Goal: Task Accomplishment & Management: Manage account settings

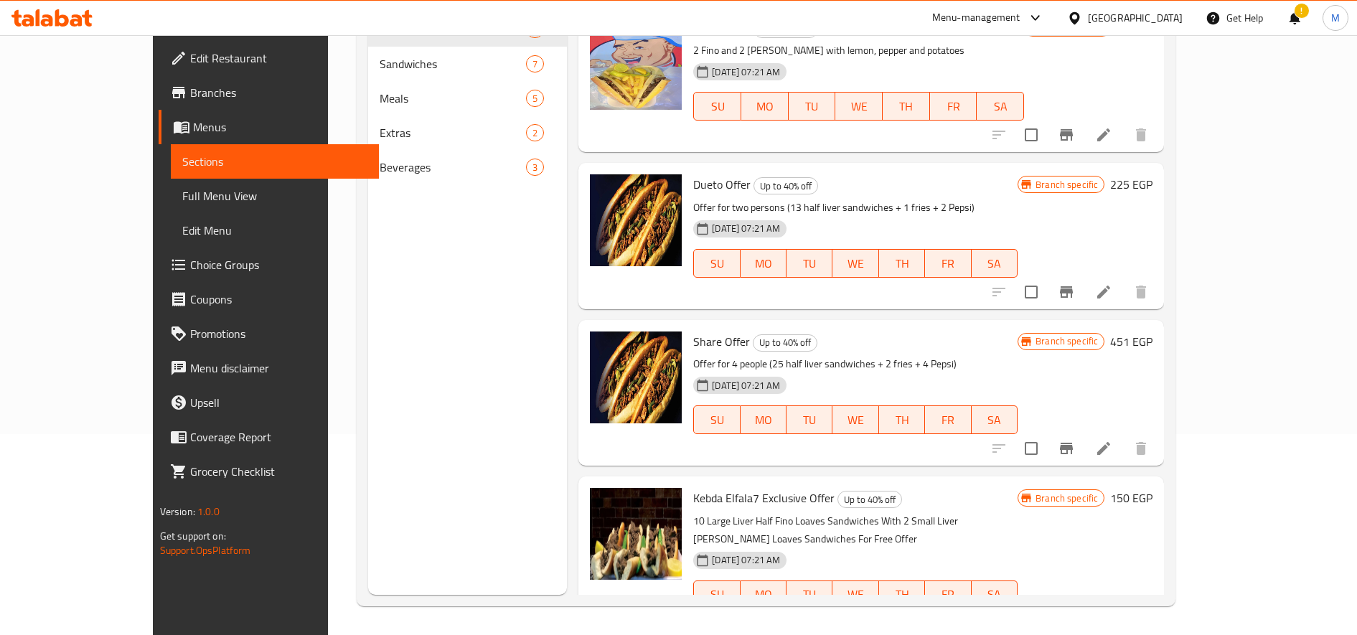
scroll to position [259, 0]
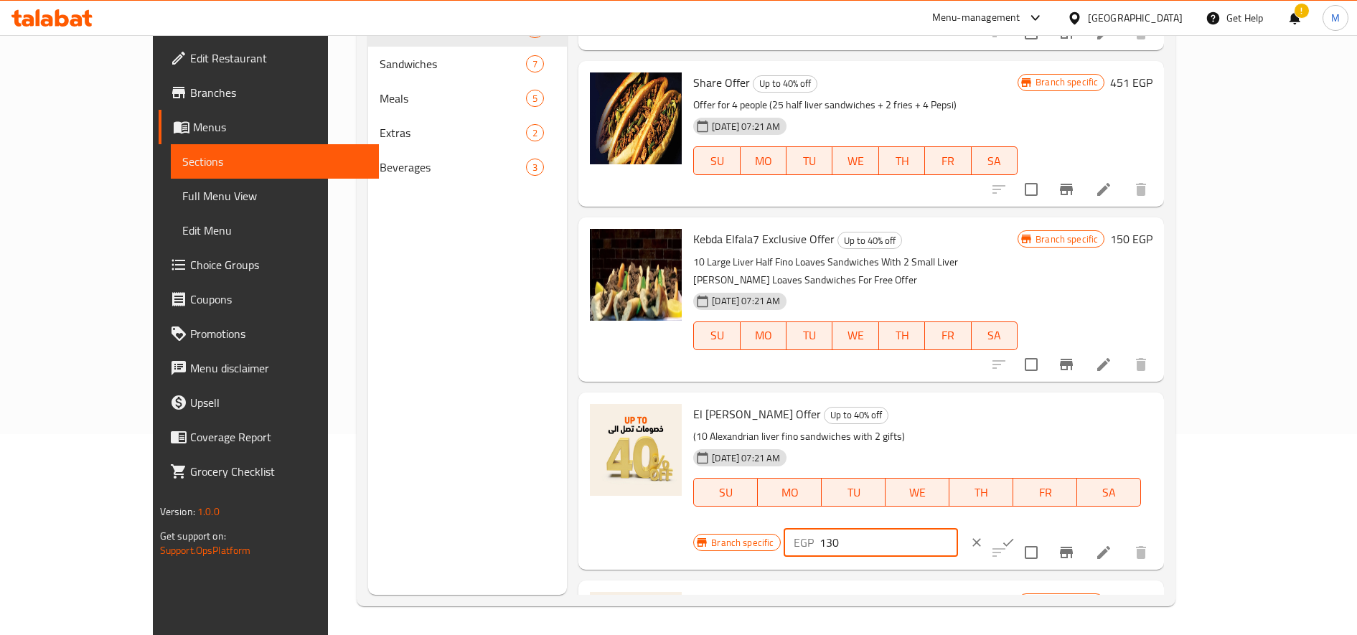
click at [958, 528] on input "130" at bounding box center [888, 542] width 138 height 29
type input "140"
click at [1015, 535] on icon "ok" at bounding box center [1008, 542] width 14 height 14
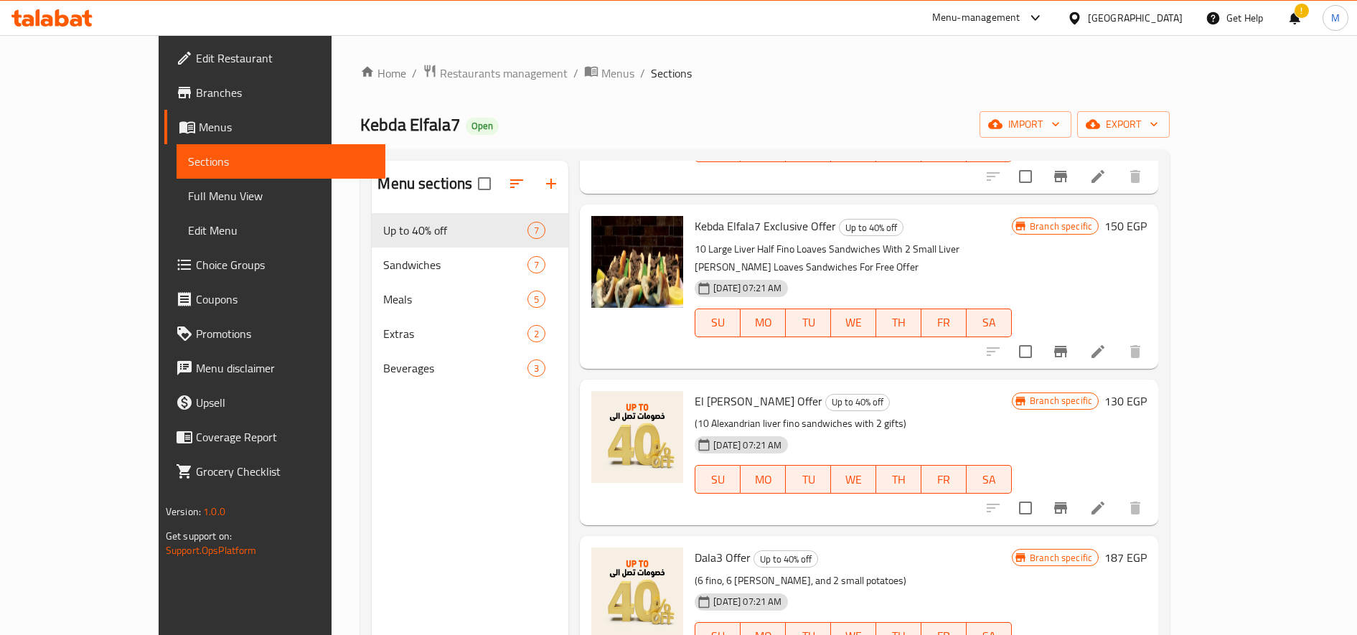
scroll to position [498, 0]
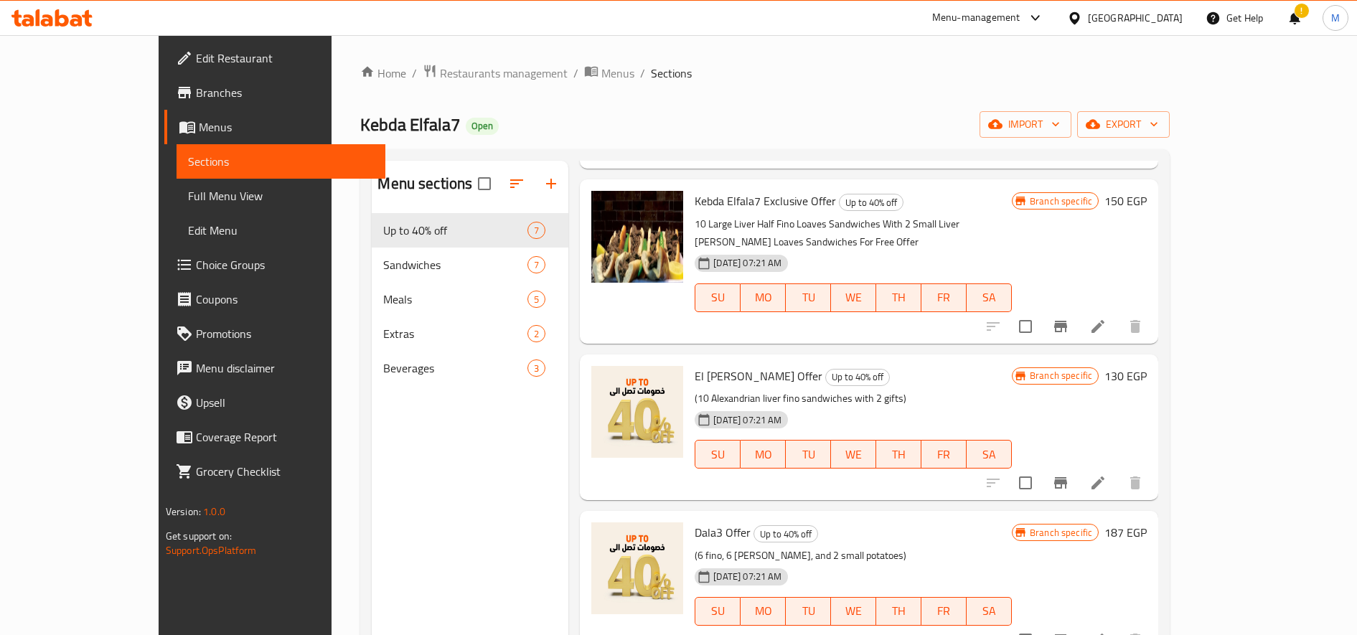
click at [1147, 366] on h6 "130 EGP" at bounding box center [1125, 376] width 42 height 20
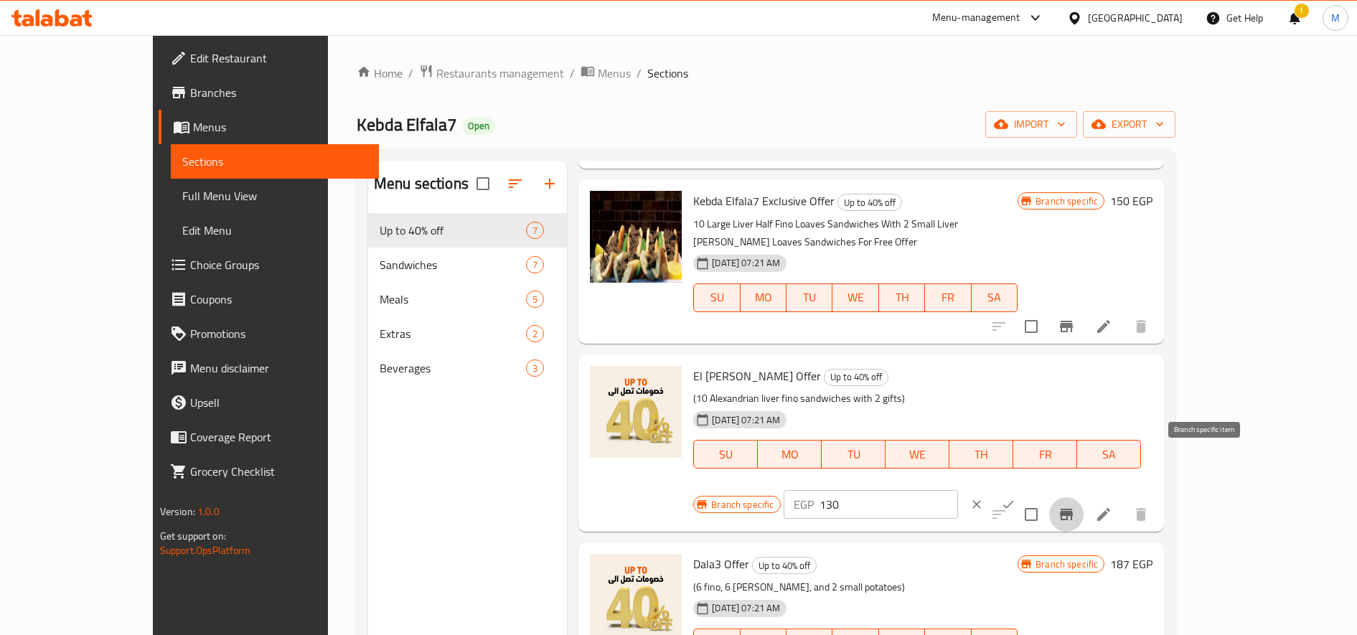
click at [1075, 506] on icon "Branch-specific-item" at bounding box center [1066, 514] width 17 height 17
drag, startPoint x: 1112, startPoint y: 418, endPoint x: 1129, endPoint y: 417, distance: 17.3
click at [1045, 489] on div "Branch specific EGP 130 ​" at bounding box center [869, 505] width 352 height 32
click at [1075, 506] on icon "Branch-specific-item" at bounding box center [1066, 514] width 17 height 17
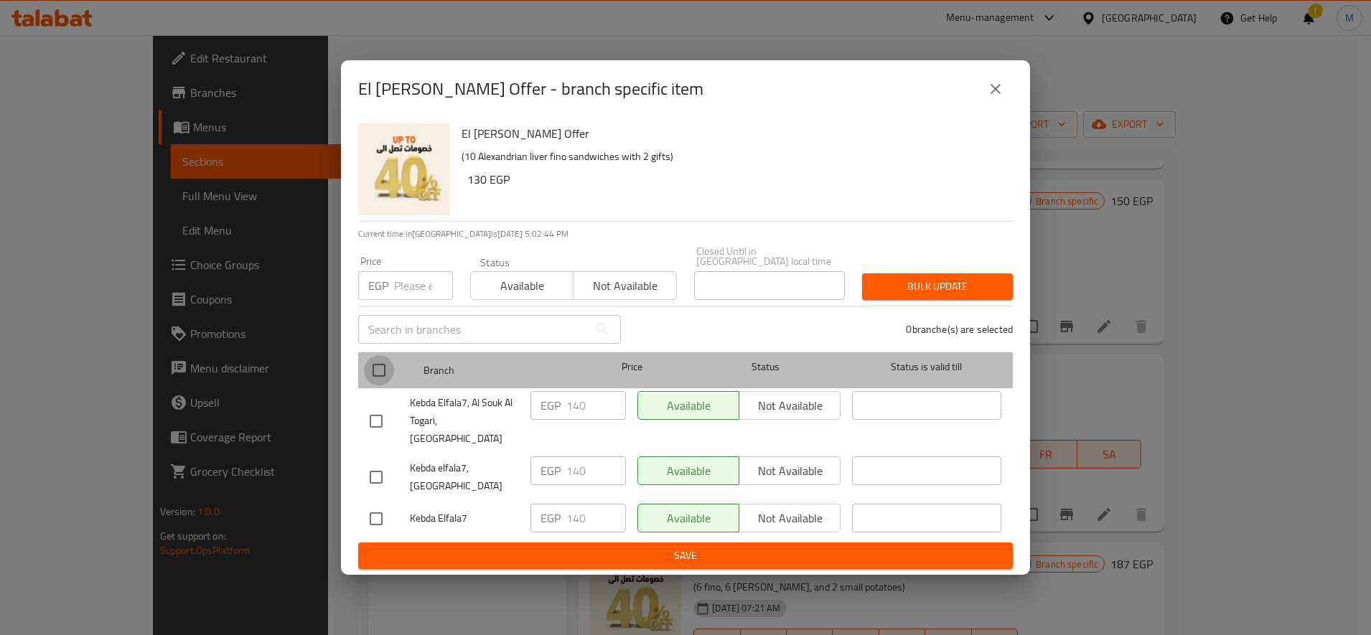
drag, startPoint x: 383, startPoint y: 370, endPoint x: 402, endPoint y: 368, distance: 18.8
click at [387, 370] on input "checkbox" at bounding box center [379, 370] width 30 height 30
checkbox input "true"
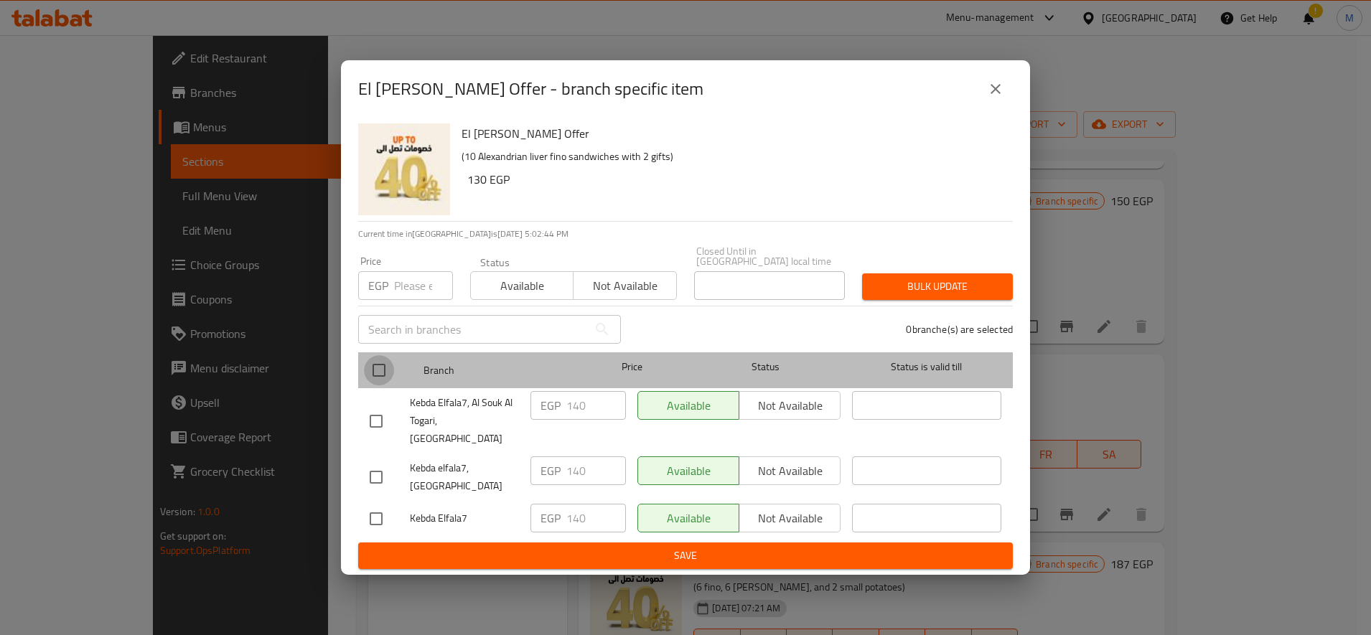
checkbox input "true"
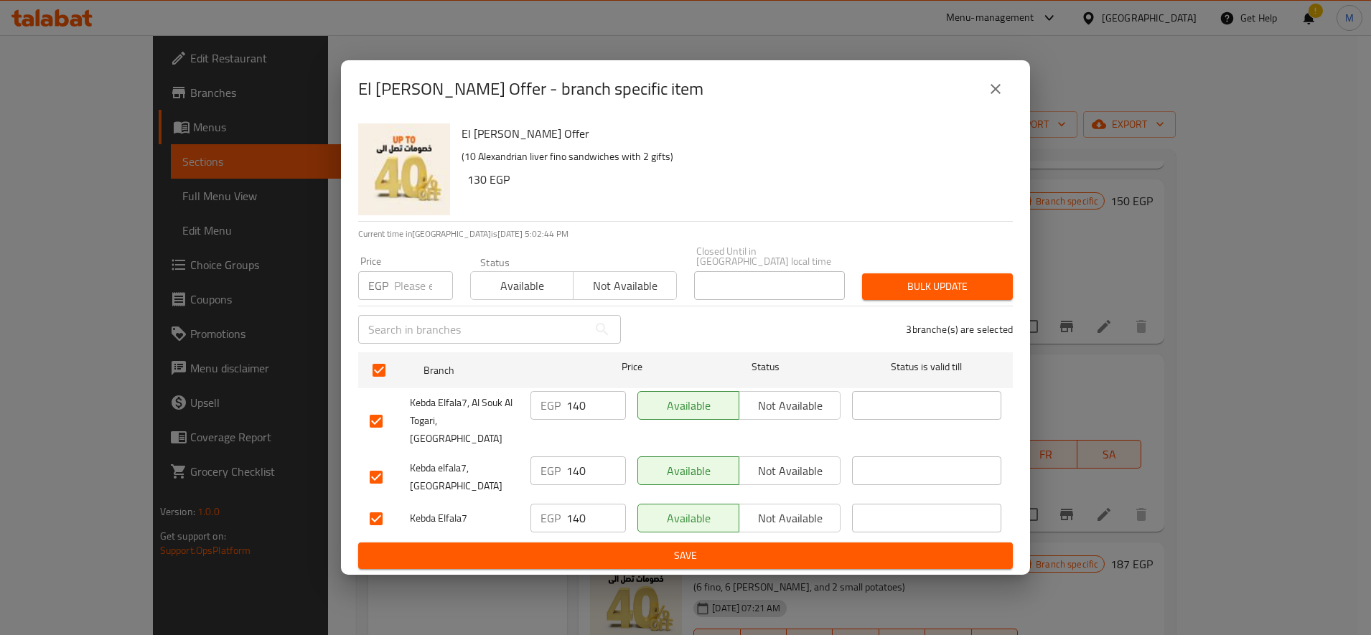
click at [990, 295] on span "Bulk update" at bounding box center [937, 287] width 128 height 18
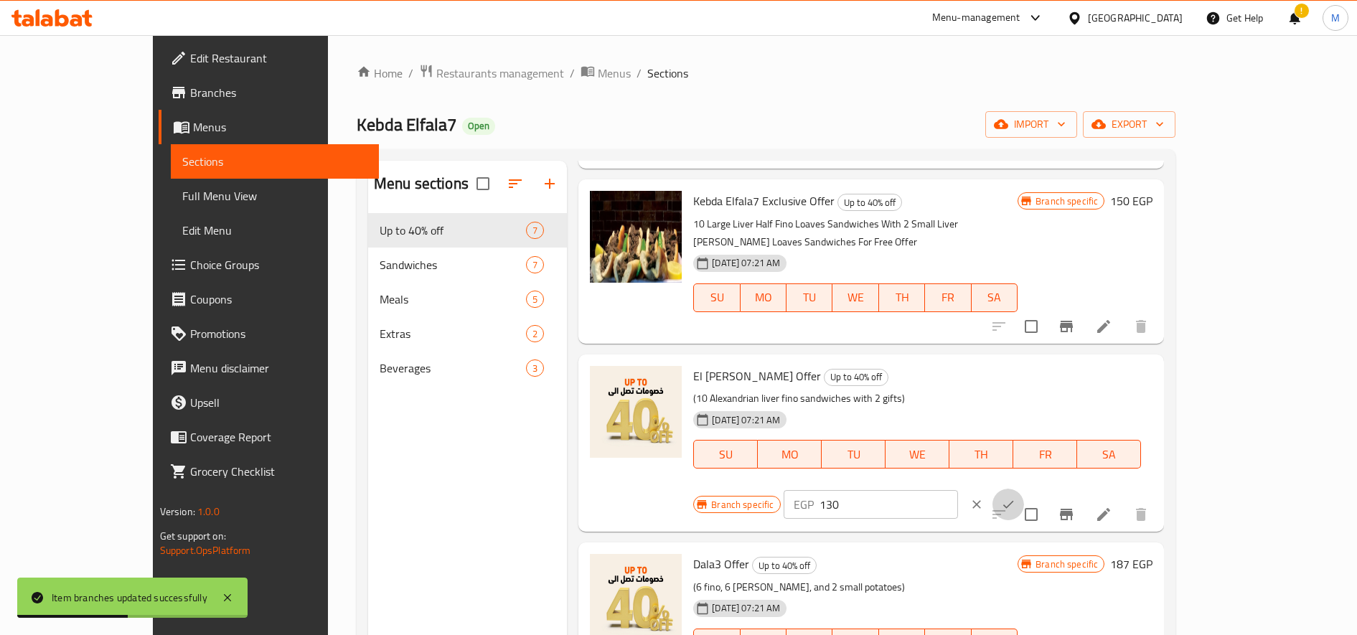
click at [1015, 497] on icon "ok" at bounding box center [1008, 504] width 14 height 14
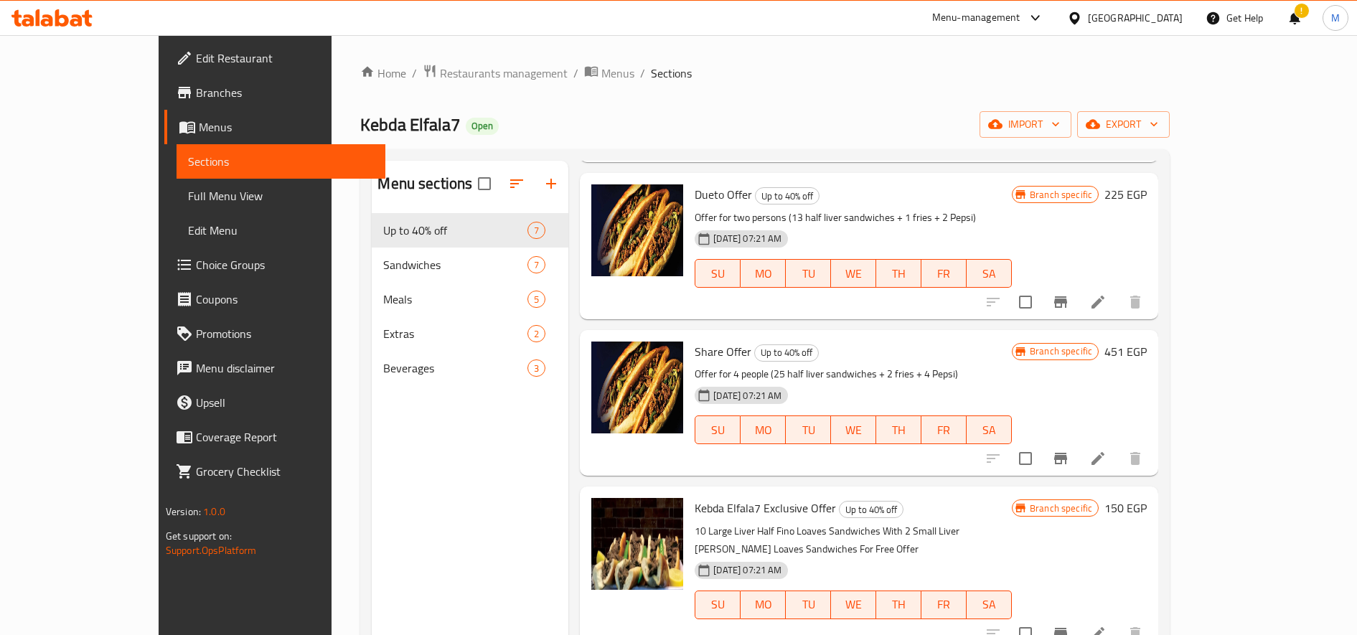
scroll to position [0, 0]
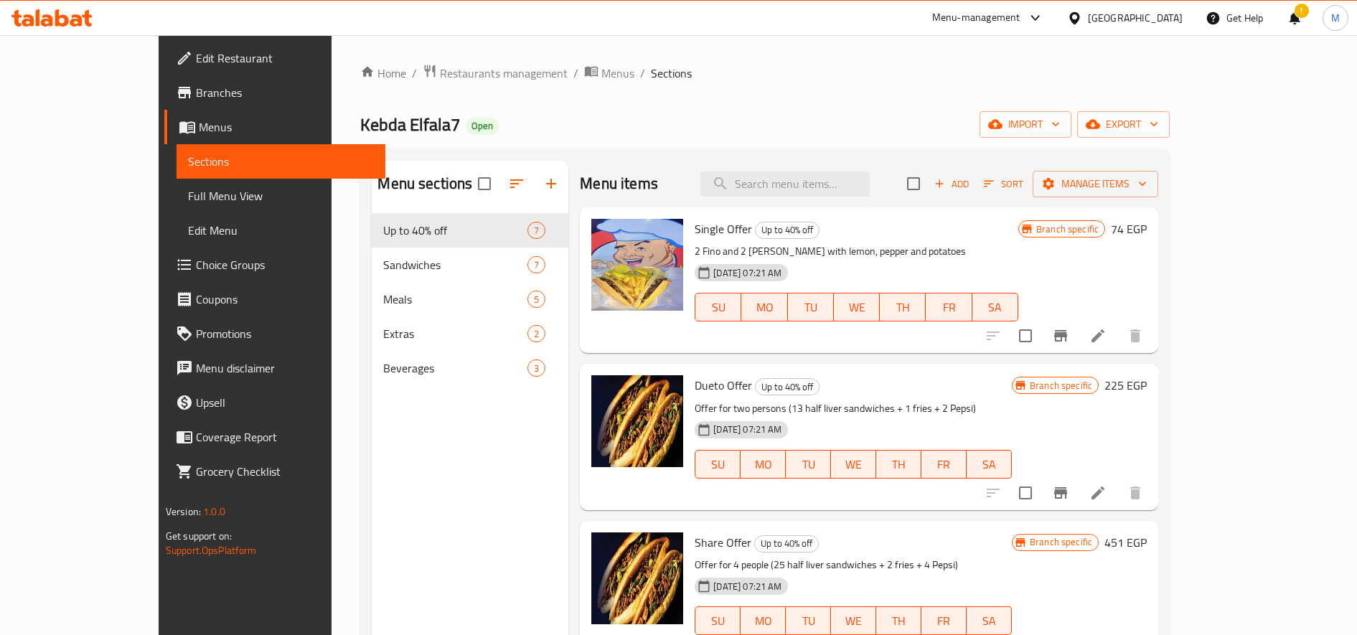
click at [1078, 336] on button "Branch-specific-item" at bounding box center [1060, 336] width 34 height 34
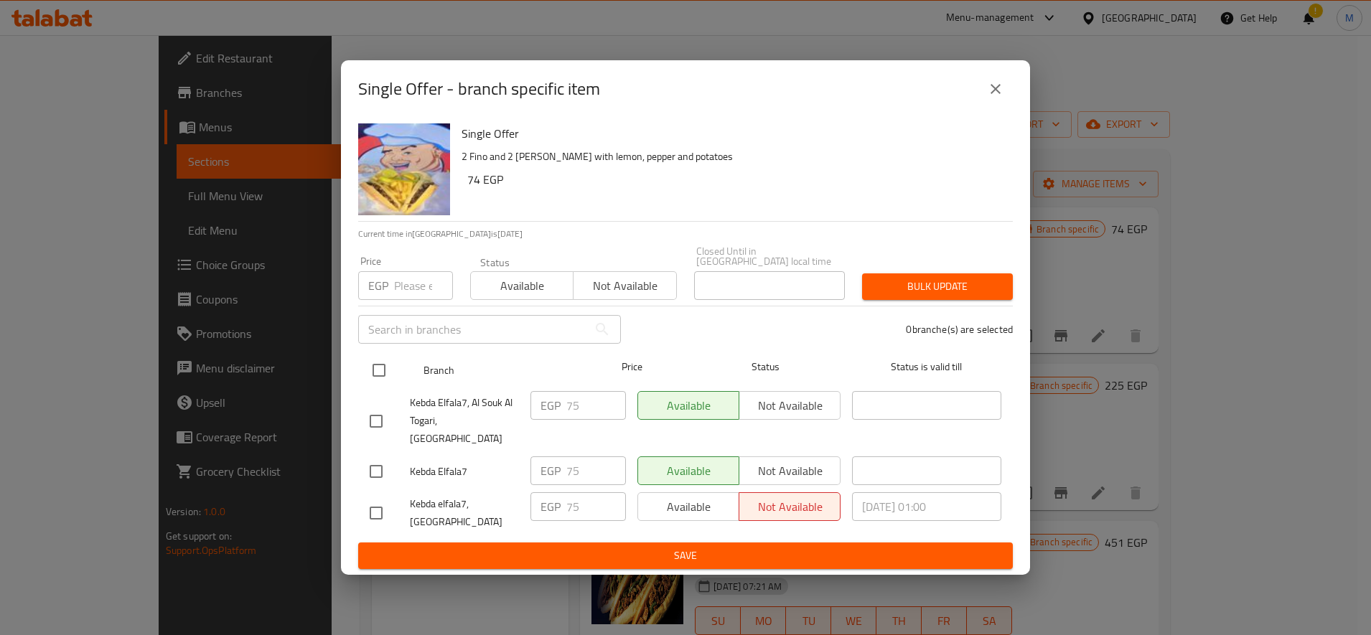
click at [375, 371] on input "checkbox" at bounding box center [379, 370] width 30 height 30
checkbox input "true"
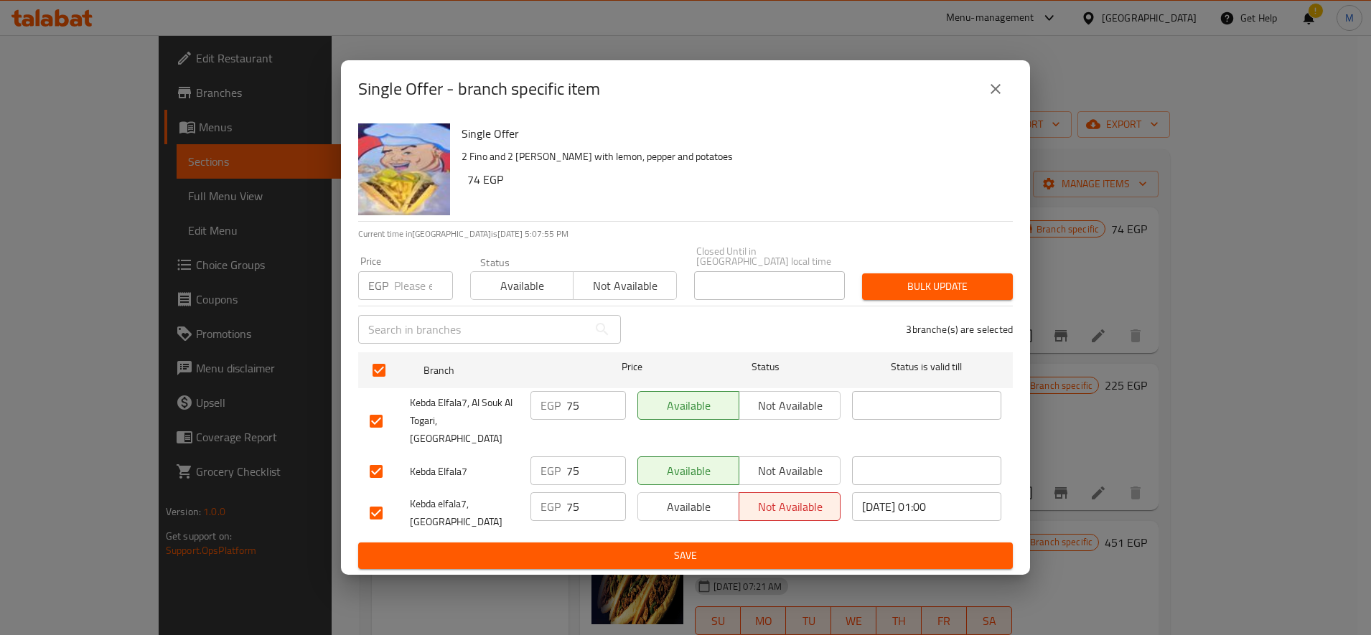
click at [976, 279] on button "Bulk update" at bounding box center [937, 286] width 151 height 27
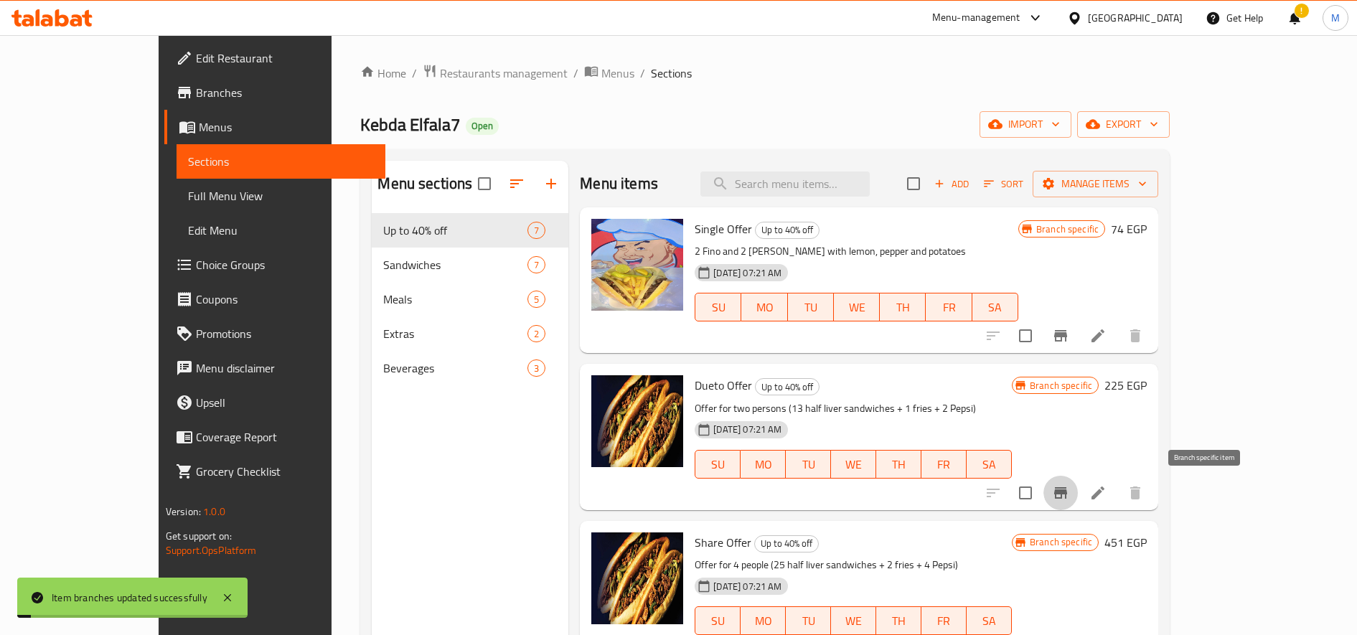
click at [1067, 490] on icon "Branch-specific-item" at bounding box center [1060, 492] width 13 height 11
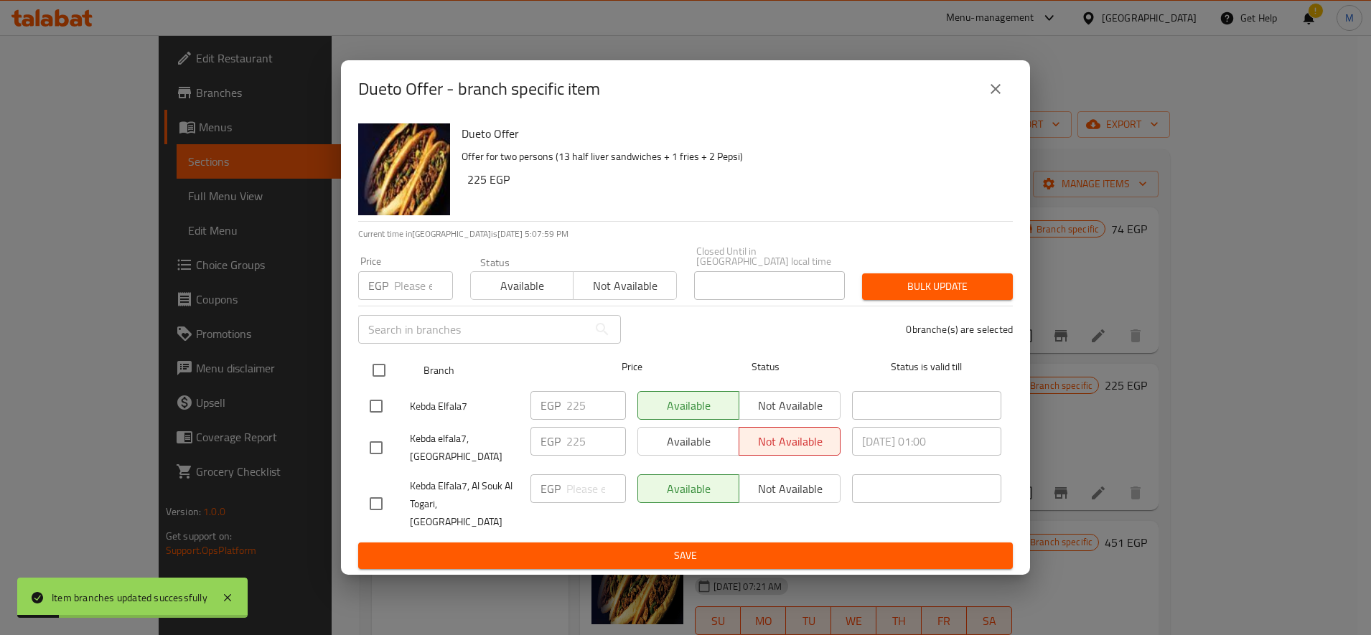
click at [375, 370] on input "checkbox" at bounding box center [379, 370] width 30 height 30
checkbox input "true"
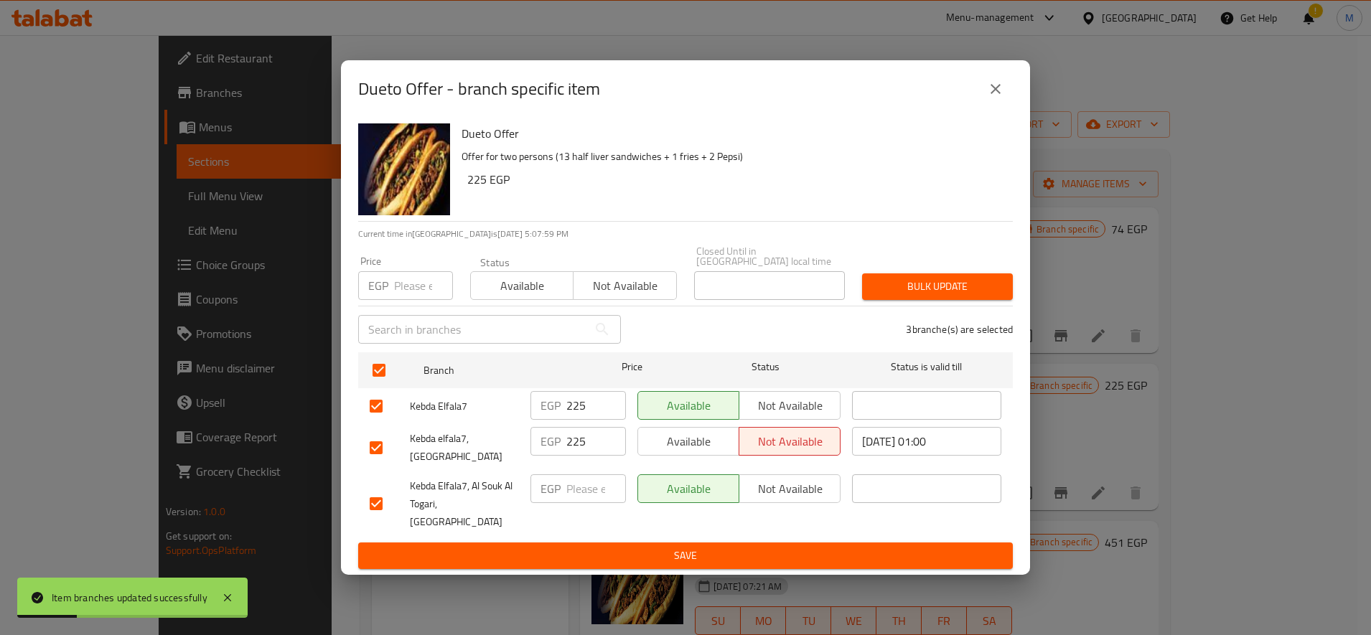
drag, startPoint x: 1023, startPoint y: 274, endPoint x: 1002, endPoint y: 284, distance: 23.8
click at [1023, 275] on div "Dueto Offer Offer for two persons (13 half liver sandwiches + 1 fries + 2 Pepsi…" at bounding box center [685, 346] width 689 height 457
click at [987, 288] on span "Bulk update" at bounding box center [937, 287] width 128 height 18
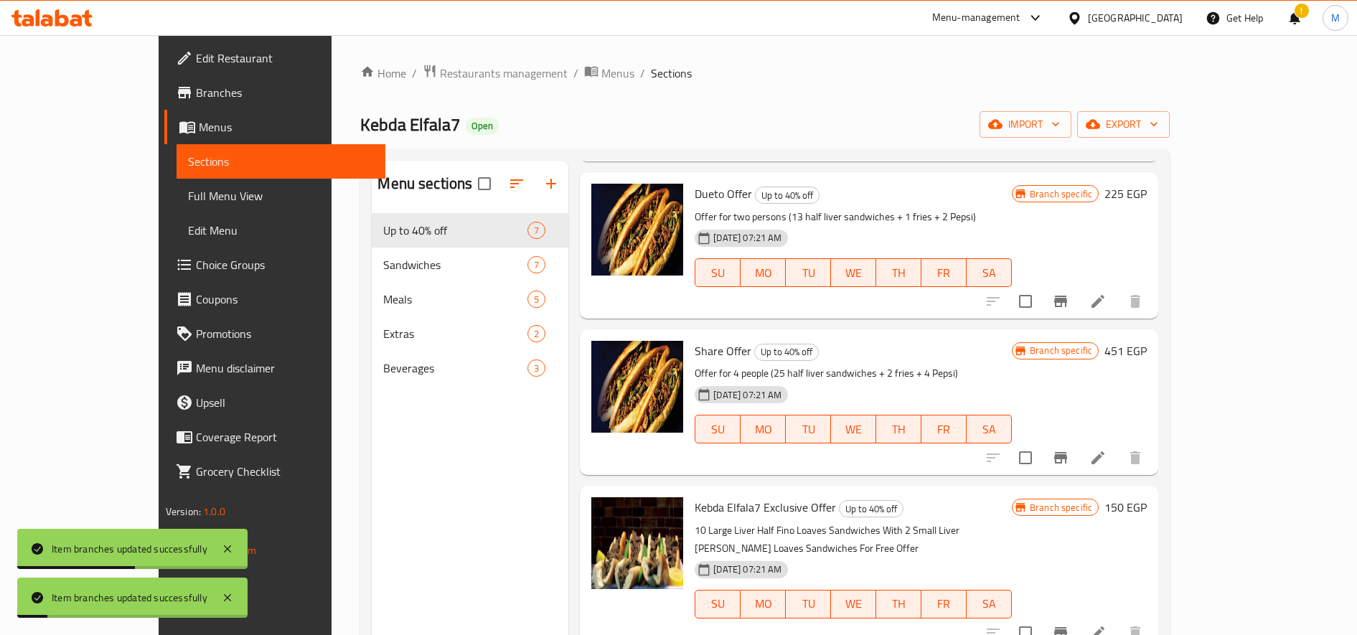
scroll to position [239, 0]
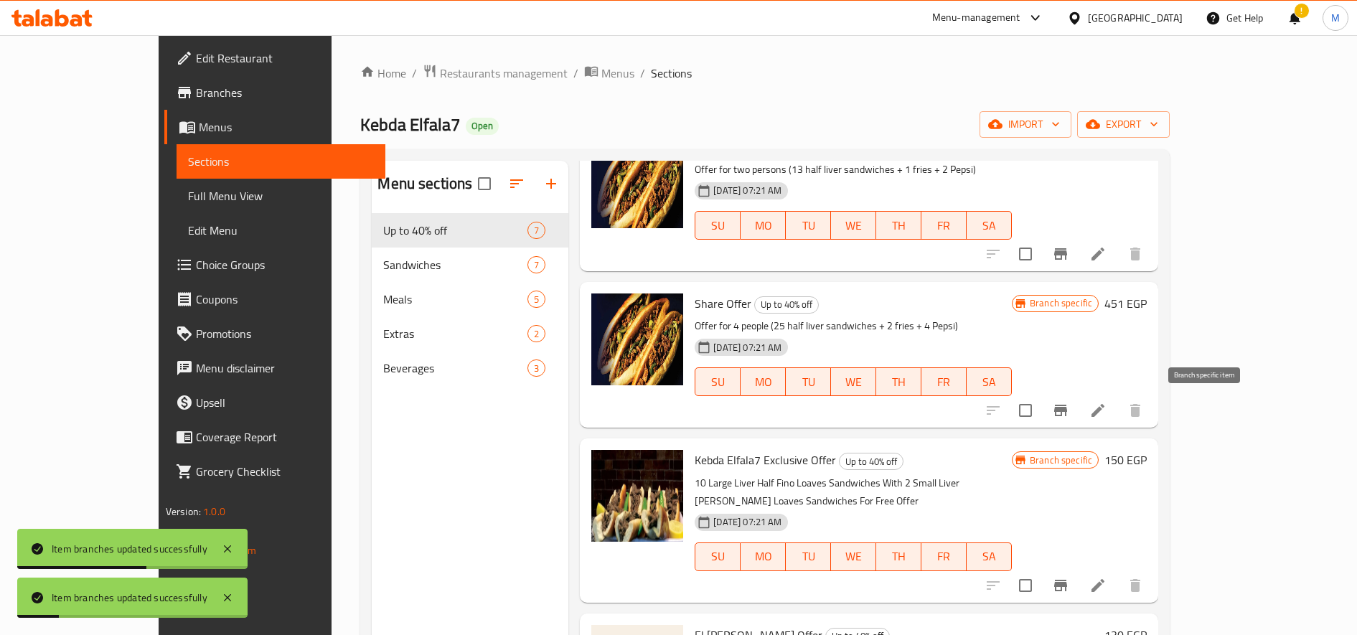
click at [1067, 412] on icon "Branch-specific-item" at bounding box center [1060, 410] width 13 height 11
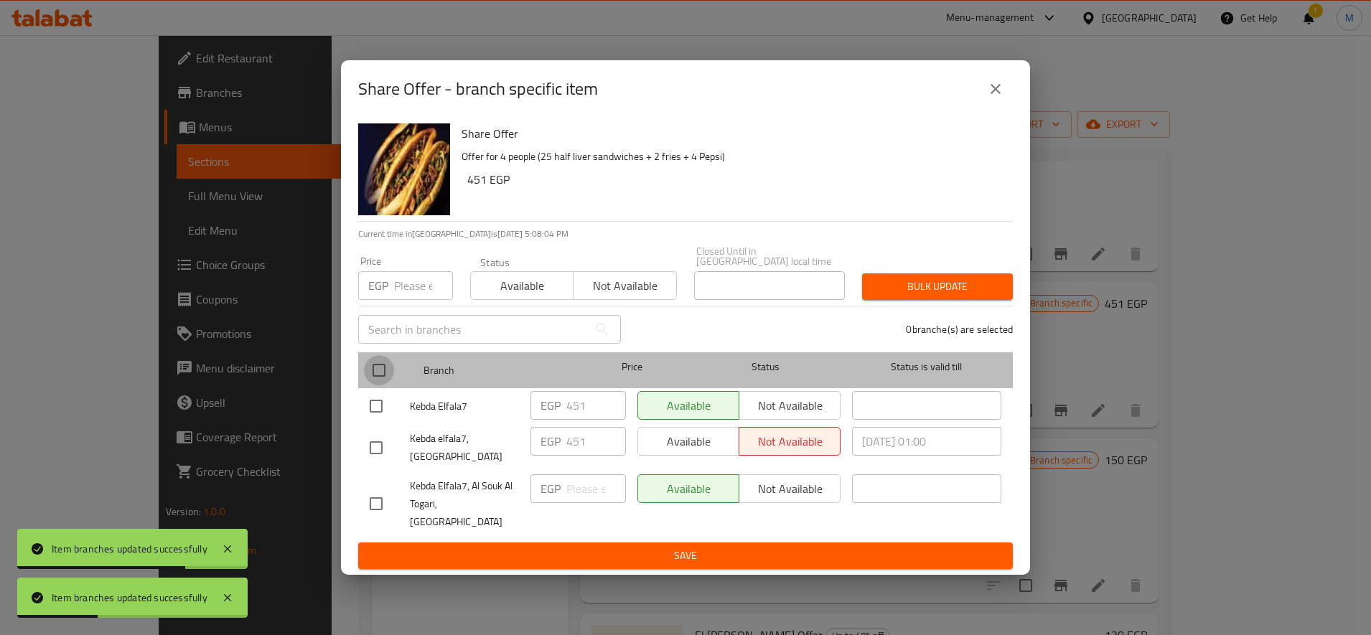
drag, startPoint x: 372, startPoint y: 378, endPoint x: 615, endPoint y: 373, distance: 243.3
click at [374, 378] on input "checkbox" at bounding box center [379, 370] width 30 height 30
checkbox input "true"
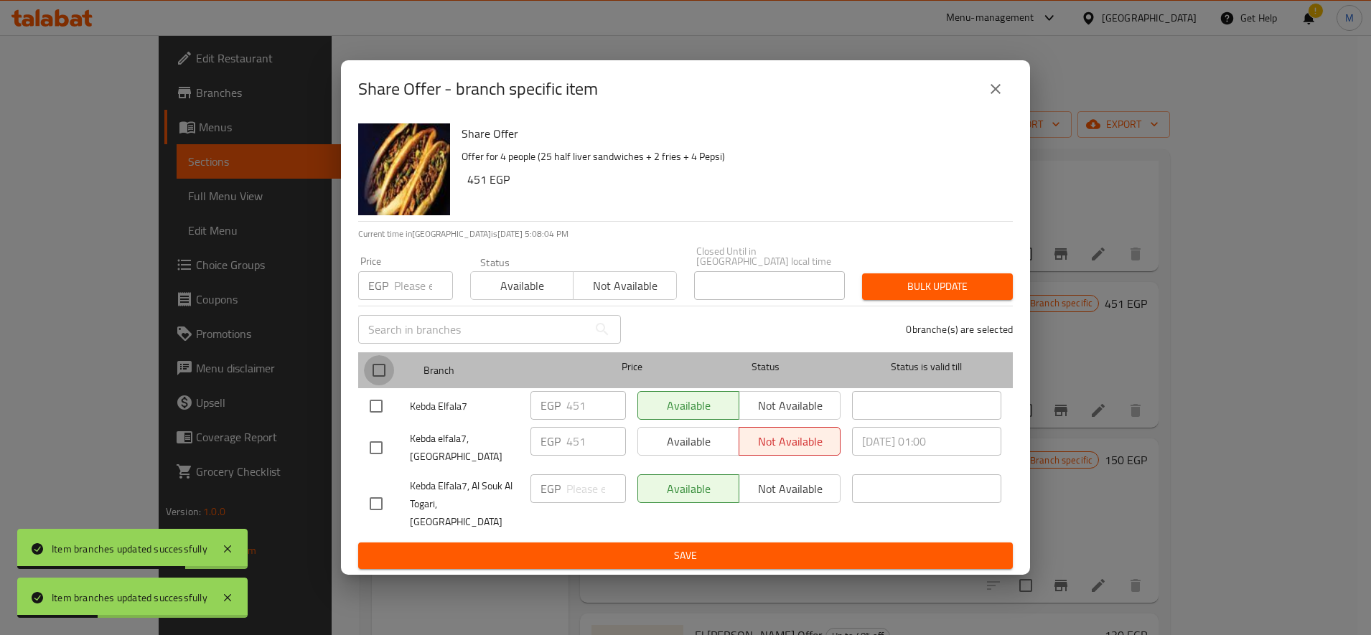
checkbox input "true"
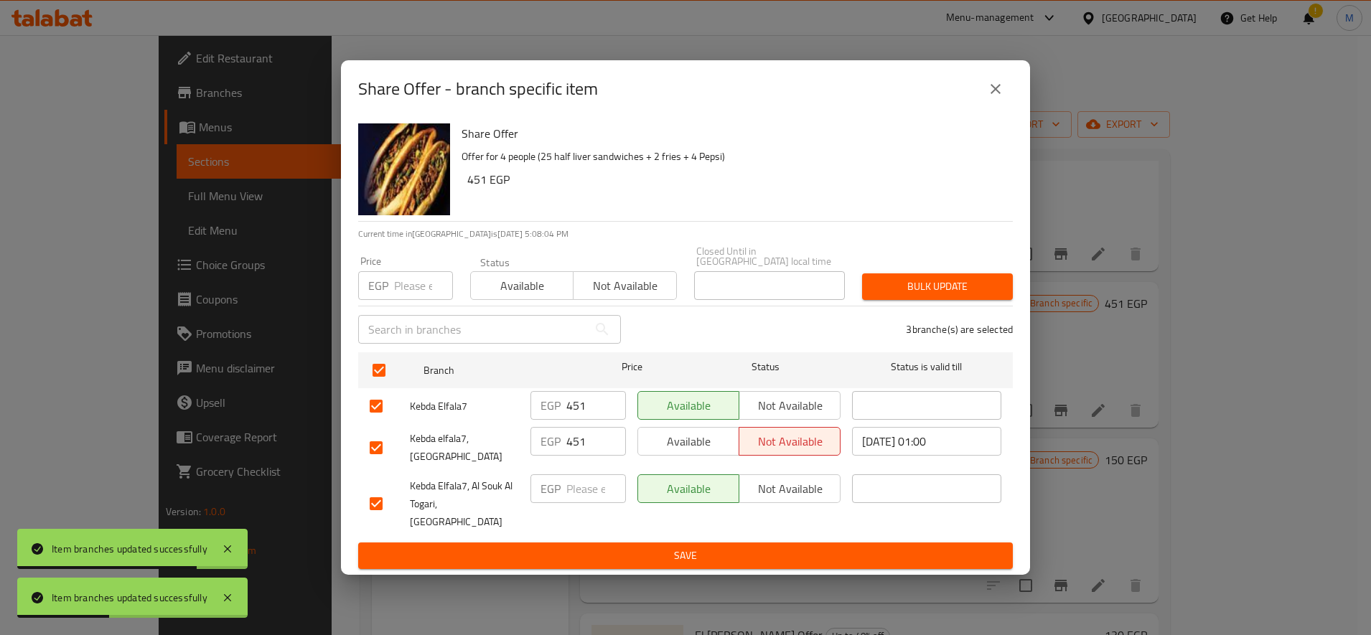
click at [934, 300] on button "Bulk update" at bounding box center [937, 286] width 151 height 27
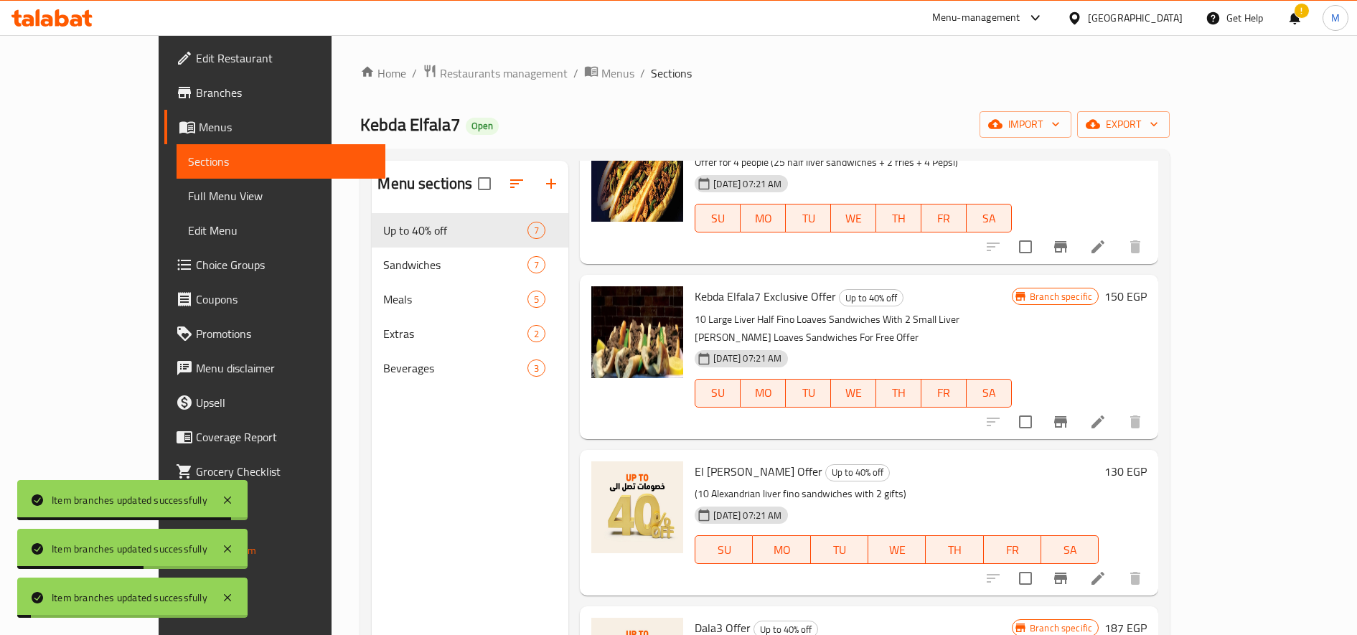
scroll to position [479, 0]
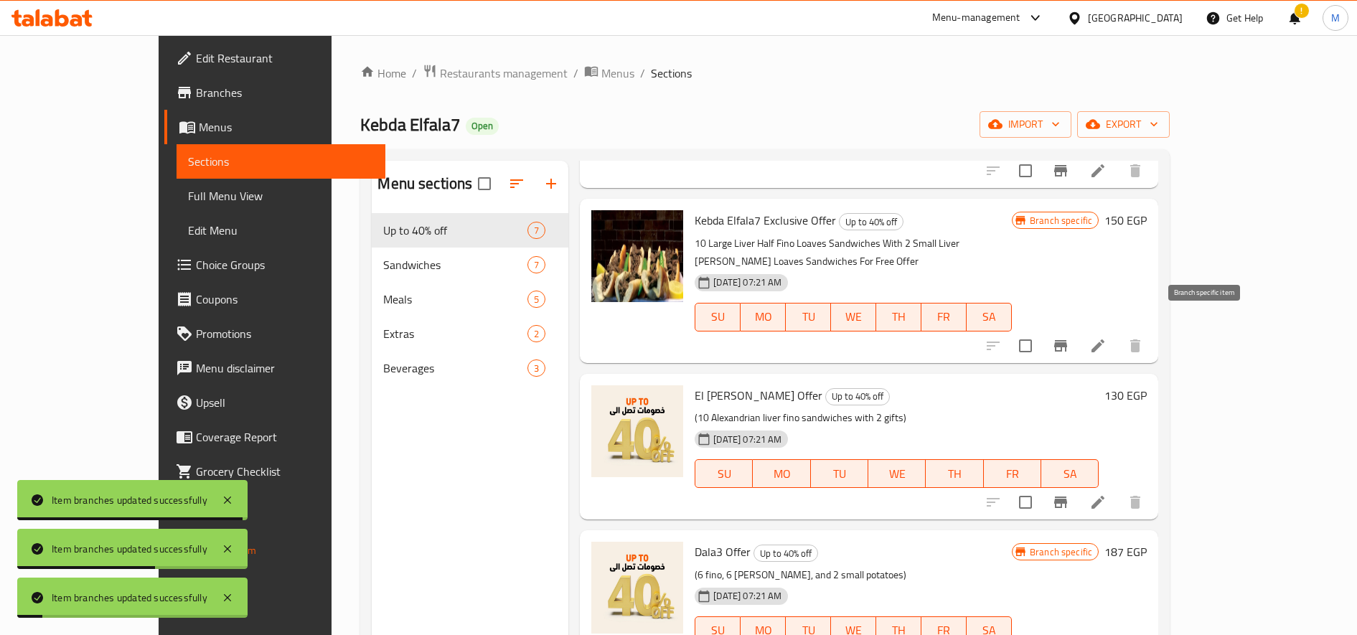
click at [1069, 337] on icon "Branch-specific-item" at bounding box center [1060, 345] width 17 height 17
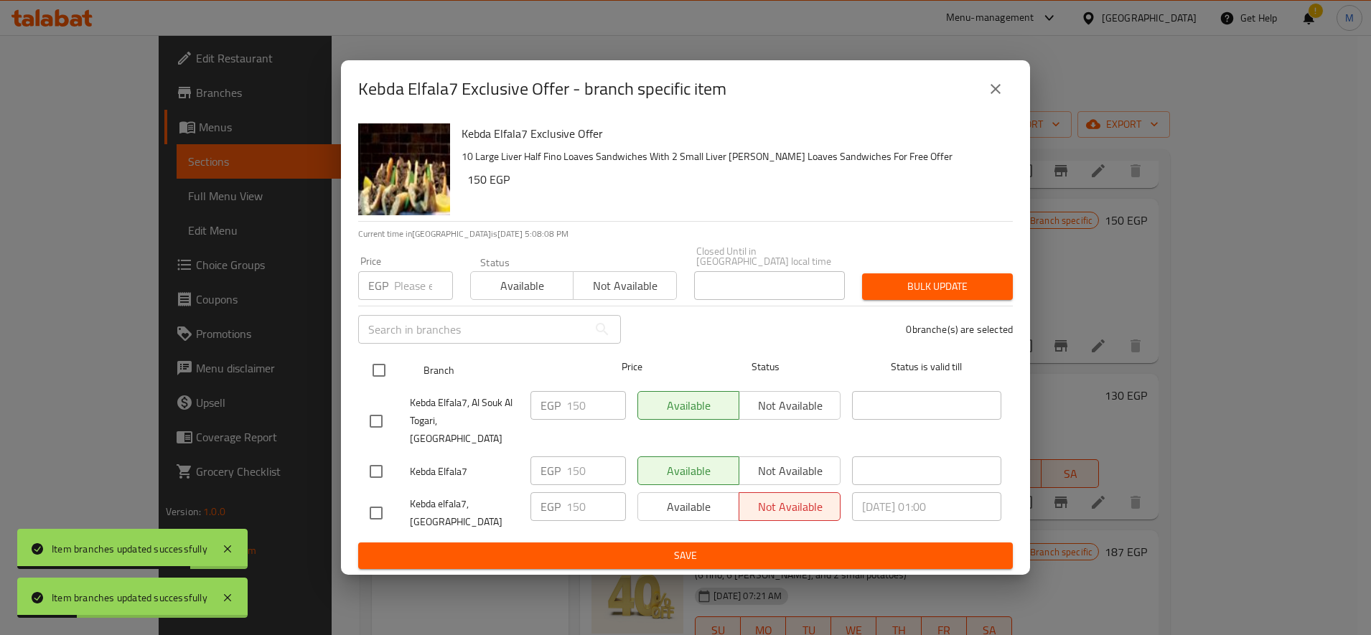
click at [370, 370] on input "checkbox" at bounding box center [379, 370] width 30 height 30
checkbox input "true"
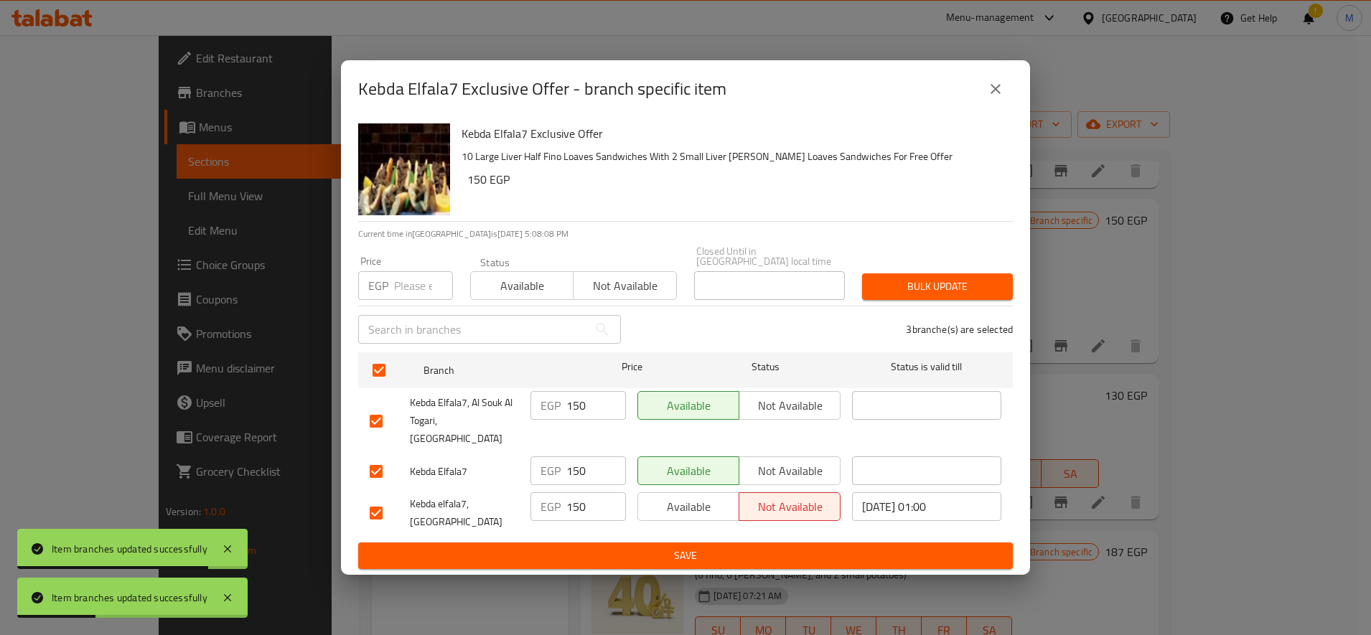
drag, startPoint x: 892, startPoint y: 301, endPoint x: 906, endPoint y: 304, distance: 14.5
click at [896, 300] on button "Bulk update" at bounding box center [937, 286] width 151 height 27
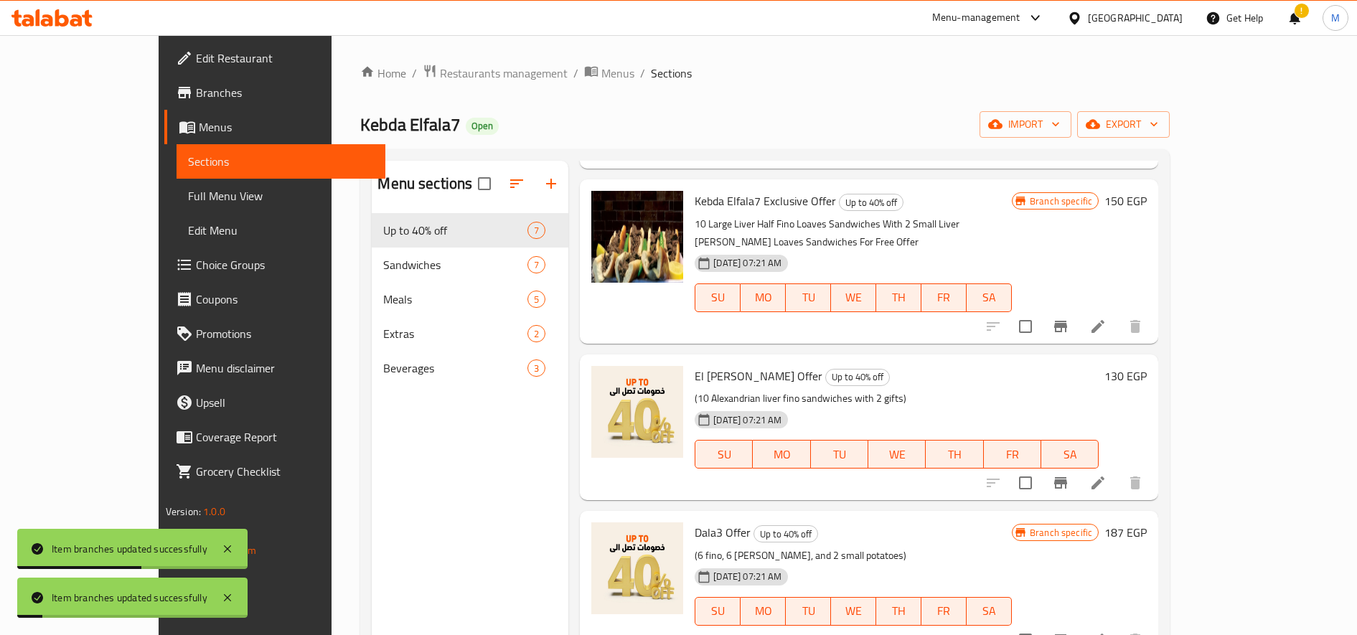
scroll to position [201, 0]
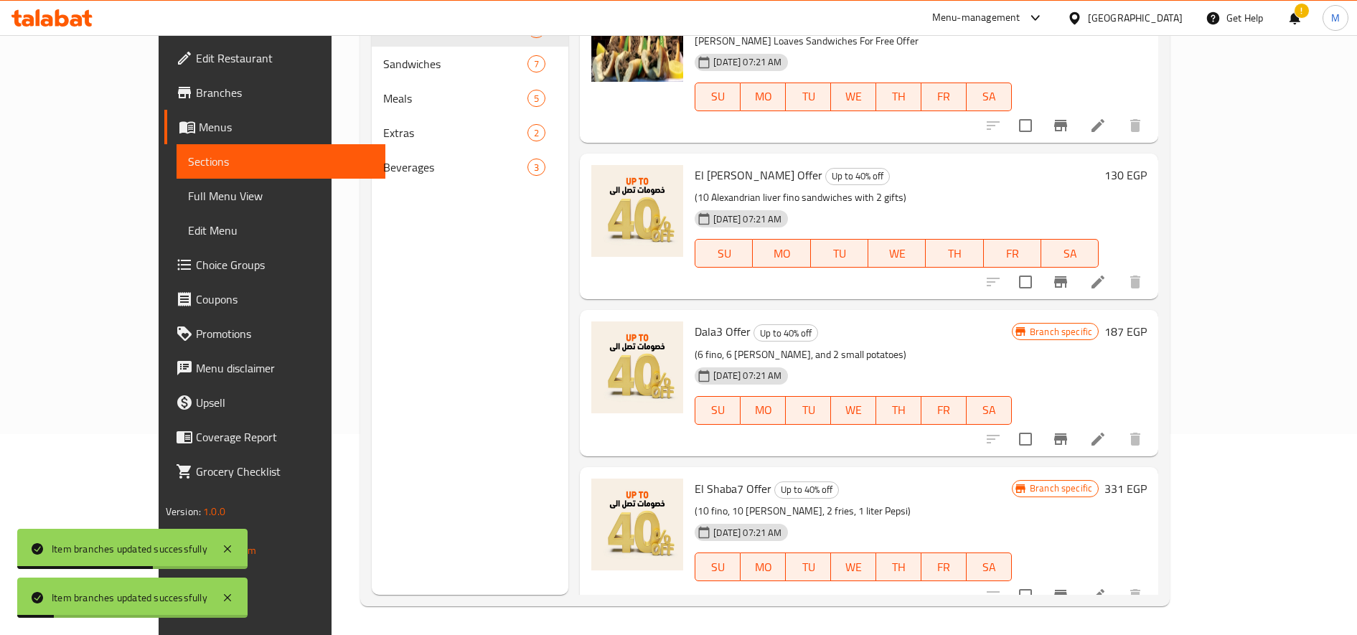
click at [1067, 433] on icon "Branch-specific-item" at bounding box center [1060, 438] width 13 height 11
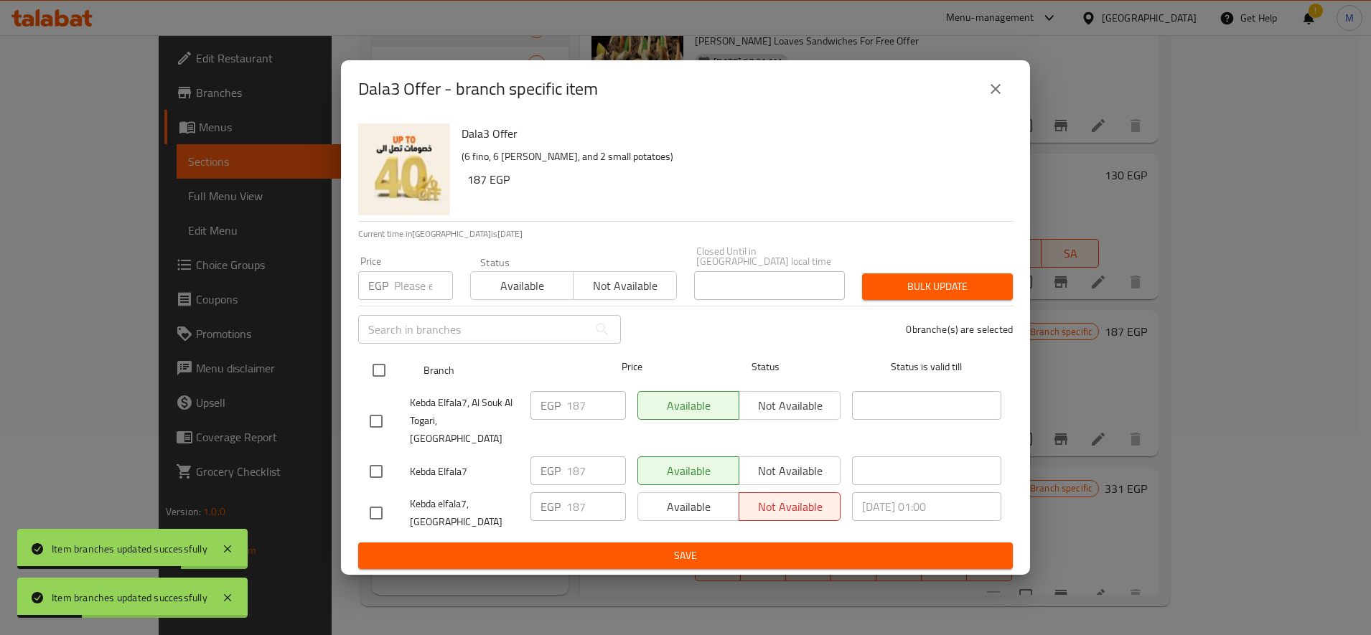
drag, startPoint x: 376, startPoint y: 376, endPoint x: 537, endPoint y: 367, distance: 161.0
click at [383, 378] on input "checkbox" at bounding box center [379, 370] width 30 height 30
checkbox input "true"
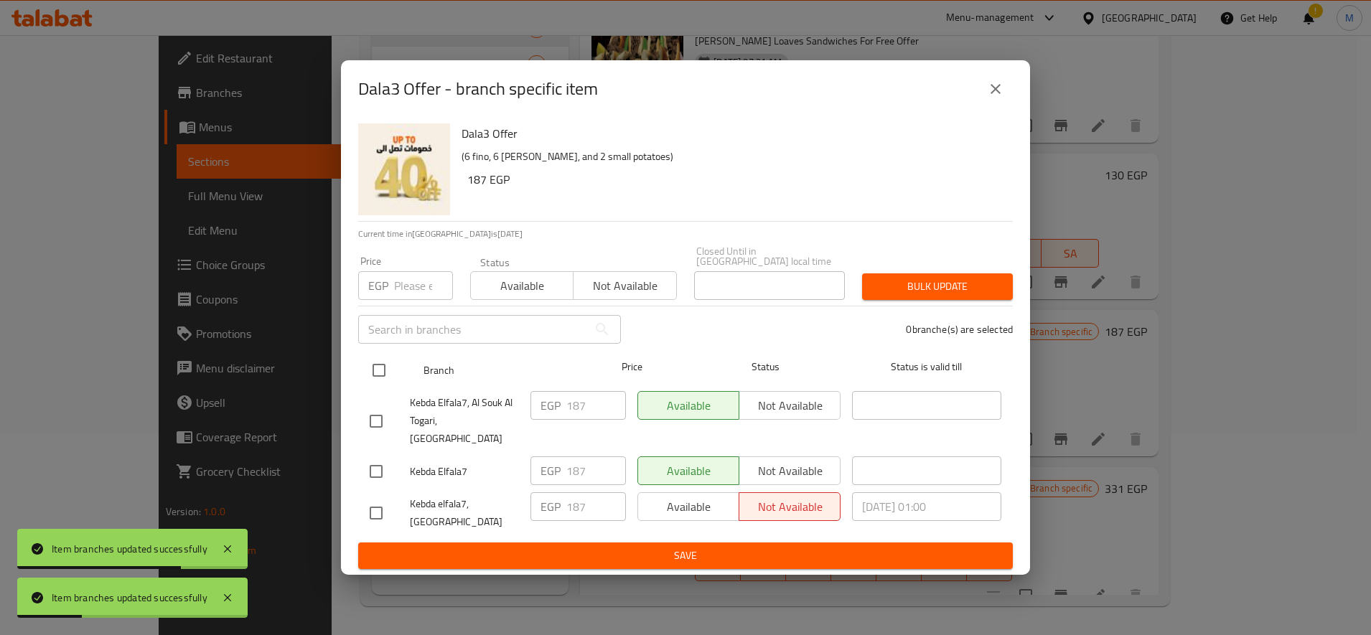
checkbox input "true"
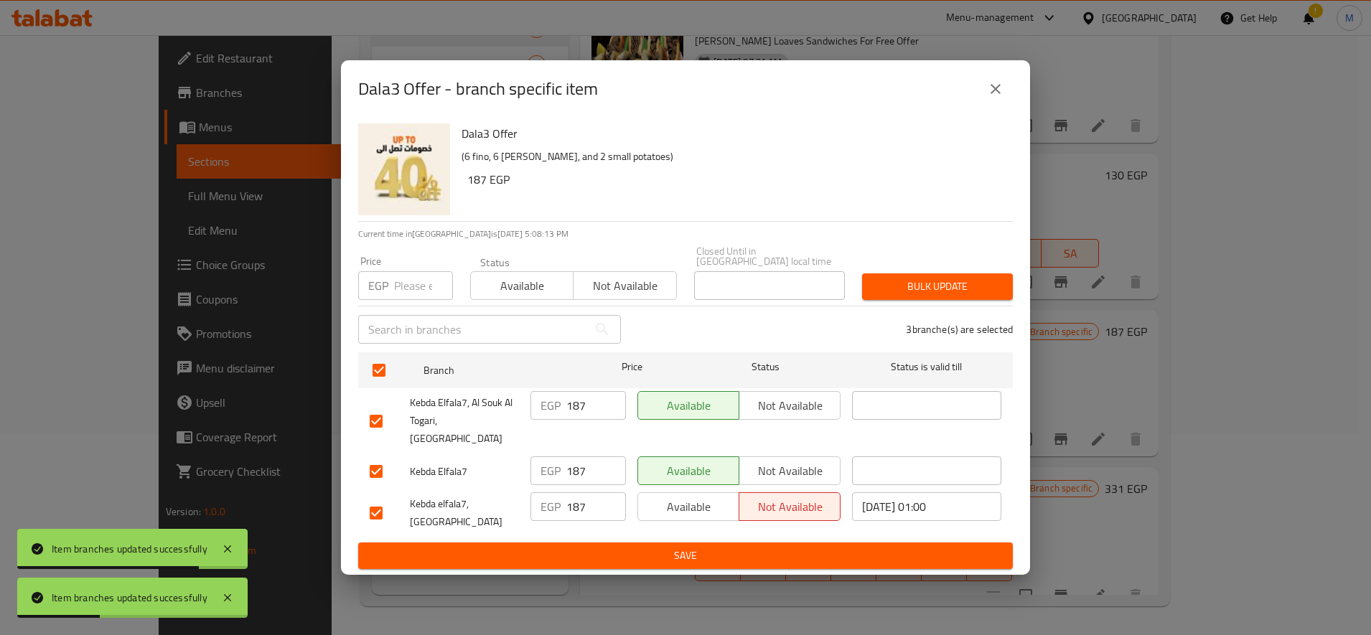
click at [972, 296] on span "Bulk update" at bounding box center [937, 287] width 128 height 18
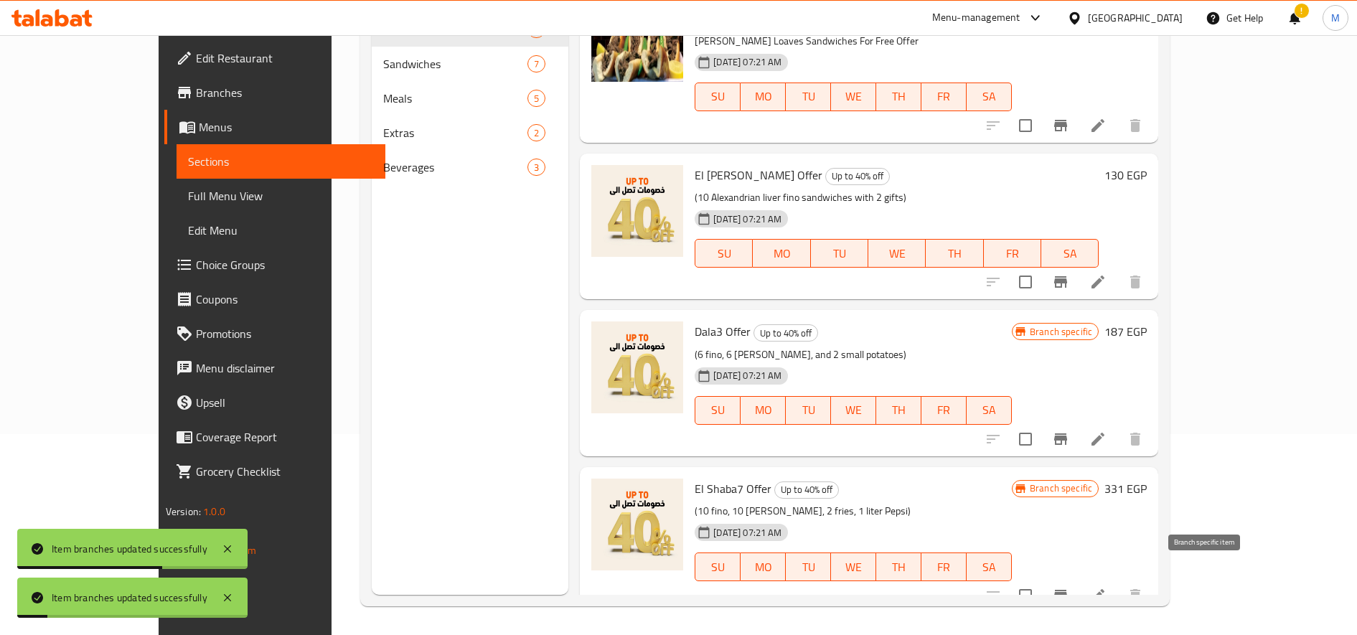
click at [1069, 587] on icon "Branch-specific-item" at bounding box center [1060, 595] width 17 height 17
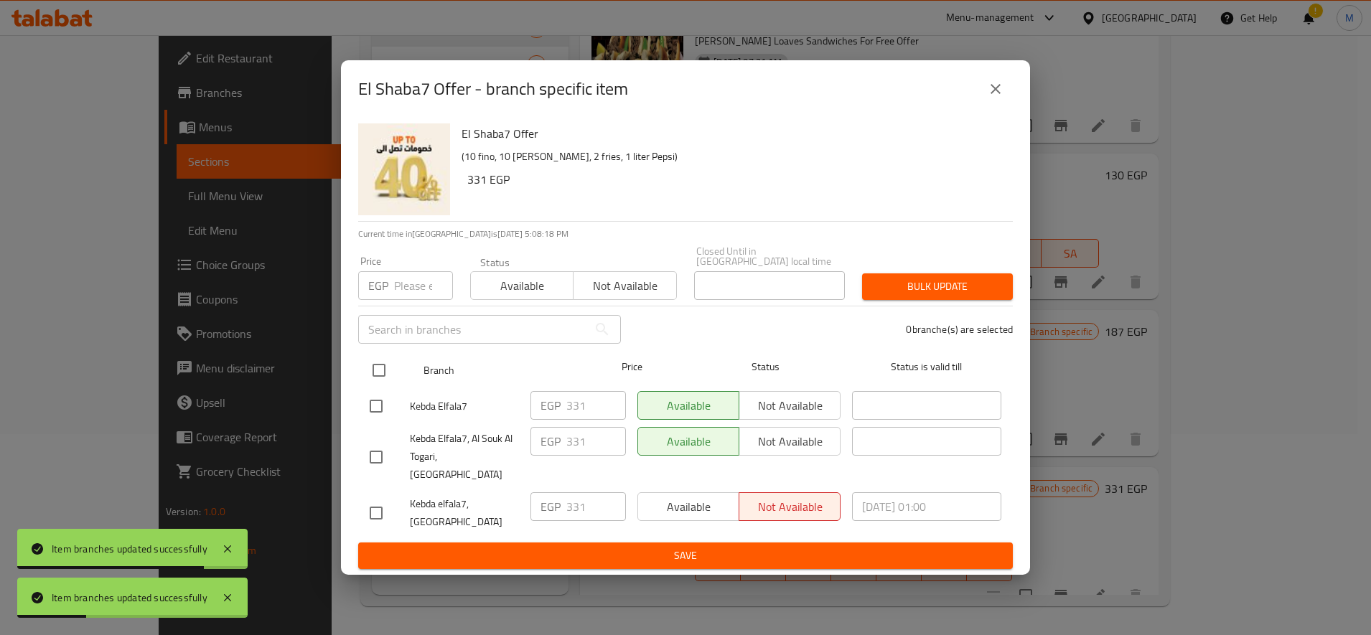
click at [382, 374] on input "checkbox" at bounding box center [379, 370] width 30 height 30
checkbox input "true"
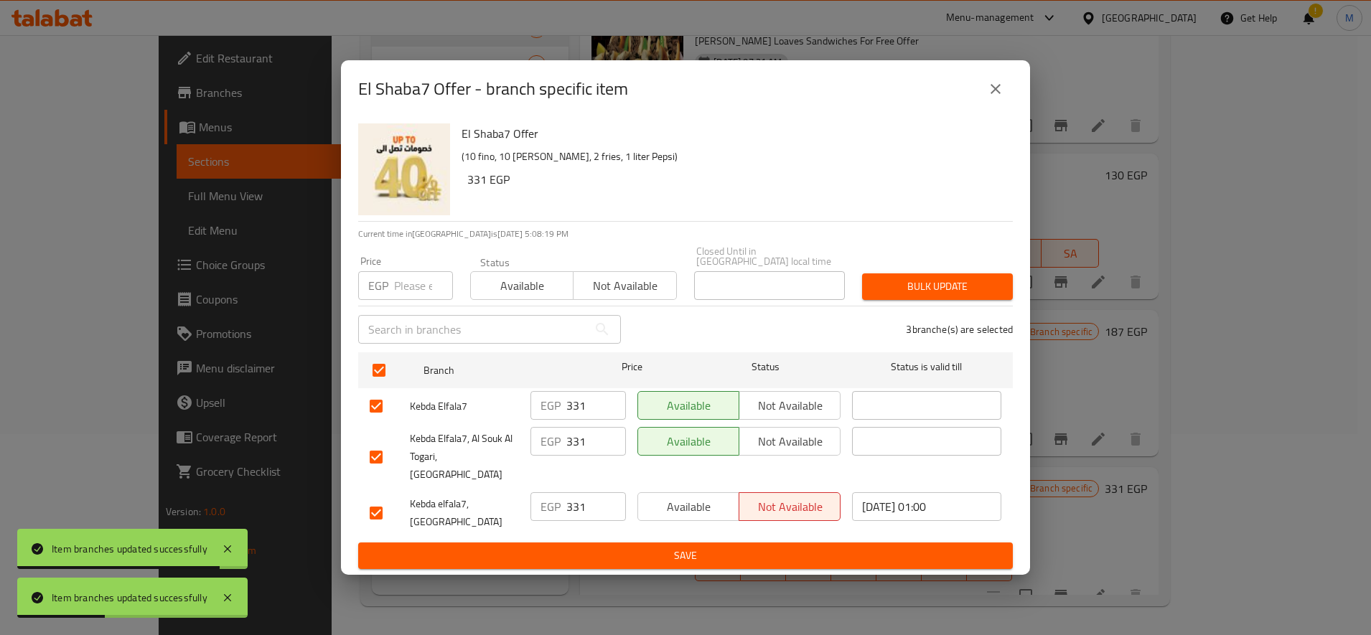
click at [892, 287] on span "Bulk update" at bounding box center [937, 287] width 128 height 18
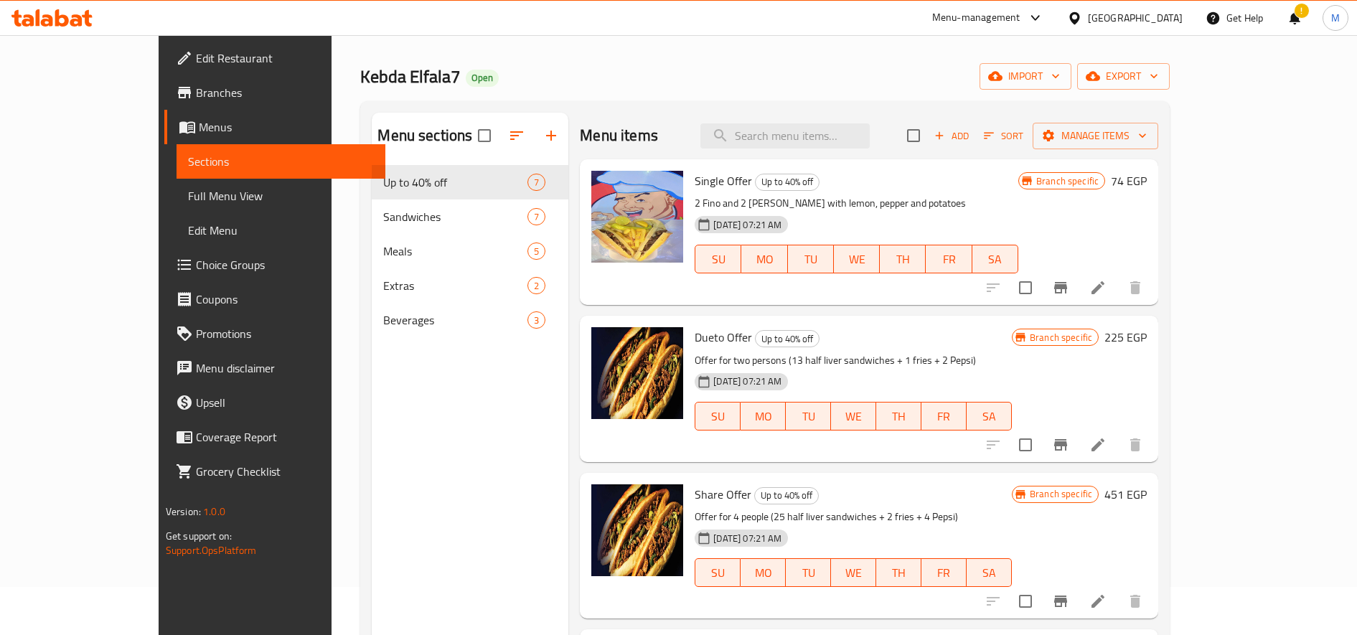
scroll to position [0, 0]
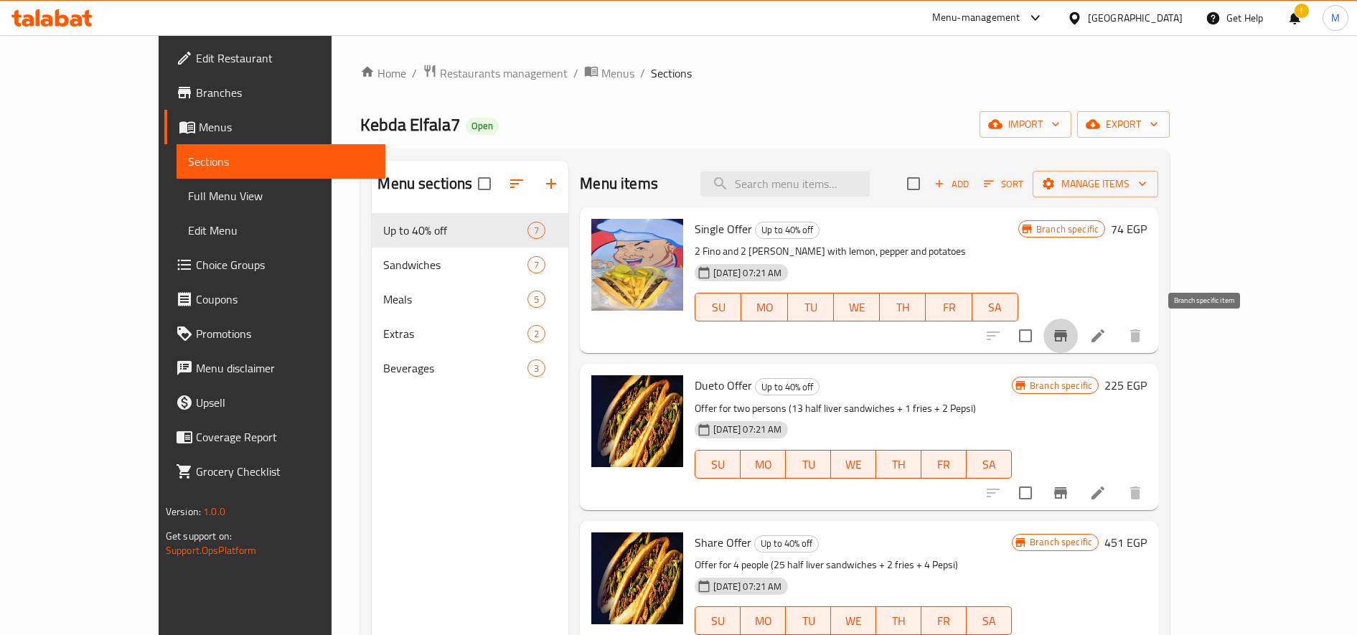
click at [1067, 335] on icon "Branch-specific-item" at bounding box center [1060, 335] width 13 height 11
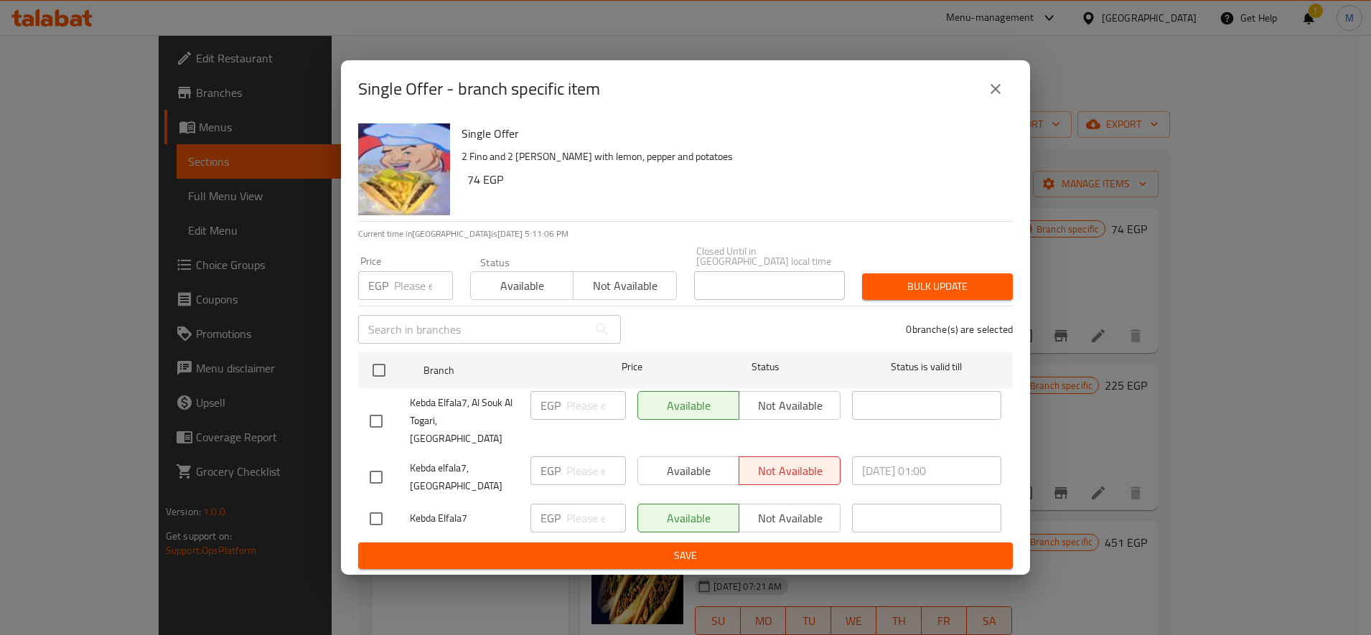
click at [373, 462] on input "checkbox" at bounding box center [376, 477] width 30 height 30
checkbox input "true"
click at [669, 461] on span "Available" at bounding box center [689, 471] width 90 height 21
click at [730, 547] on span "Save" at bounding box center [685, 556] width 631 height 18
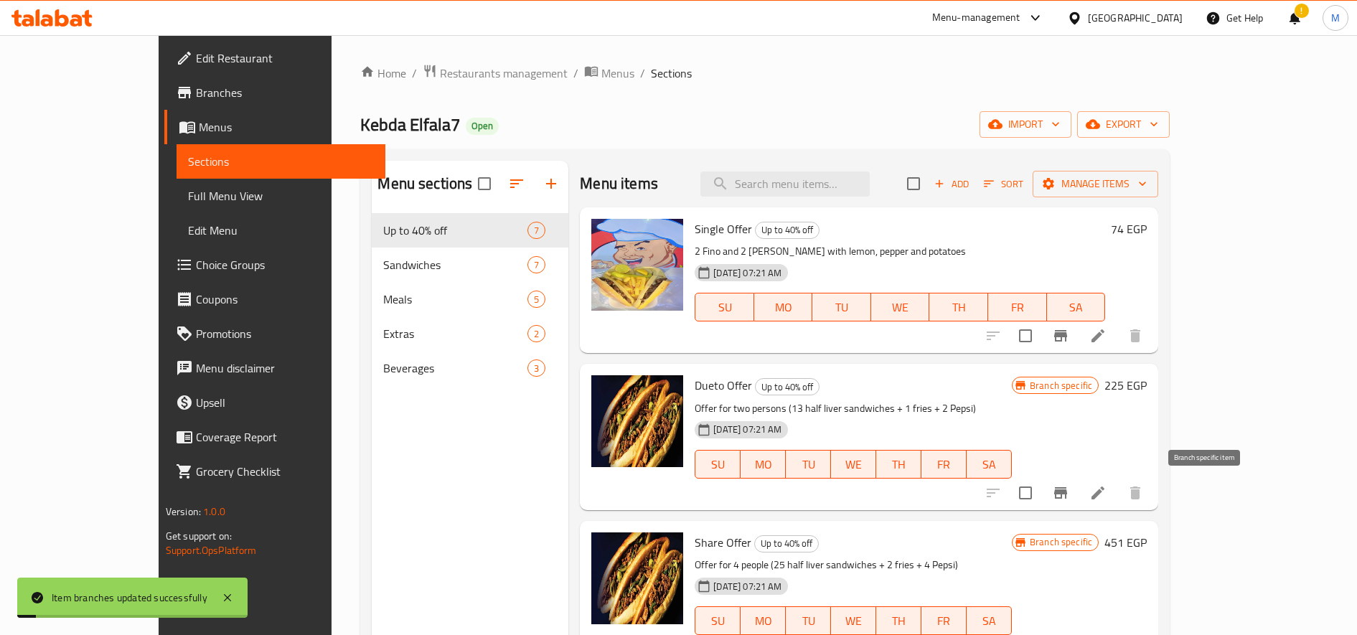
click at [1069, 494] on icon "Branch-specific-item" at bounding box center [1060, 492] width 17 height 17
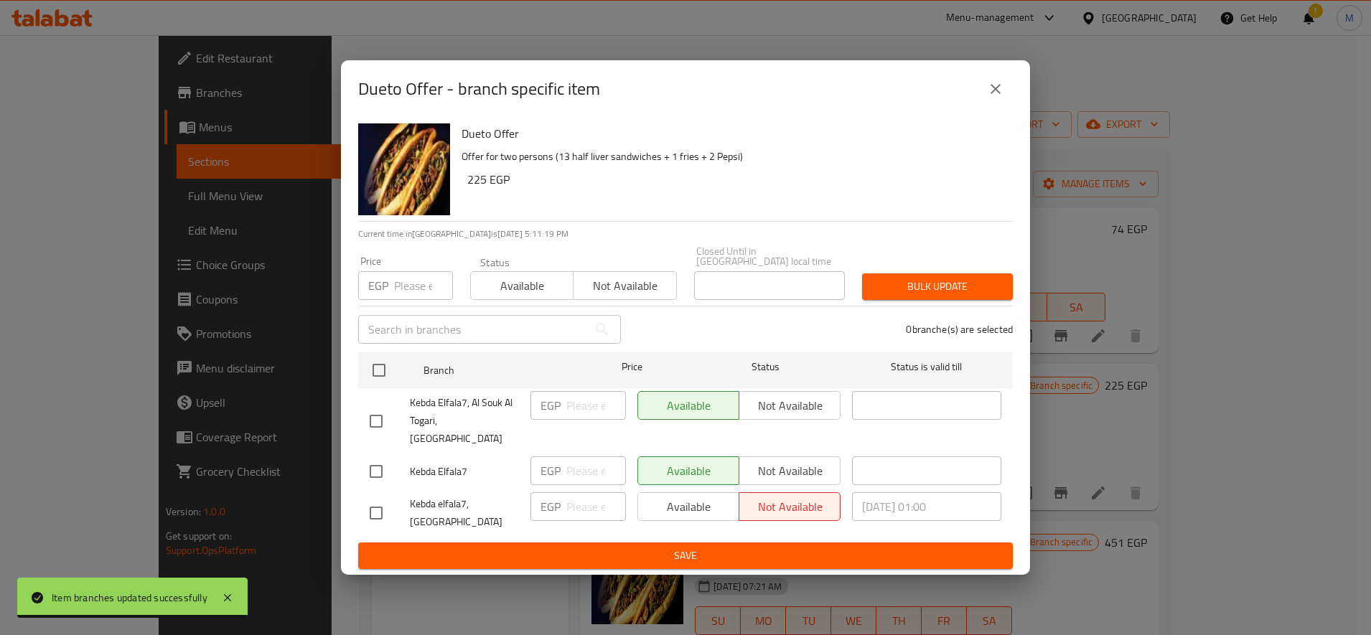
click at [377, 498] on input "checkbox" at bounding box center [376, 513] width 30 height 30
checkbox input "true"
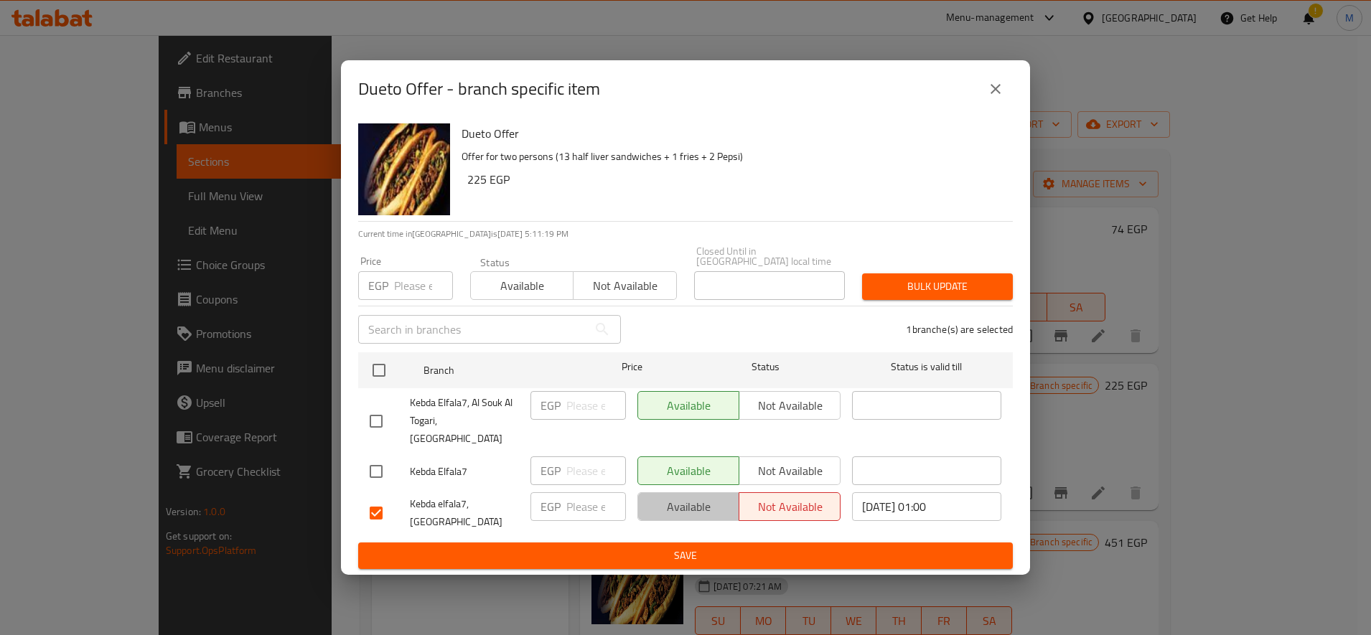
click at [676, 497] on span "Available" at bounding box center [689, 507] width 90 height 21
click at [694, 527] on ul "Branch Price Status Status is valid till Kebda Elfala7, Al Souk Al Togari, Port…" at bounding box center [685, 445] width 654 height 196
click at [694, 547] on span "Save" at bounding box center [685, 556] width 631 height 18
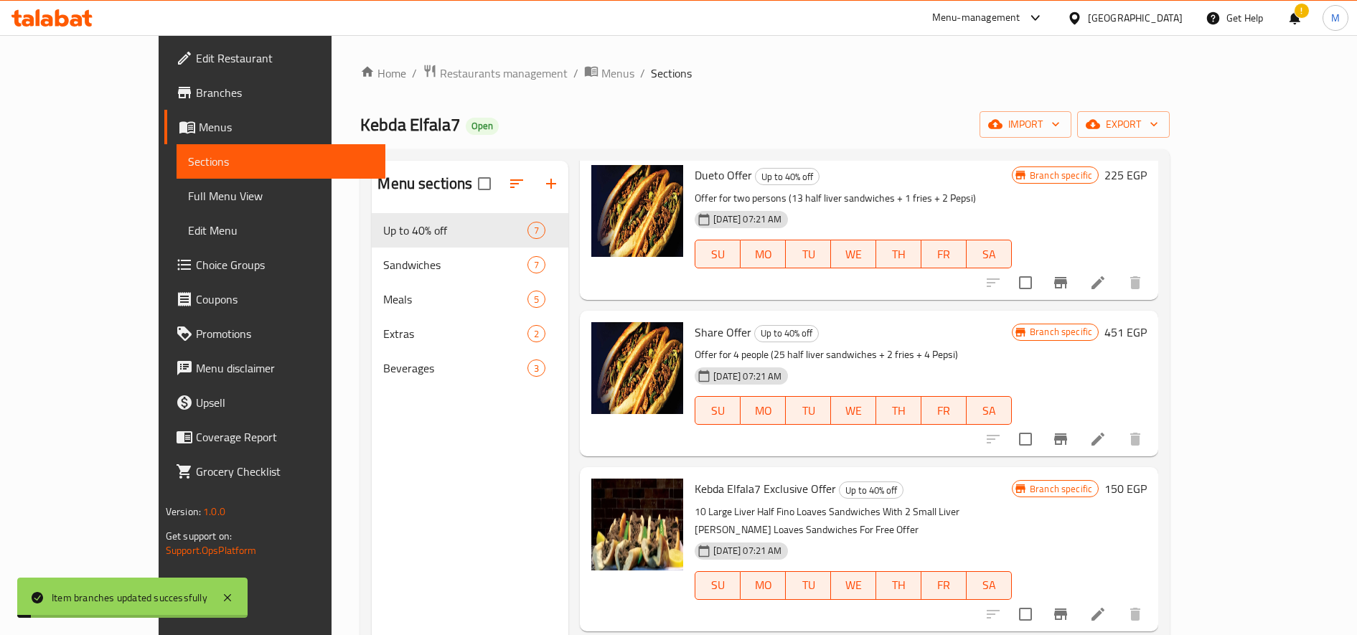
scroll to position [239, 0]
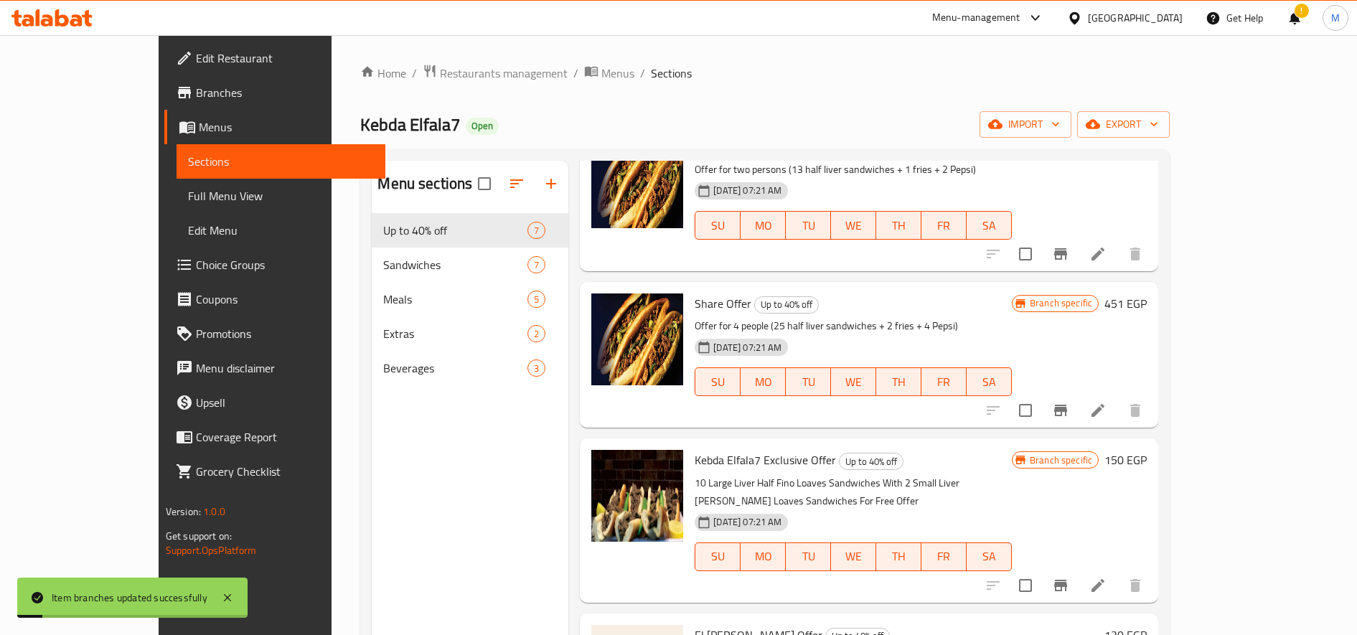
click at [1069, 404] on icon "Branch-specific-item" at bounding box center [1060, 410] width 17 height 17
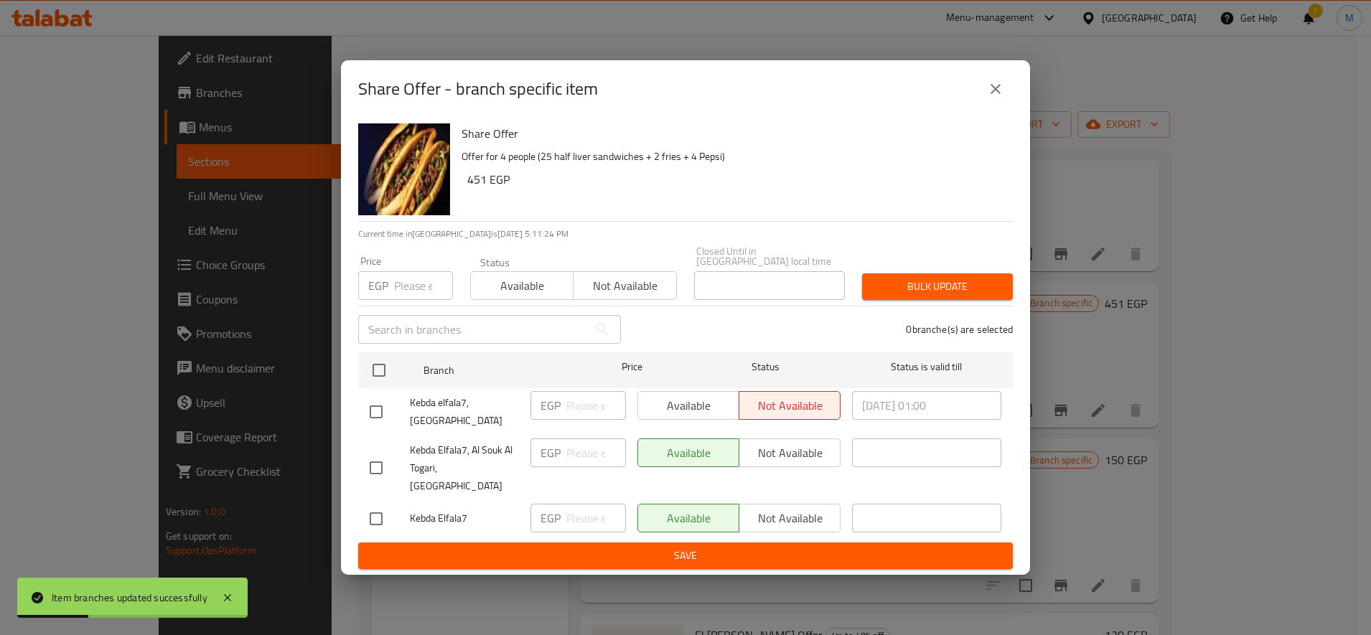
drag, startPoint x: 377, startPoint y: 426, endPoint x: 461, endPoint y: 421, distance: 84.8
click at [378, 426] on input "checkbox" at bounding box center [376, 412] width 30 height 30
checkbox input "true"
drag, startPoint x: 650, startPoint y: 413, endPoint x: 659, endPoint y: 413, distance: 8.6
click at [652, 413] on span "Available" at bounding box center [689, 405] width 90 height 21
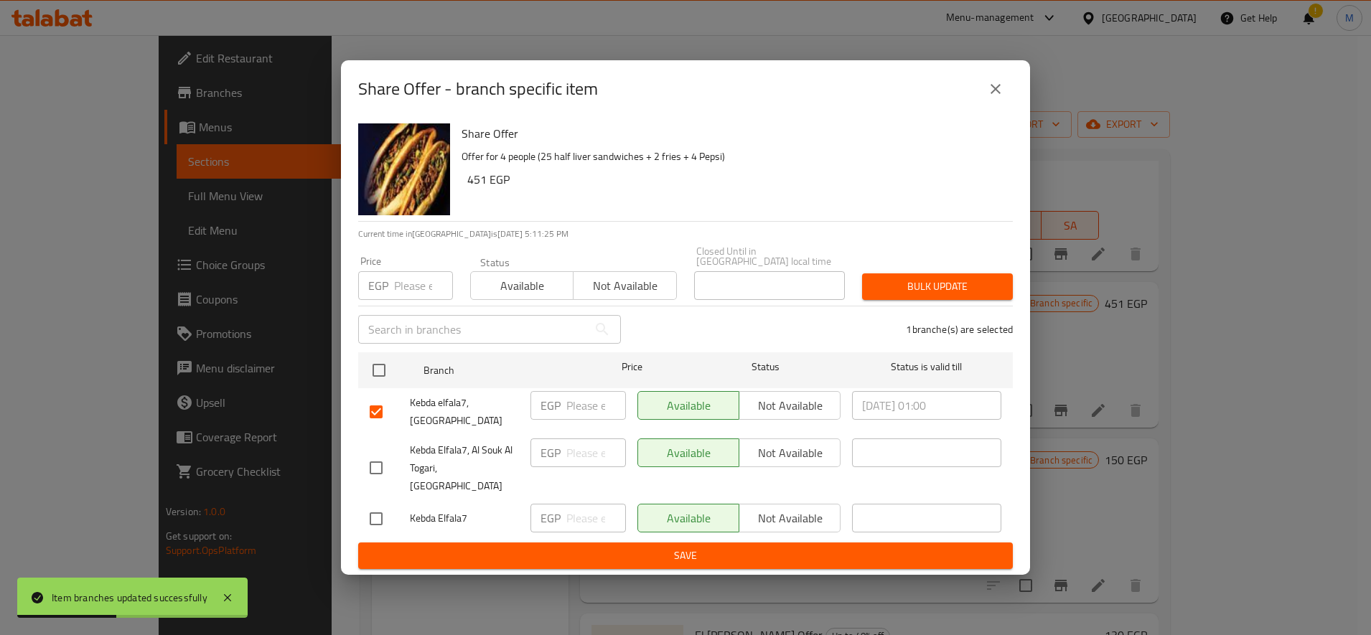
click at [788, 547] on span "Save" at bounding box center [685, 556] width 631 height 18
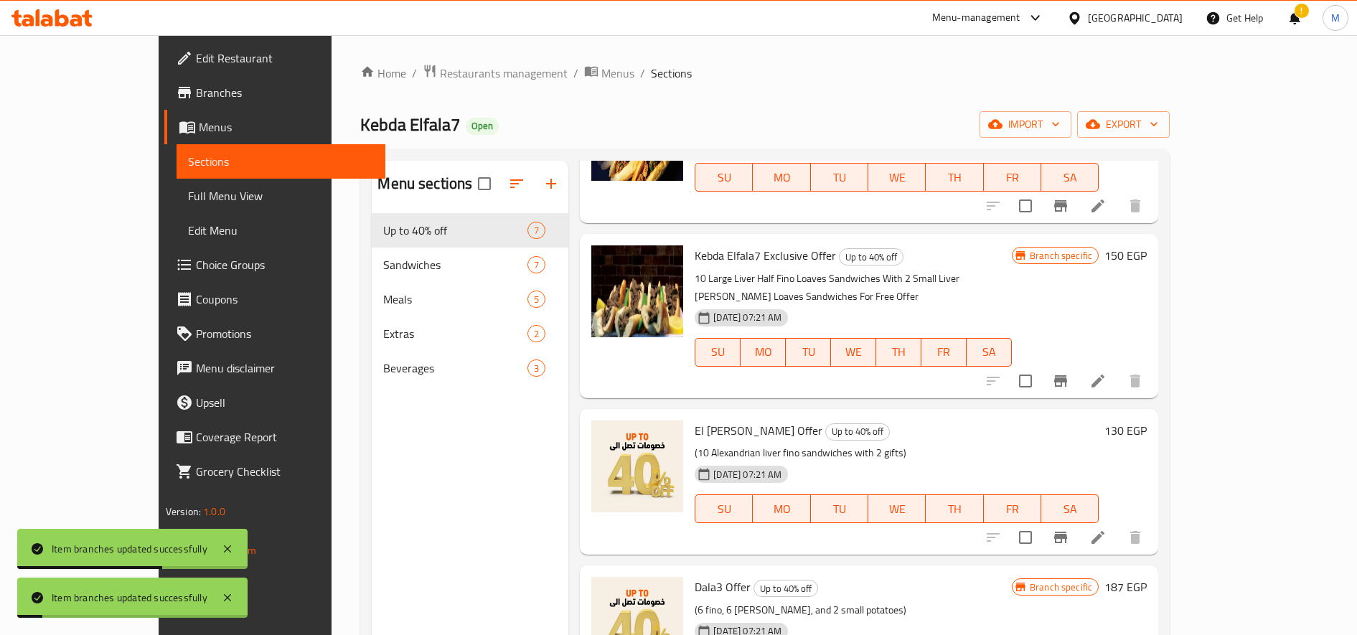
scroll to position [479, 0]
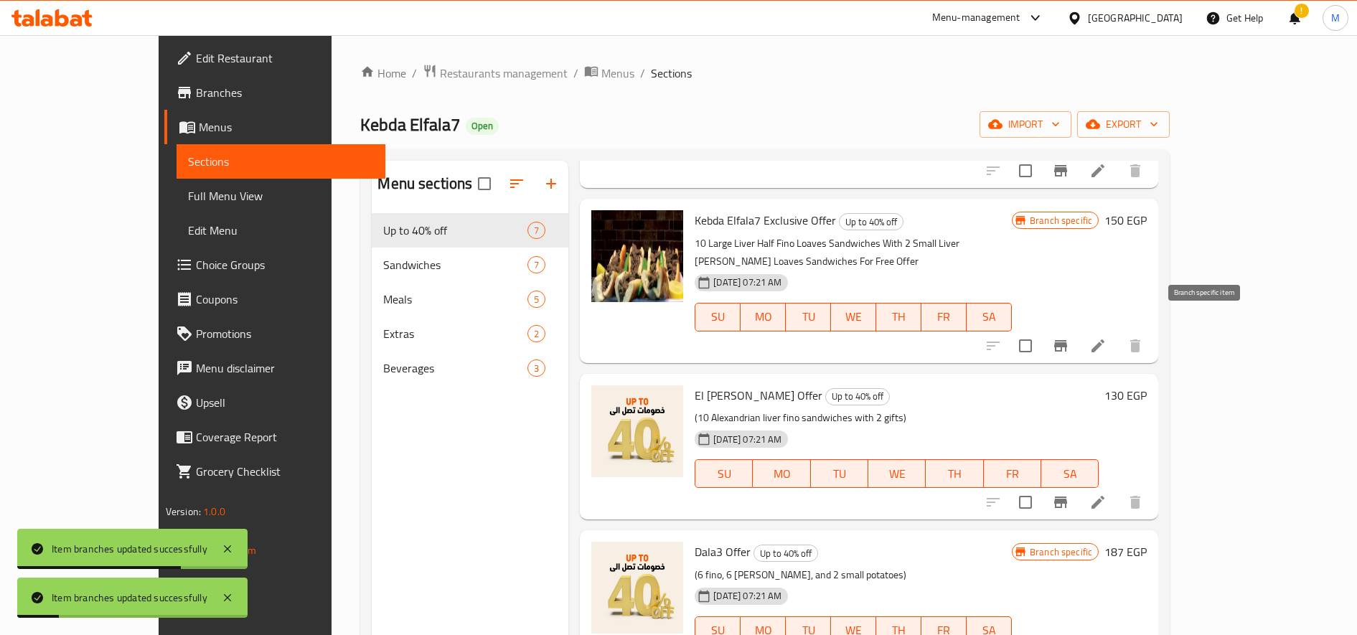
click at [1078, 337] on button "Branch-specific-item" at bounding box center [1060, 346] width 34 height 34
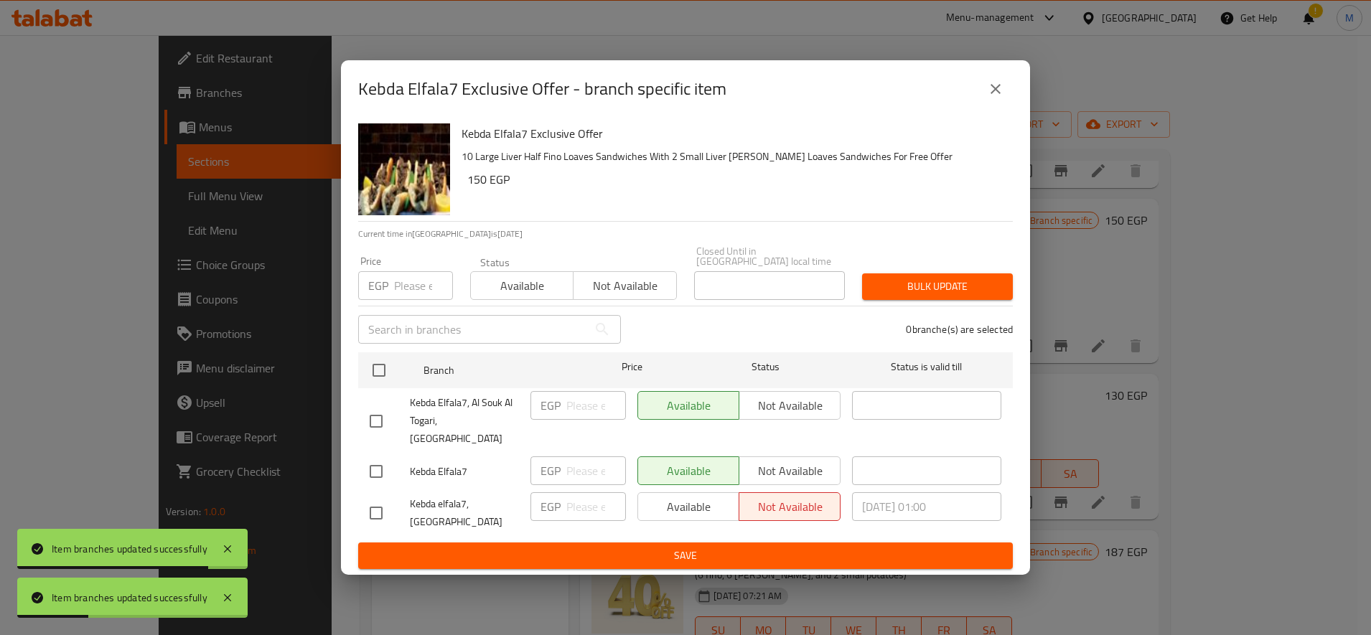
drag, startPoint x: 367, startPoint y: 506, endPoint x: 393, endPoint y: 507, distance: 26.6
click at [370, 506] on input "checkbox" at bounding box center [376, 513] width 30 height 30
checkbox input "true"
click at [655, 497] on span "Available" at bounding box center [689, 507] width 90 height 21
click at [733, 547] on span "Save" at bounding box center [685, 556] width 631 height 18
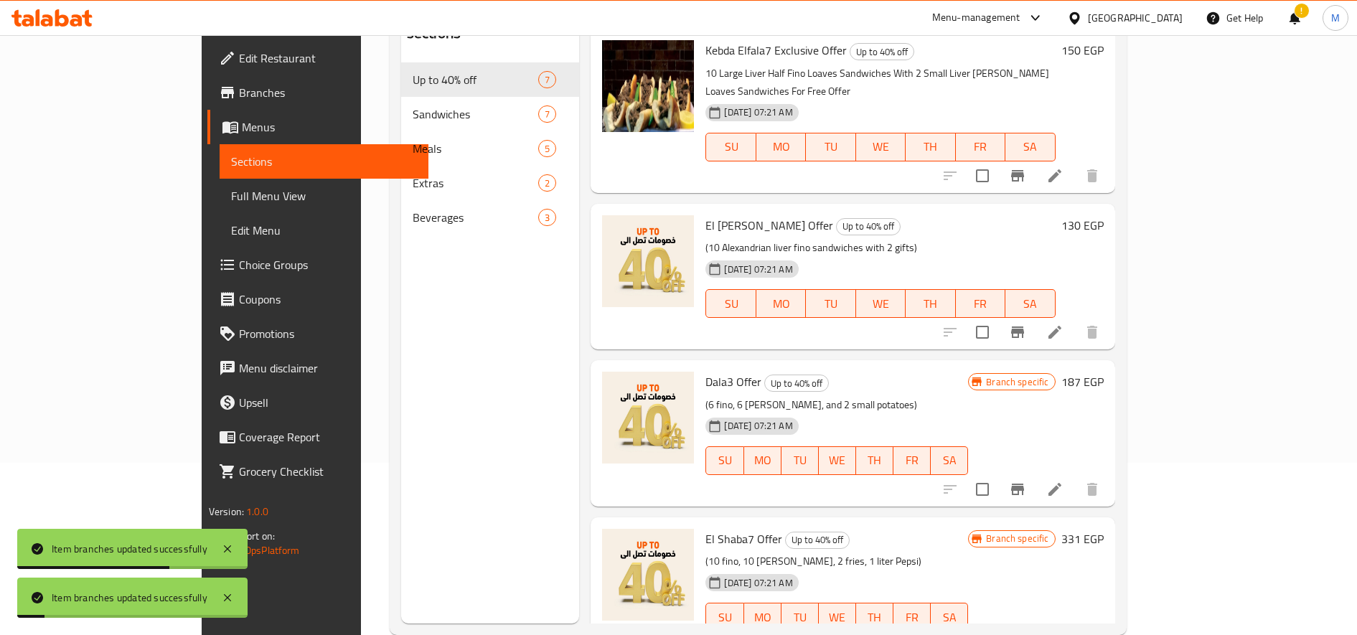
scroll to position [201, 0]
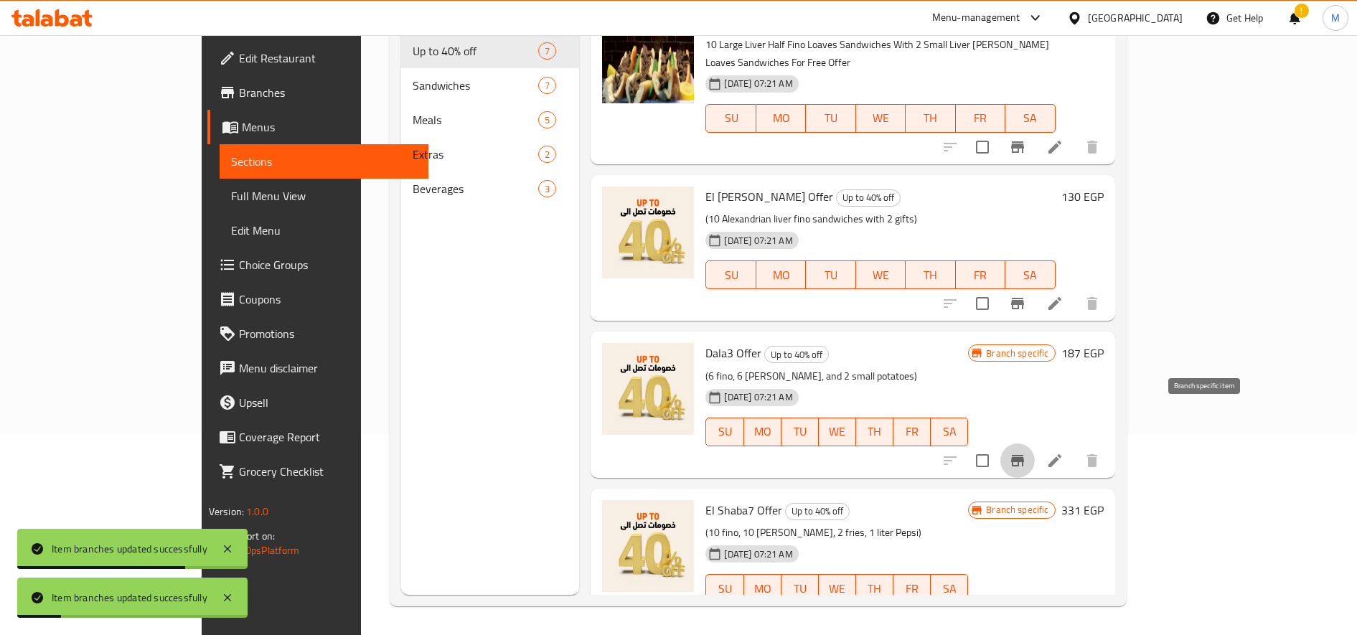
click at [1026, 452] on icon "Branch-specific-item" at bounding box center [1017, 460] width 17 height 17
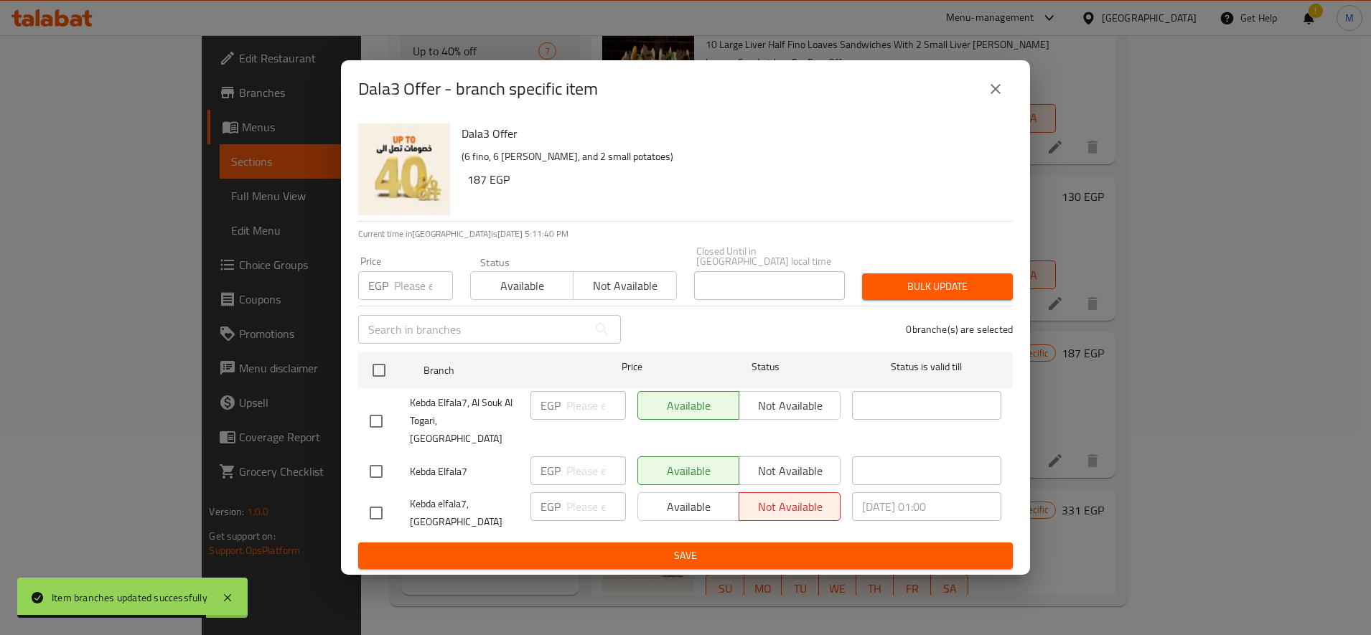
click at [381, 505] on input "checkbox" at bounding box center [376, 513] width 30 height 30
checkbox input "true"
click at [672, 497] on span "Available" at bounding box center [689, 507] width 90 height 21
click at [729, 547] on span "Save" at bounding box center [685, 556] width 631 height 18
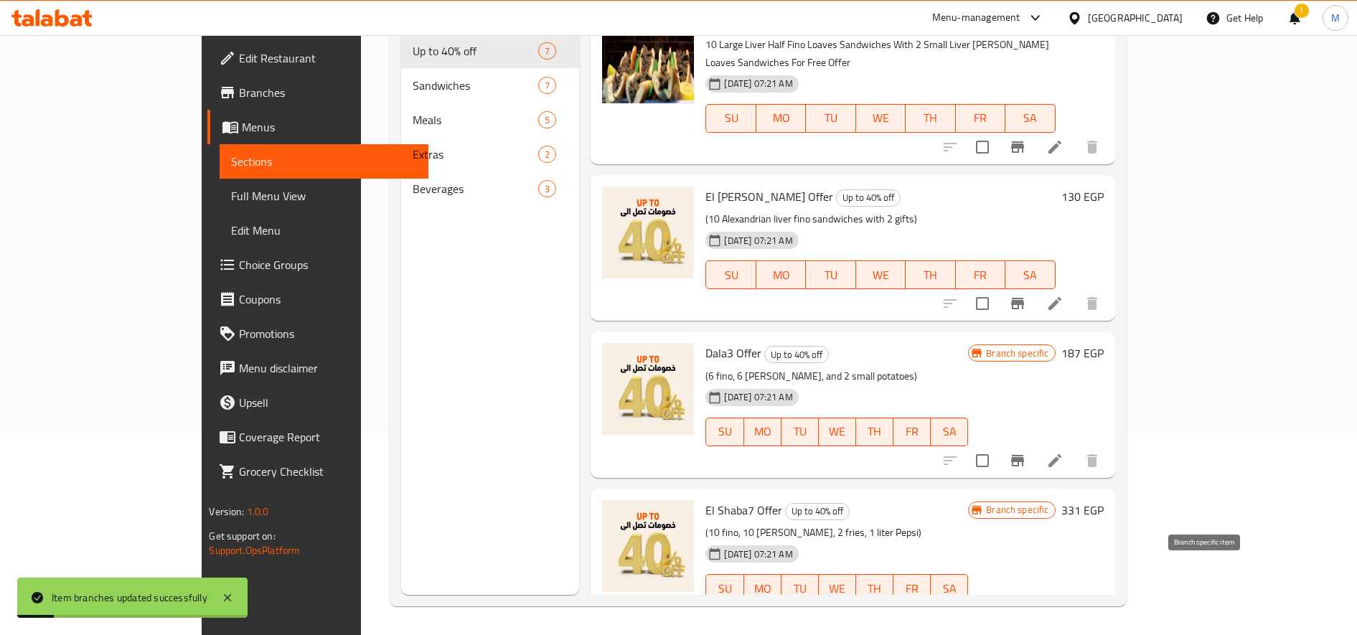
click at [1024, 611] on icon "Branch-specific-item" at bounding box center [1017, 616] width 13 height 11
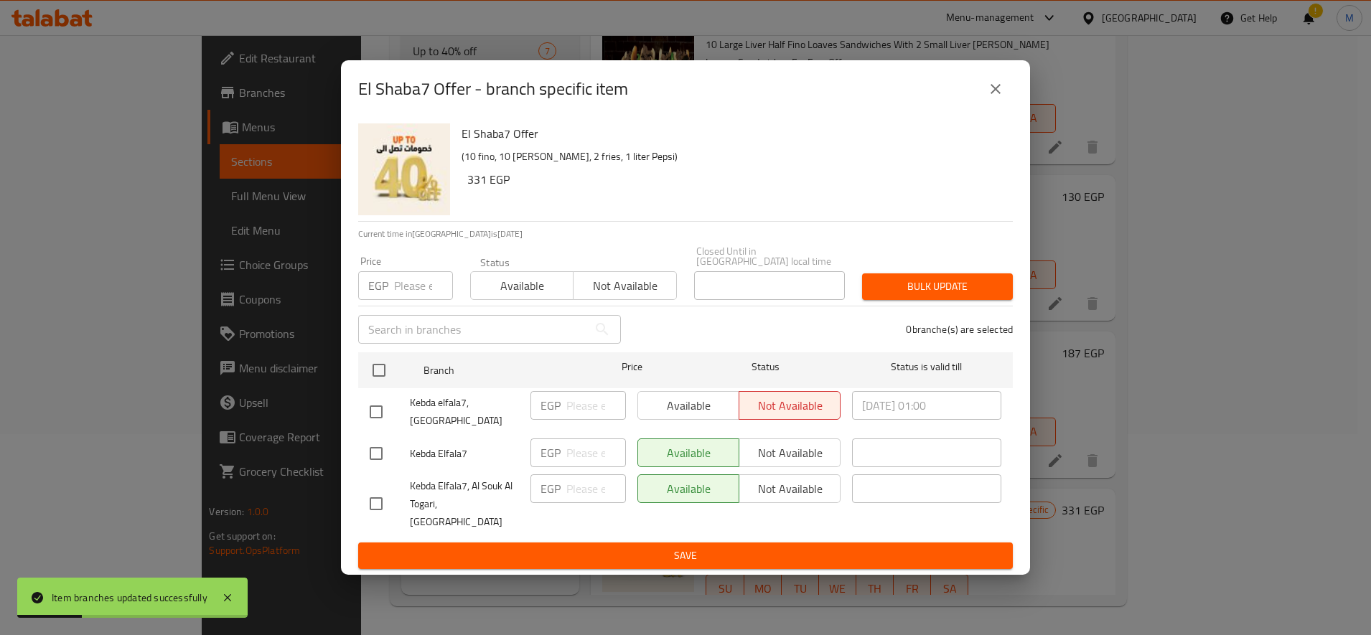
click at [379, 415] on input "checkbox" at bounding box center [376, 412] width 30 height 30
checkbox input "true"
drag, startPoint x: 649, startPoint y: 413, endPoint x: 672, endPoint y: 441, distance: 37.2
click at [649, 412] on span "Available" at bounding box center [689, 405] width 90 height 21
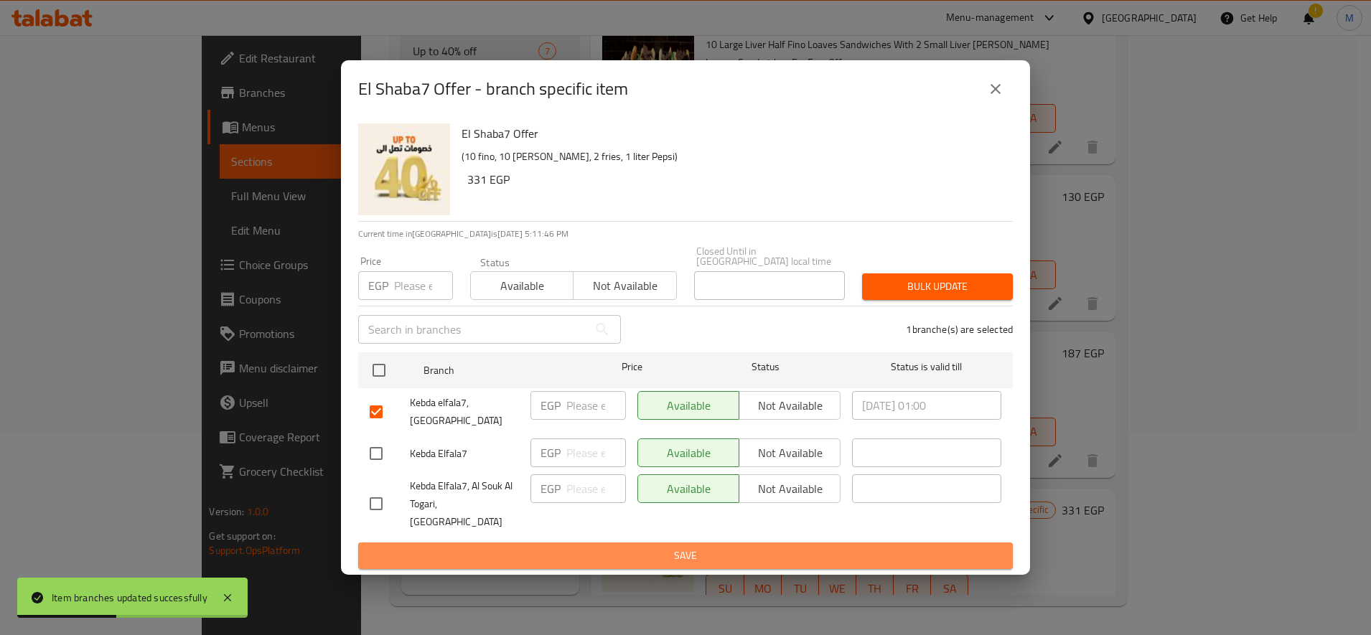
click at [732, 549] on span "Save" at bounding box center [685, 556] width 631 height 18
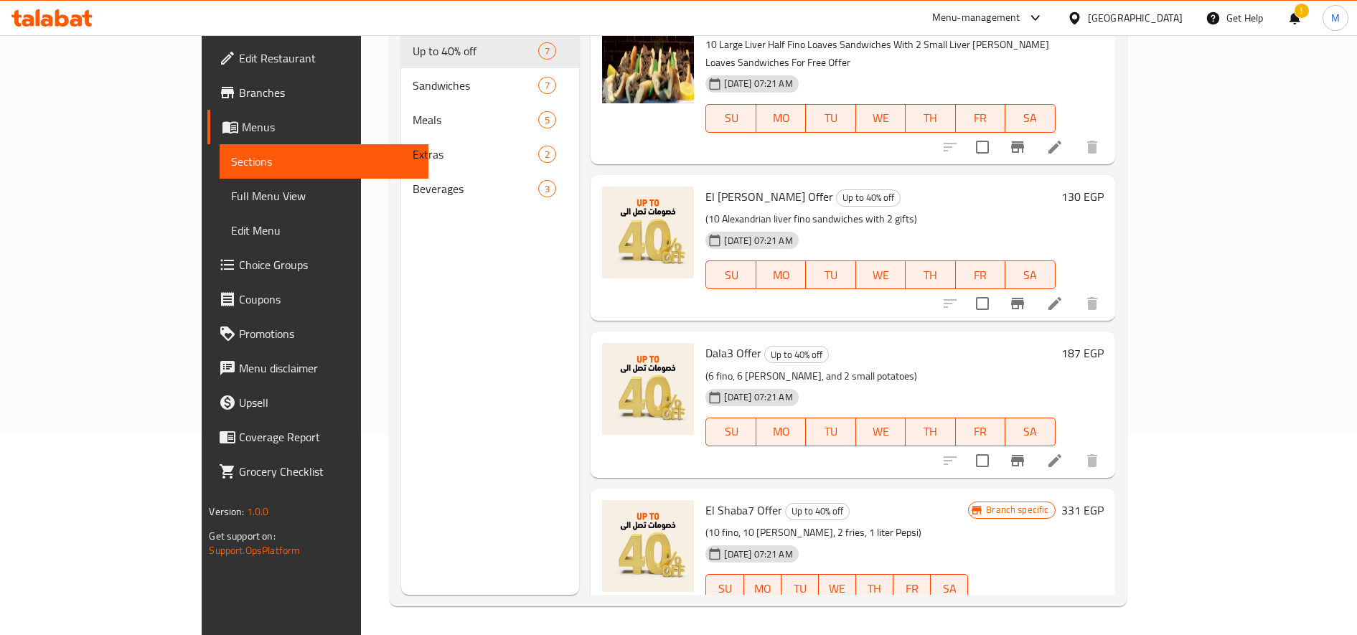
click at [1024, 611] on icon "Branch-specific-item" at bounding box center [1017, 616] width 13 height 11
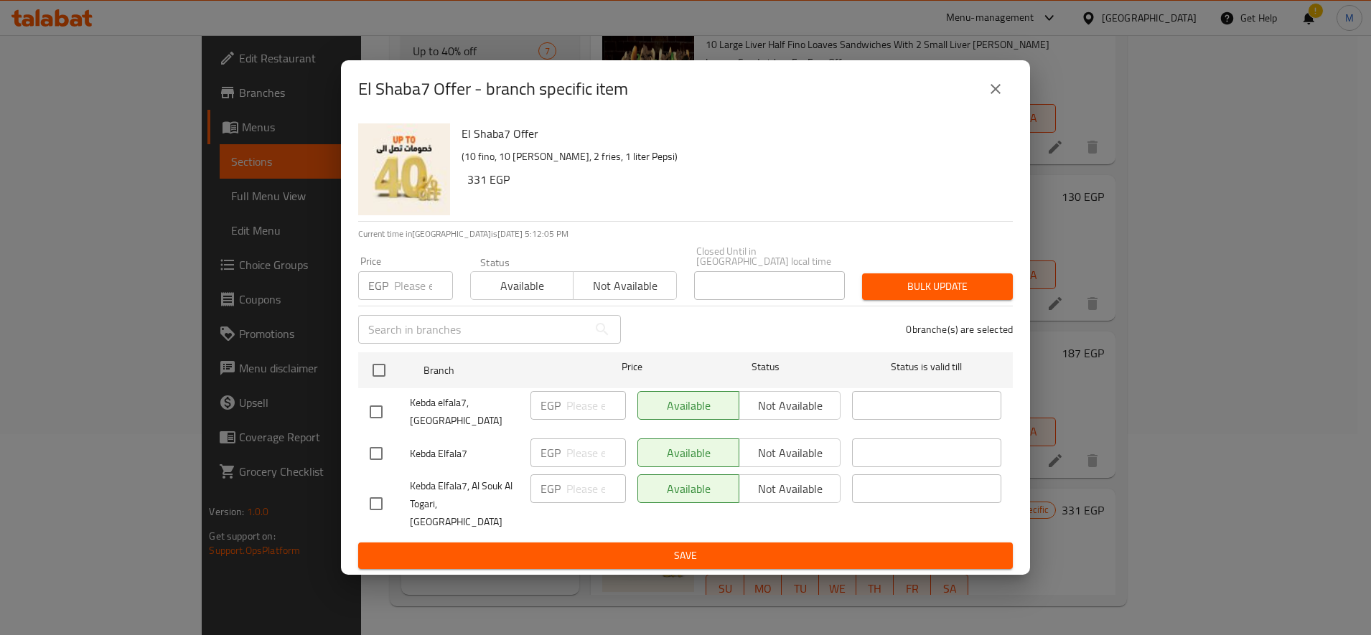
click at [987, 98] on icon "close" at bounding box center [995, 88] width 17 height 17
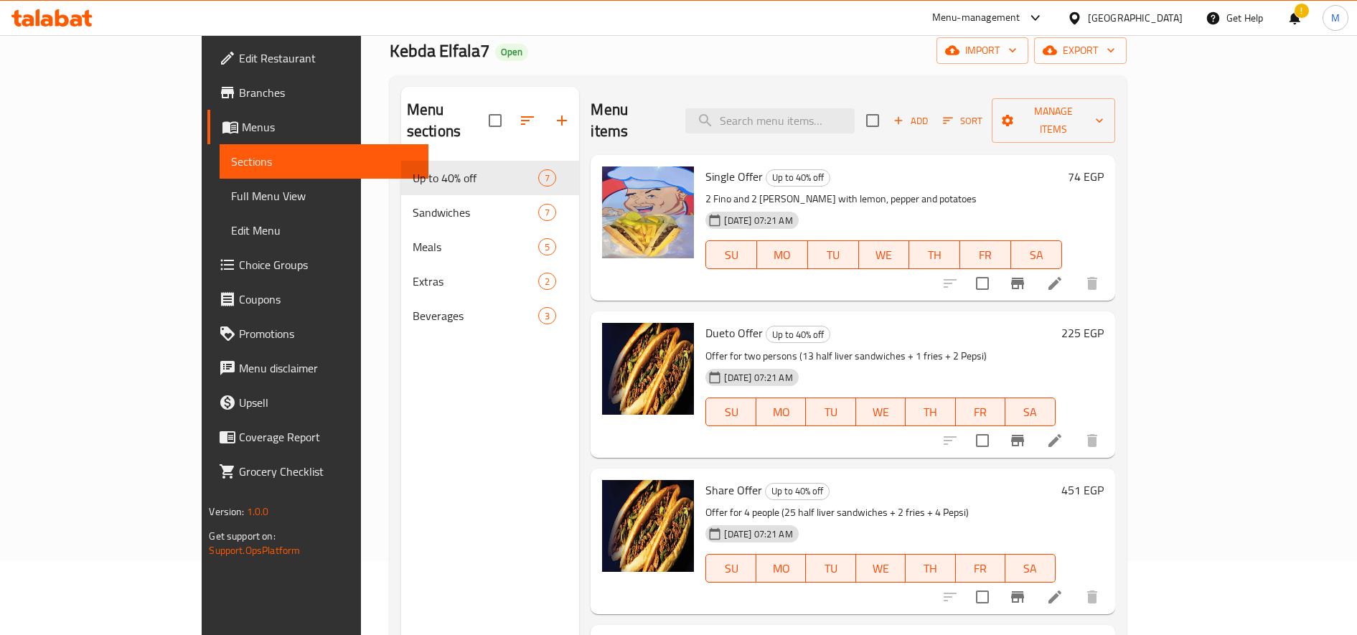
scroll to position [0, 0]
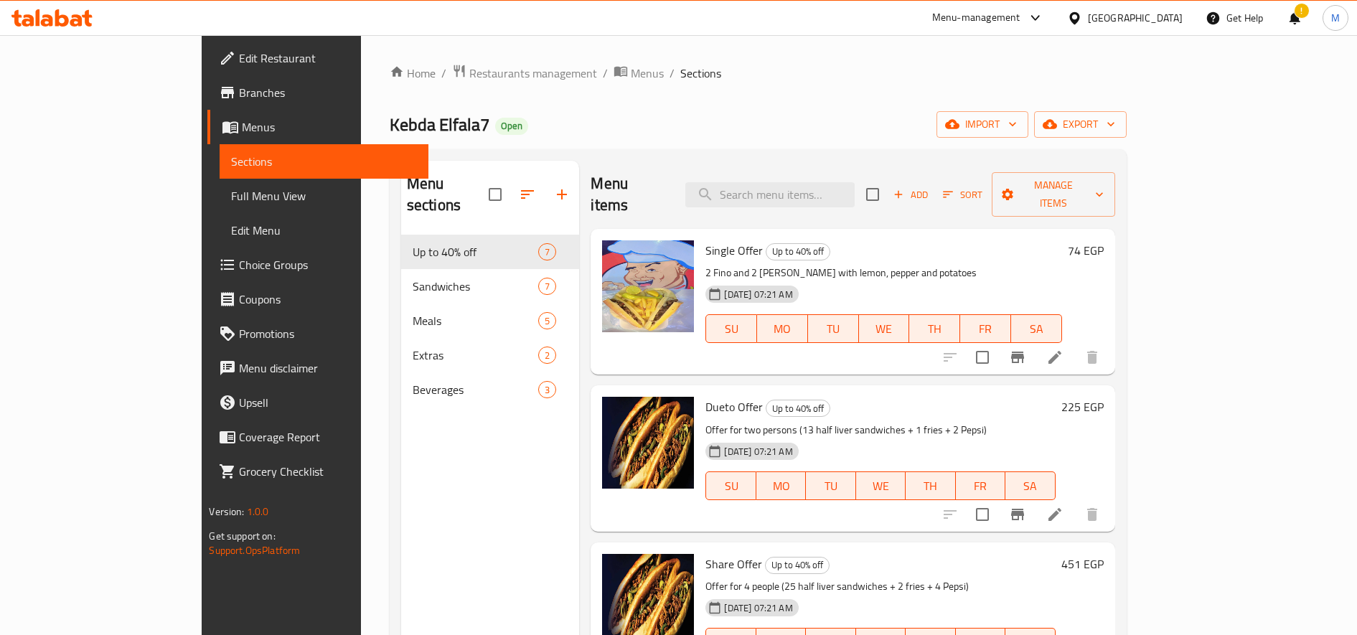
click at [1104, 240] on h6 "74 EGP" at bounding box center [1086, 250] width 36 height 20
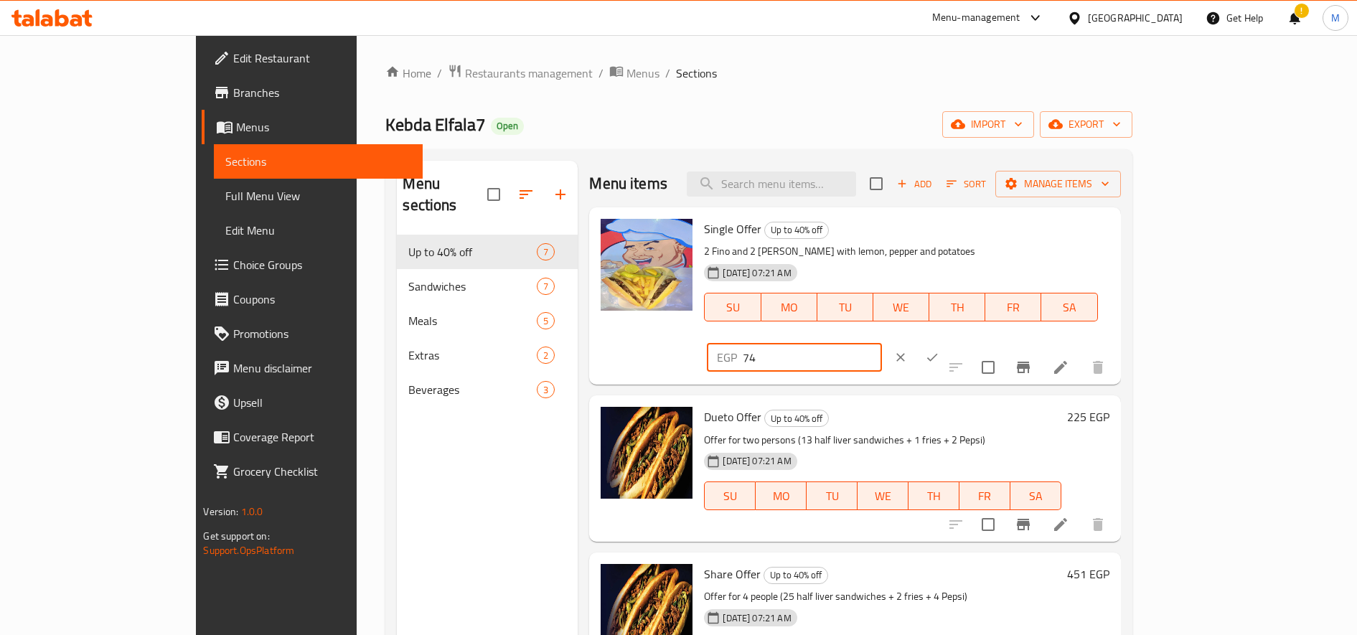
click at [881, 343] on input "74" at bounding box center [812, 357] width 138 height 29
paste input "113.33"
type input "113.33"
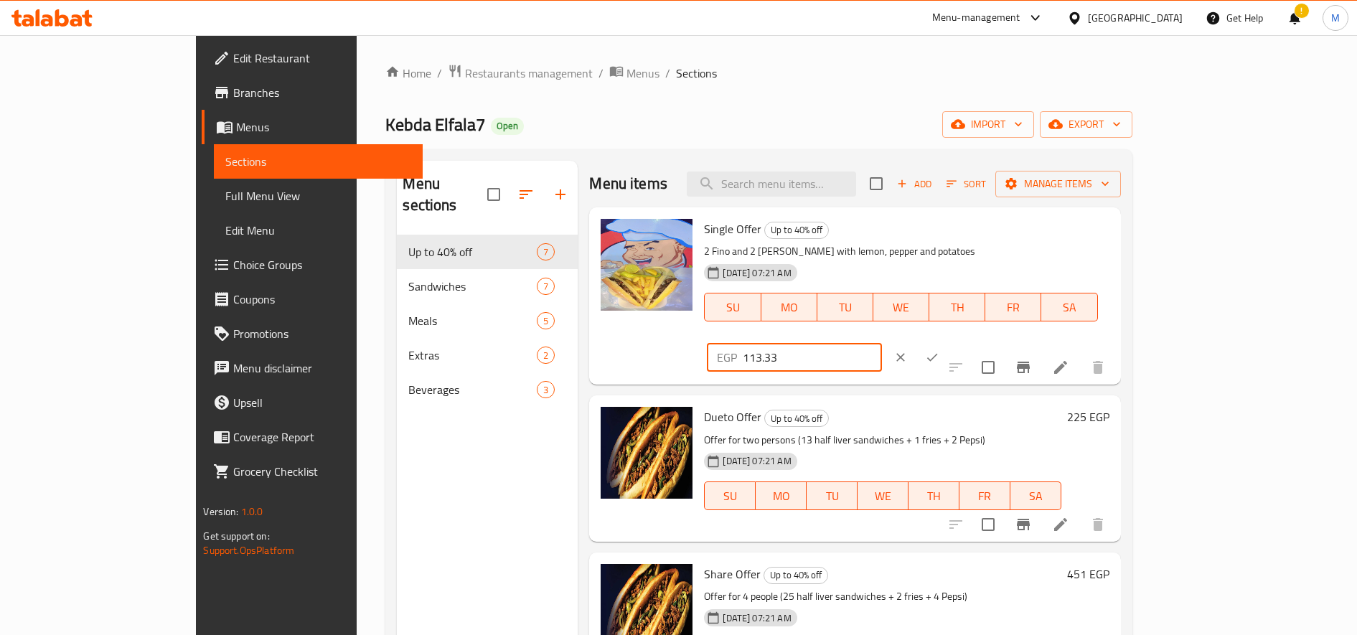
click at [939, 350] on icon "ok" at bounding box center [932, 357] width 14 height 14
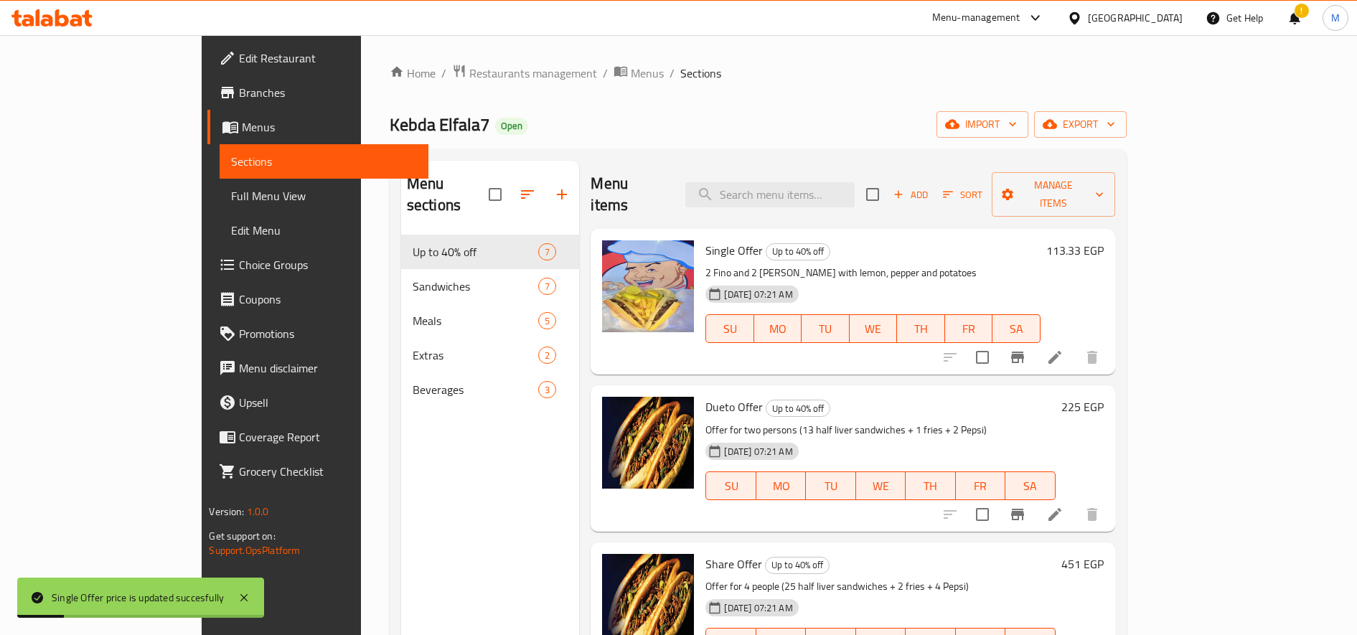
click at [1104, 397] on h6 "225 EGP" at bounding box center [1082, 407] width 42 height 20
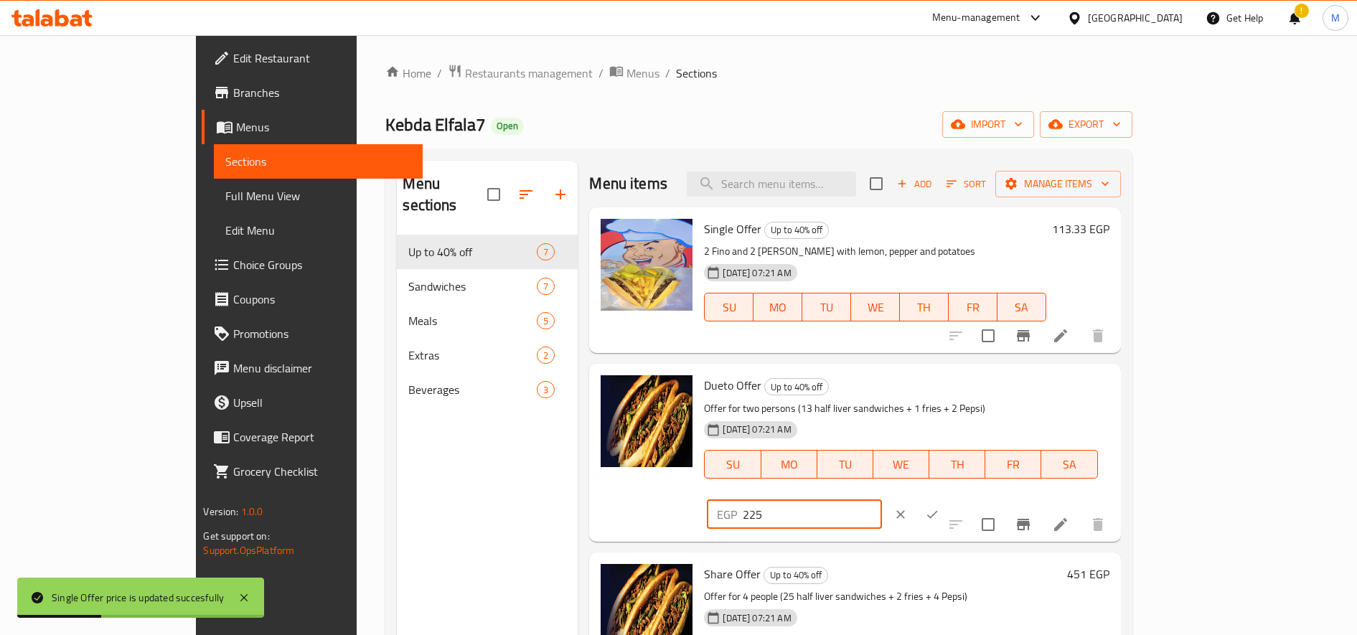
click at [881, 500] on input "225" at bounding box center [812, 514] width 138 height 29
paste input "313.33"
type input "313.33"
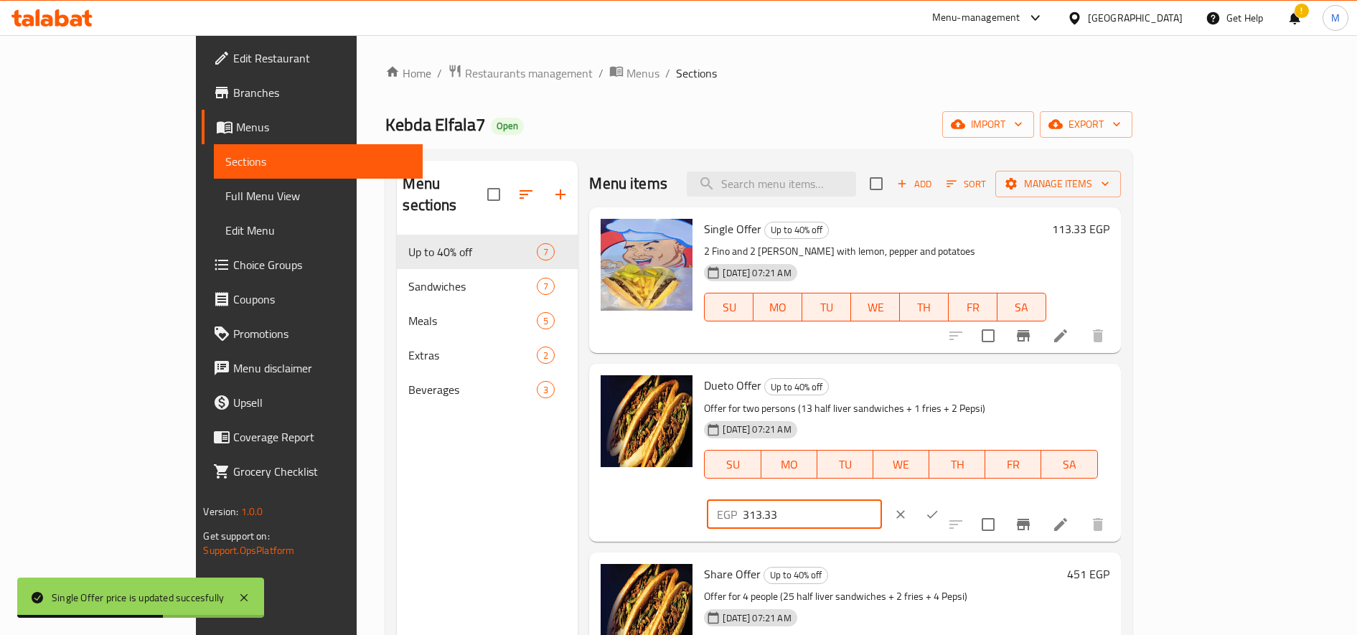
click at [939, 507] on icon "ok" at bounding box center [932, 514] width 14 height 14
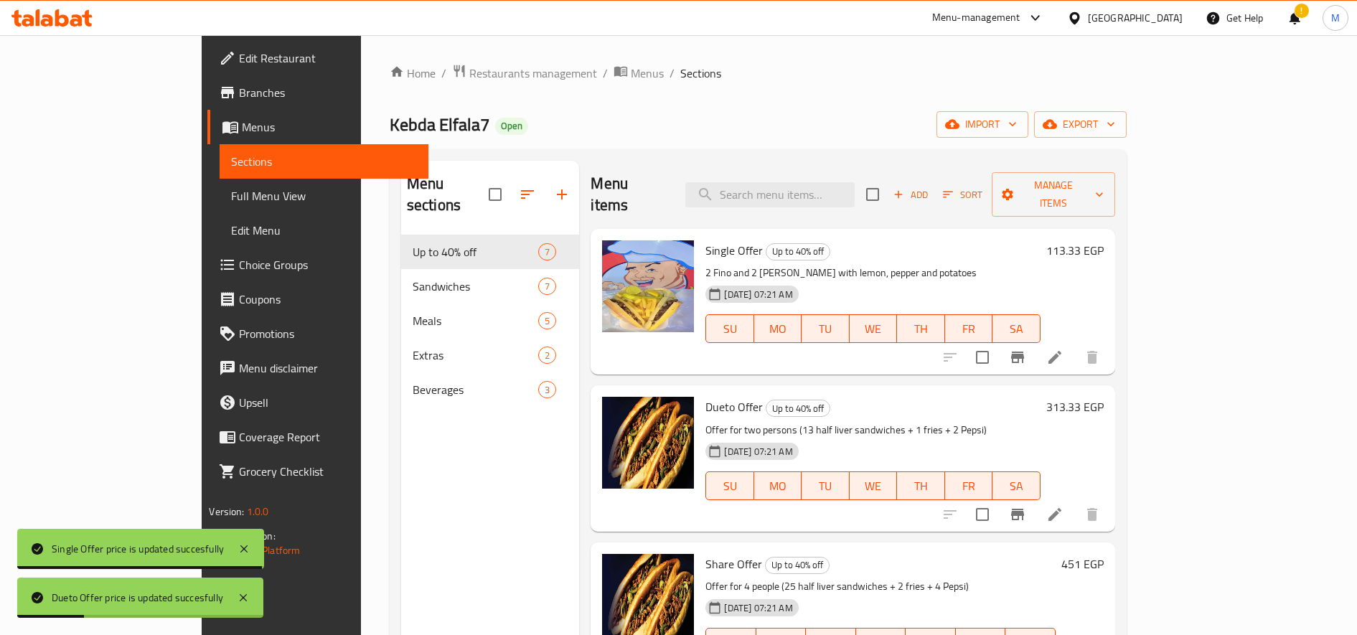
click at [1104, 554] on h6 "451 EGP" at bounding box center [1082, 564] width 42 height 20
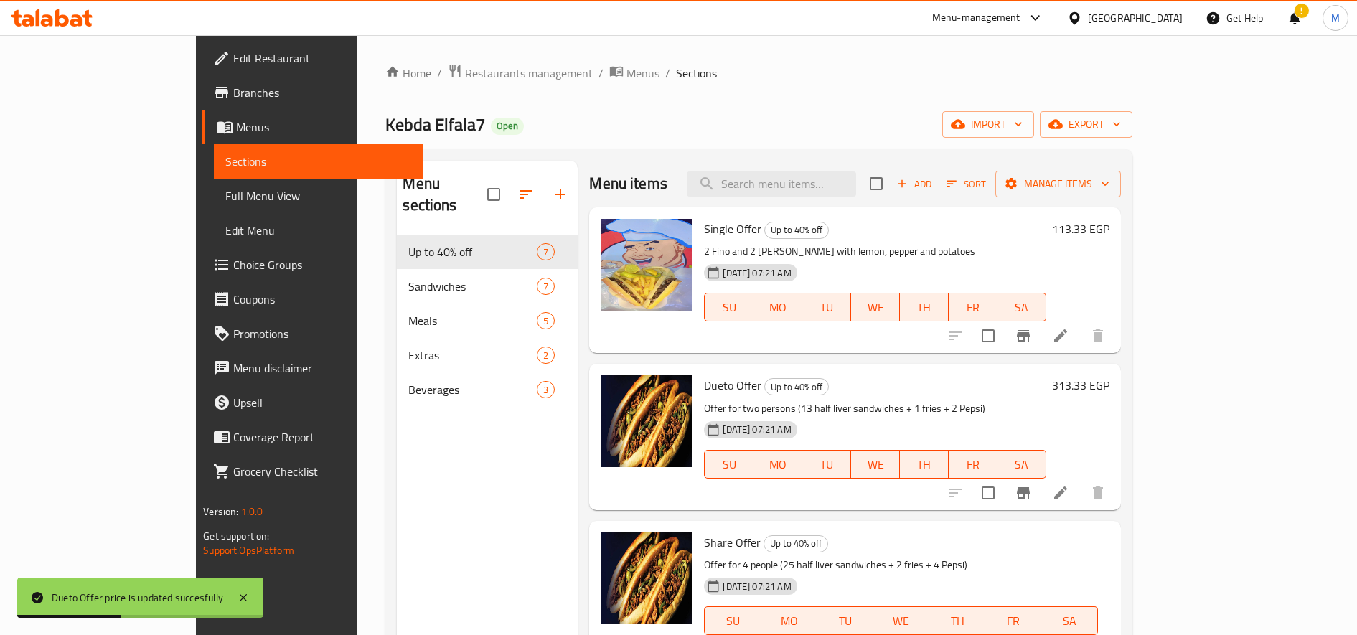
paste input "620.00"
type input "620.00"
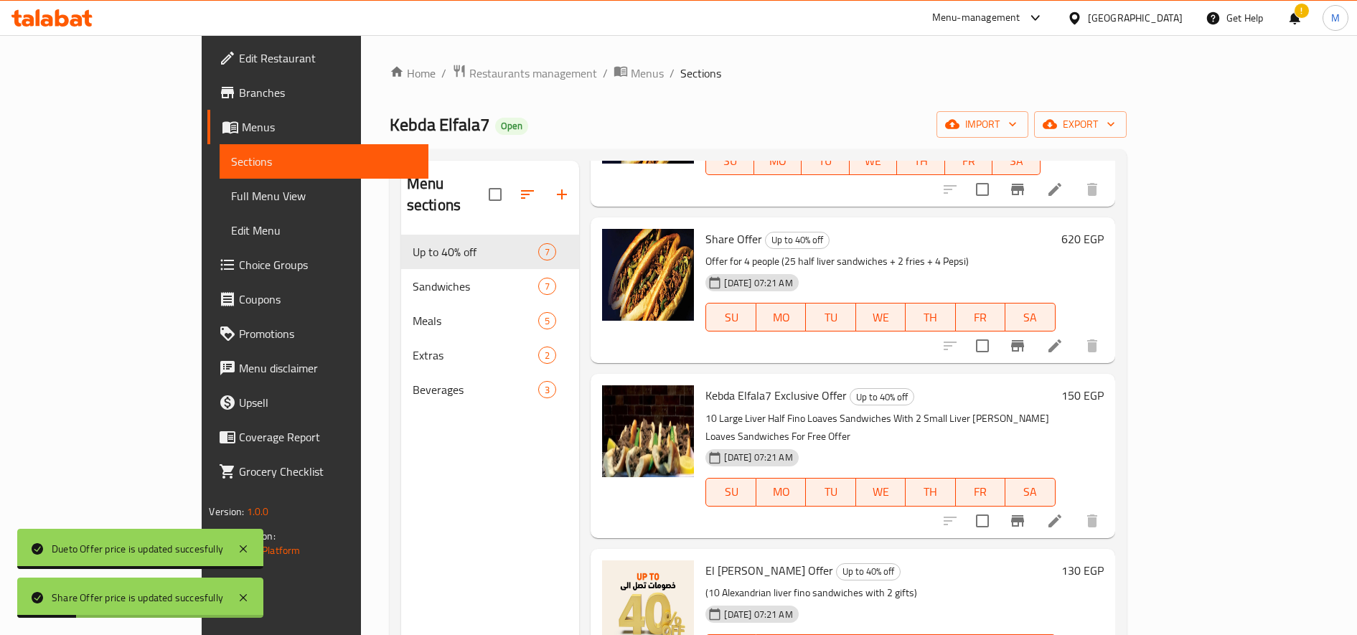
scroll to position [359, 0]
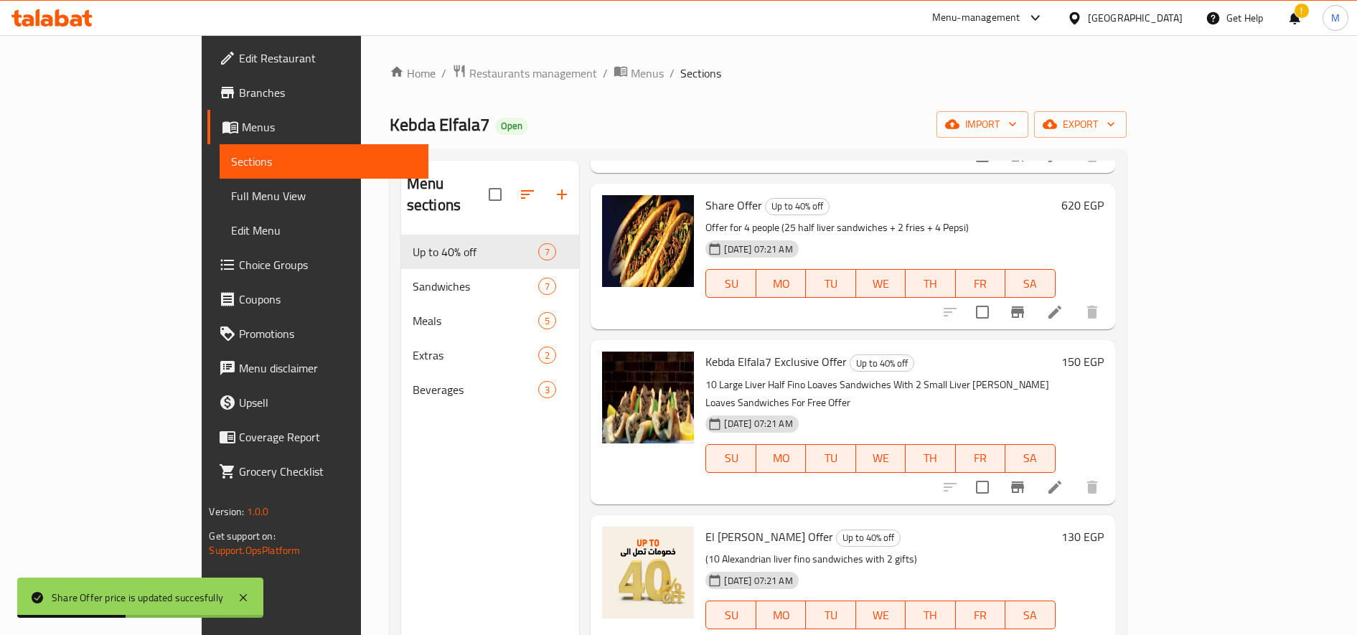
click at [1104, 352] on h6 "150 EGP" at bounding box center [1082, 362] width 42 height 20
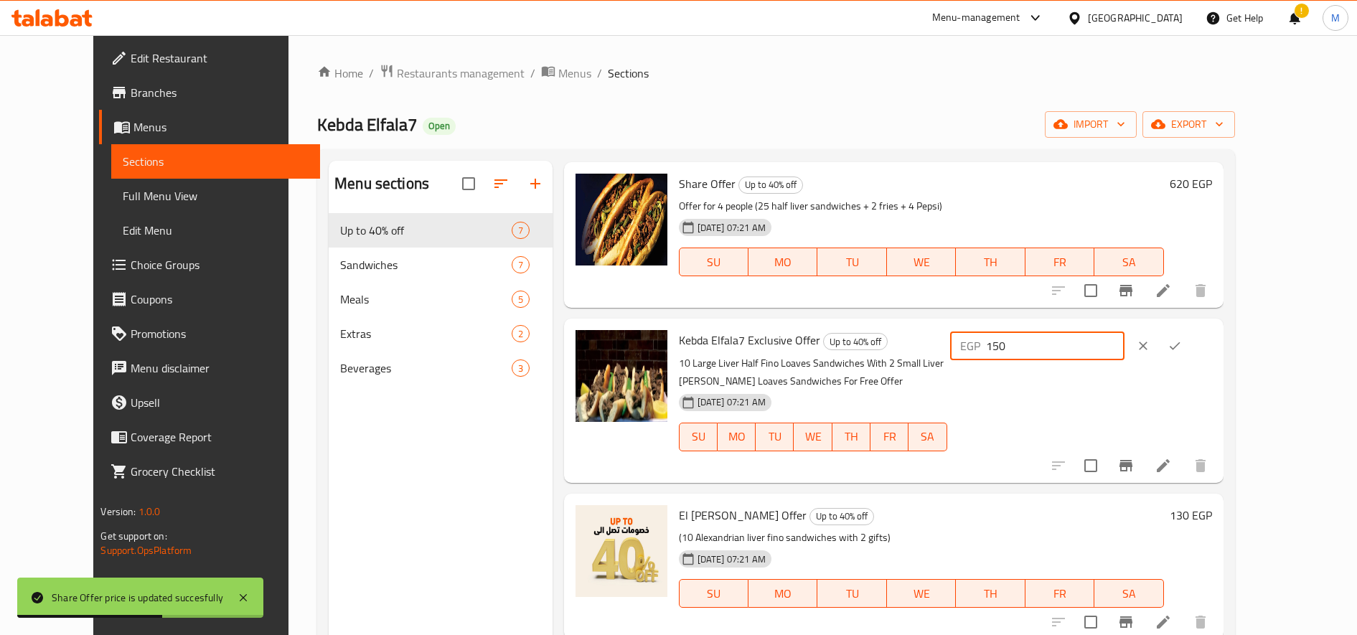
click at [1124, 348] on input "150" at bounding box center [1055, 346] width 138 height 29
paste input "210.67"
type input "210.67"
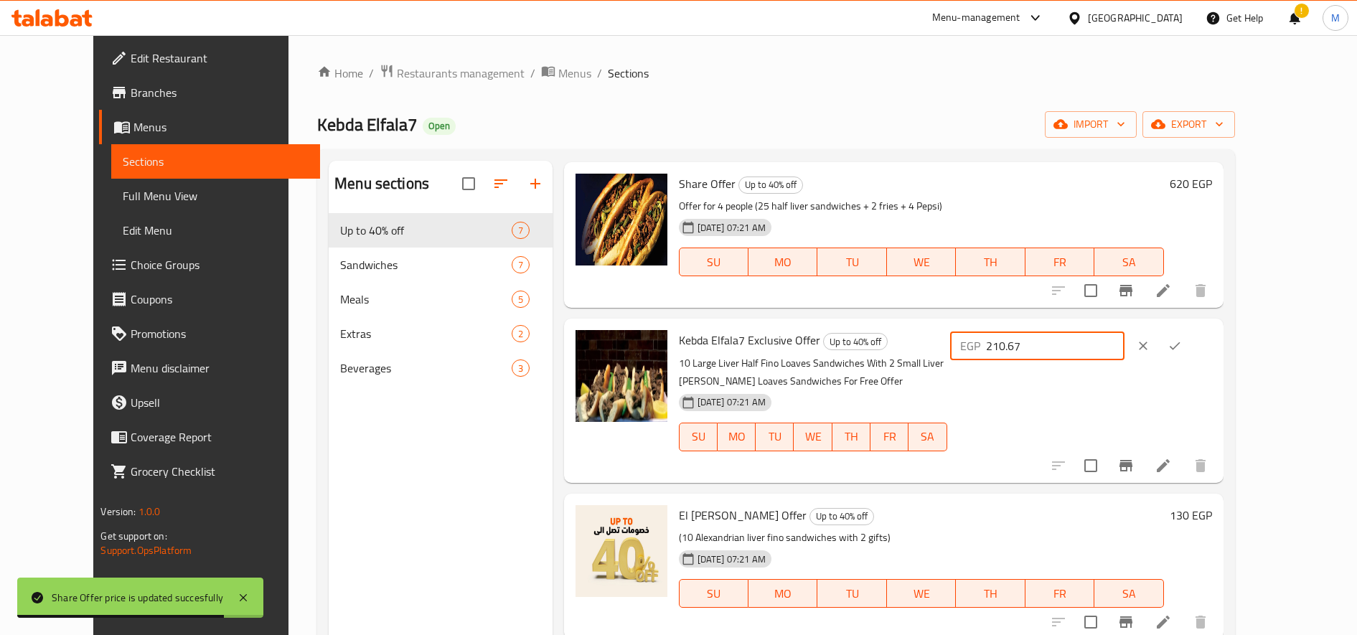
click at [1182, 342] on icon "ok" at bounding box center [1174, 346] width 14 height 14
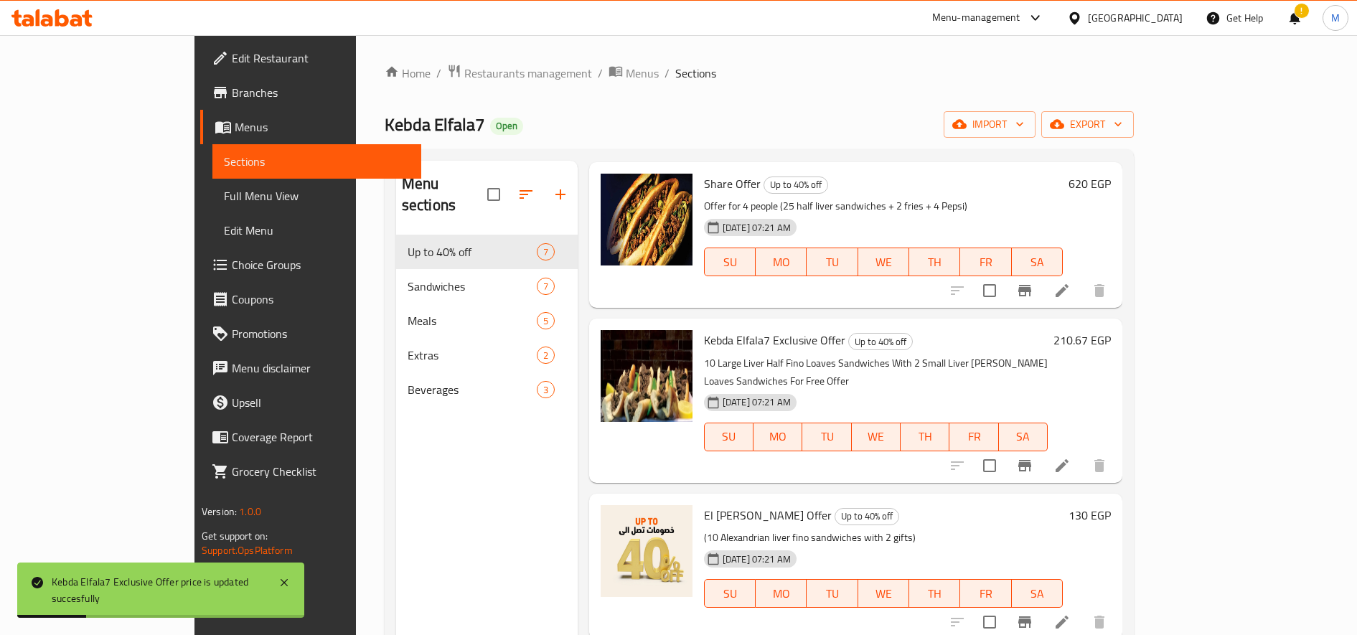
click at [1111, 505] on h6 "130 EGP" at bounding box center [1089, 515] width 42 height 20
click at [881, 629] on input "130" at bounding box center [812, 643] width 138 height 29
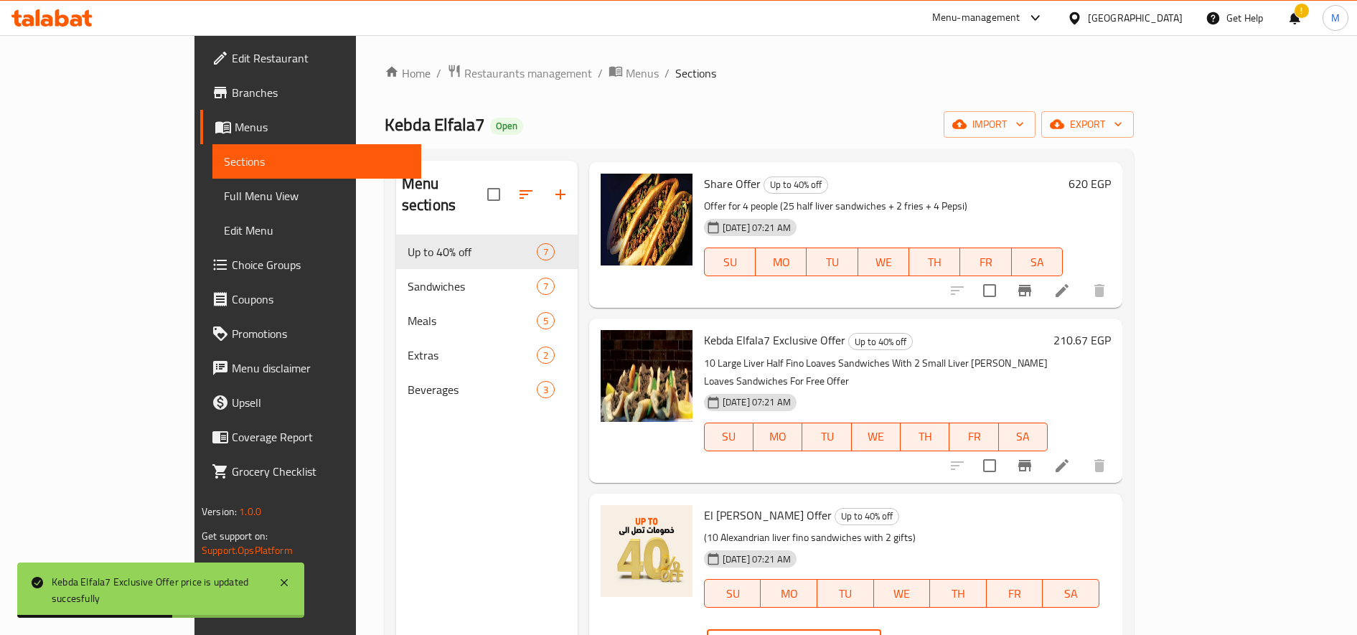
paste input "93.33"
type input "193.33"
click at [939, 634] on icon "ok" at bounding box center [931, 643] width 14 height 14
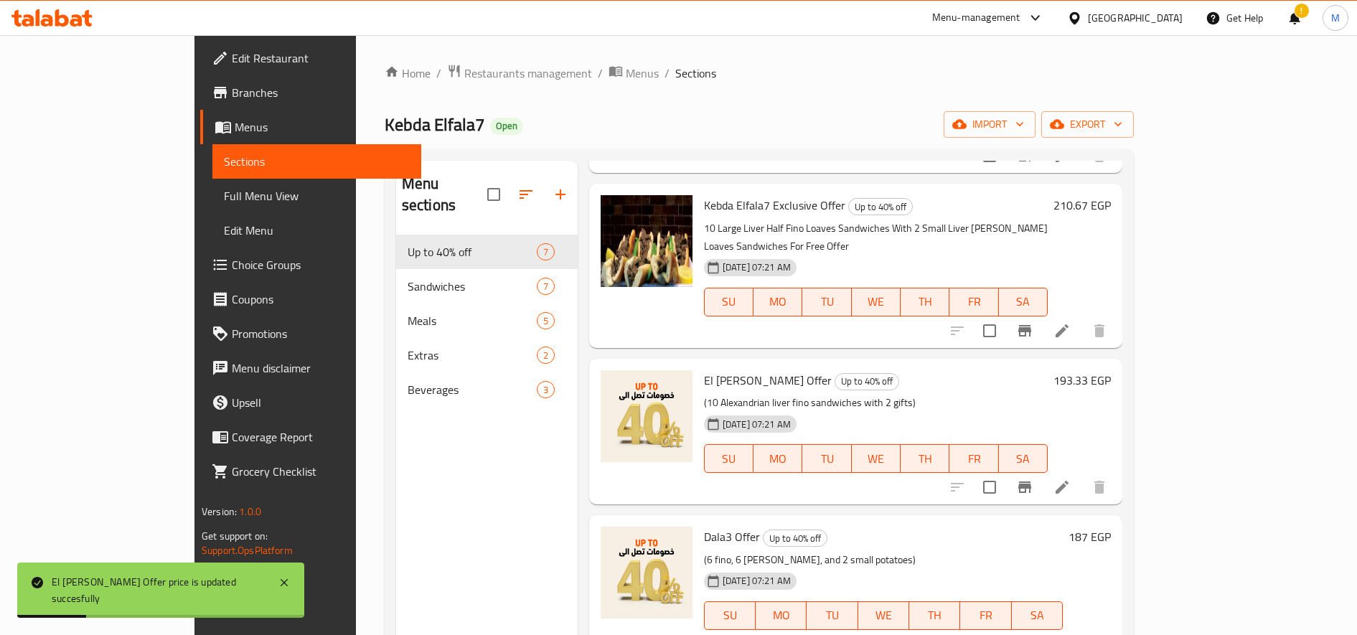
scroll to position [498, 0]
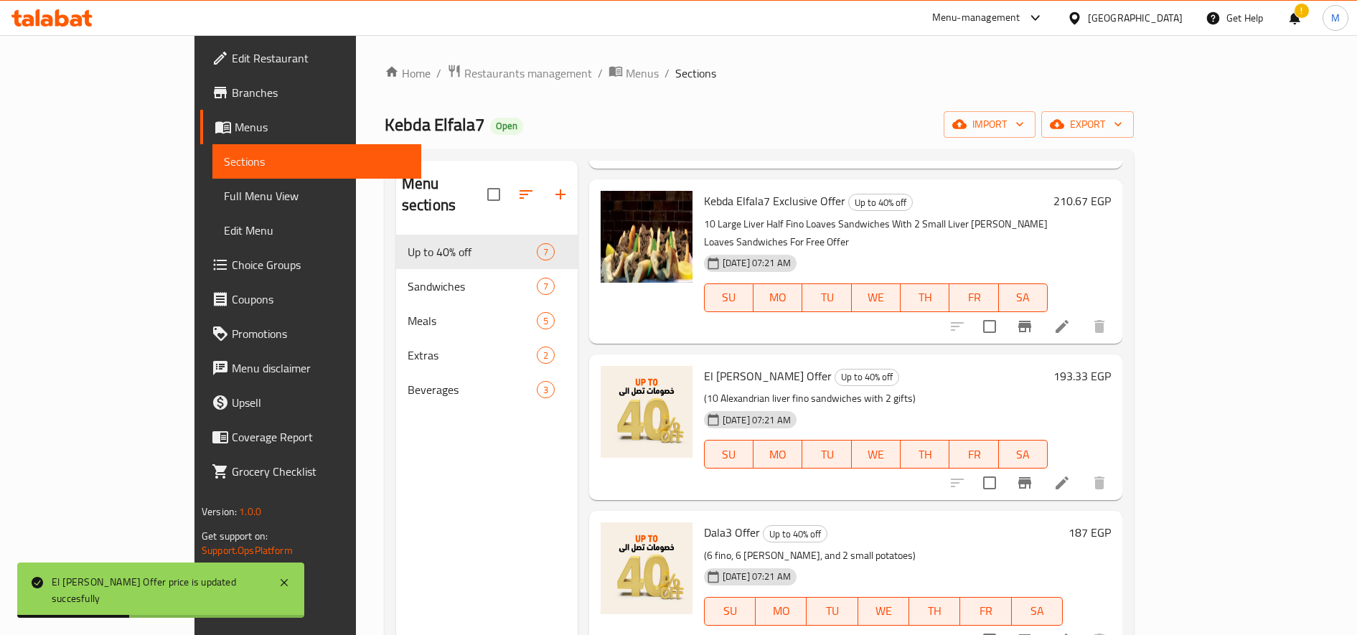
click at [1111, 522] on h6 "187 EGP" at bounding box center [1089, 532] width 42 height 20
paste input "260.00"
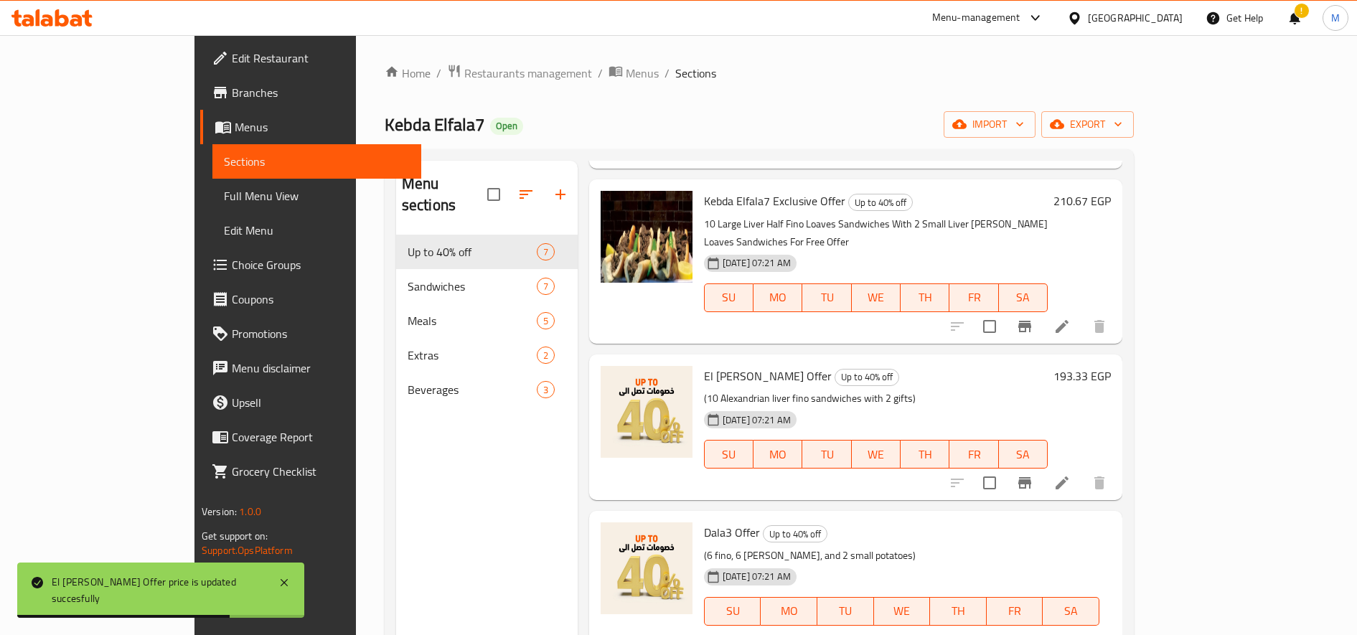
type input "260.00"
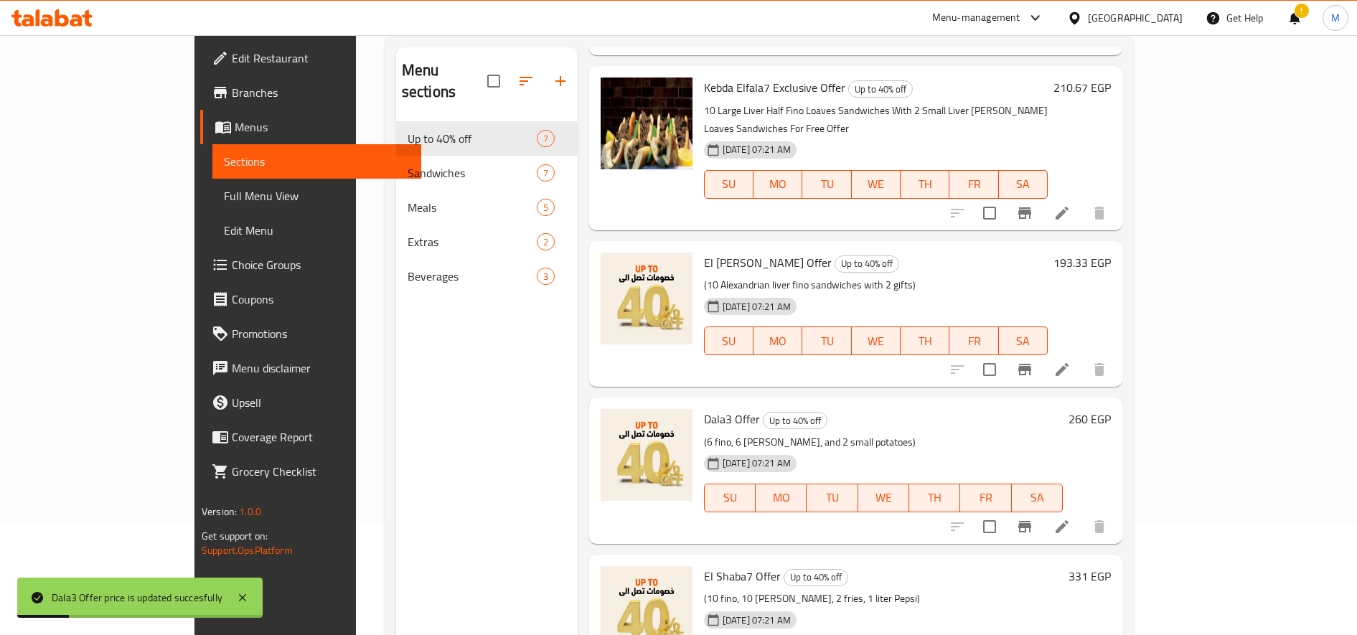
scroll to position [201, 0]
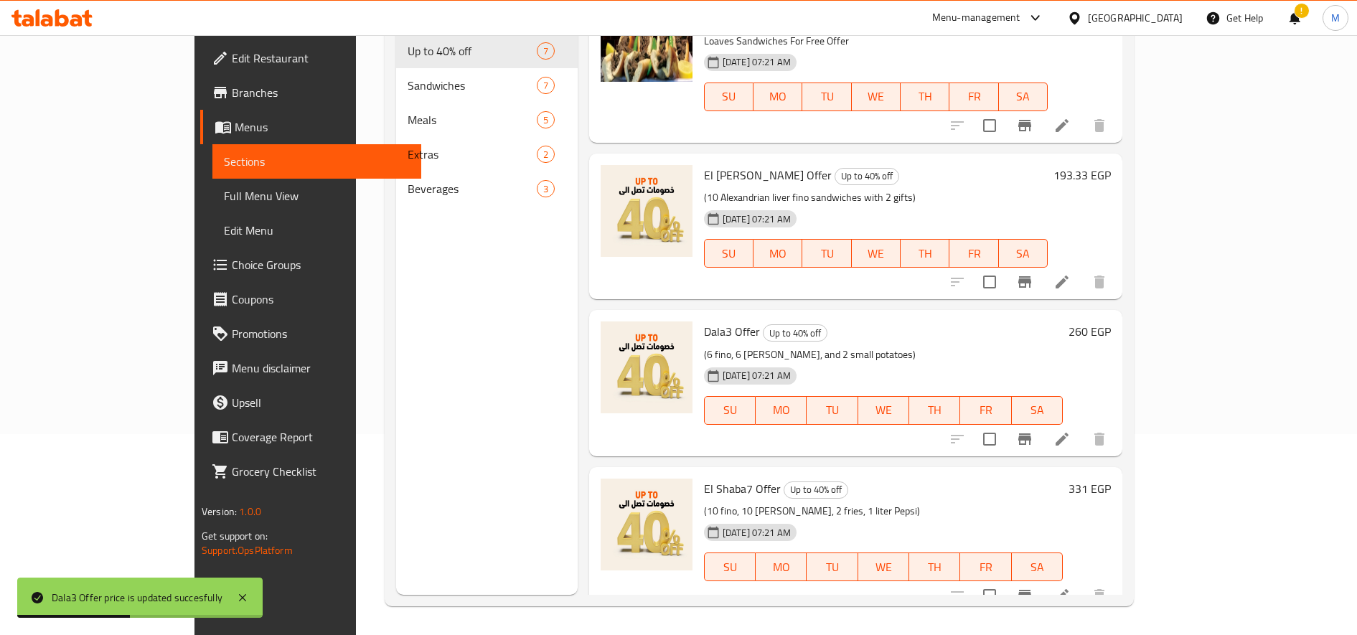
click at [1111, 479] on h6 "331 EGP" at bounding box center [1089, 489] width 42 height 20
click at [881, 603] on input "331" at bounding box center [812, 617] width 138 height 29
paste input "460.00"
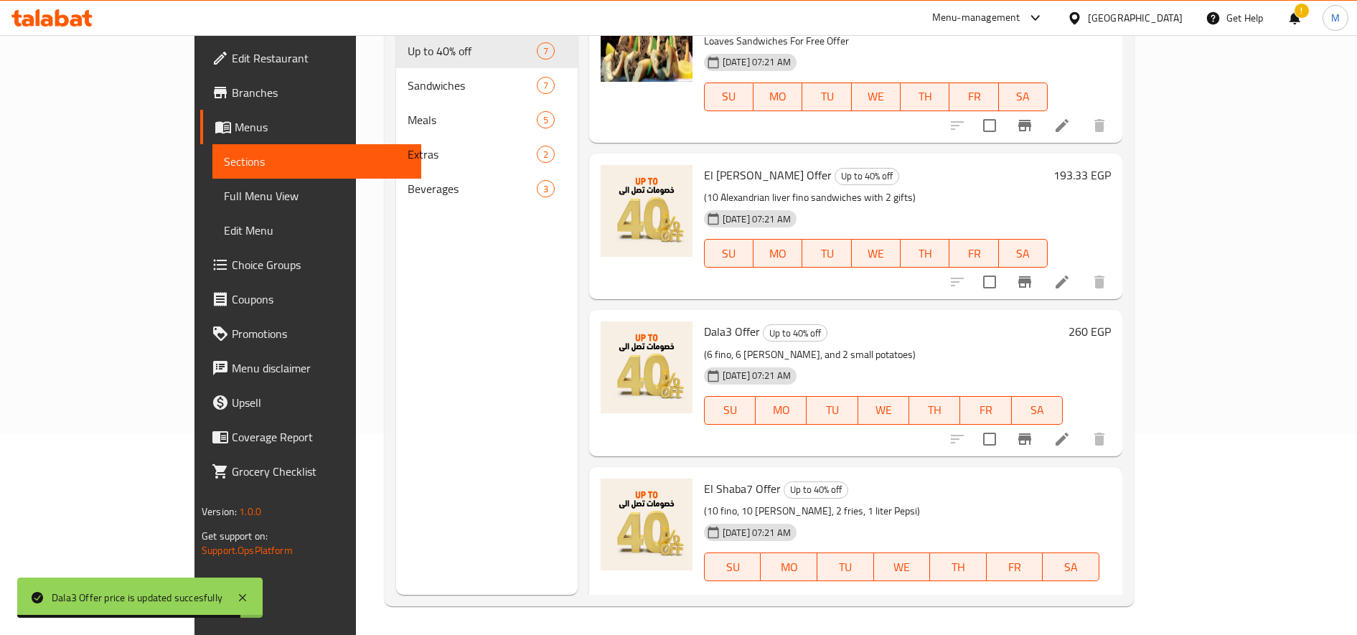
type input "460.00"
click at [939, 610] on icon "ok" at bounding box center [931, 617] width 14 height 14
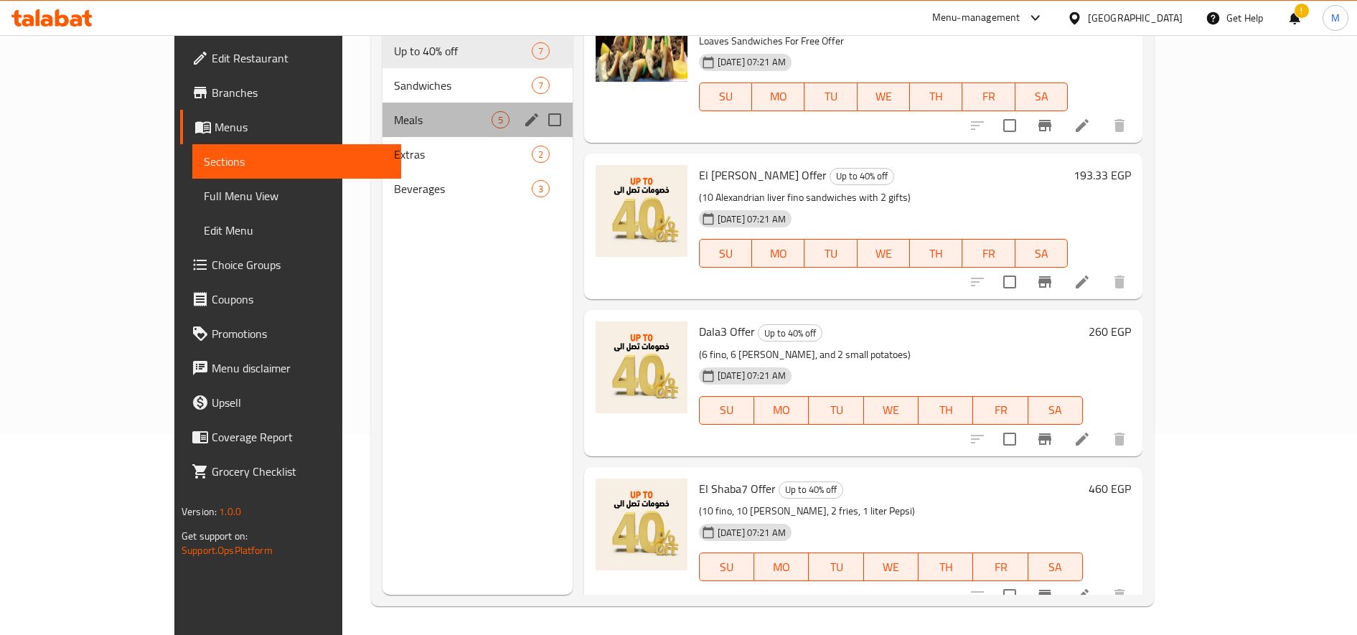
drag, startPoint x: 296, startPoint y: 106, endPoint x: 528, endPoint y: 128, distance: 232.8
click at [394, 111] on span "Meals" at bounding box center [443, 119] width 98 height 17
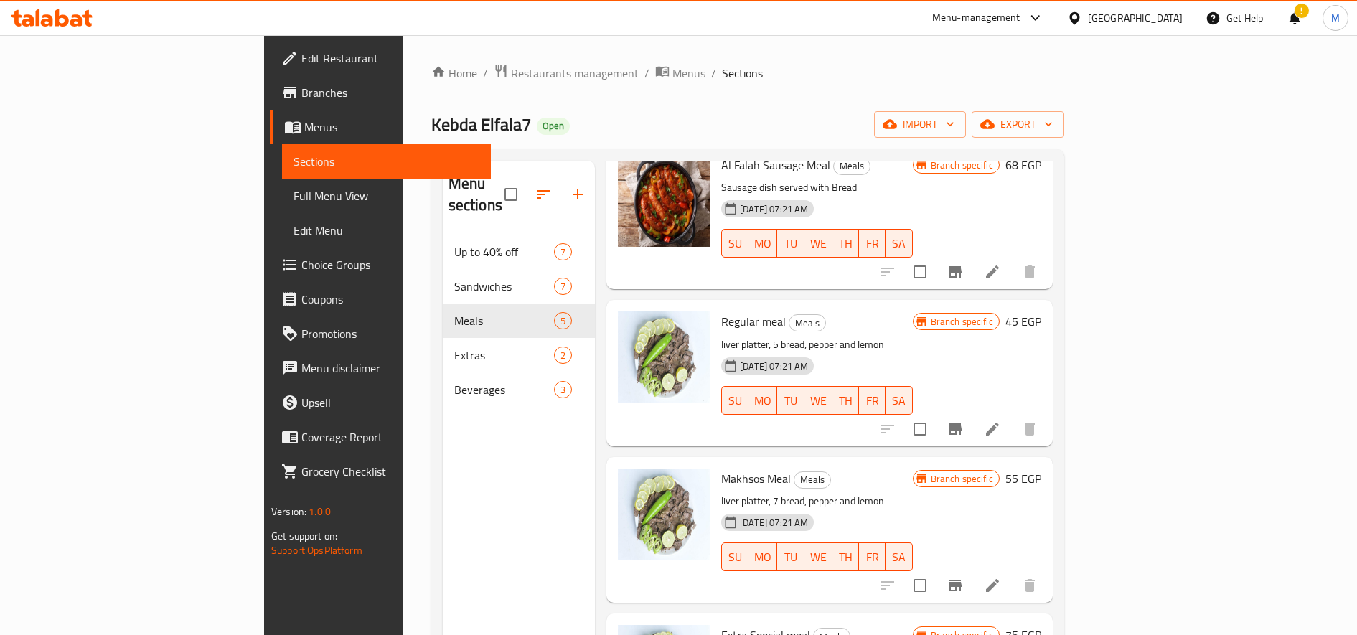
scroll to position [120, 0]
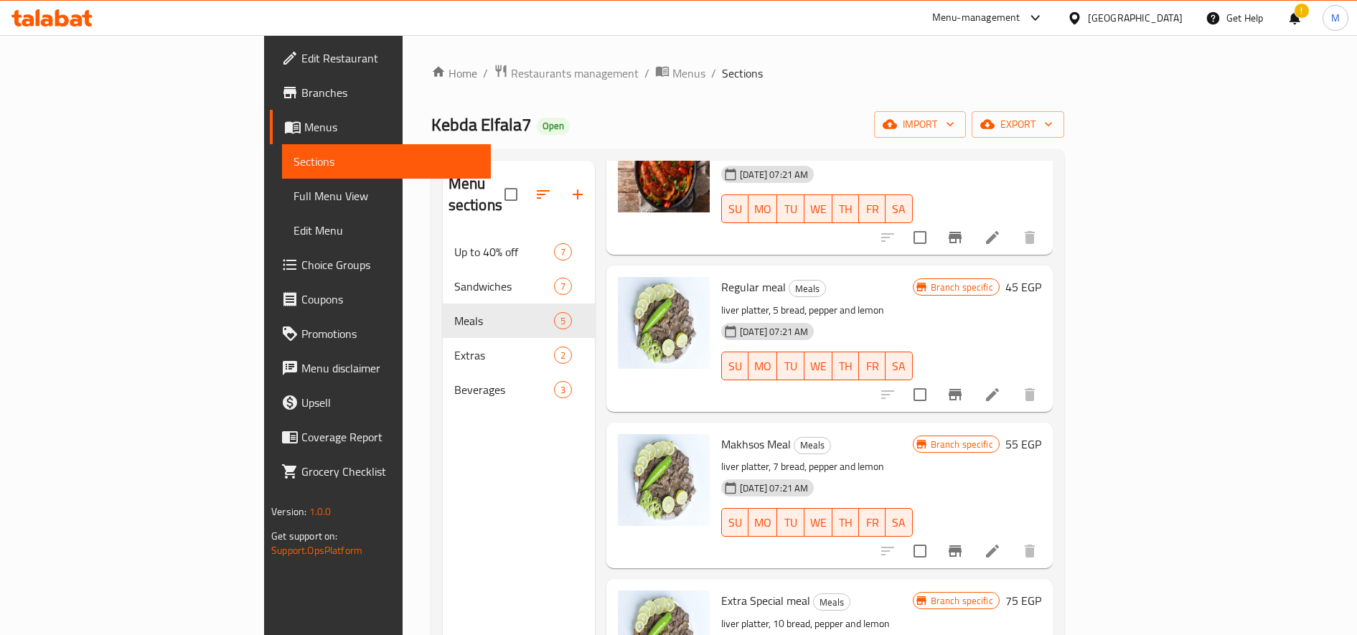
click at [964, 386] on icon "Branch-specific-item" at bounding box center [954, 394] width 17 height 17
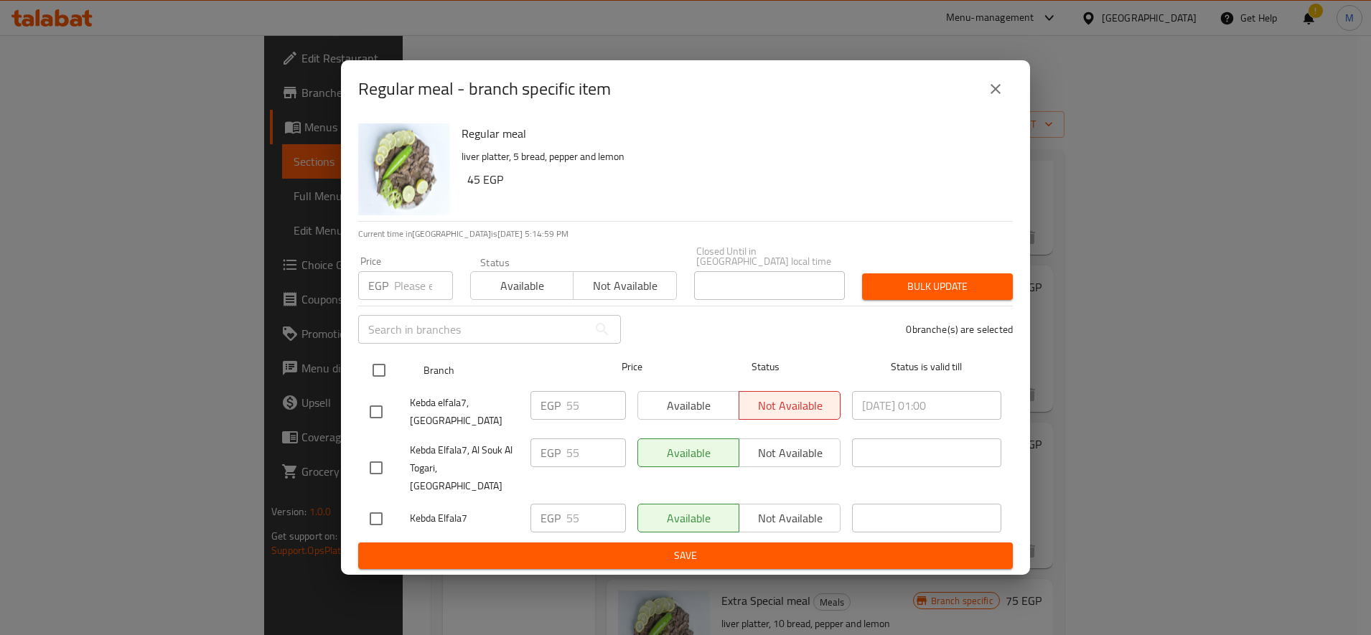
click at [387, 378] on input "checkbox" at bounding box center [379, 370] width 30 height 30
checkbox input "true"
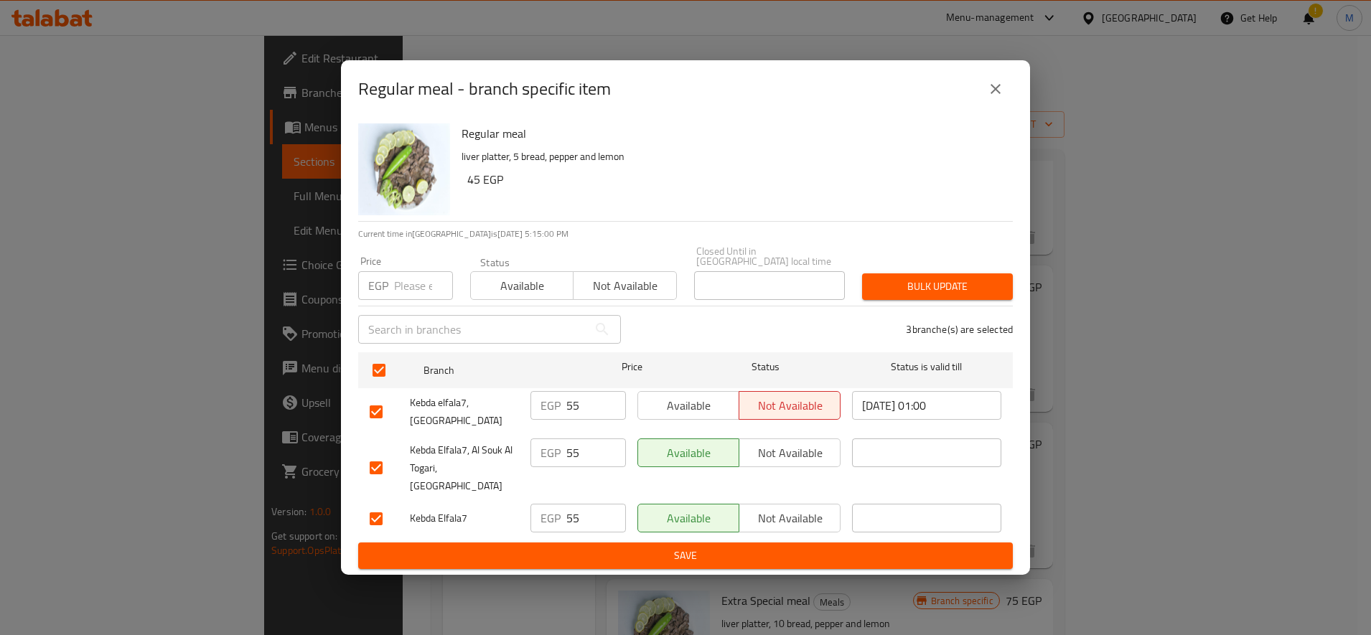
click at [896, 300] on button "Bulk update" at bounding box center [937, 286] width 151 height 27
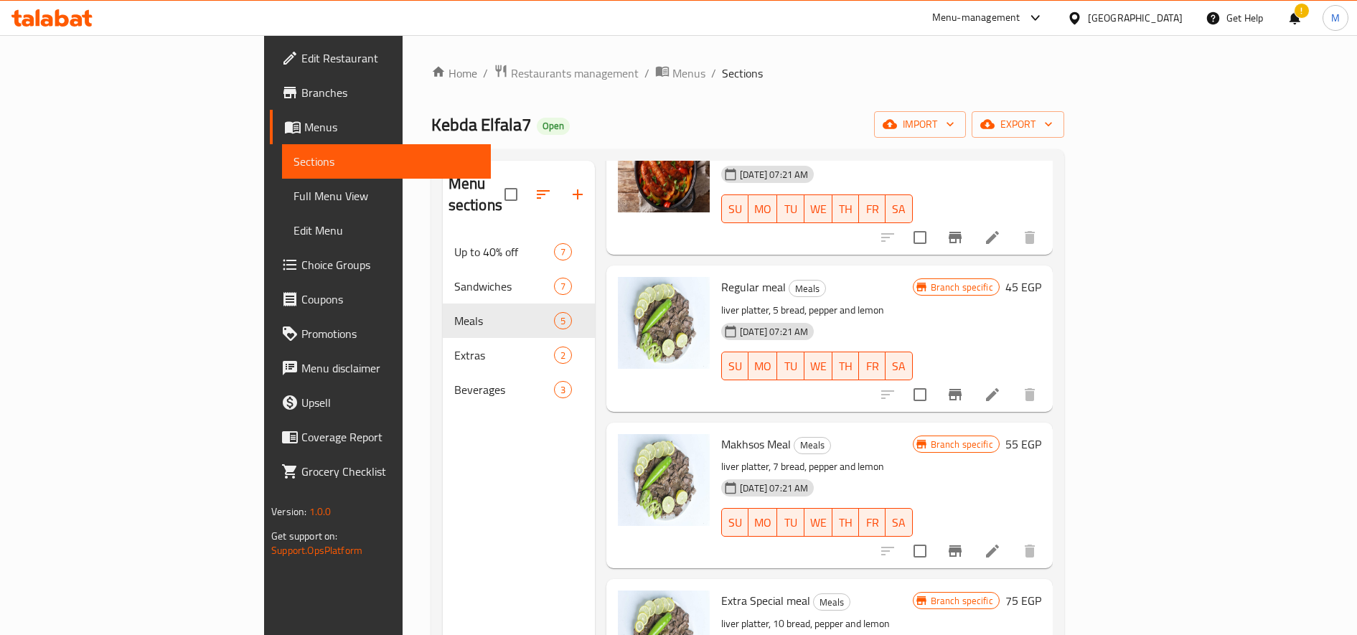
click at [1041, 277] on h6 "45 EGP" at bounding box center [1023, 287] width 36 height 20
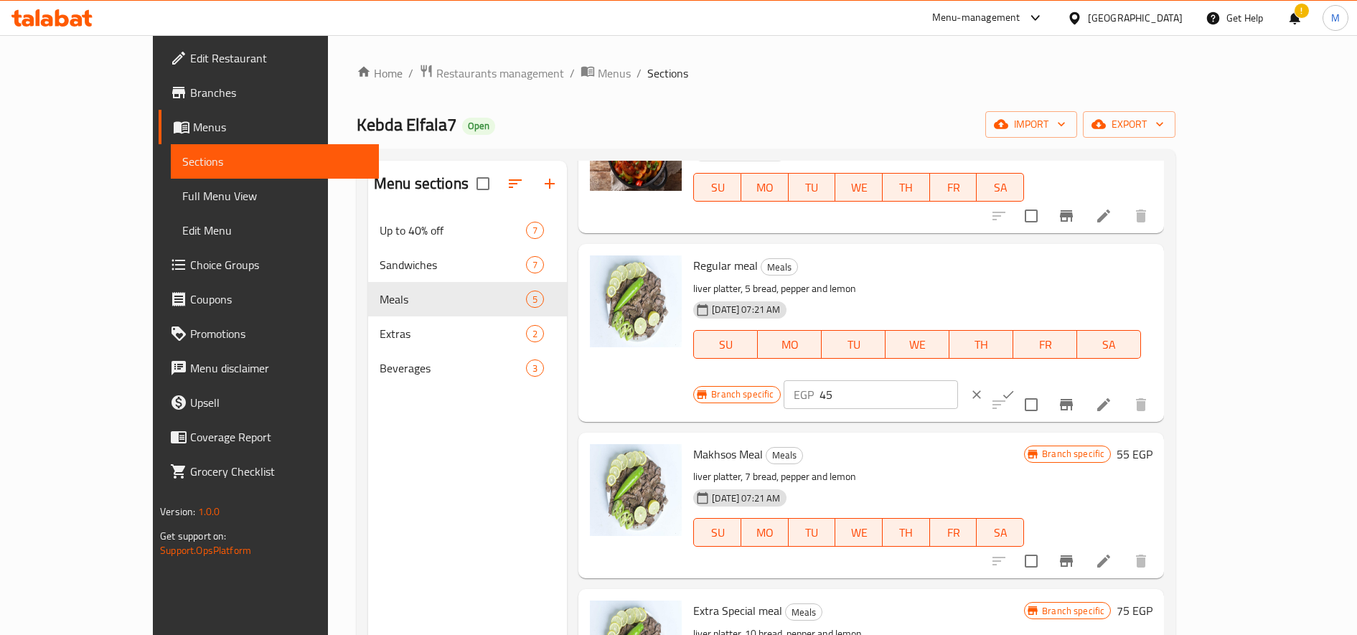
click at [958, 380] on input "45" at bounding box center [888, 394] width 138 height 29
type input "75"
click at [1024, 379] on div at bounding box center [992, 395] width 63 height 32
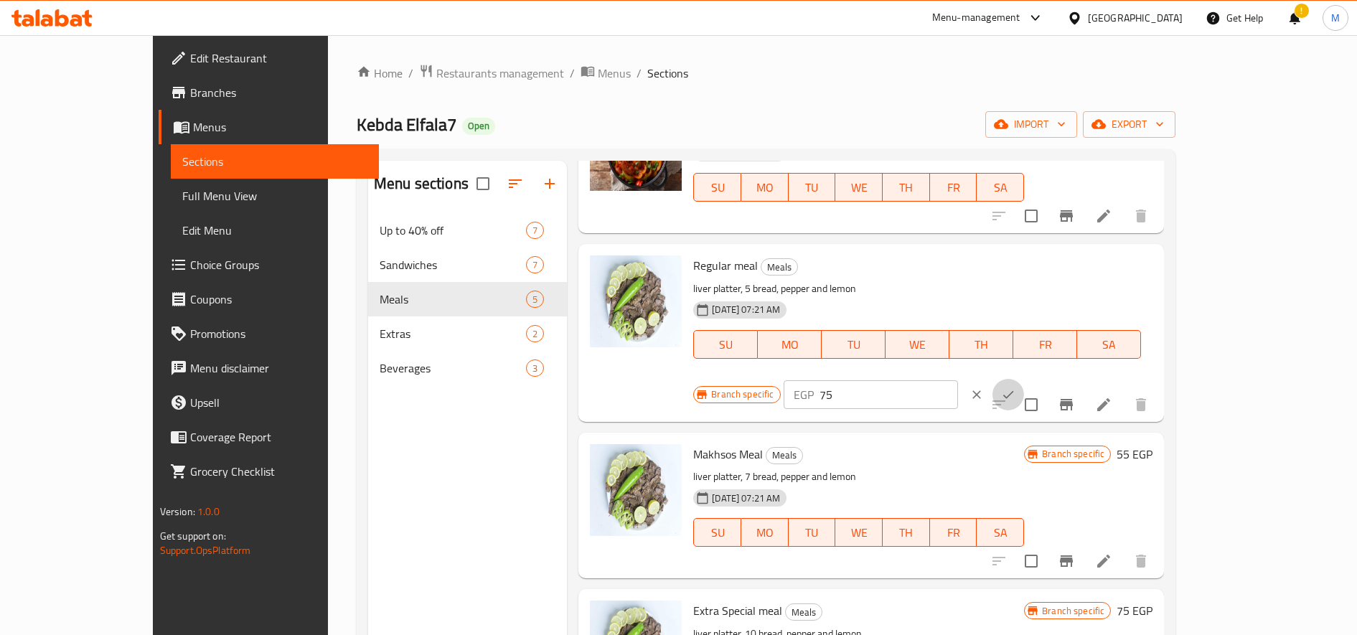
click at [1015, 387] on icon "ok" at bounding box center [1008, 394] width 14 height 14
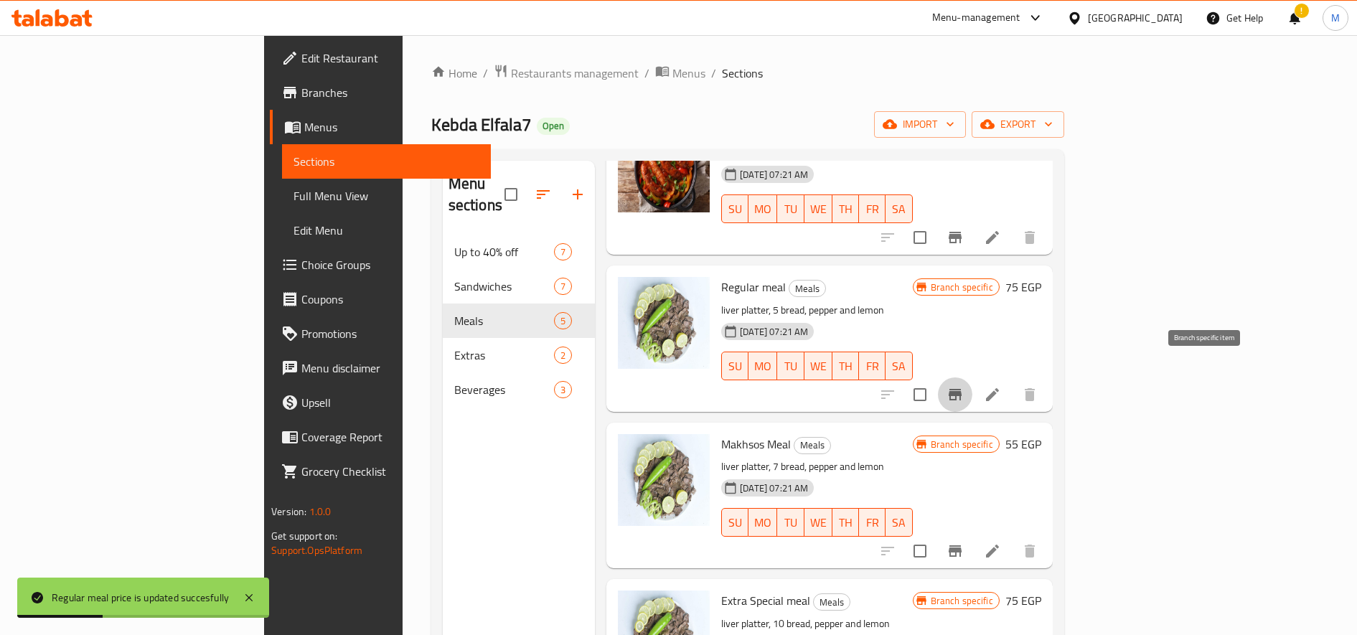
click at [972, 382] on button "Branch-specific-item" at bounding box center [955, 394] width 34 height 34
click at [972, 534] on button "Branch-specific-item" at bounding box center [955, 551] width 34 height 34
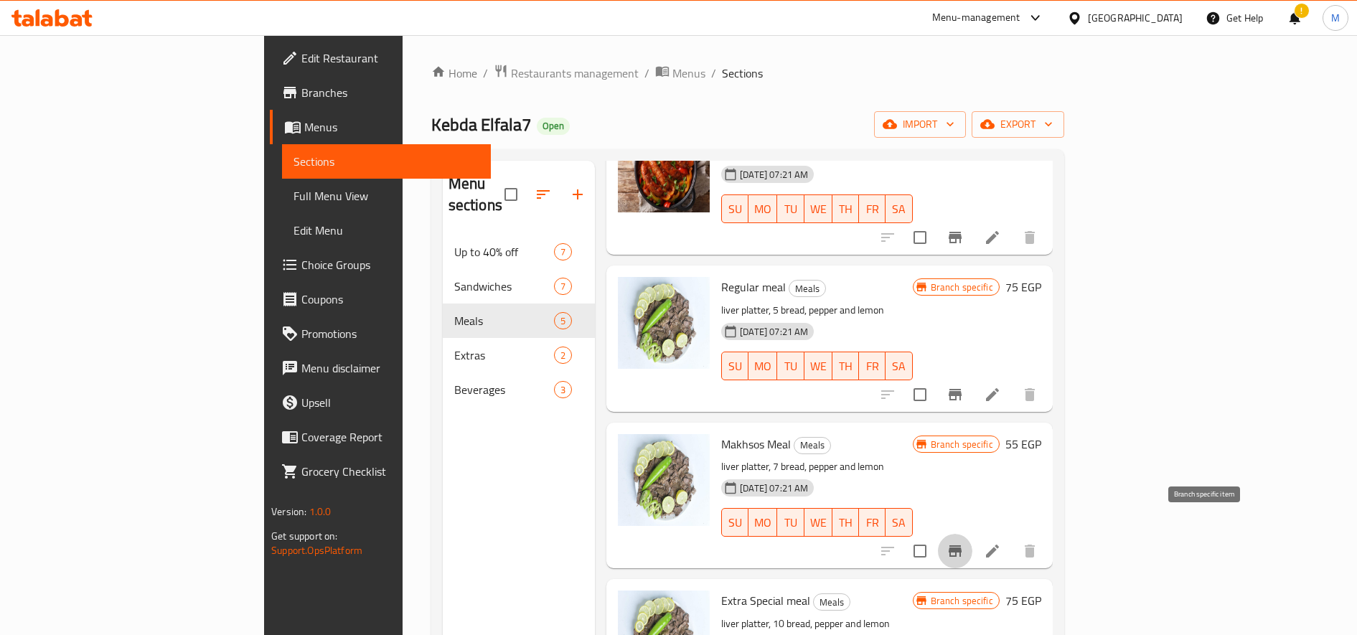
click at [964, 542] on icon "Branch-specific-item" at bounding box center [954, 550] width 17 height 17
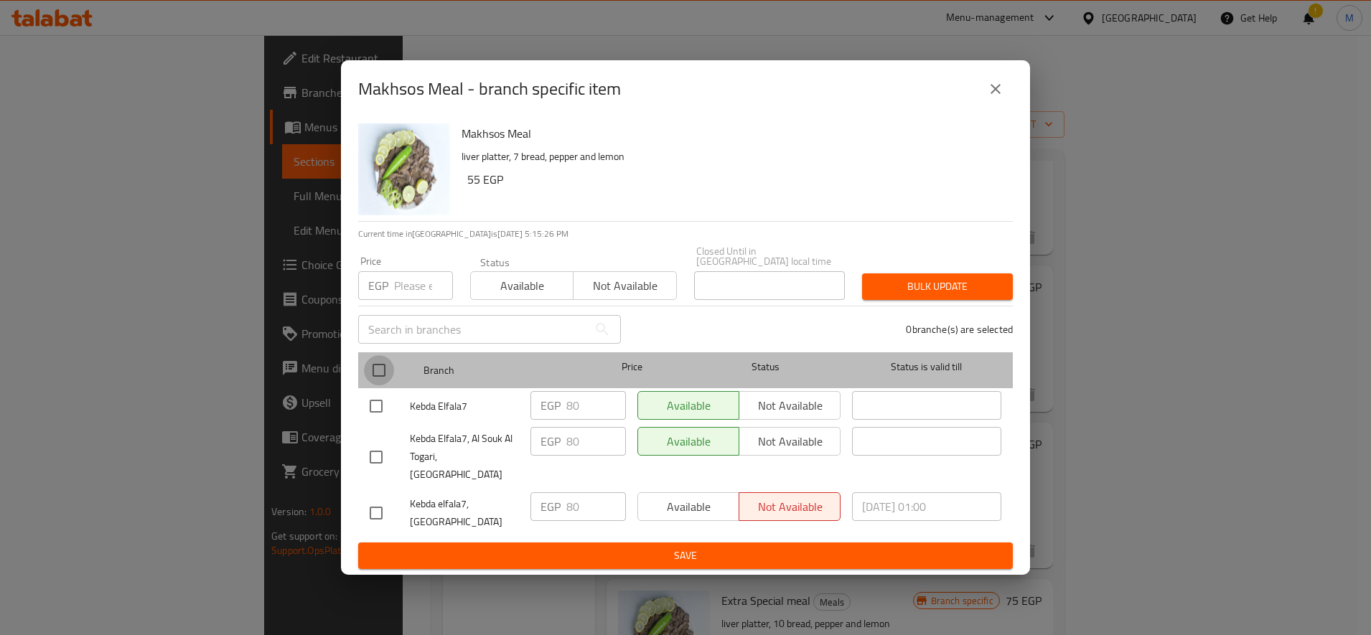
click at [372, 377] on input "checkbox" at bounding box center [379, 370] width 30 height 30
checkbox input "true"
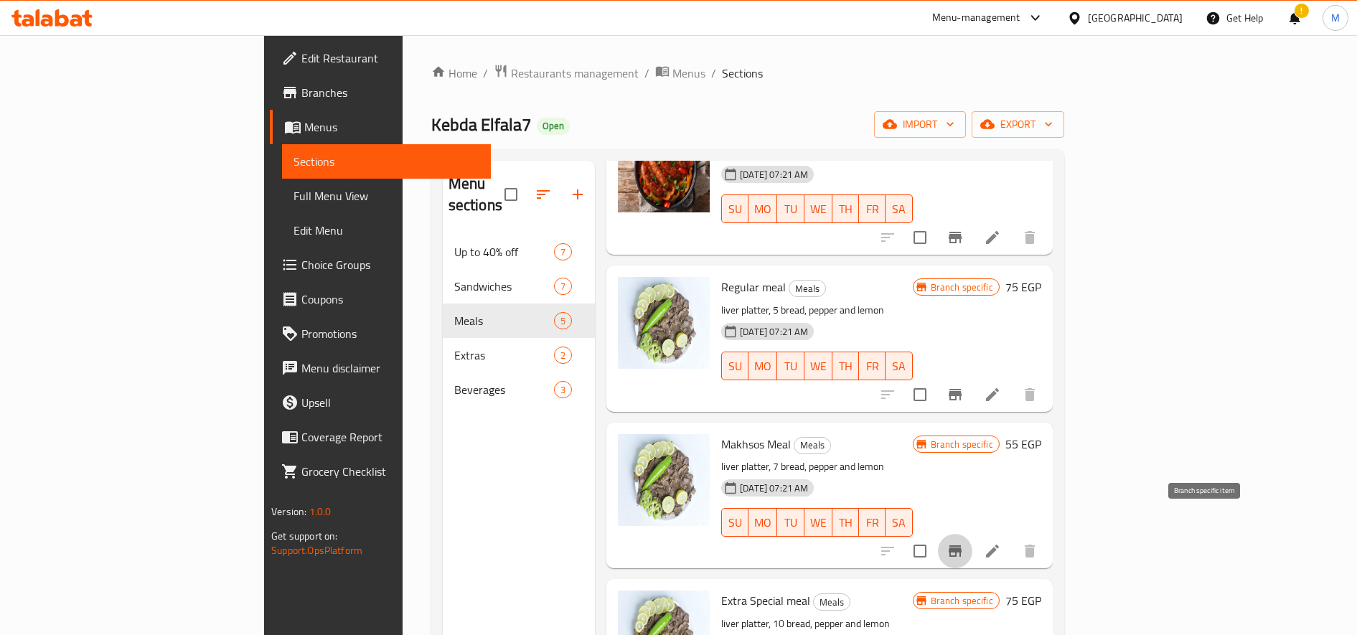
scroll to position [184, 0]
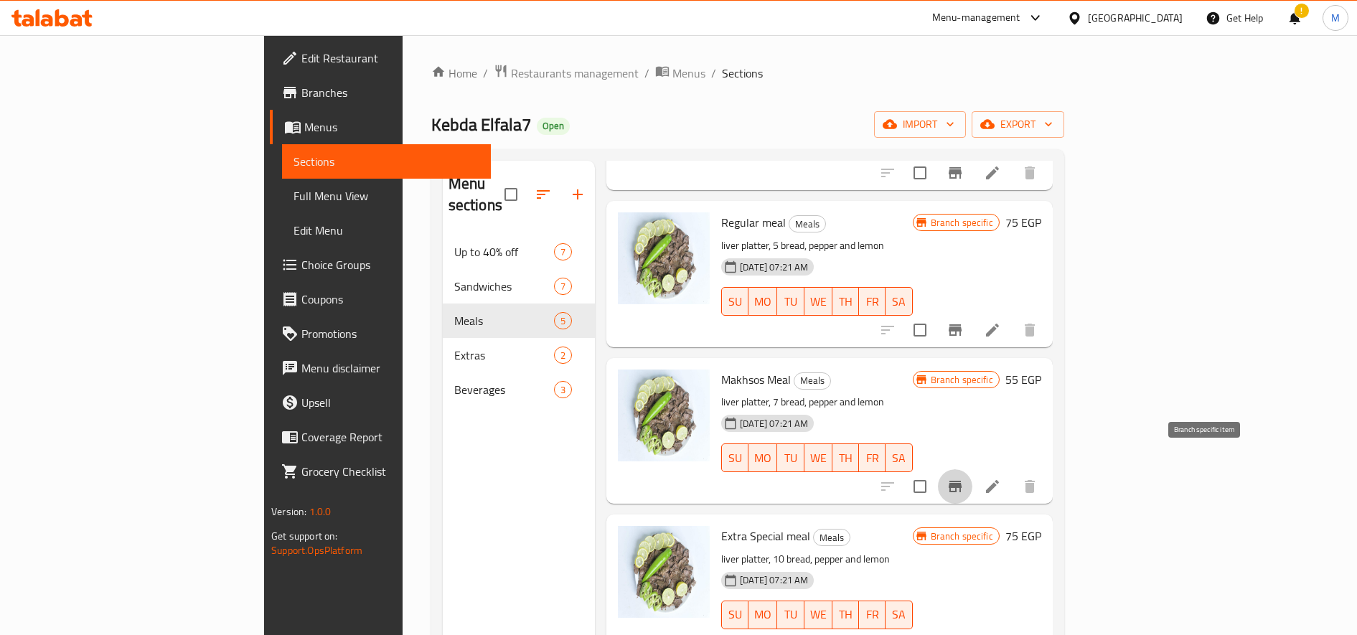
click at [964, 478] on icon "Branch-specific-item" at bounding box center [954, 486] width 17 height 17
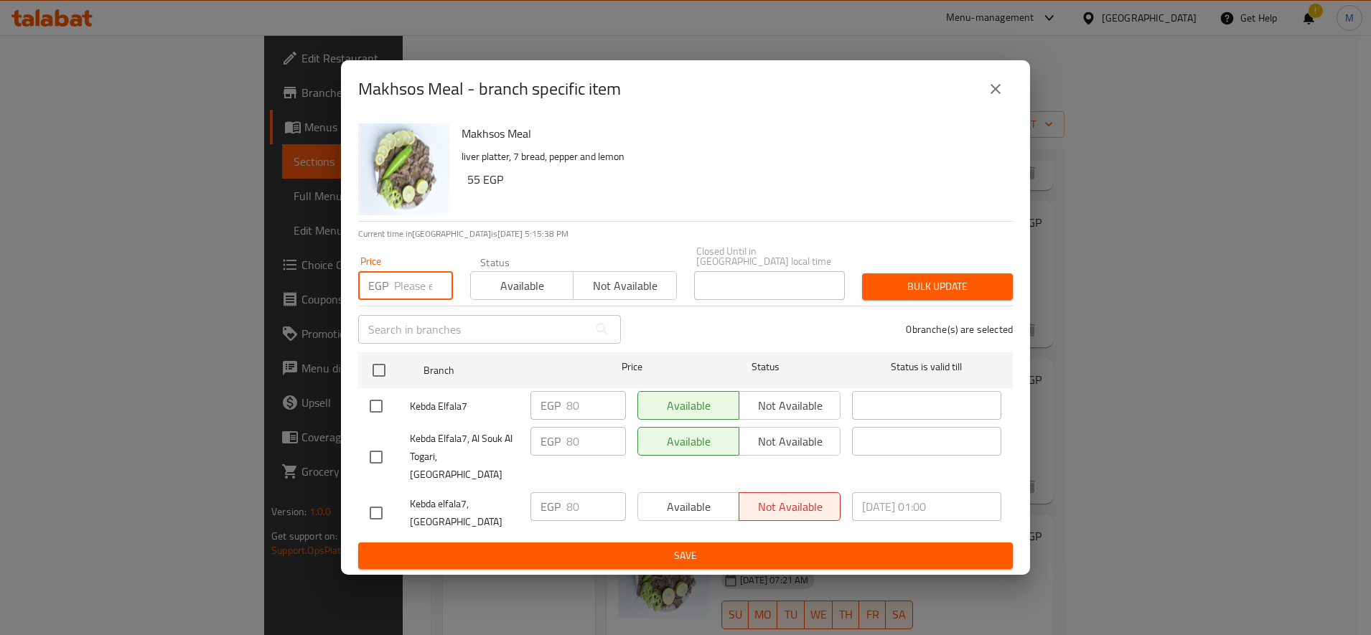
click at [413, 284] on input "number" at bounding box center [423, 285] width 59 height 29
type input "85"
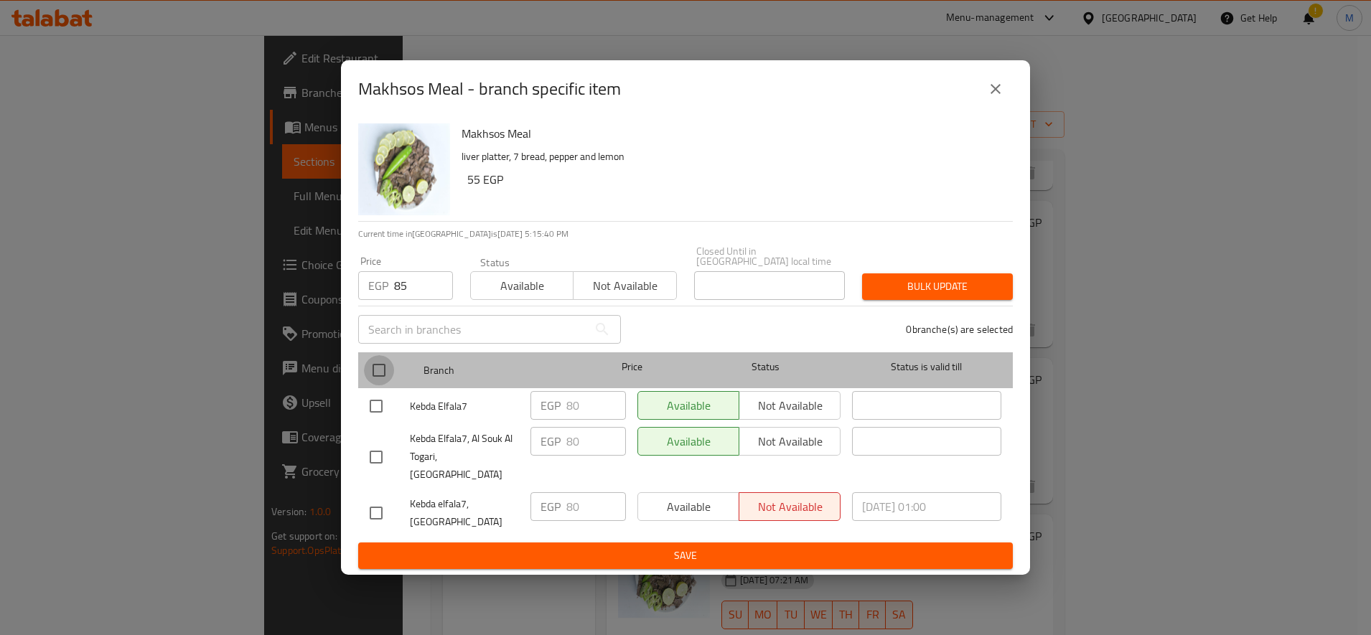
drag, startPoint x: 375, startPoint y: 378, endPoint x: 488, endPoint y: 368, distance: 113.1
click at [375, 377] on input "checkbox" at bounding box center [379, 370] width 30 height 30
checkbox input "true"
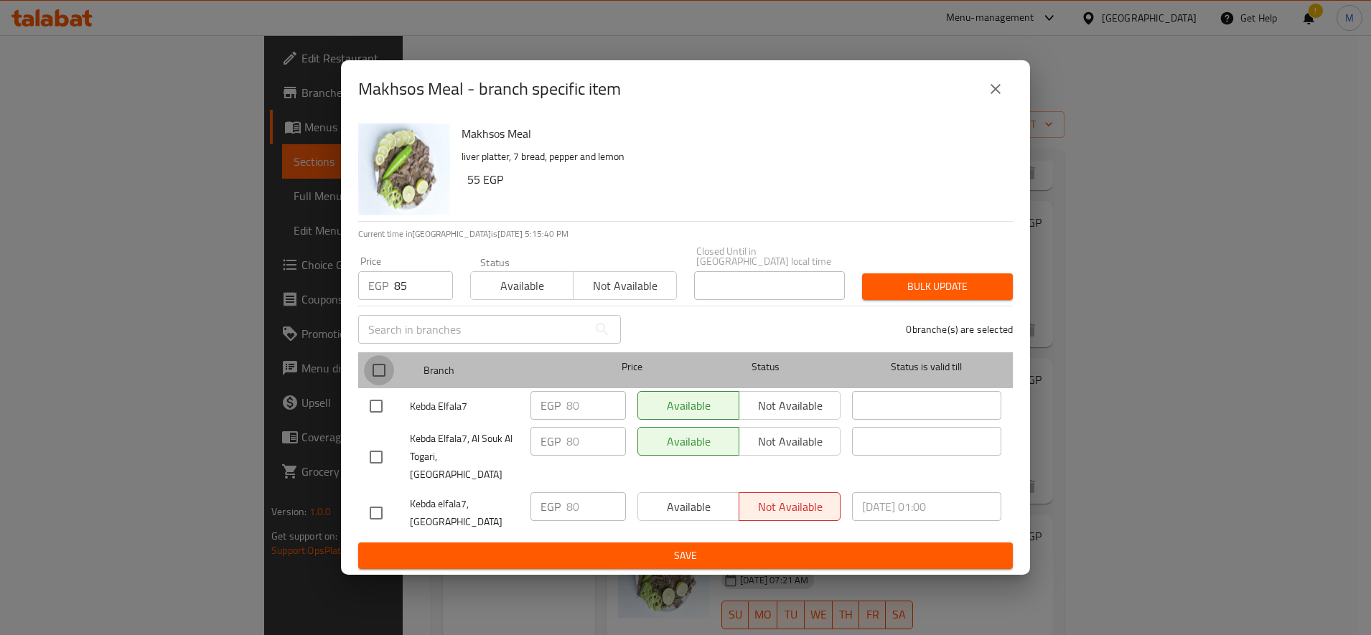
checkbox input "true"
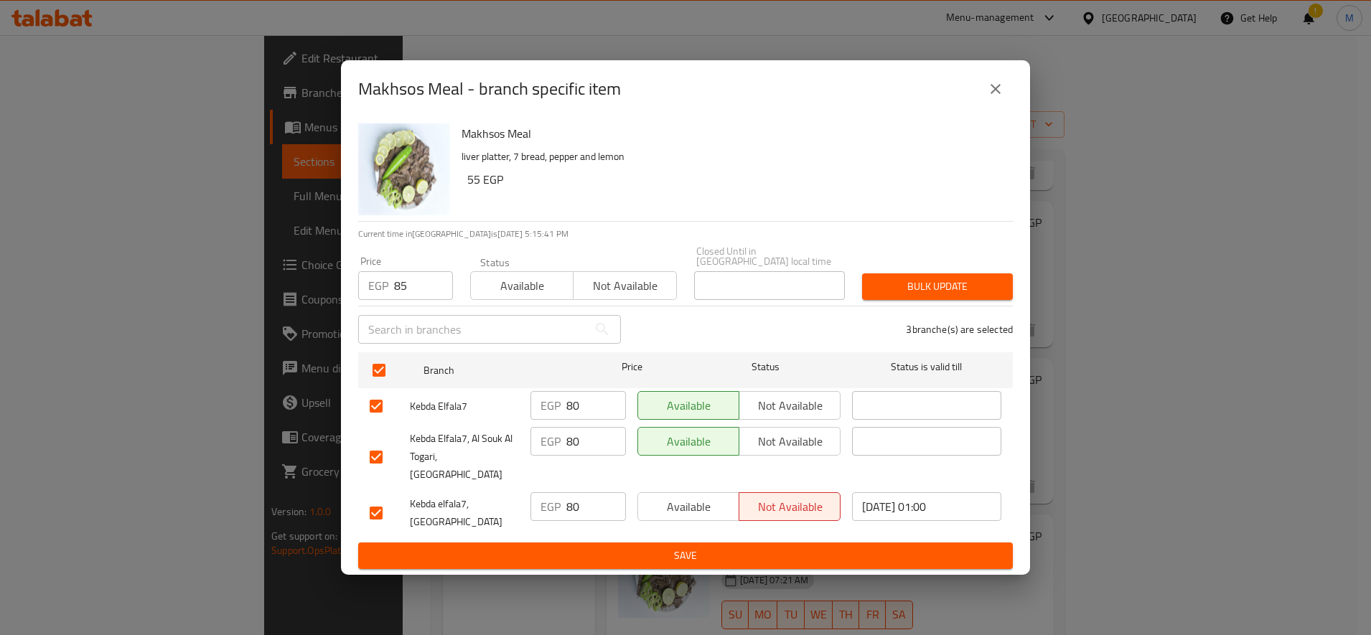
click at [902, 296] on span "Bulk update" at bounding box center [937, 287] width 128 height 18
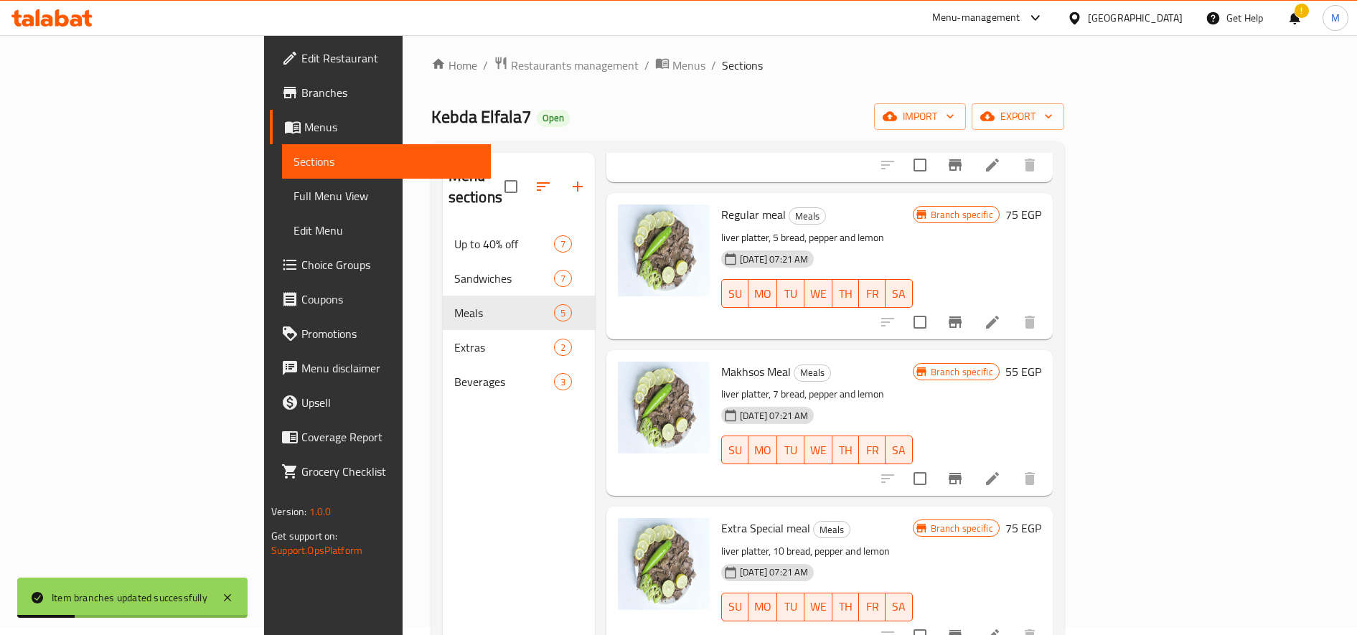
scroll to position [120, 0]
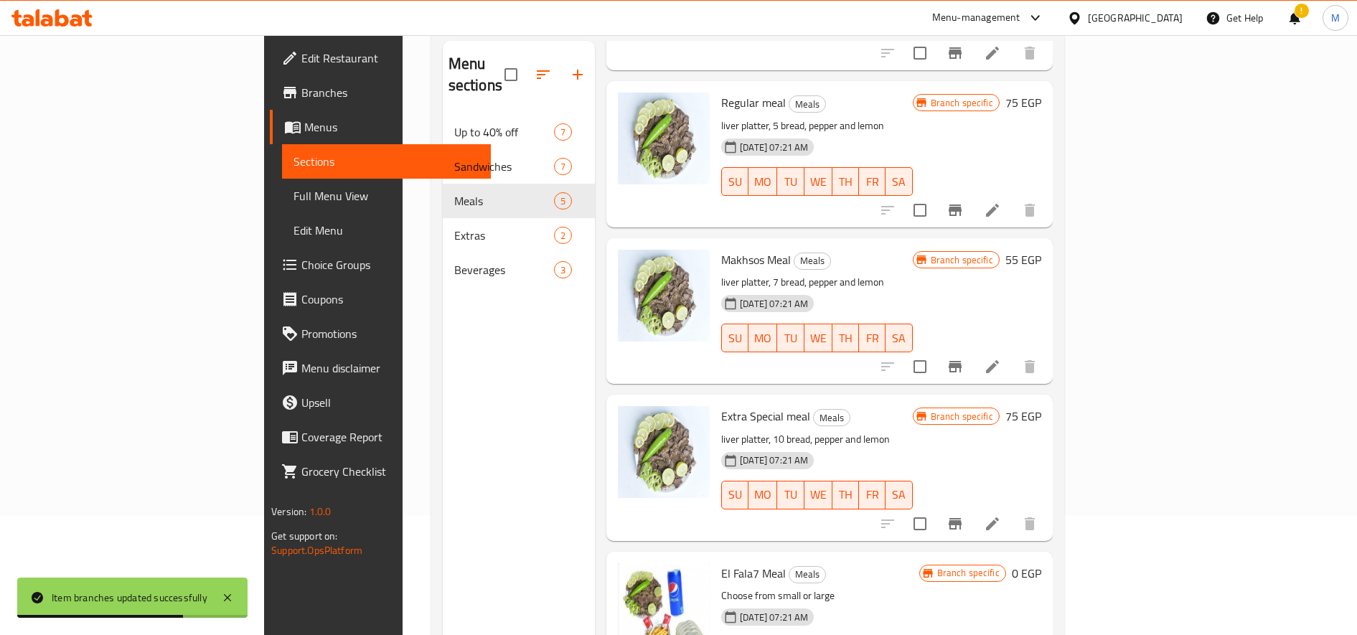
click at [1041, 250] on h6 "55 EGP" at bounding box center [1023, 260] width 36 height 20
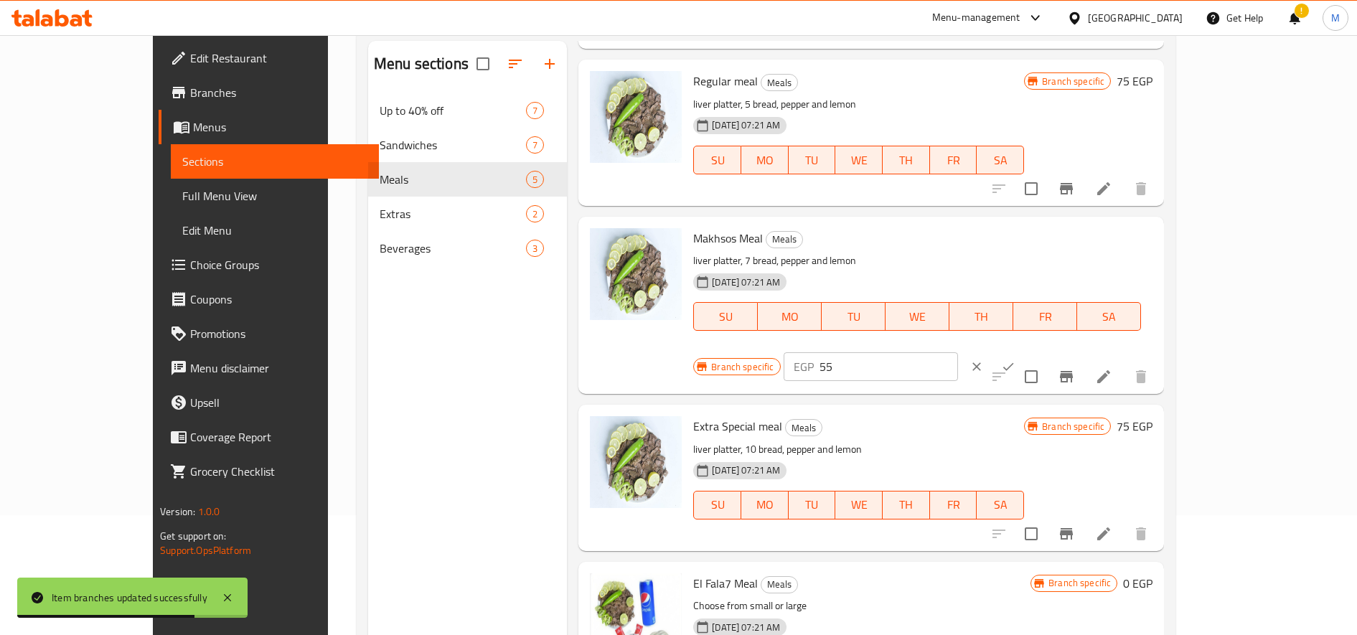
click at [958, 352] on input "55" at bounding box center [888, 366] width 138 height 29
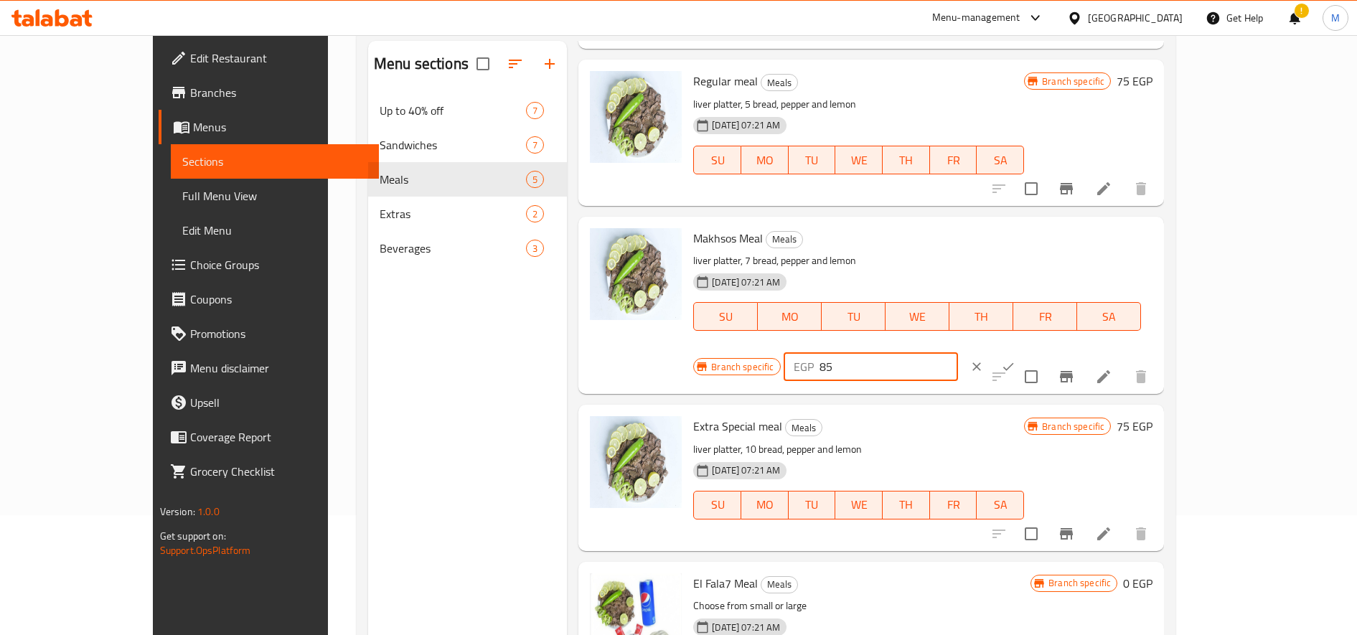
type input "85"
click at [1024, 351] on button "ok" at bounding box center [1008, 367] width 32 height 32
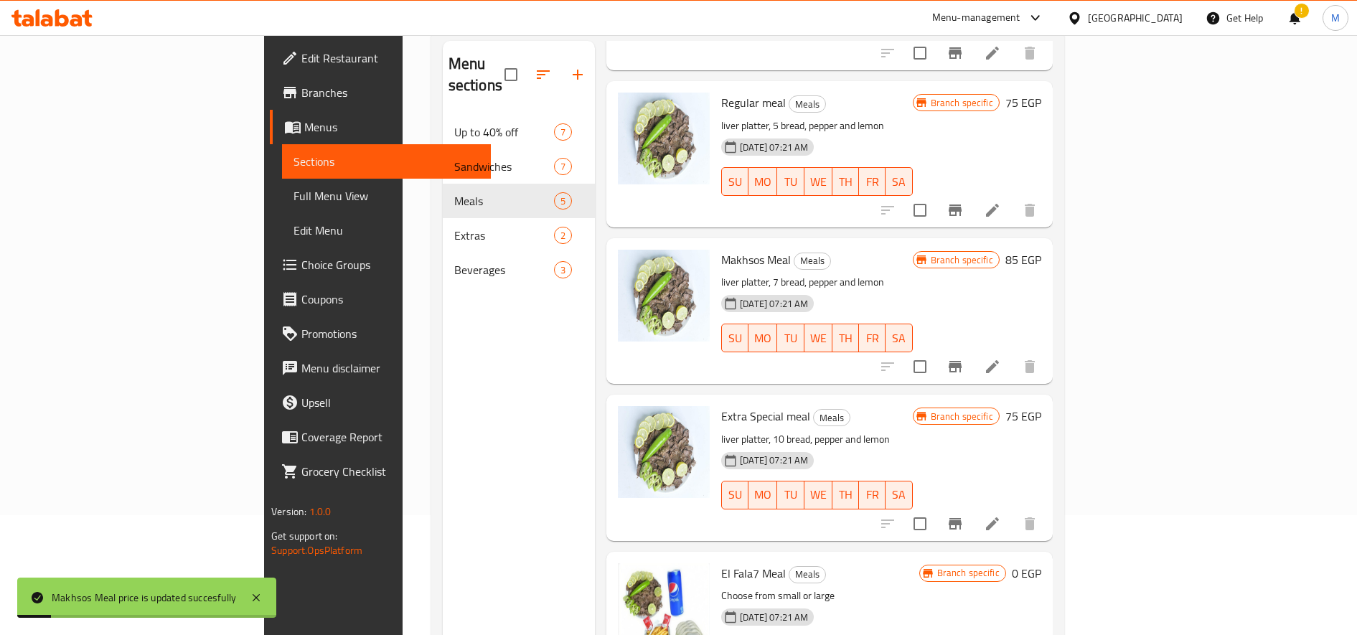
click at [1041, 406] on h6 "75 EGP" at bounding box center [1023, 416] width 36 height 20
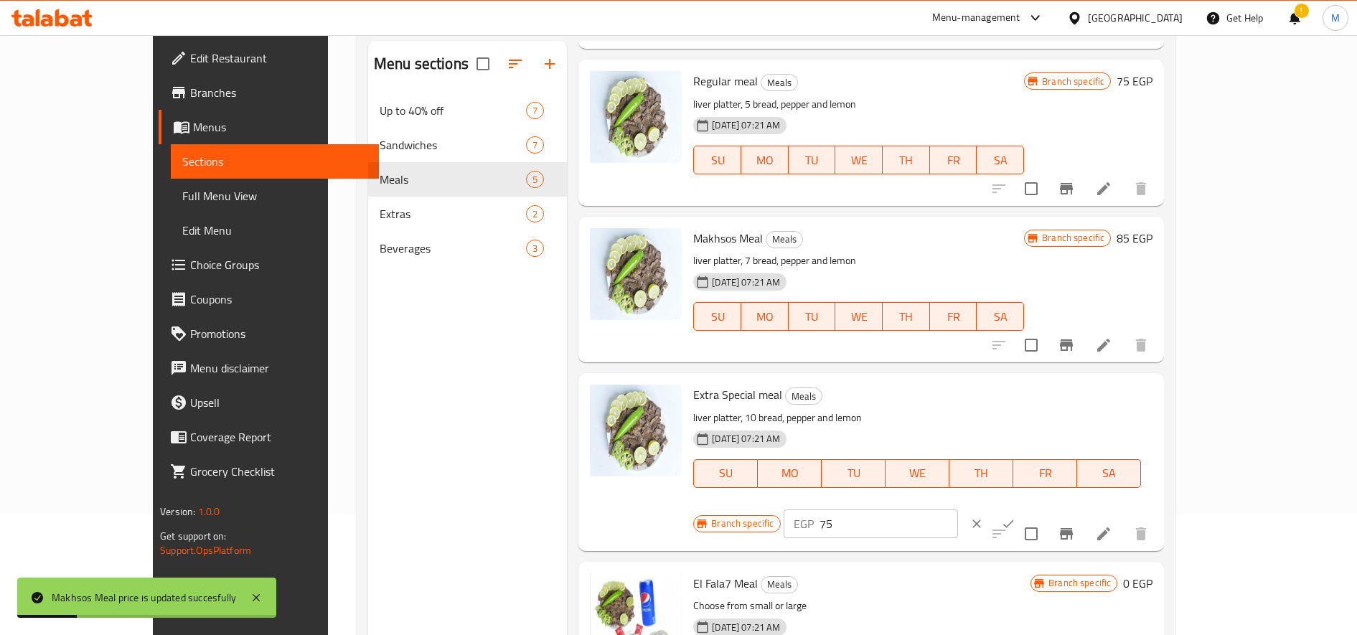
click at [958, 509] on input "75" at bounding box center [888, 523] width 138 height 29
type input "150"
click at [1024, 508] on button "ok" at bounding box center [1008, 524] width 32 height 32
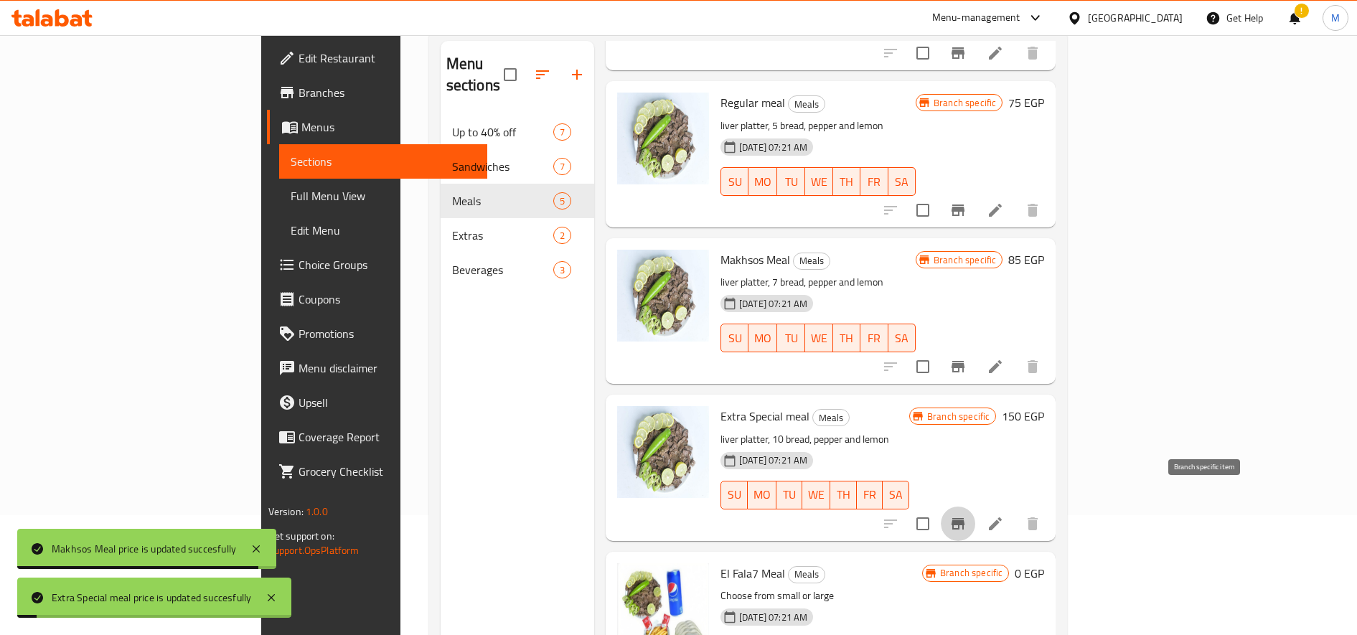
click at [967, 515] on icon "Branch-specific-item" at bounding box center [957, 523] width 17 height 17
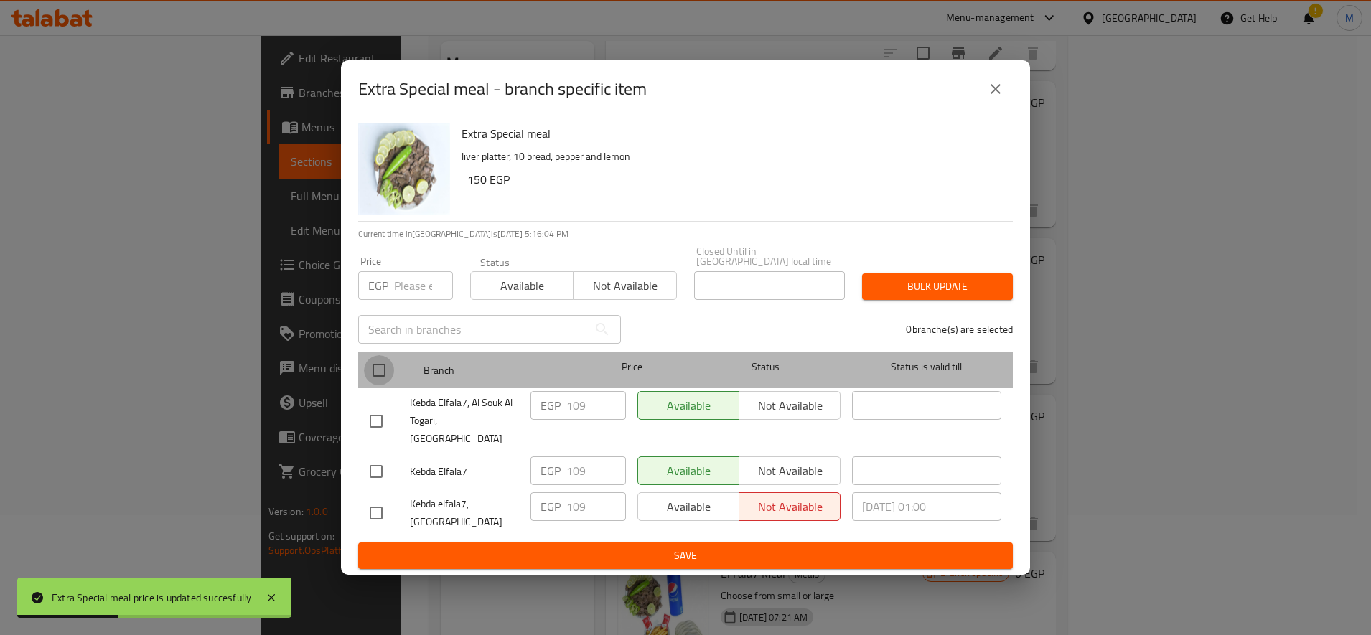
drag, startPoint x: 376, startPoint y: 368, endPoint x: 685, endPoint y: 333, distance: 310.6
click at [384, 369] on input "checkbox" at bounding box center [379, 370] width 30 height 30
checkbox input "true"
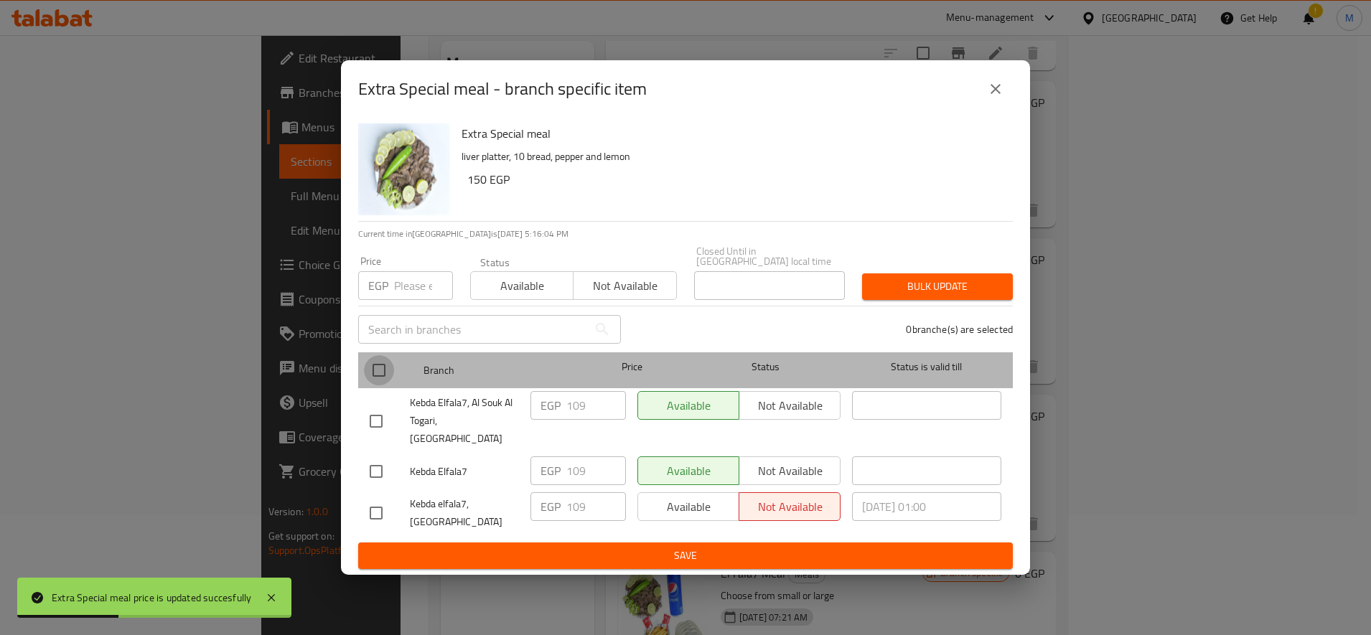
checkbox input "true"
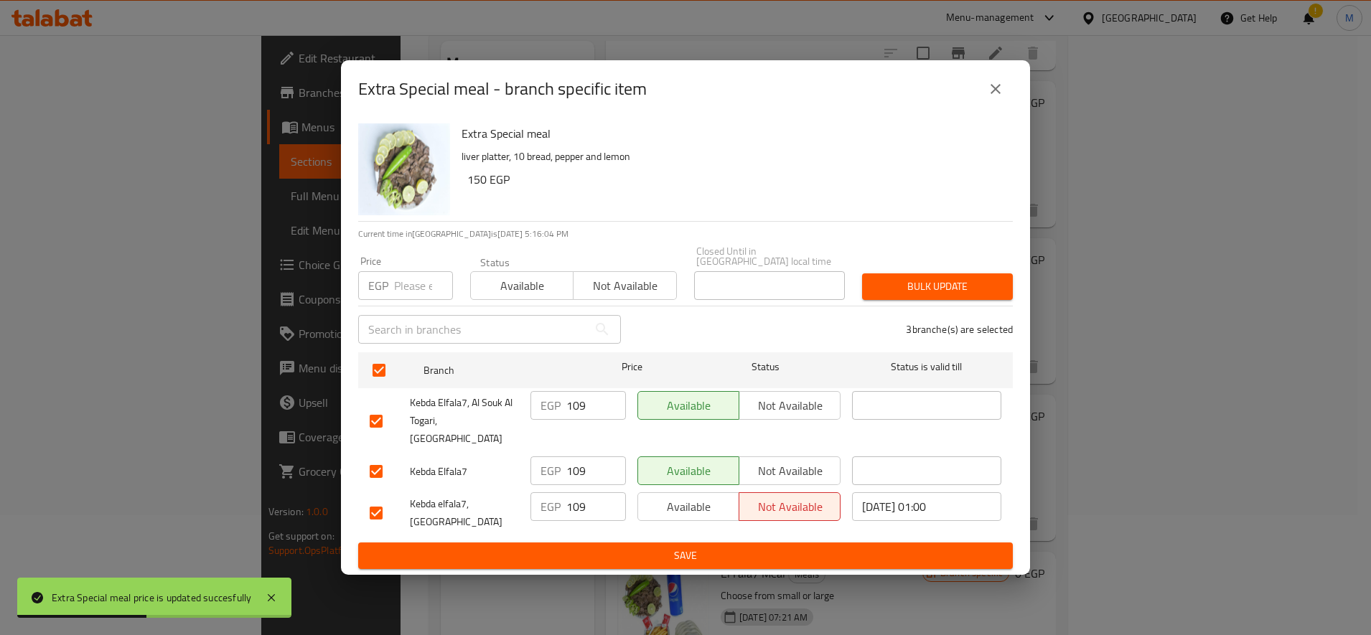
click at [979, 290] on span "Bulk update" at bounding box center [937, 287] width 128 height 18
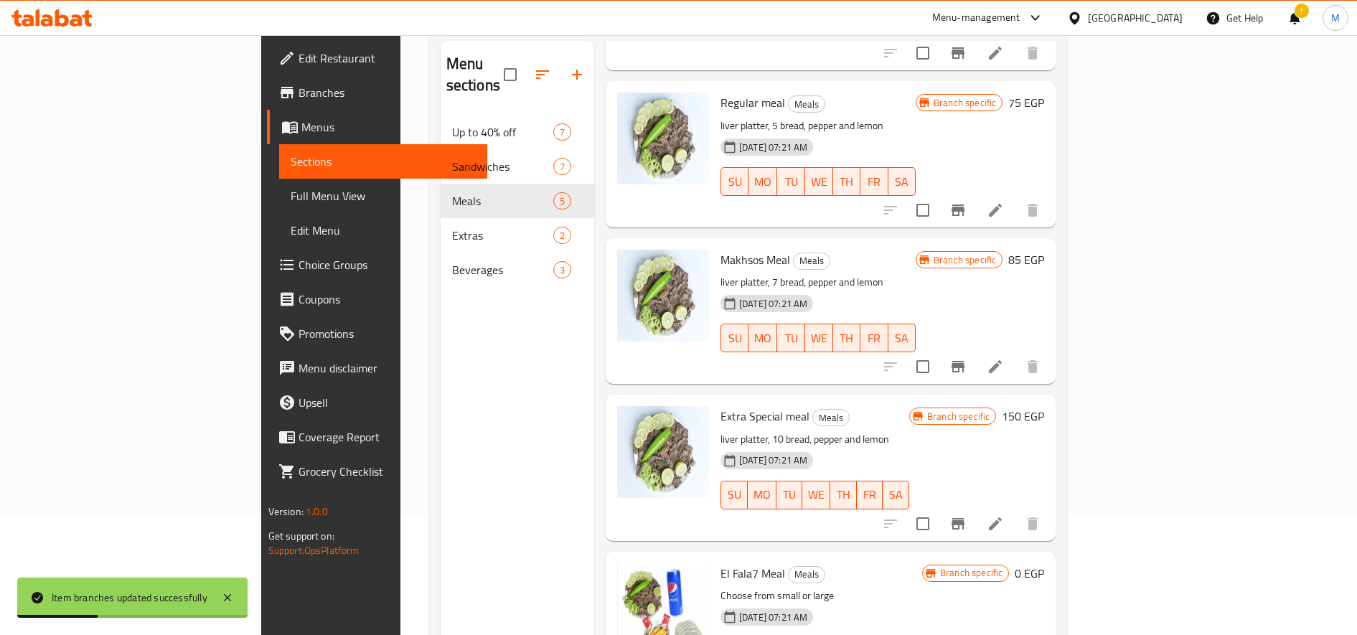
scroll to position [201, 0]
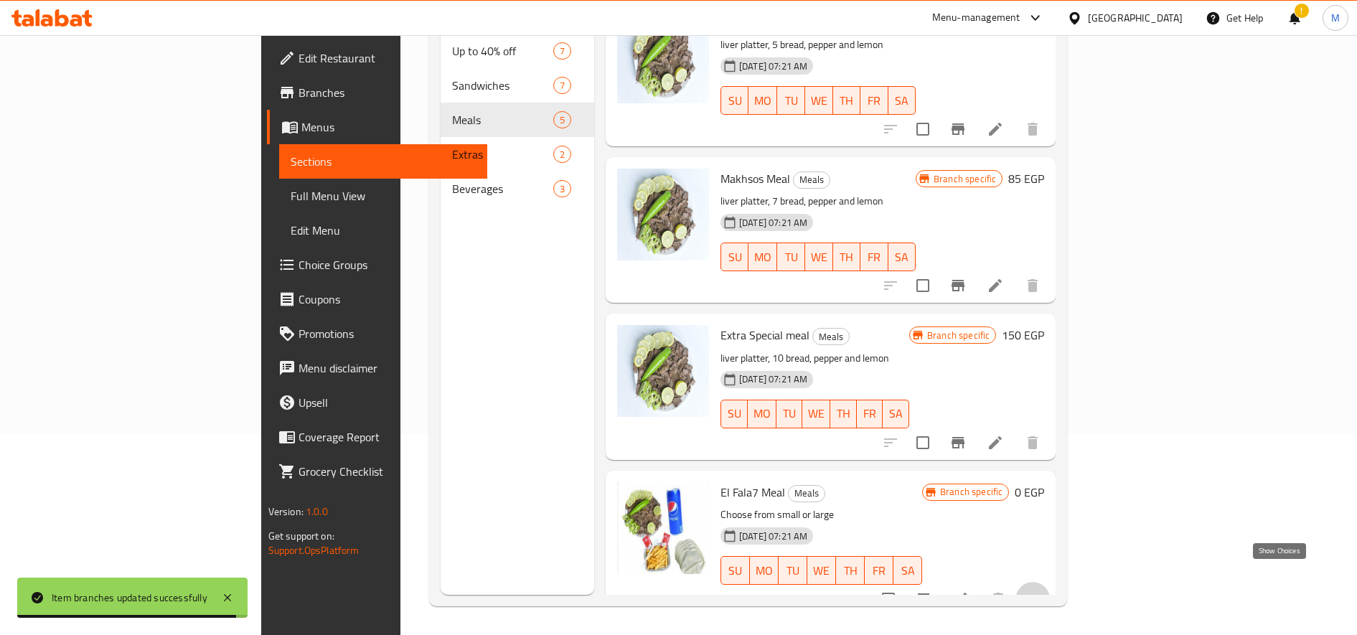
click at [1041, 591] on icon "show more" at bounding box center [1032, 599] width 17 height 17
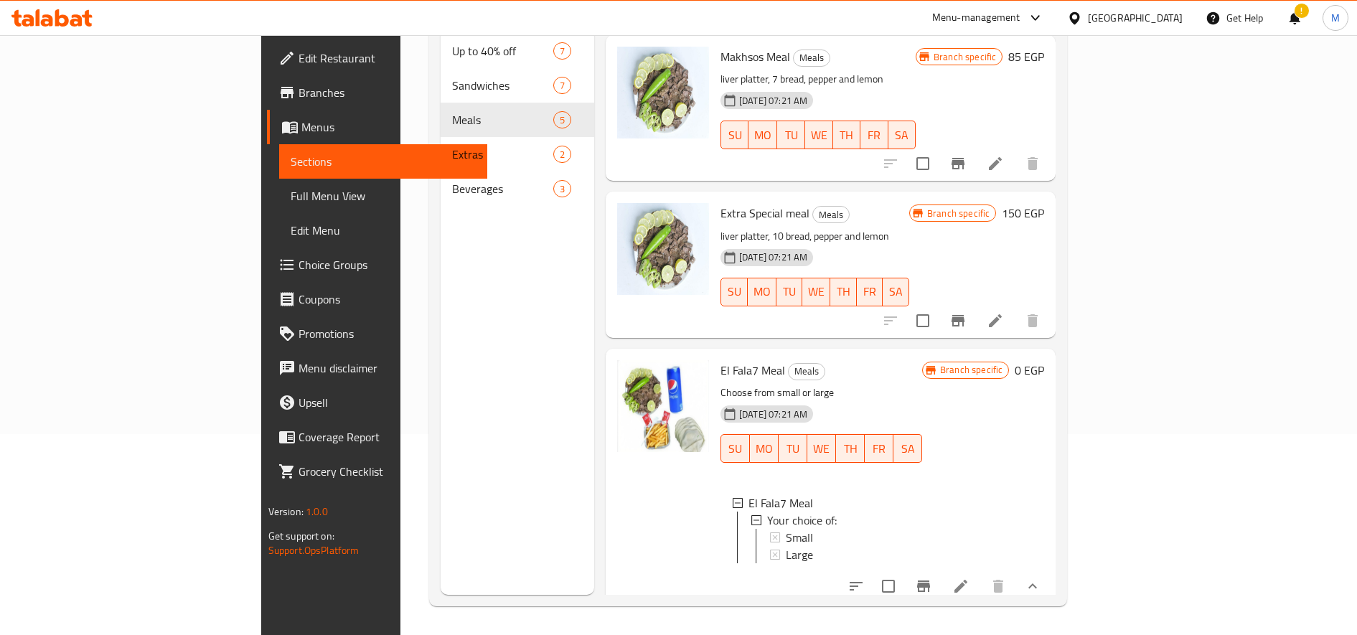
scroll to position [307, 0]
click at [786, 528] on span "Small" at bounding box center [799, 536] width 27 height 17
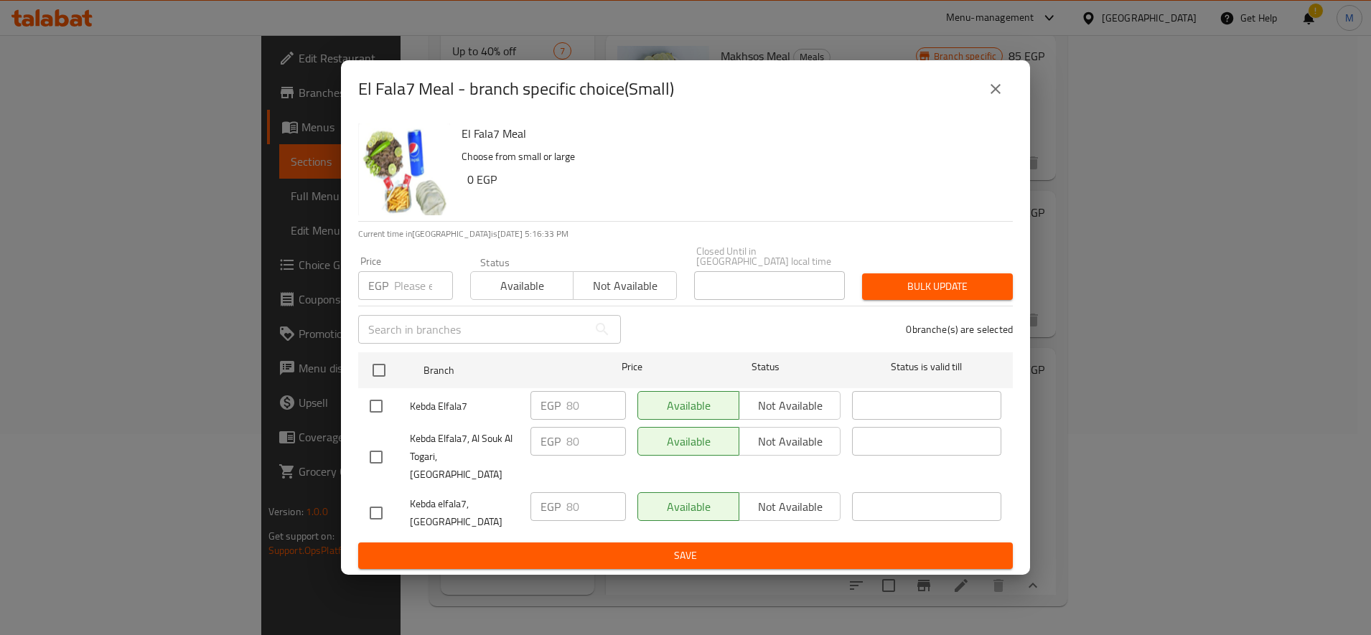
click at [415, 286] on input "number" at bounding box center [423, 285] width 59 height 29
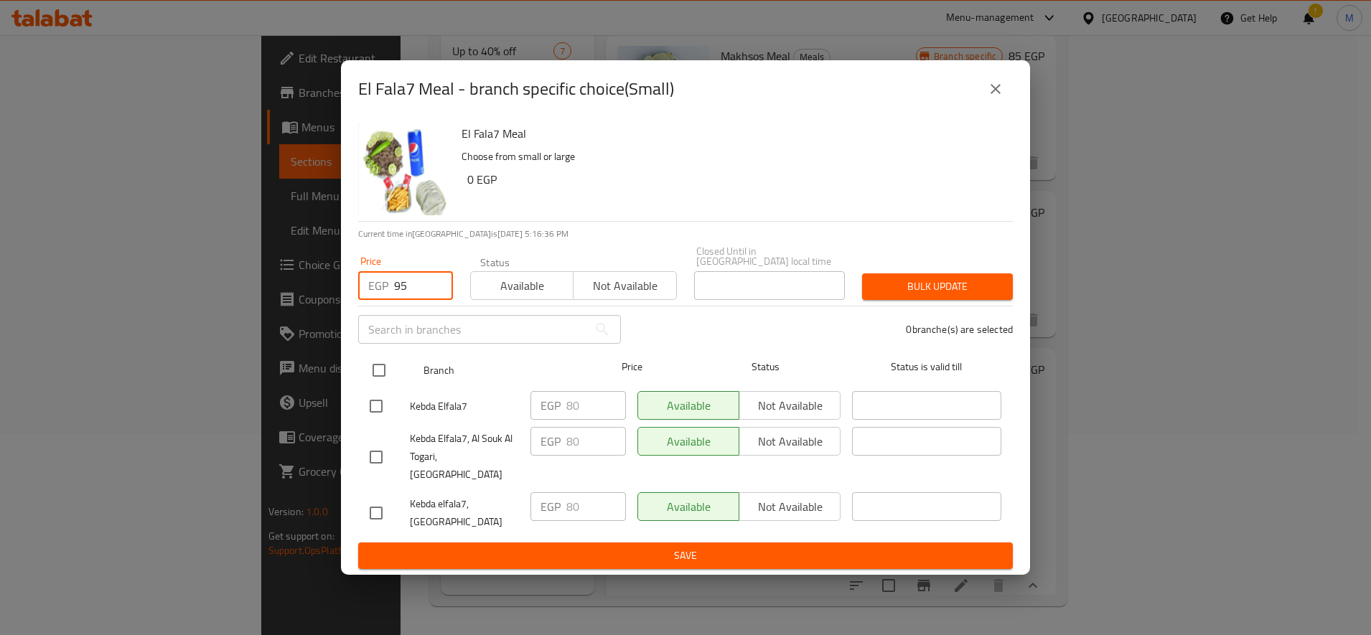
type input "95"
click at [383, 377] on input "checkbox" at bounding box center [379, 370] width 30 height 30
checkbox input "true"
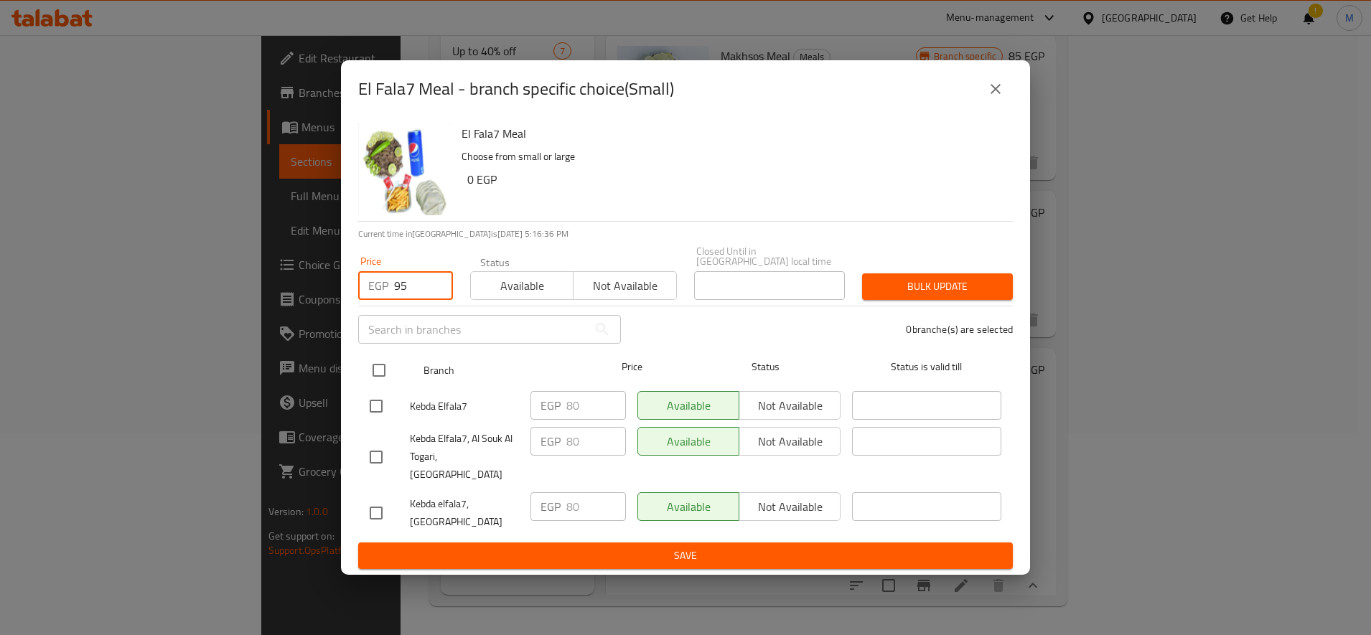
checkbox input "true"
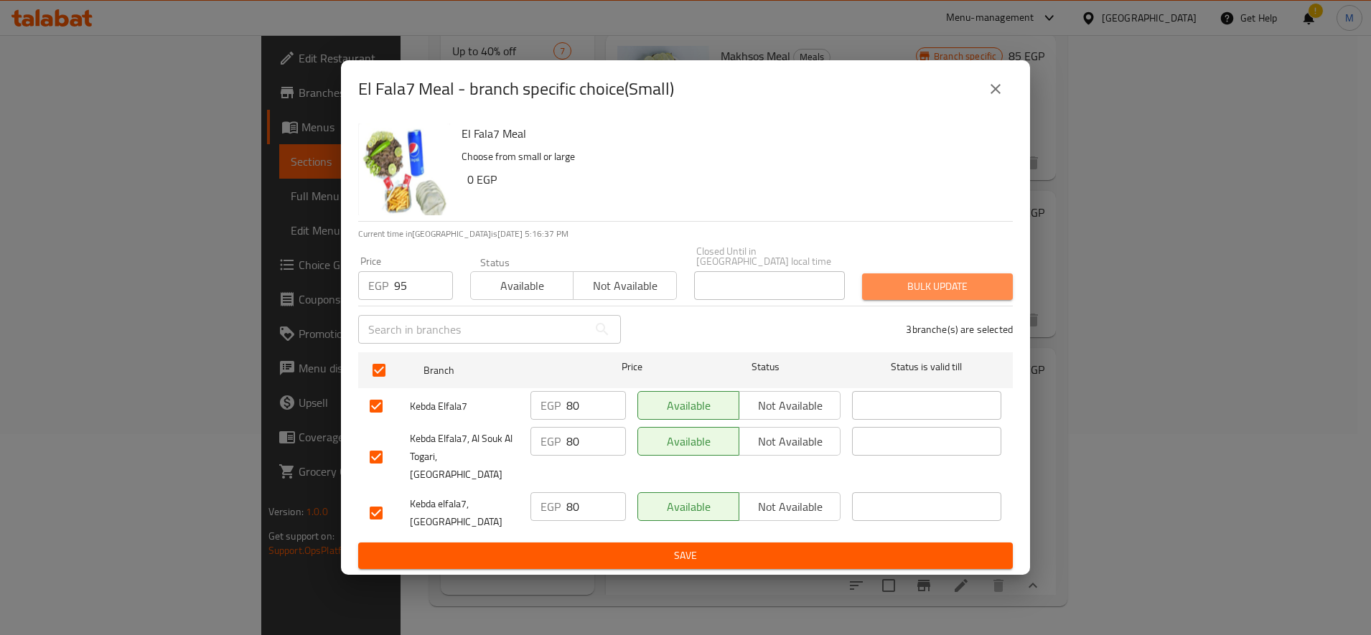
click at [954, 296] on span "Bulk update" at bounding box center [937, 287] width 128 height 18
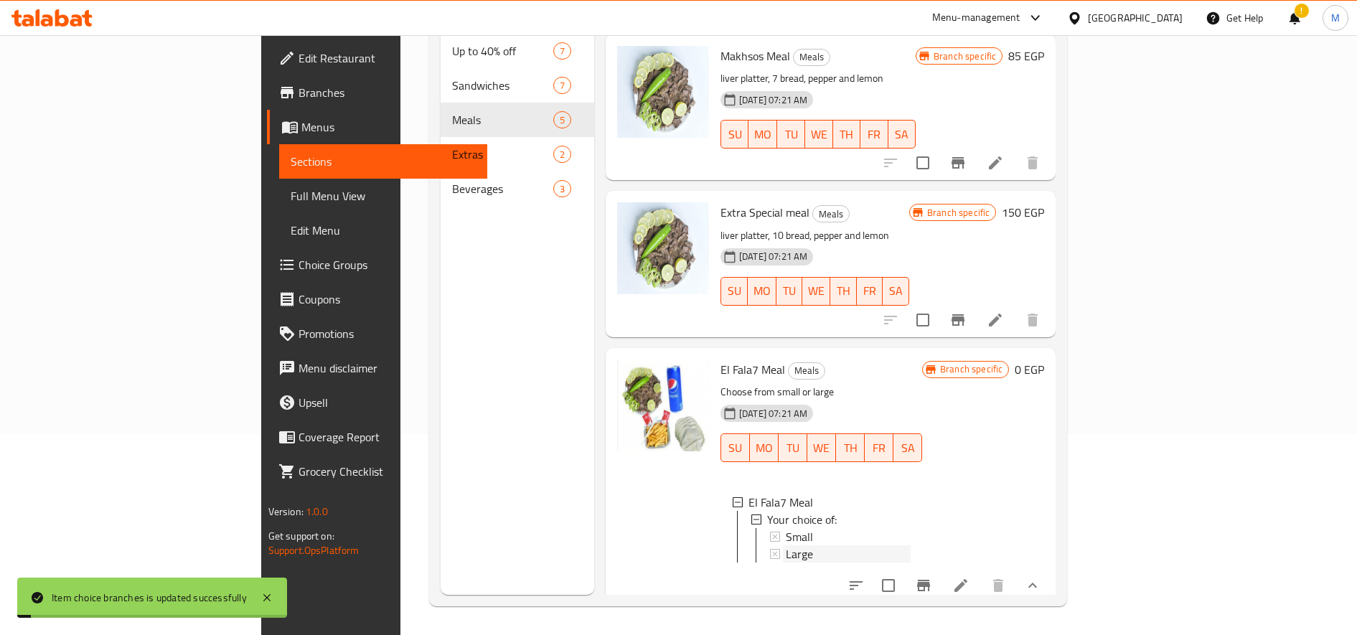
click at [786, 545] on div "Large" at bounding box center [848, 553] width 125 height 17
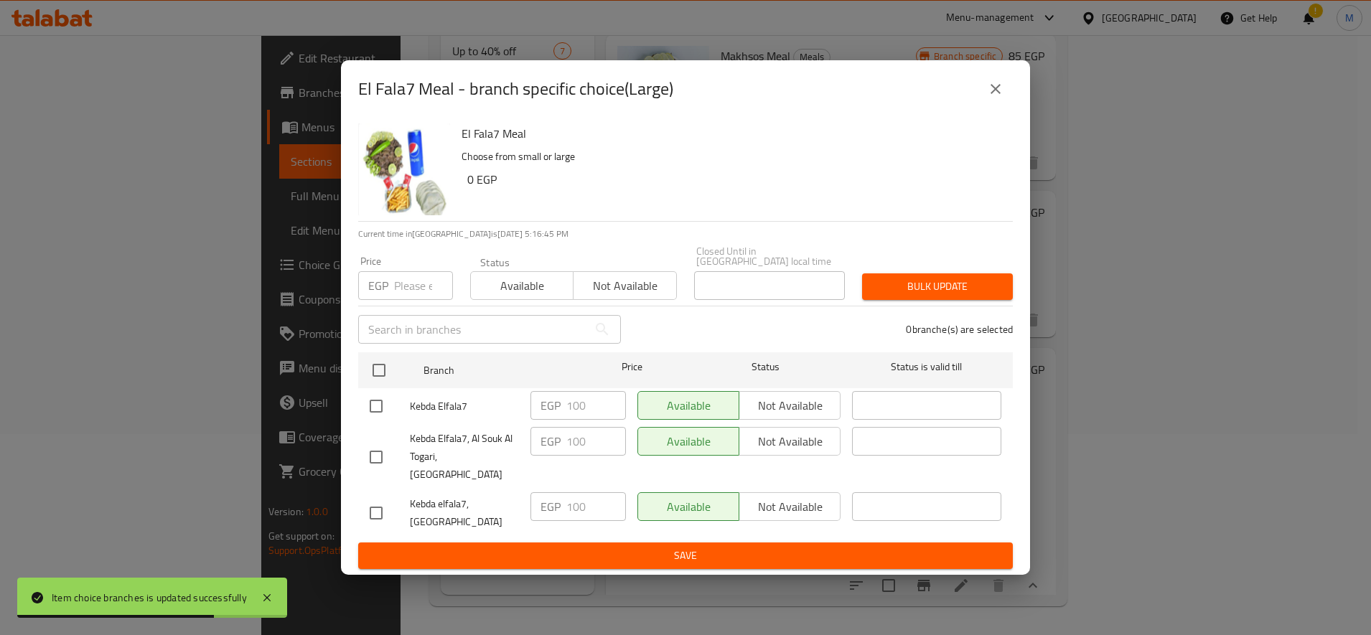
click at [1000, 98] on icon "close" at bounding box center [995, 88] width 17 height 17
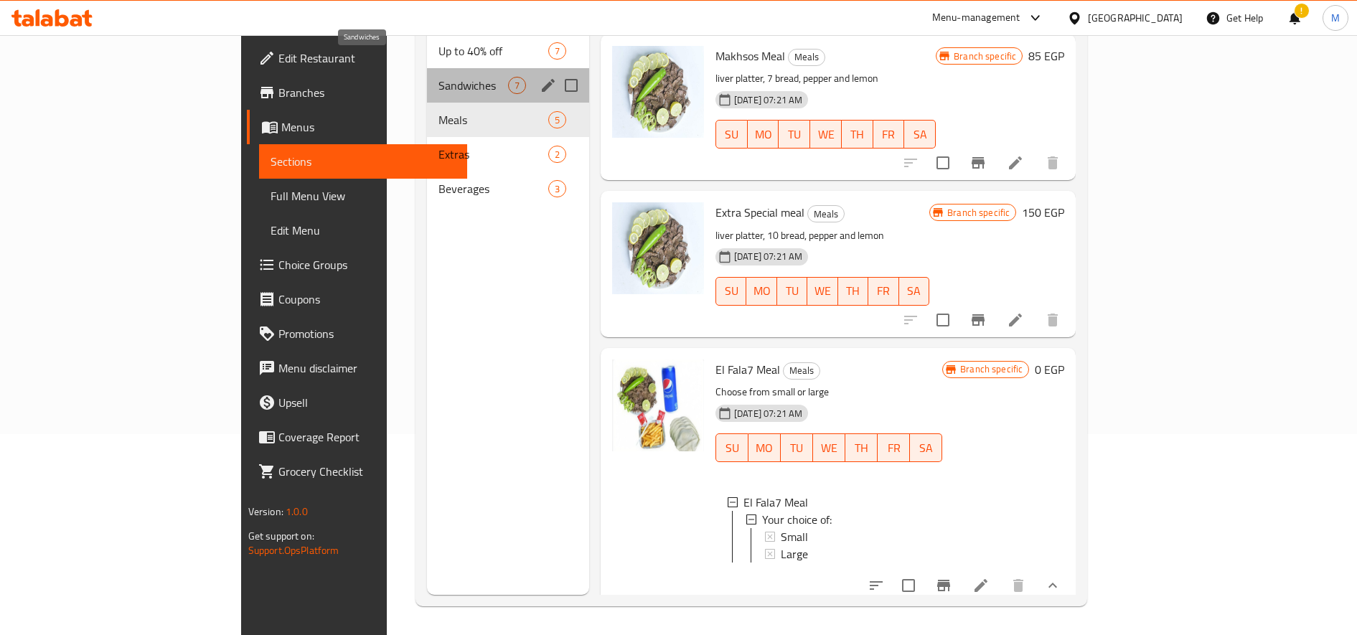
click at [438, 77] on span "Sandwiches" at bounding box center [473, 85] width 70 height 17
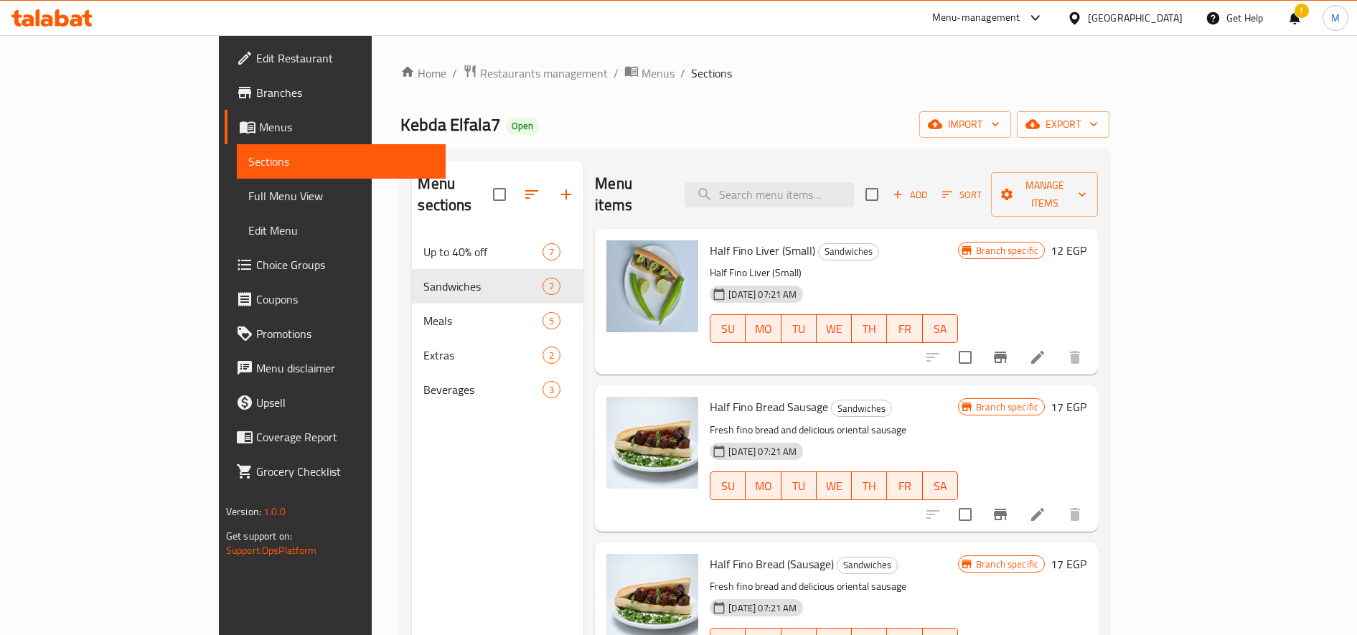
click at [1009, 349] on icon "Branch-specific-item" at bounding box center [1000, 357] width 17 height 17
click at [1086, 240] on h6 "12 EGP" at bounding box center [1069, 250] width 36 height 20
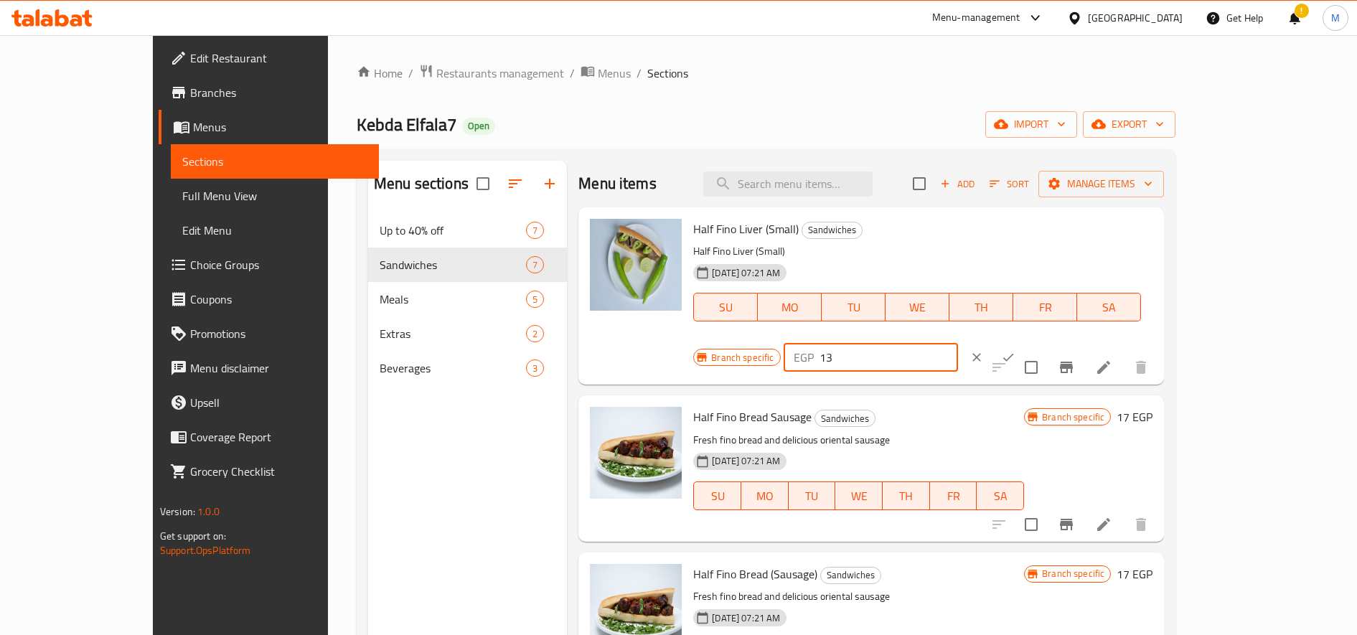
click at [958, 343] on input "13" at bounding box center [888, 357] width 138 height 29
click at [958, 343] on input "14" at bounding box center [888, 357] width 138 height 29
type input "15"
click at [958, 343] on input "15" at bounding box center [888, 357] width 138 height 29
click at [1015, 350] on icon "ok" at bounding box center [1008, 357] width 14 height 14
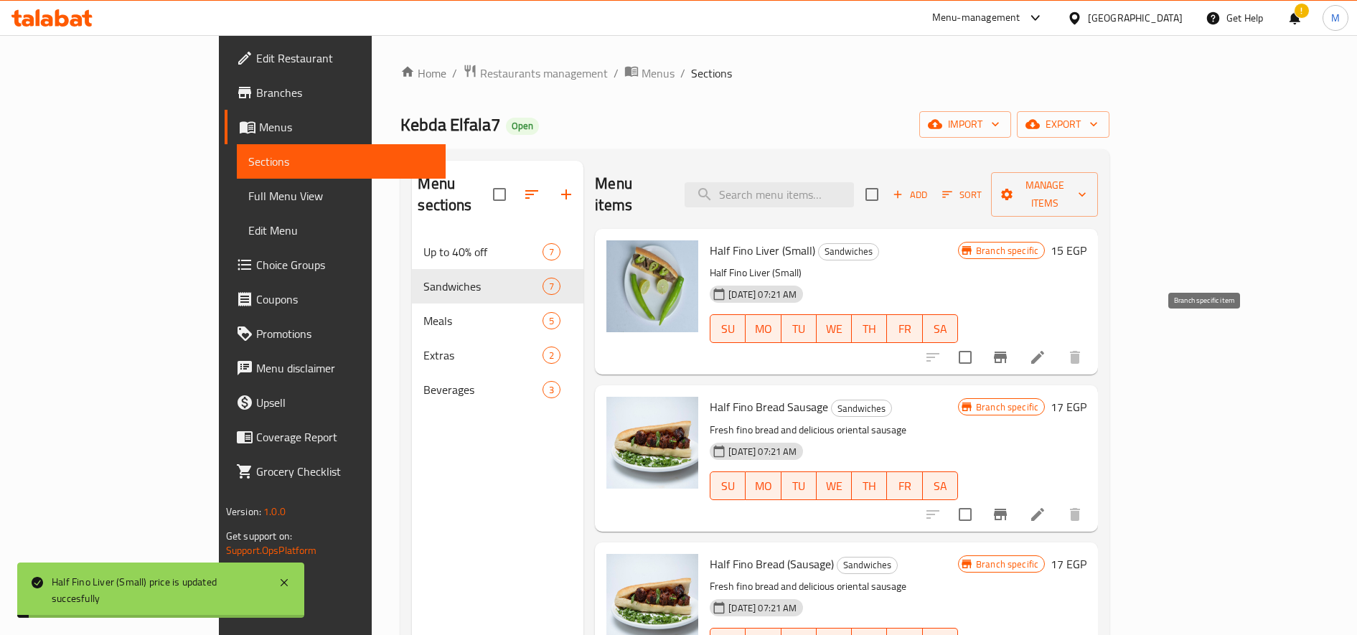
click at [1007, 352] on icon "Branch-specific-item" at bounding box center [1000, 357] width 13 height 11
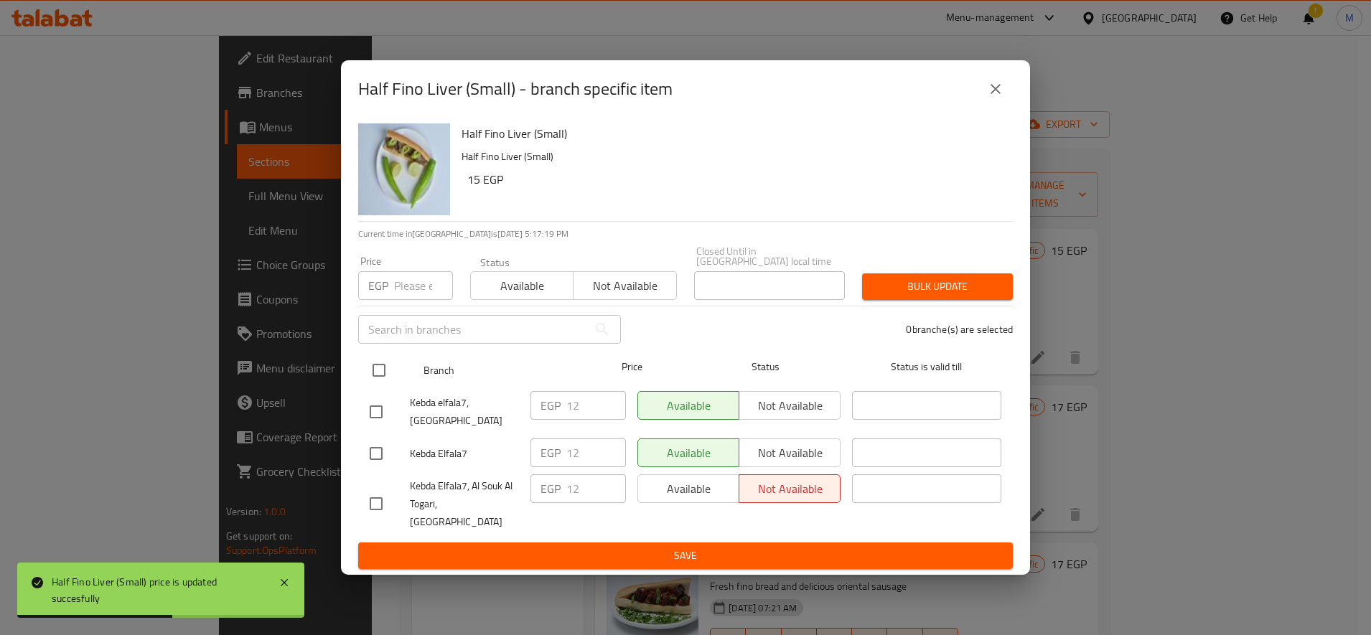
click at [374, 374] on input "checkbox" at bounding box center [379, 370] width 30 height 30
checkbox input "true"
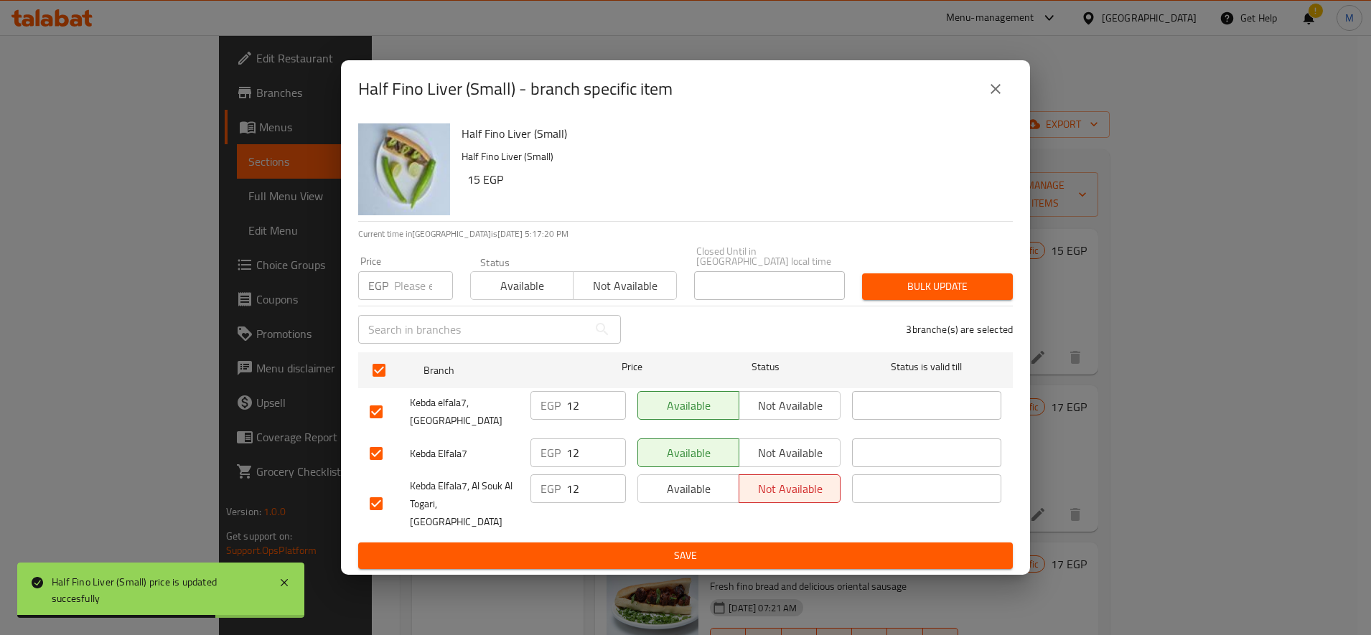
click at [928, 289] on span "Bulk update" at bounding box center [937, 287] width 128 height 18
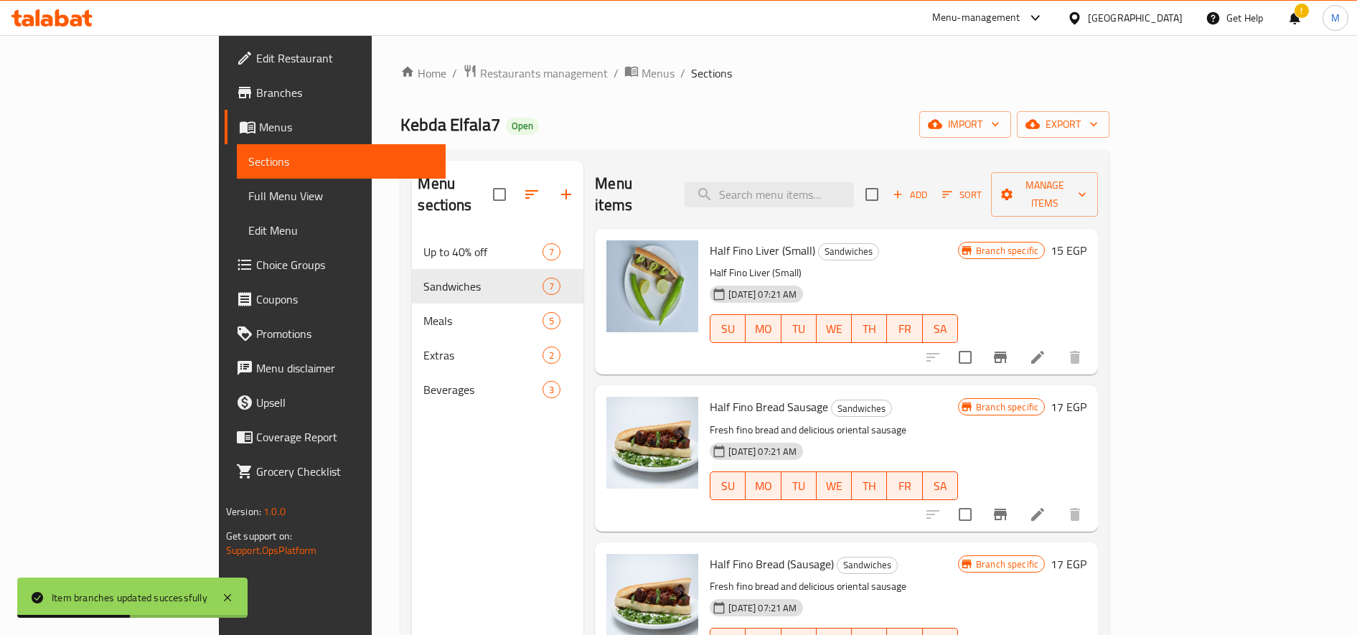
click at [1086, 397] on h6 "17 EGP" at bounding box center [1069, 407] width 36 height 20
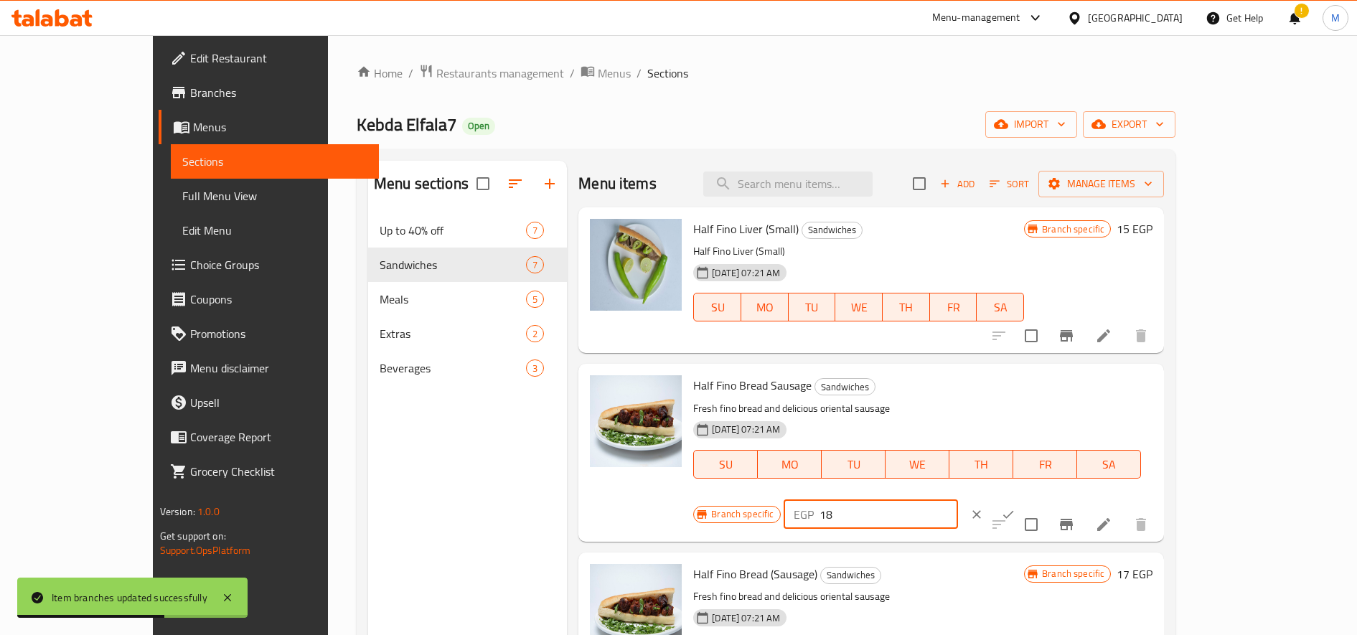
type input "18"
click at [958, 500] on input "18" at bounding box center [888, 514] width 138 height 29
click at [1024, 499] on button "ok" at bounding box center [1008, 515] width 32 height 32
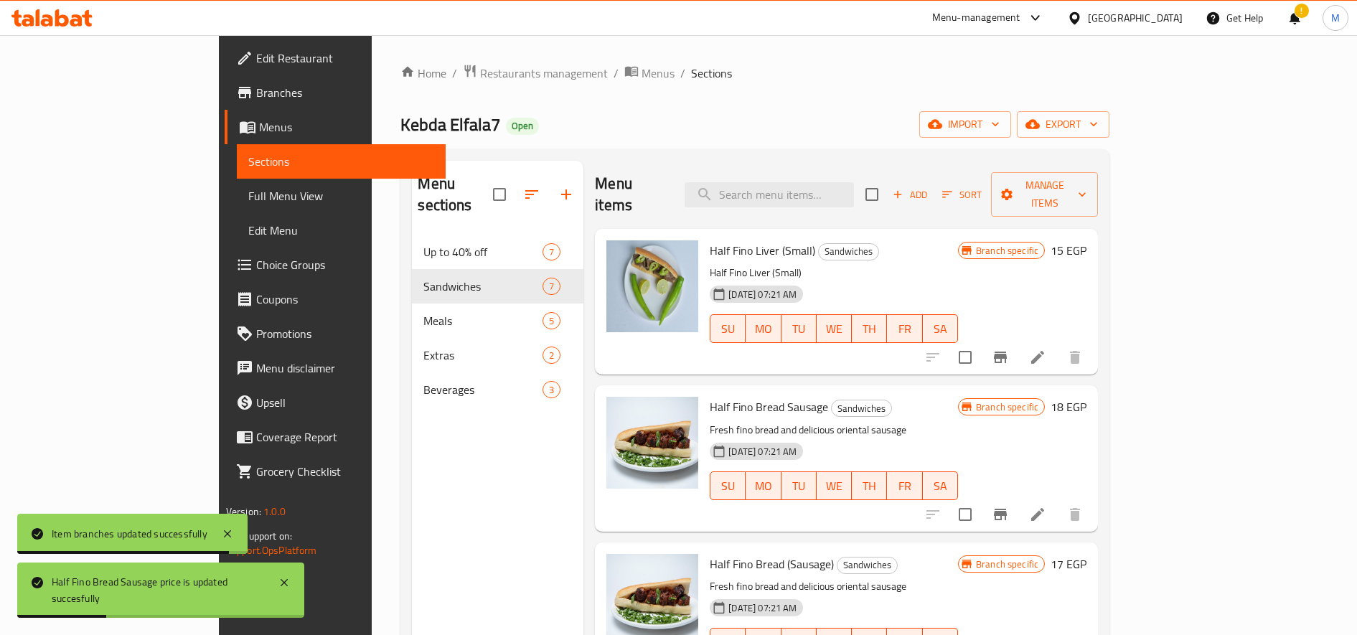
click at [1086, 554] on h6 "17 EGP" at bounding box center [1069, 564] width 36 height 20
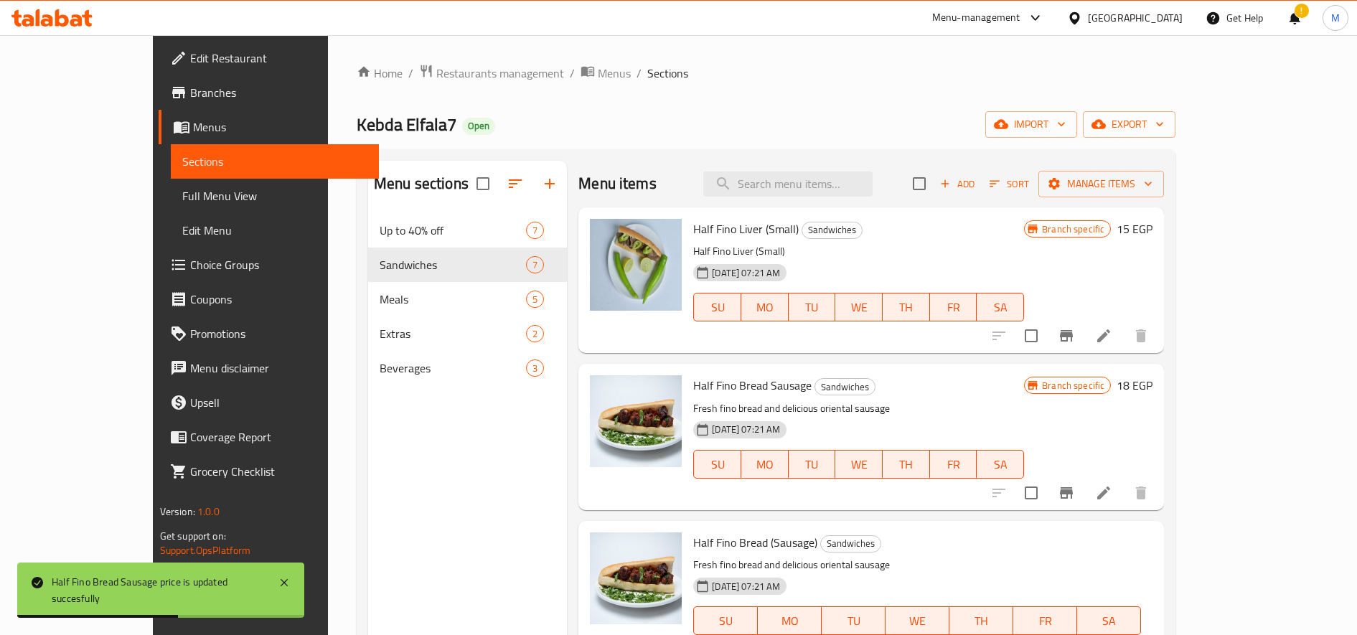
type input "18"
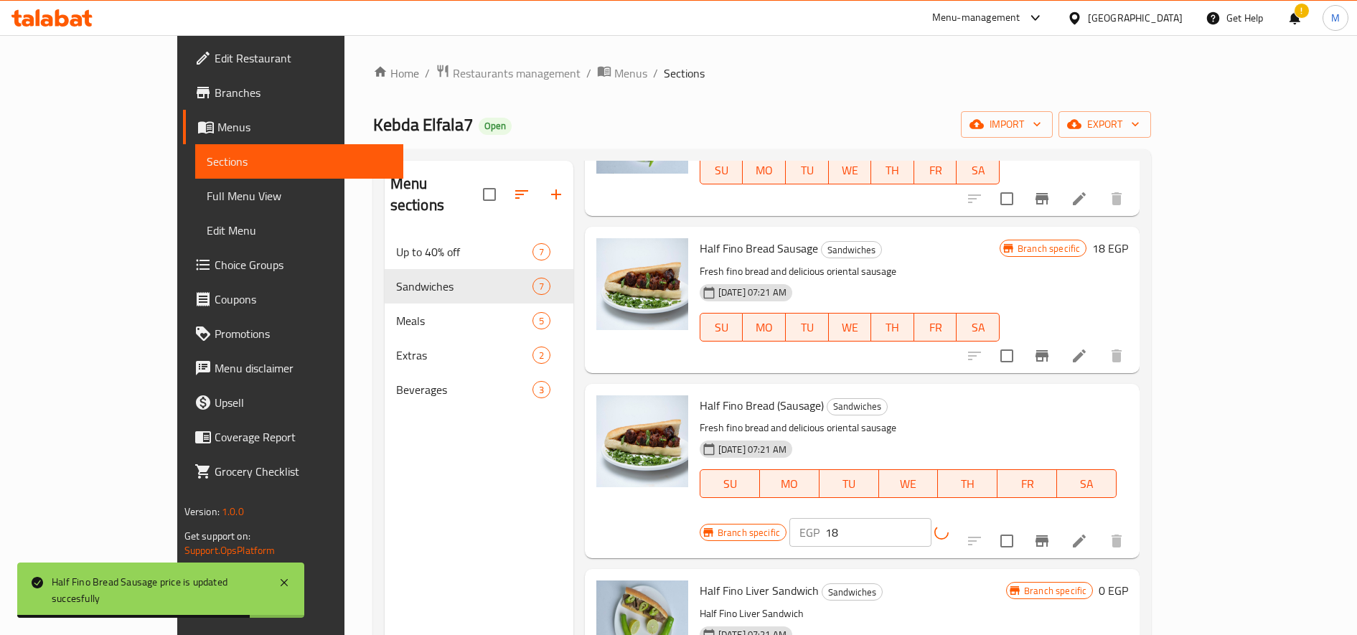
scroll to position [359, 0]
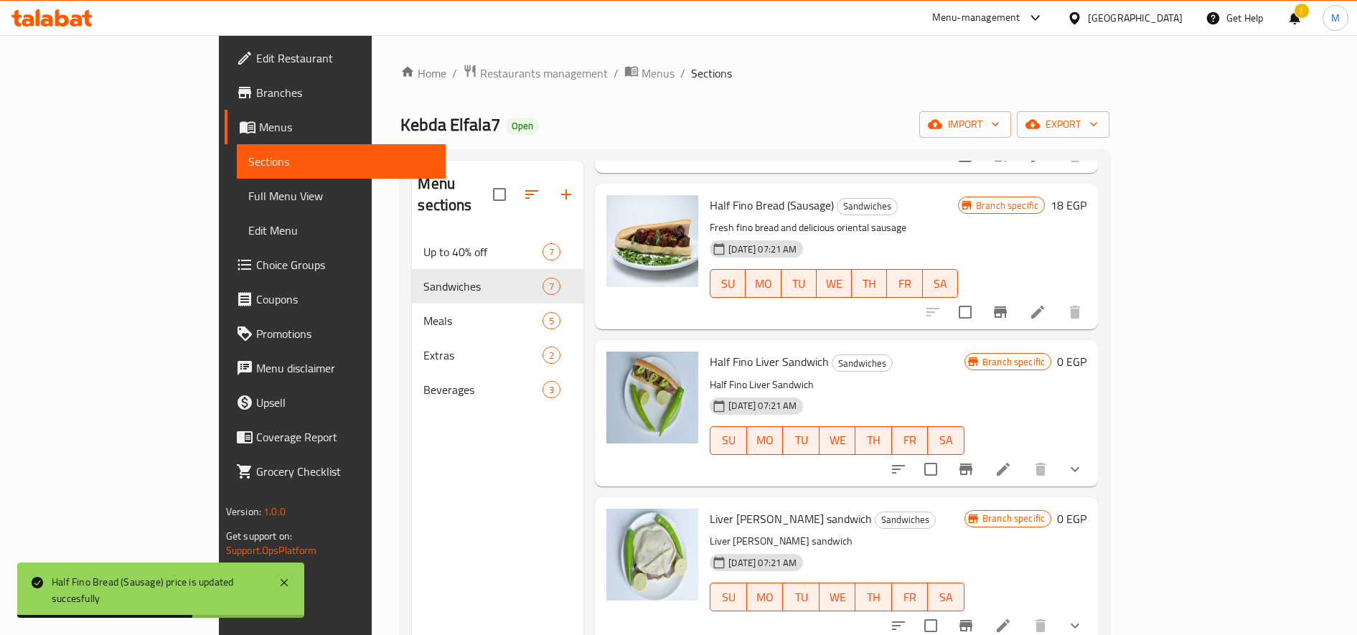
click at [1092, 452] on button "show more" at bounding box center [1075, 469] width 34 height 34
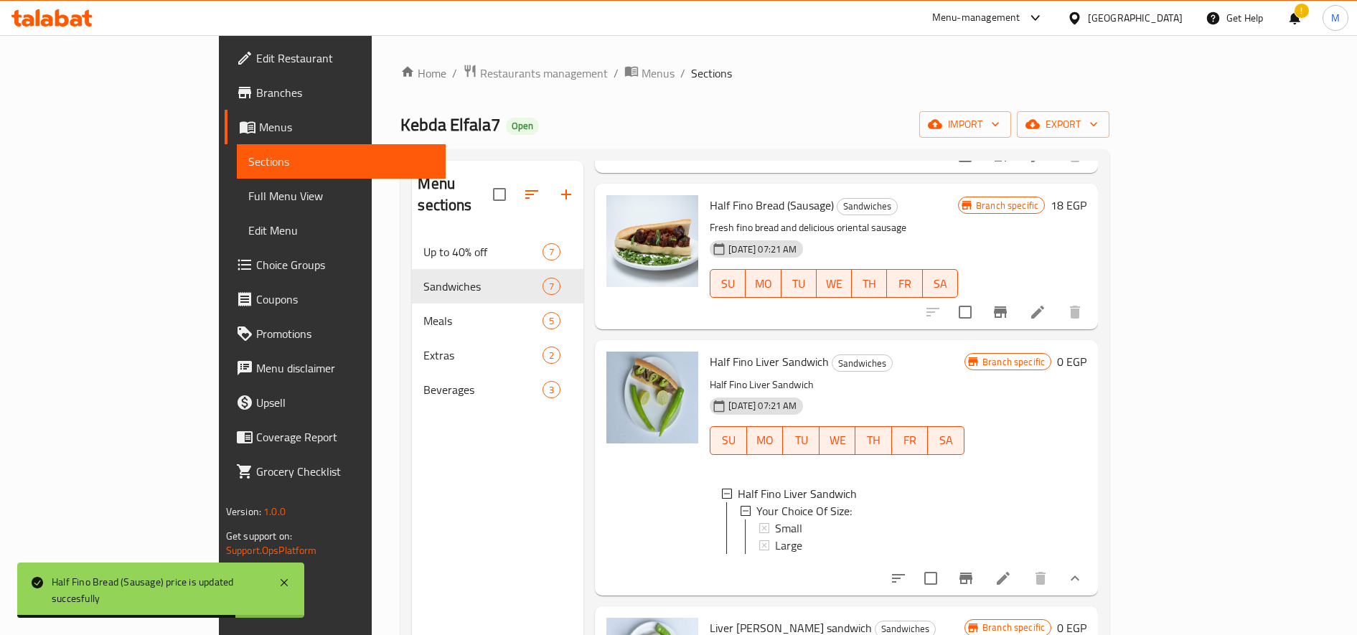
scroll to position [2, 0]
click at [775, 519] on div "Small" at bounding box center [864, 527] width 178 height 17
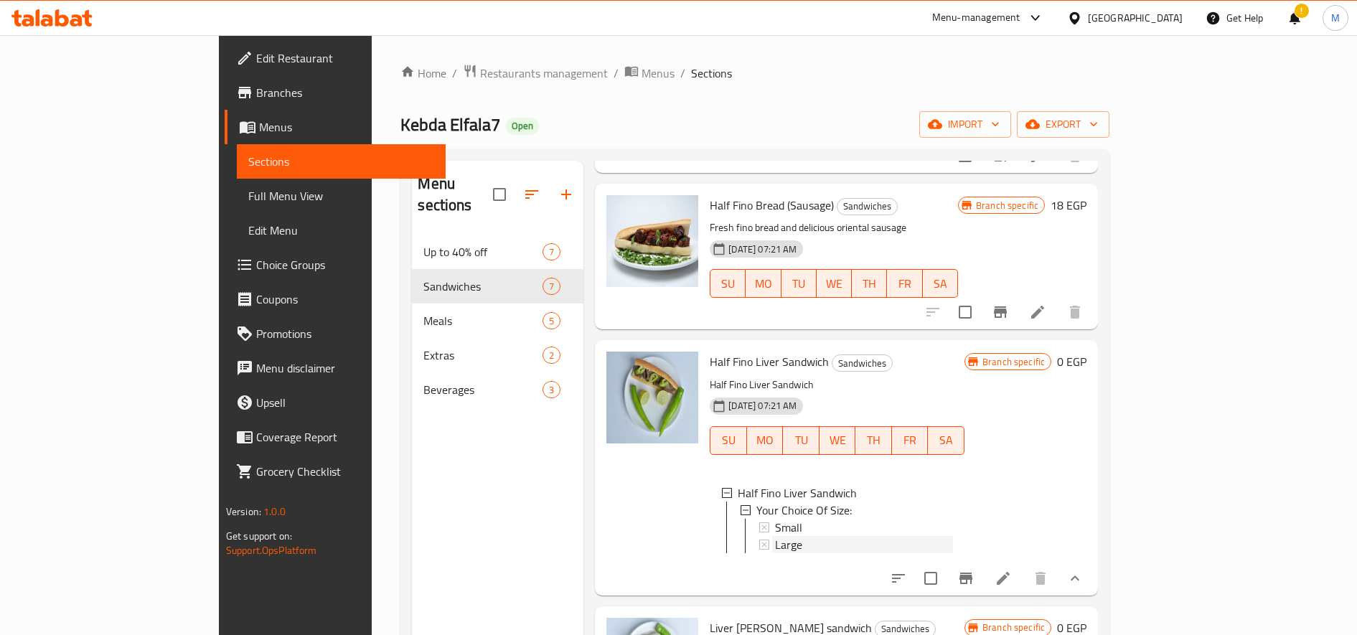
click at [802, 536] on div "Large" at bounding box center [864, 544] width 178 height 17
click at [1010, 572] on icon at bounding box center [1003, 578] width 13 height 13
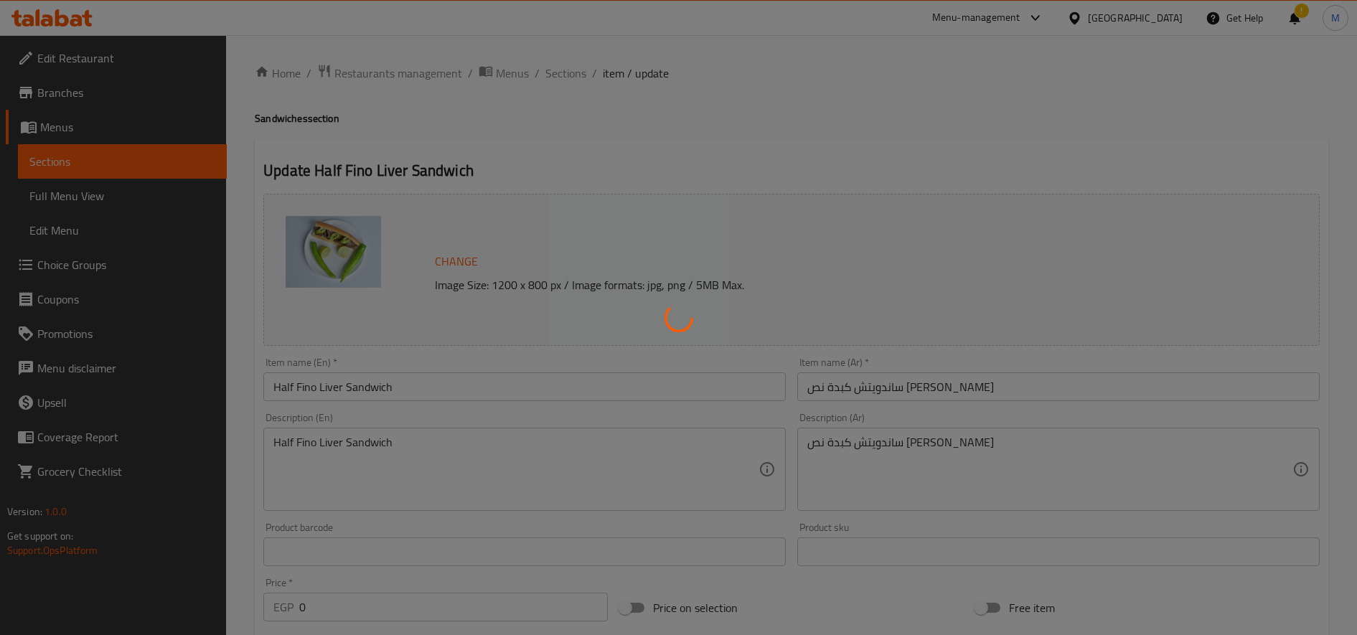
scroll to position [423, 0]
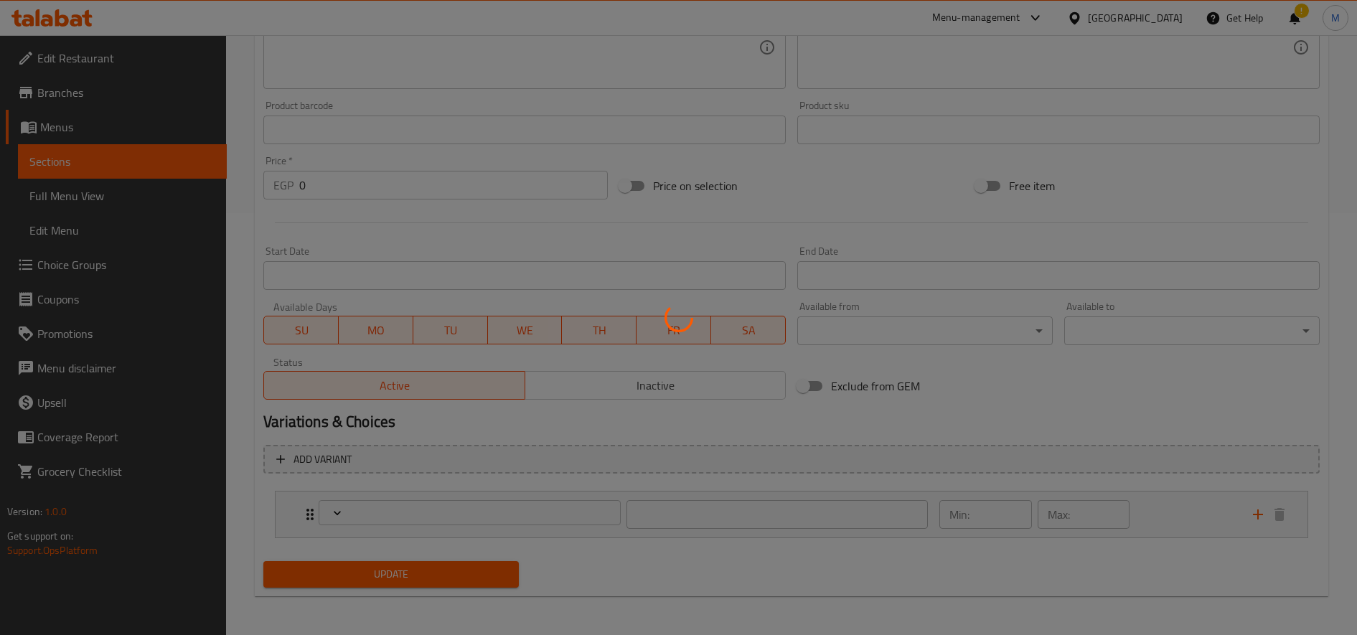
type input "إختيارك من الحجم:"
type input "1"
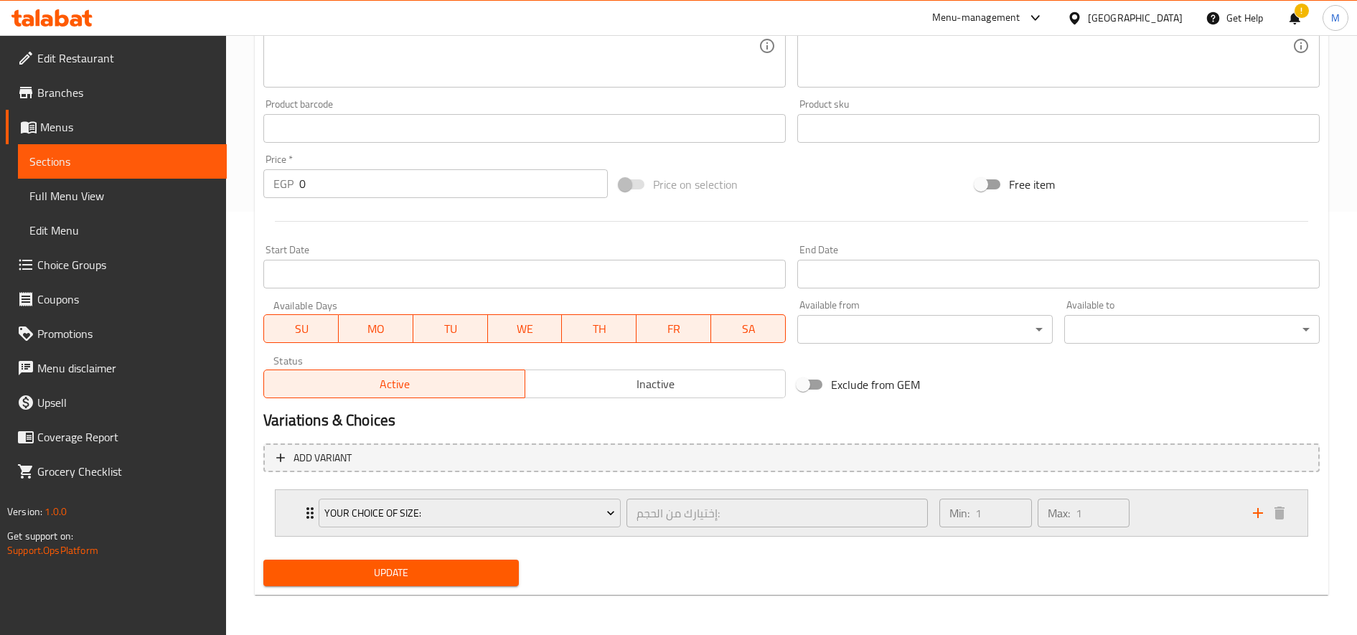
click at [1173, 510] on div "Min: 1 ​ Max: 1 ​" at bounding box center [1088, 513] width 314 height 46
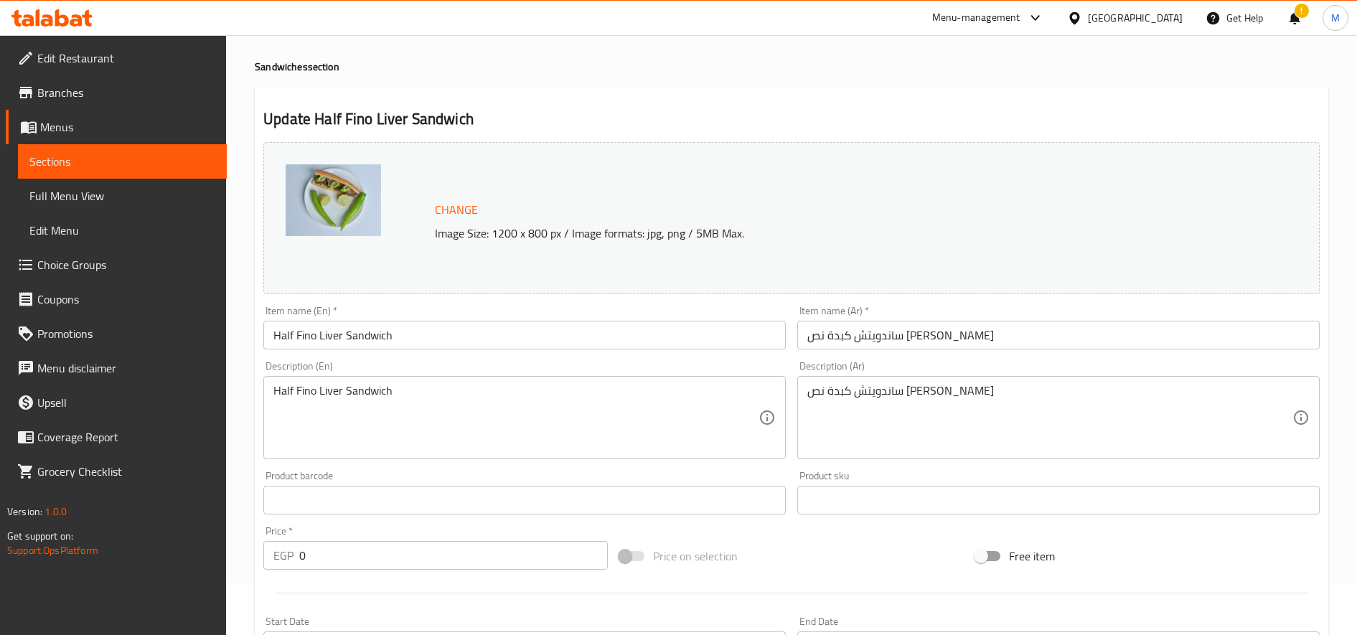
scroll to position [0, 0]
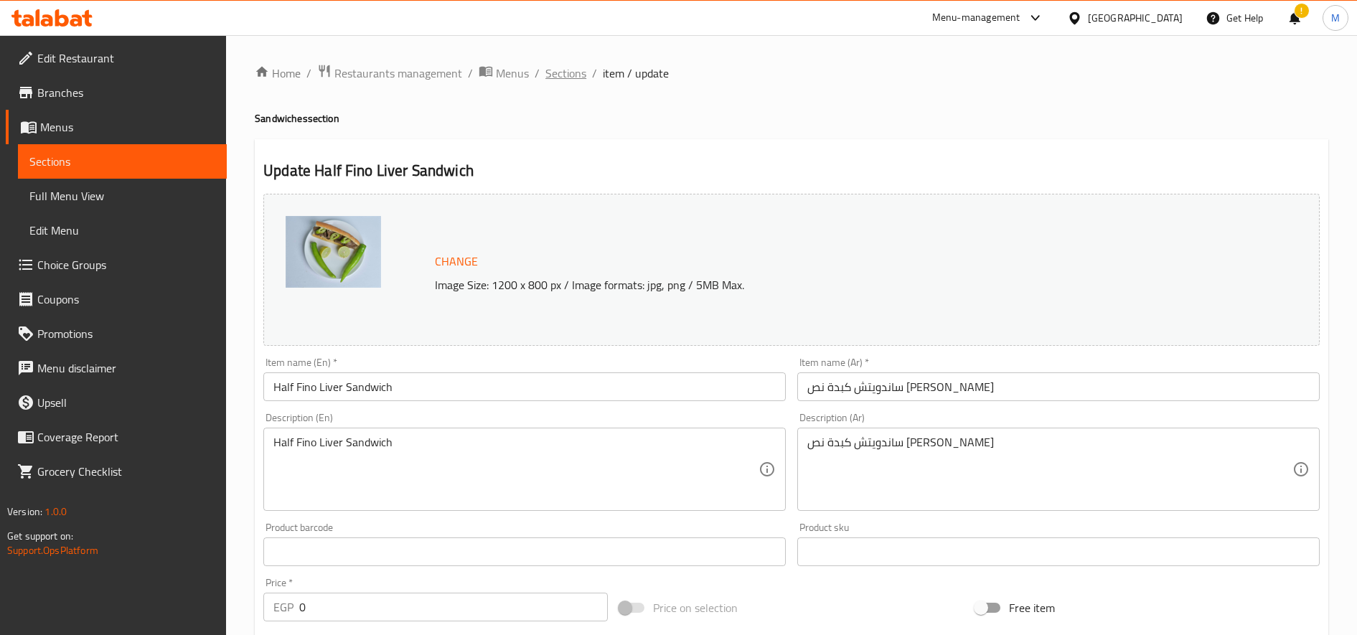
click at [561, 72] on span "Sections" at bounding box center [565, 73] width 41 height 17
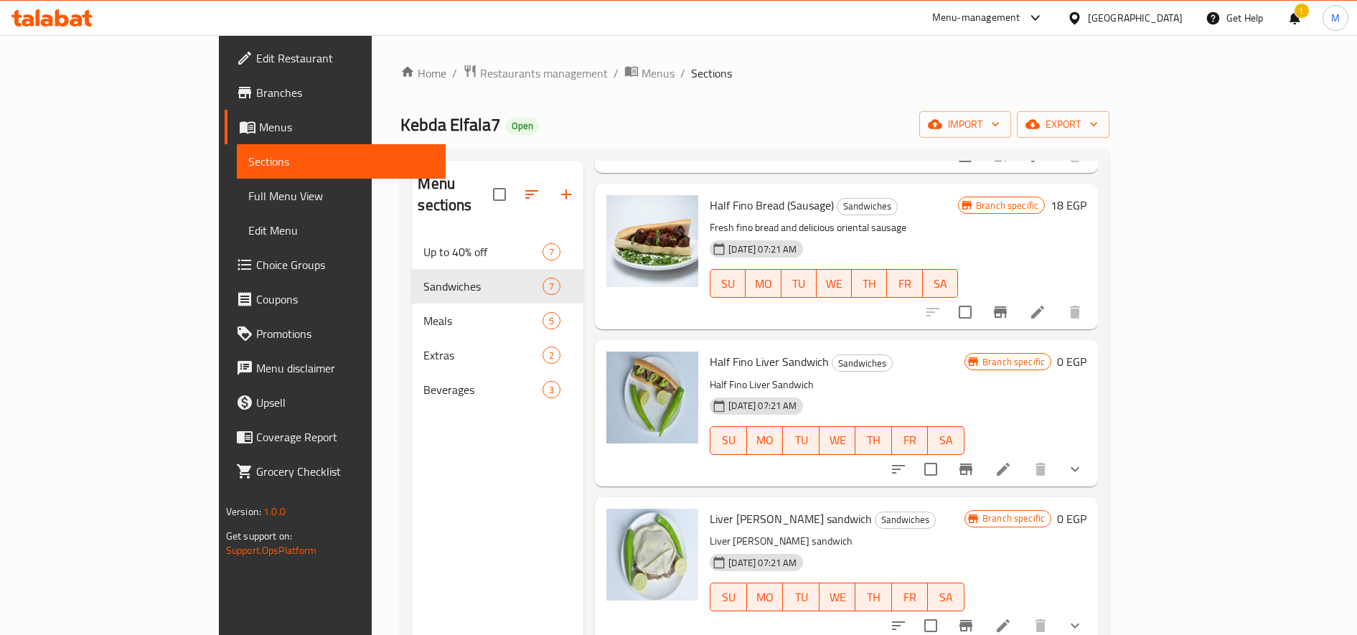
scroll to position [479, 0]
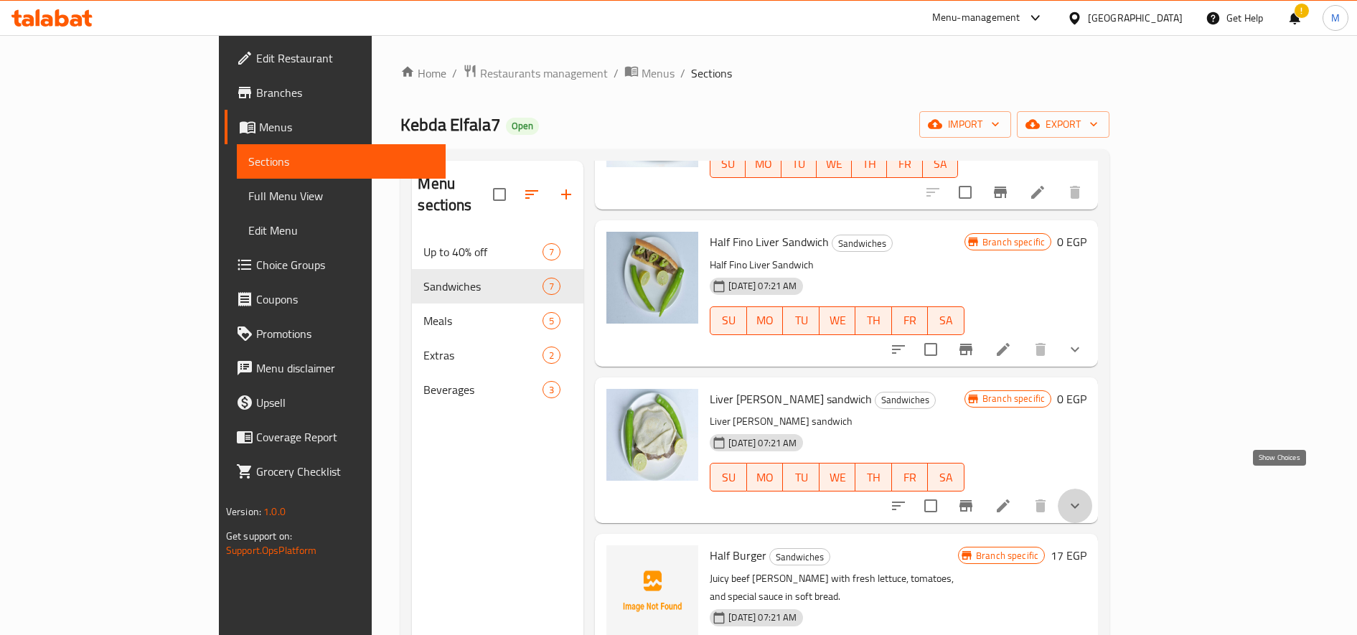
click at [1084, 497] on icon "show more" at bounding box center [1074, 505] width 17 height 17
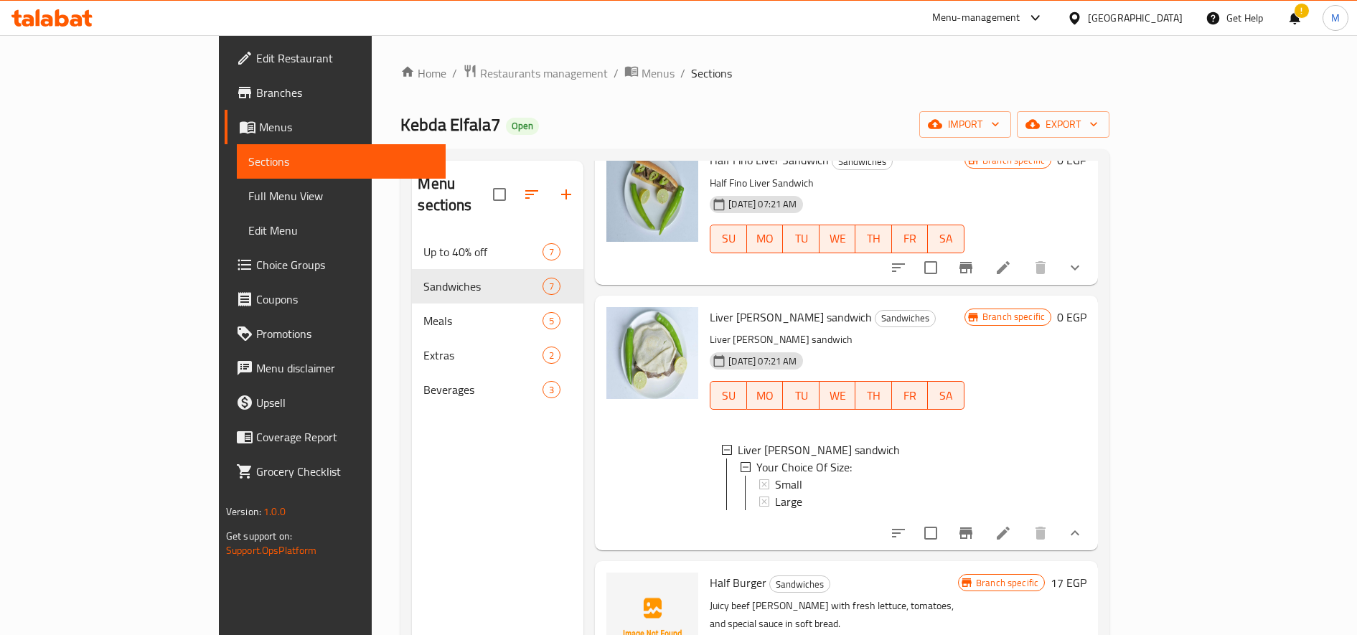
scroll to position [621, 0]
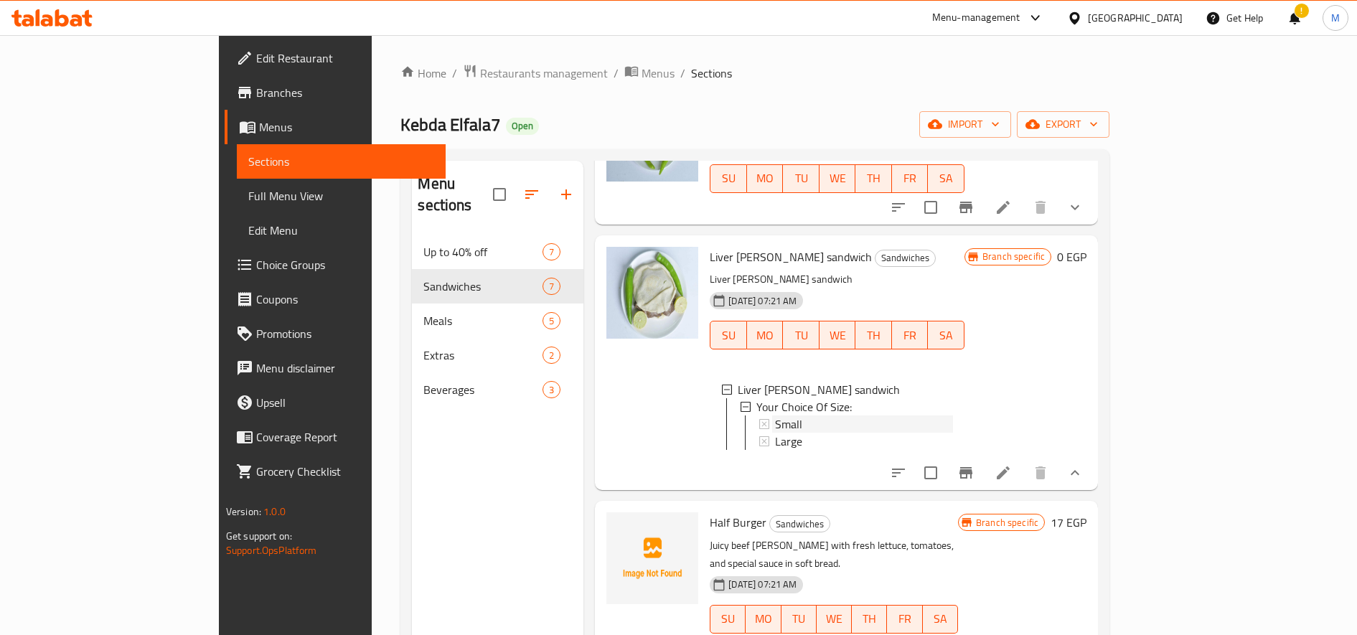
click at [806, 415] on div "Small" at bounding box center [864, 423] width 178 height 17
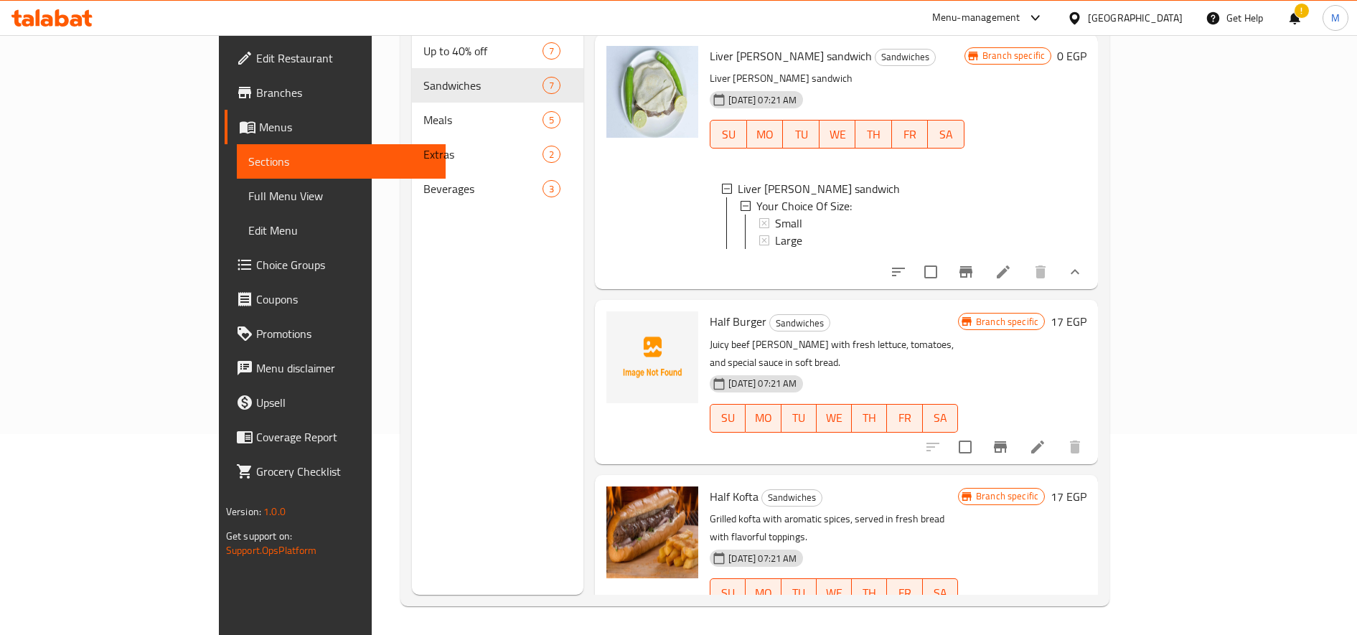
click at [1086, 487] on h6 "17 EGP" at bounding box center [1069, 497] width 36 height 20
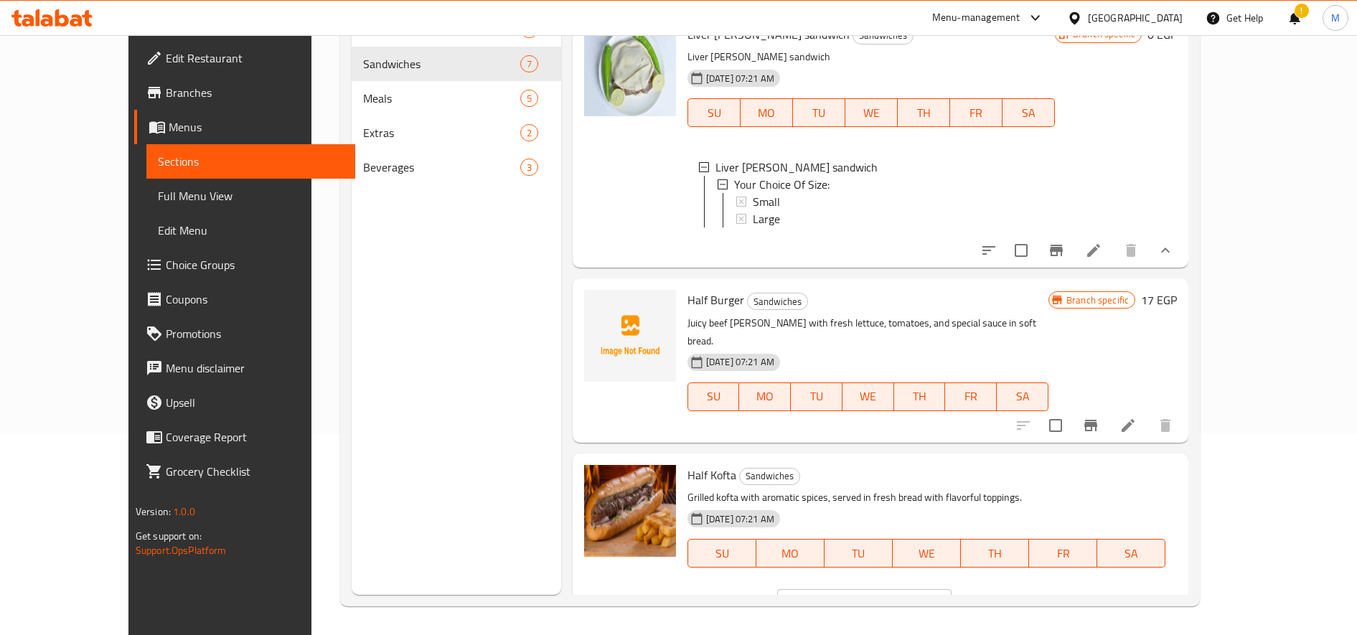
type input "18"
click at [951, 589] on input "18" at bounding box center [882, 603] width 138 height 29
click at [1009, 596] on icon "ok" at bounding box center [1002, 603] width 14 height 14
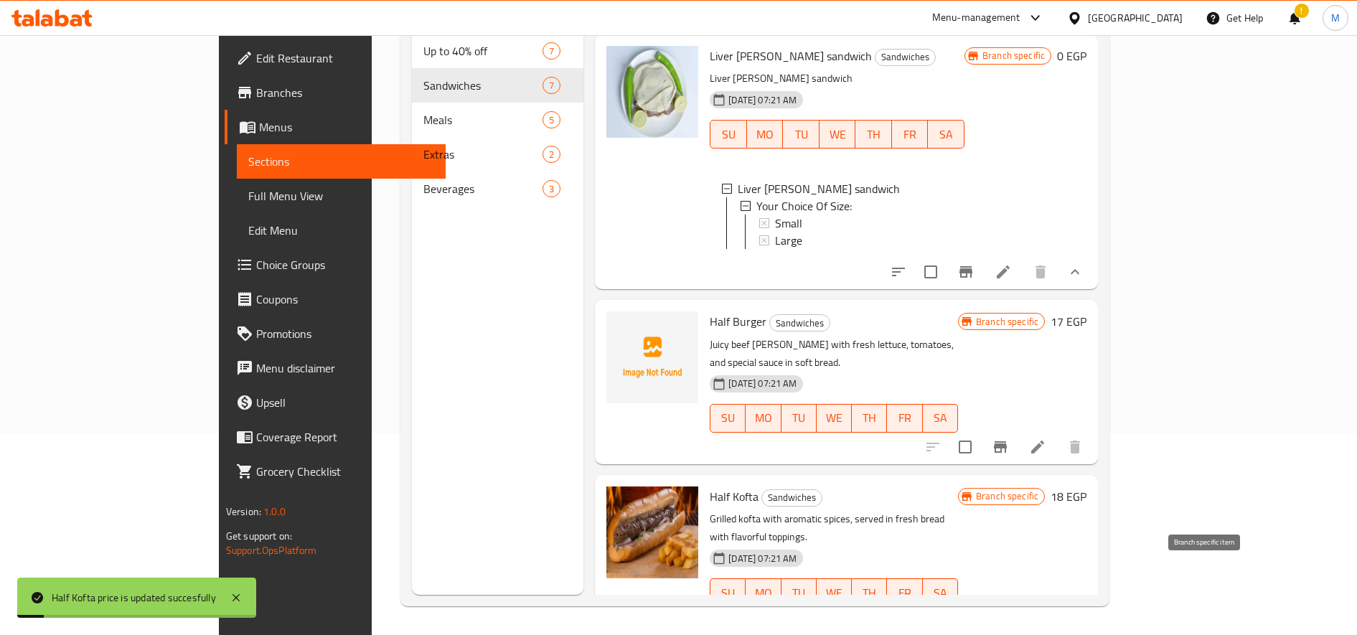
click at [1018, 604] on button "Branch-specific-item" at bounding box center [1000, 621] width 34 height 34
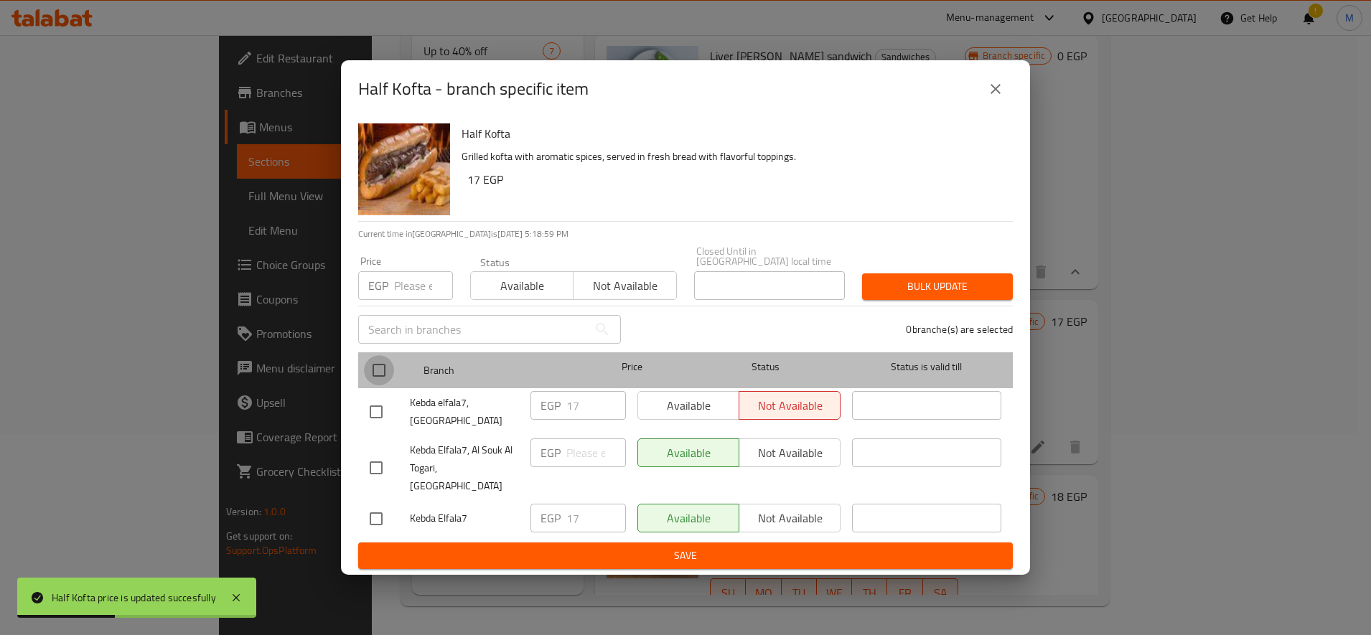
drag, startPoint x: 376, startPoint y: 370, endPoint x: 678, endPoint y: 365, distance: 302.1
click at [378, 370] on input "checkbox" at bounding box center [379, 370] width 30 height 30
checkbox input "true"
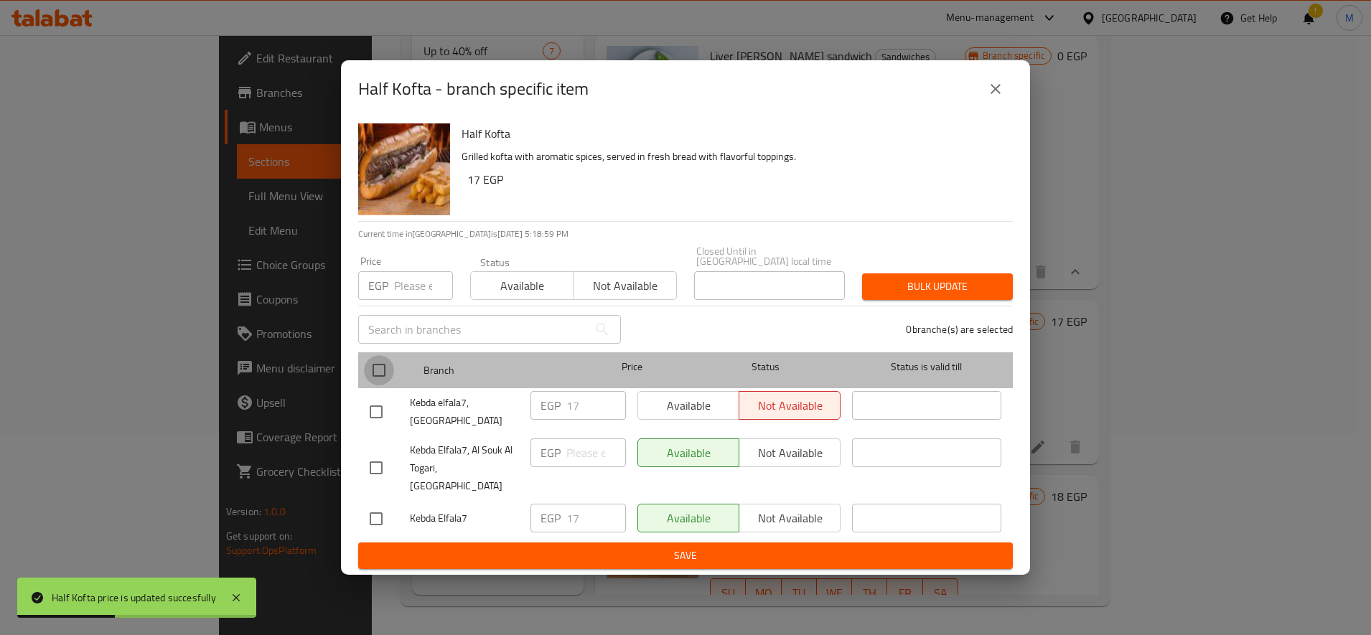
checkbox input "true"
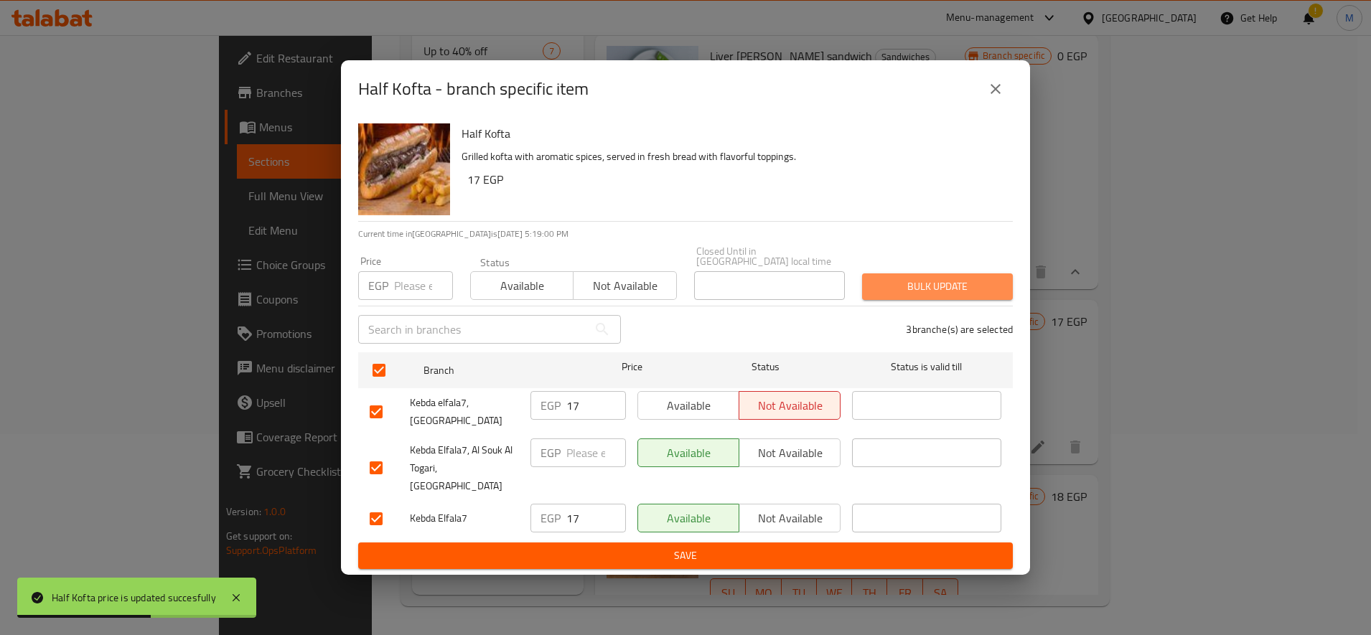
click at [918, 286] on span "Bulk update" at bounding box center [937, 287] width 128 height 18
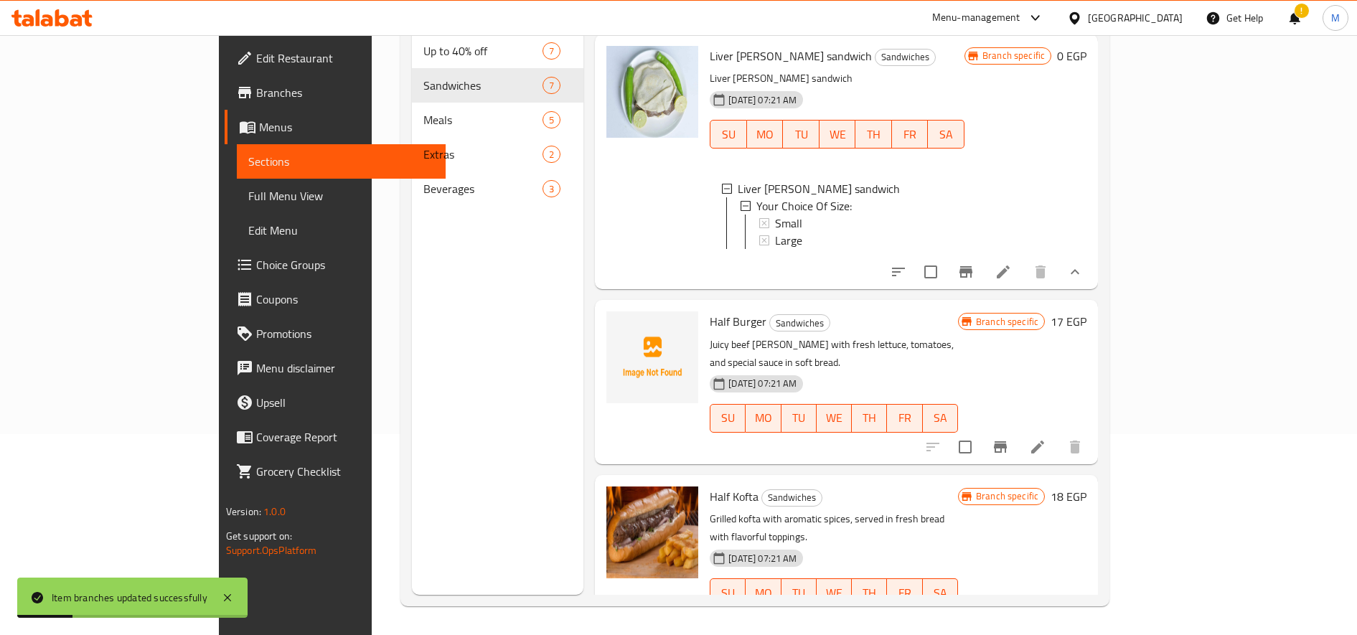
click at [1086, 314] on h6 "17 EGP" at bounding box center [1069, 321] width 36 height 20
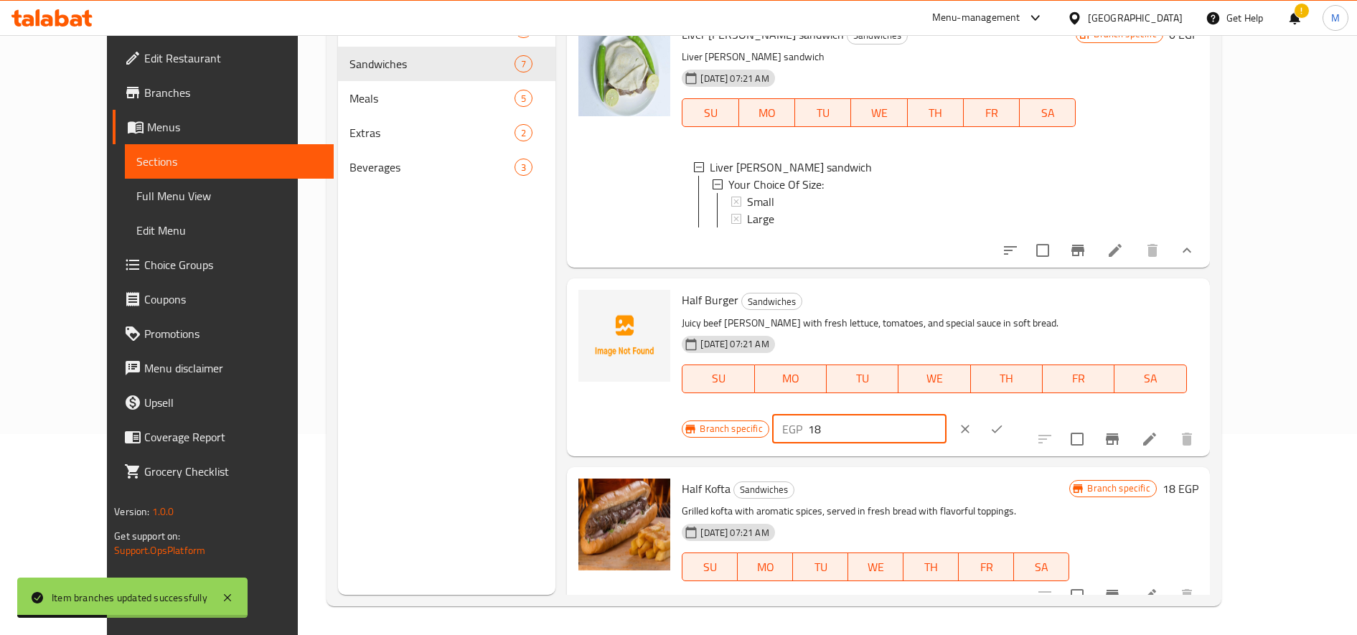
type input "18"
click at [946, 415] on input "18" at bounding box center [877, 429] width 138 height 29
click at [1004, 422] on icon "ok" at bounding box center [997, 429] width 14 height 14
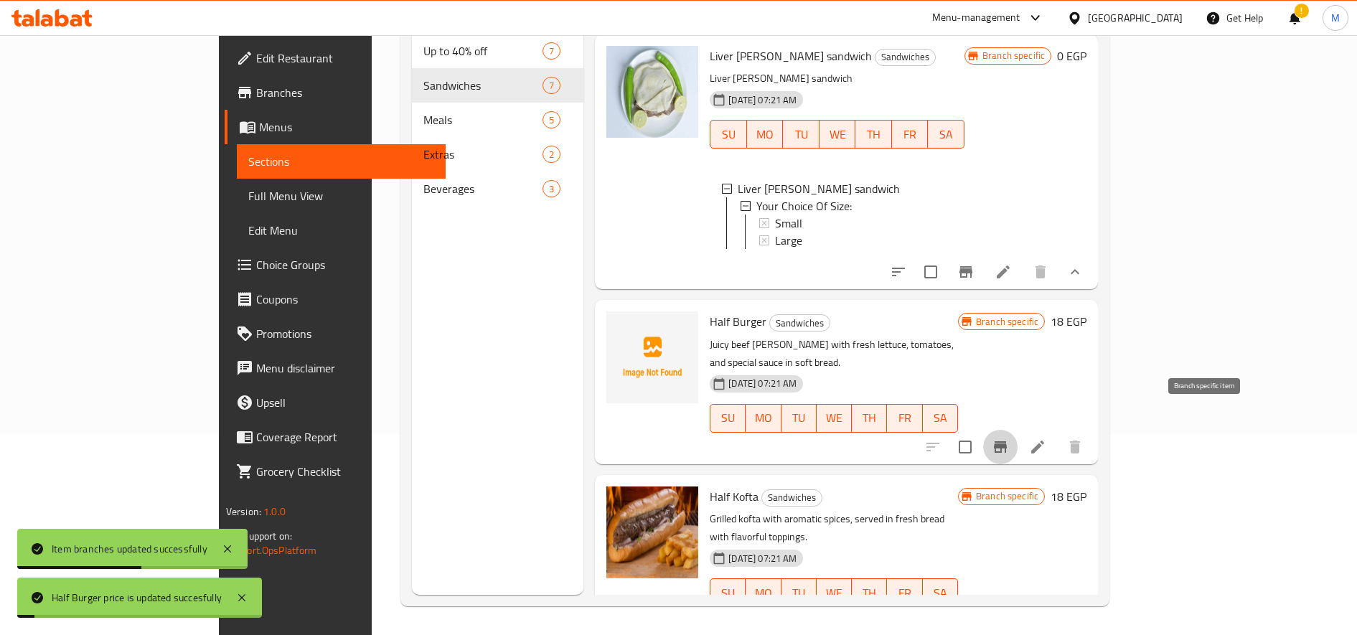
click at [1009, 438] on icon "Branch-specific-item" at bounding box center [1000, 446] width 17 height 17
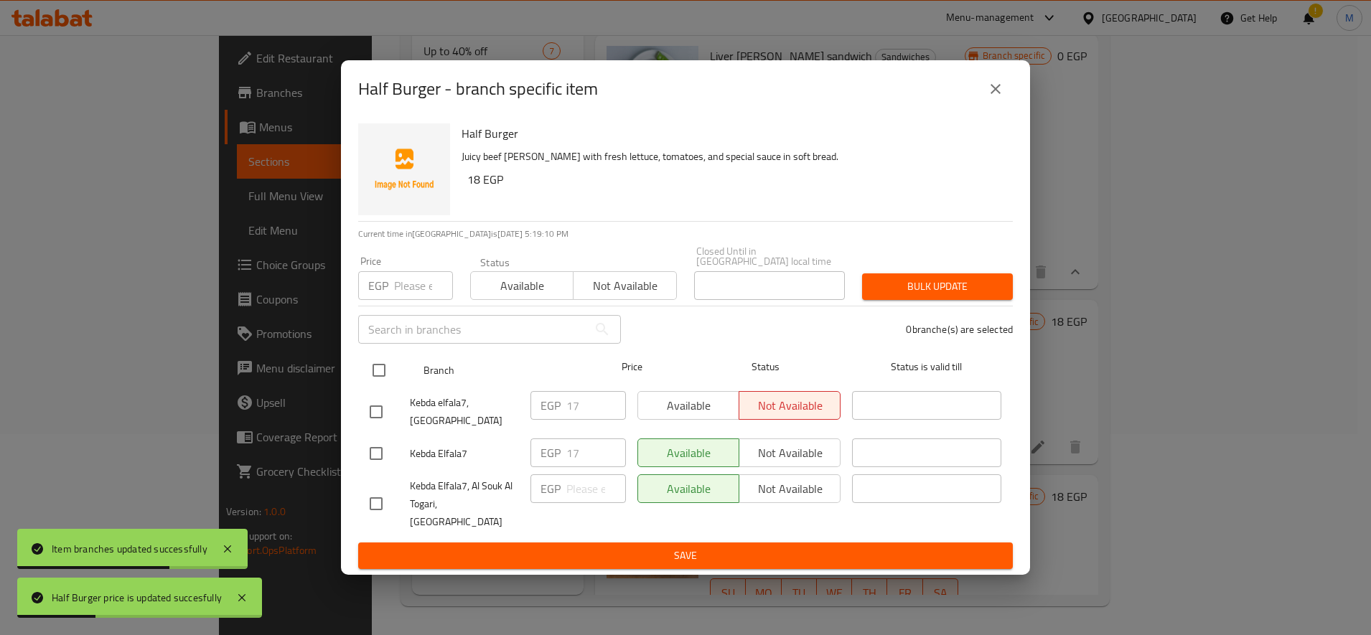
click at [371, 382] on input "checkbox" at bounding box center [379, 370] width 30 height 30
checkbox input "true"
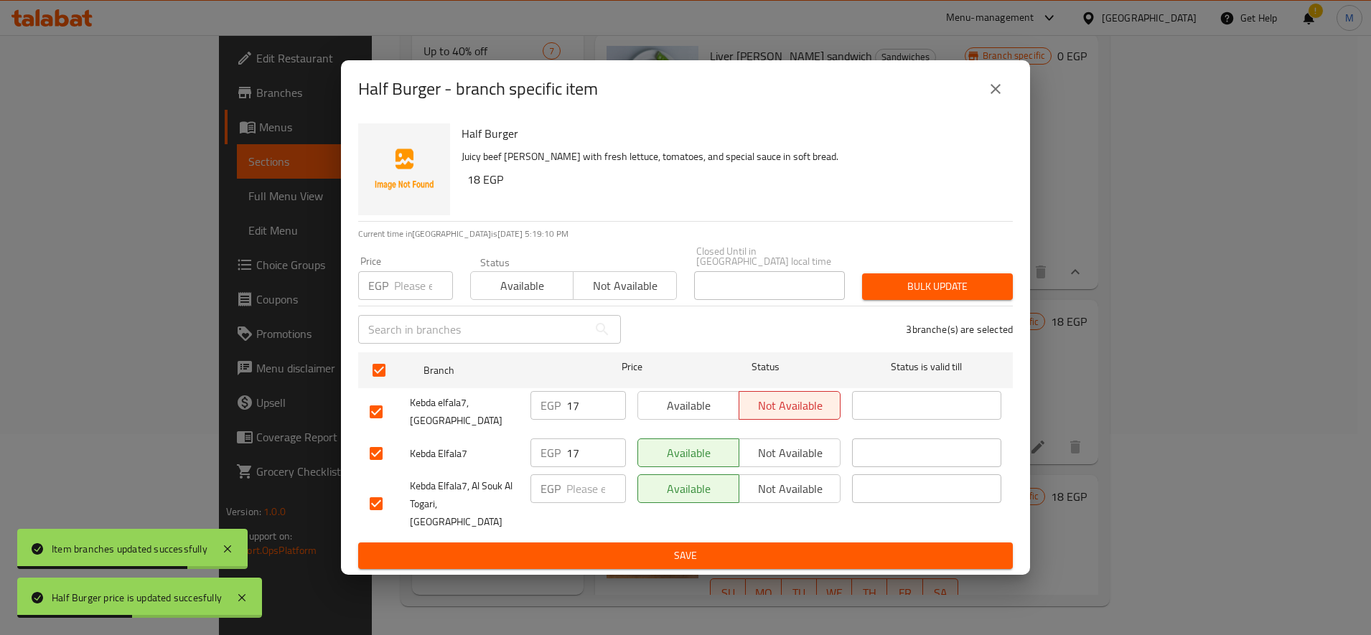
click at [944, 304] on div "Bulk update" at bounding box center [937, 287] width 168 height 44
click at [957, 296] on span "Bulk update" at bounding box center [937, 287] width 128 height 18
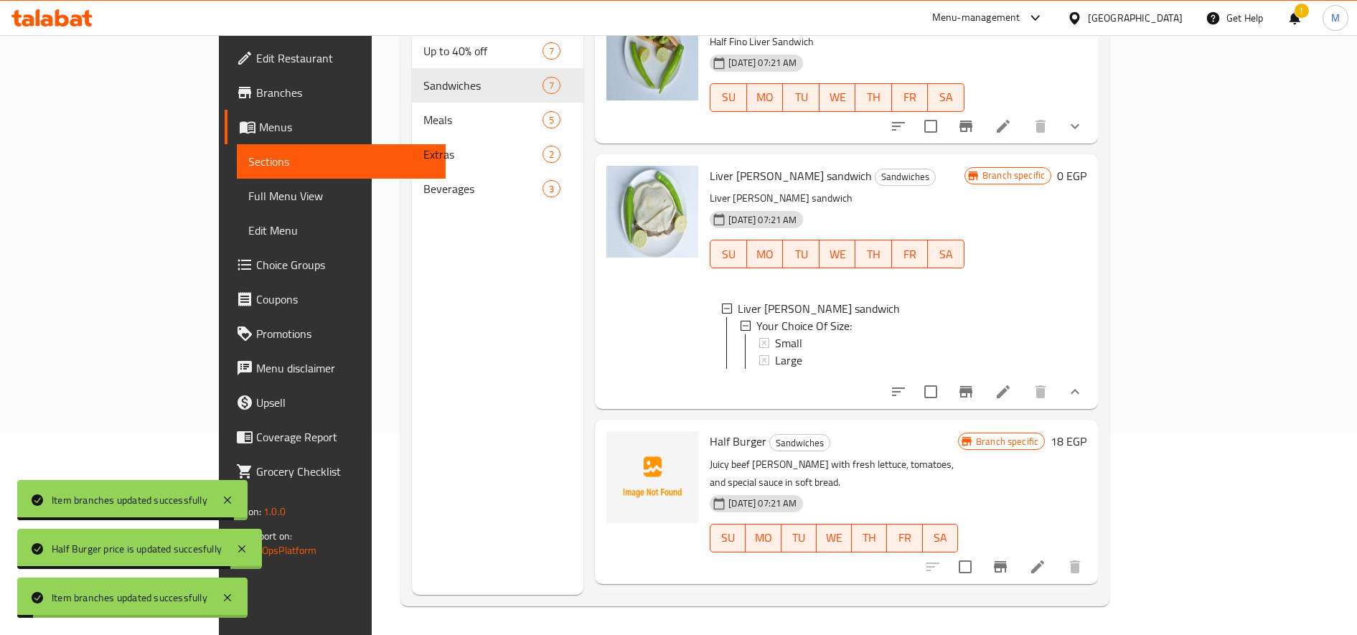
scroll to position [382, 0]
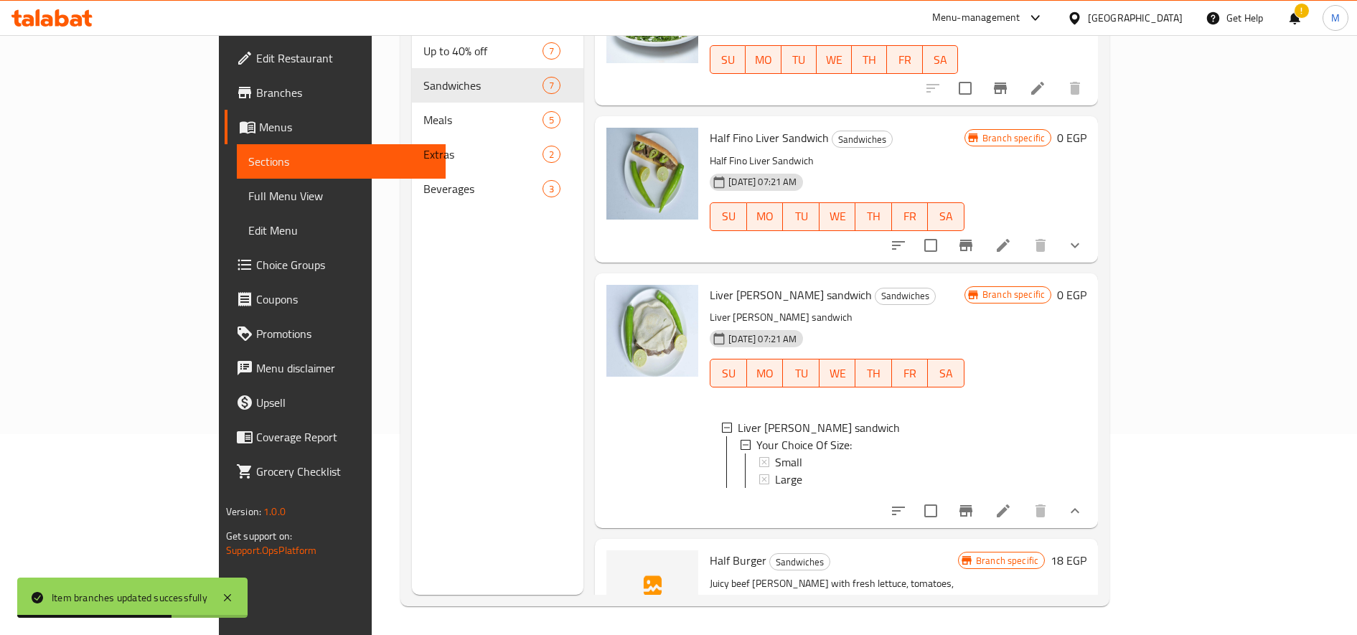
click at [953, 454] on div "Small" at bounding box center [864, 462] width 178 height 17
click at [819, 471] on div "Large" at bounding box center [864, 479] width 178 height 17
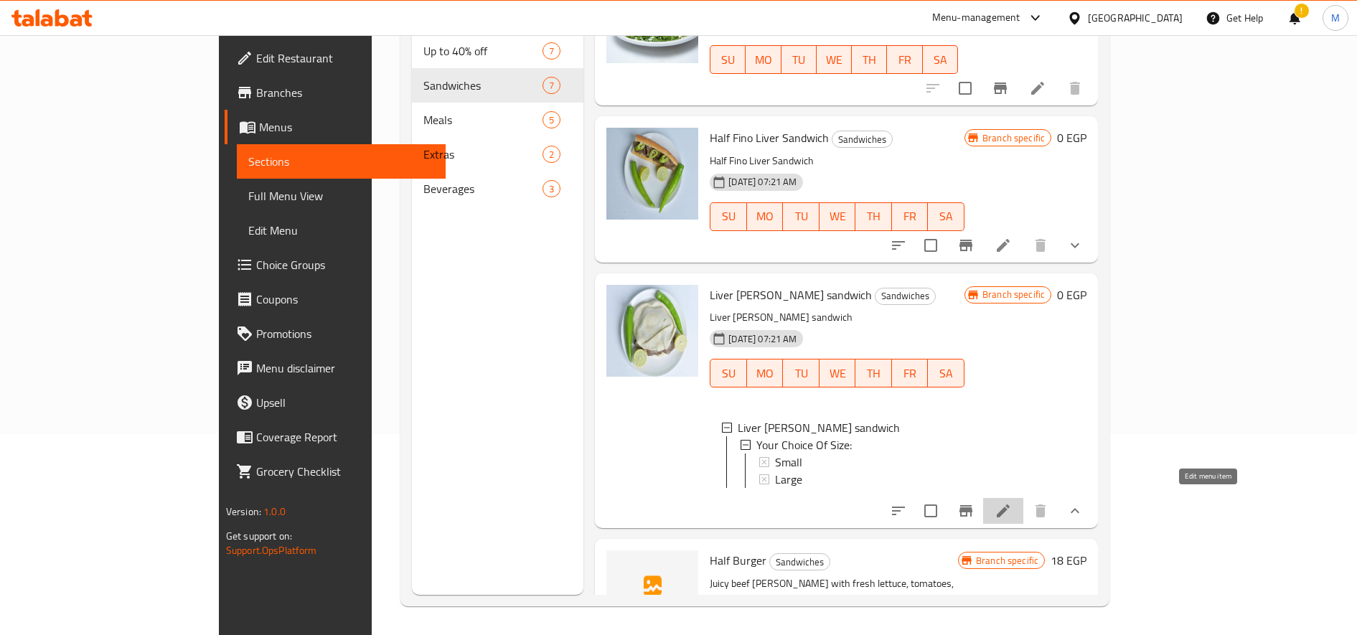
click at [1012, 502] on icon at bounding box center [1003, 510] width 17 height 17
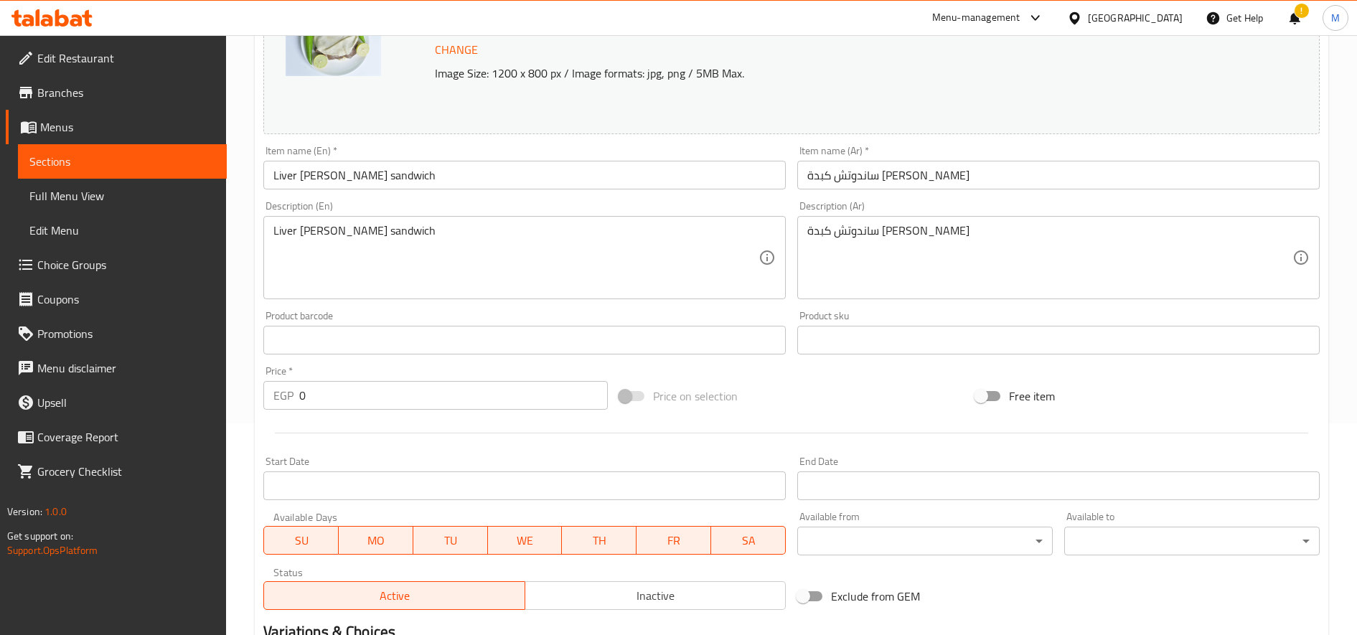
scroll to position [423, 0]
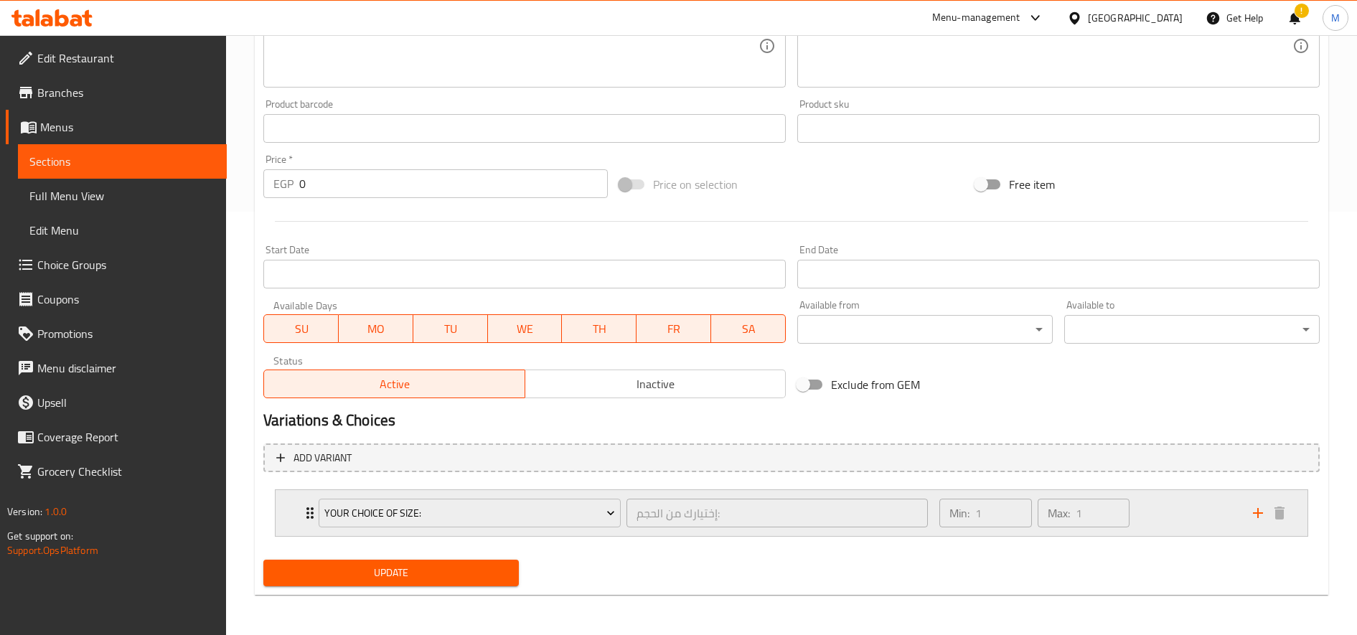
click at [1170, 509] on div "Min: 1 ​ Max: 1 ​" at bounding box center [1088, 513] width 314 height 46
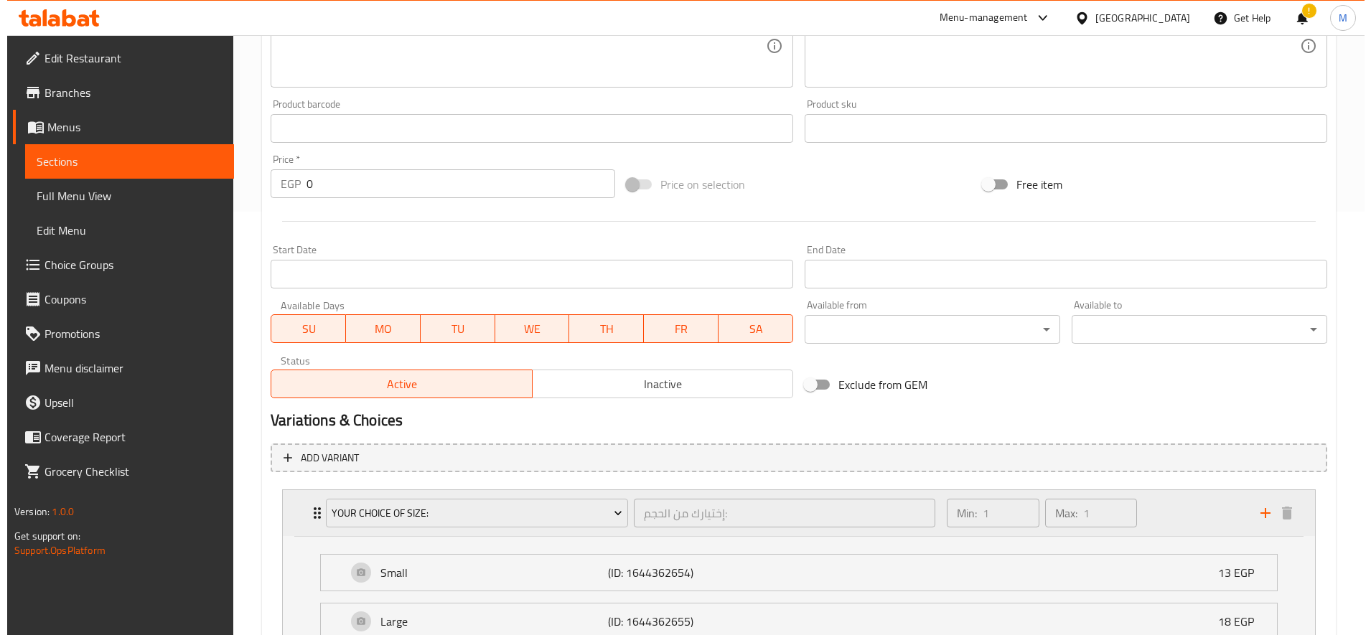
scroll to position [550, 0]
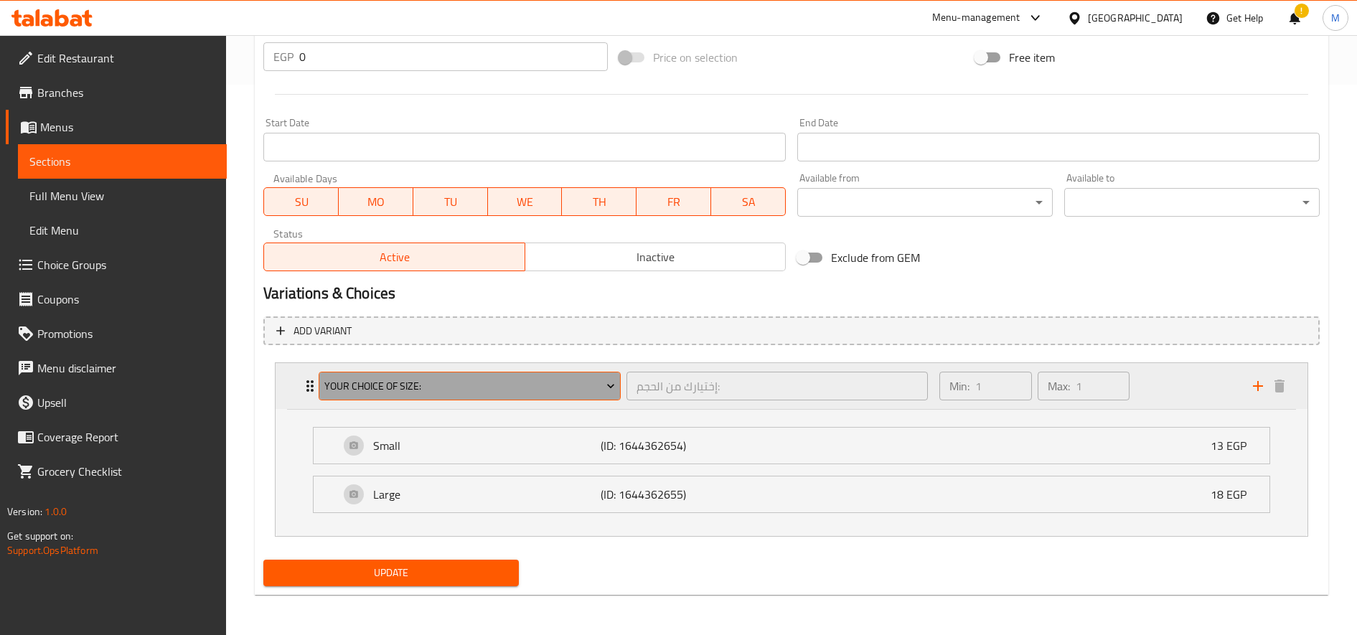
click at [385, 379] on span "Your Choice Of Size:" at bounding box center [469, 386] width 291 height 18
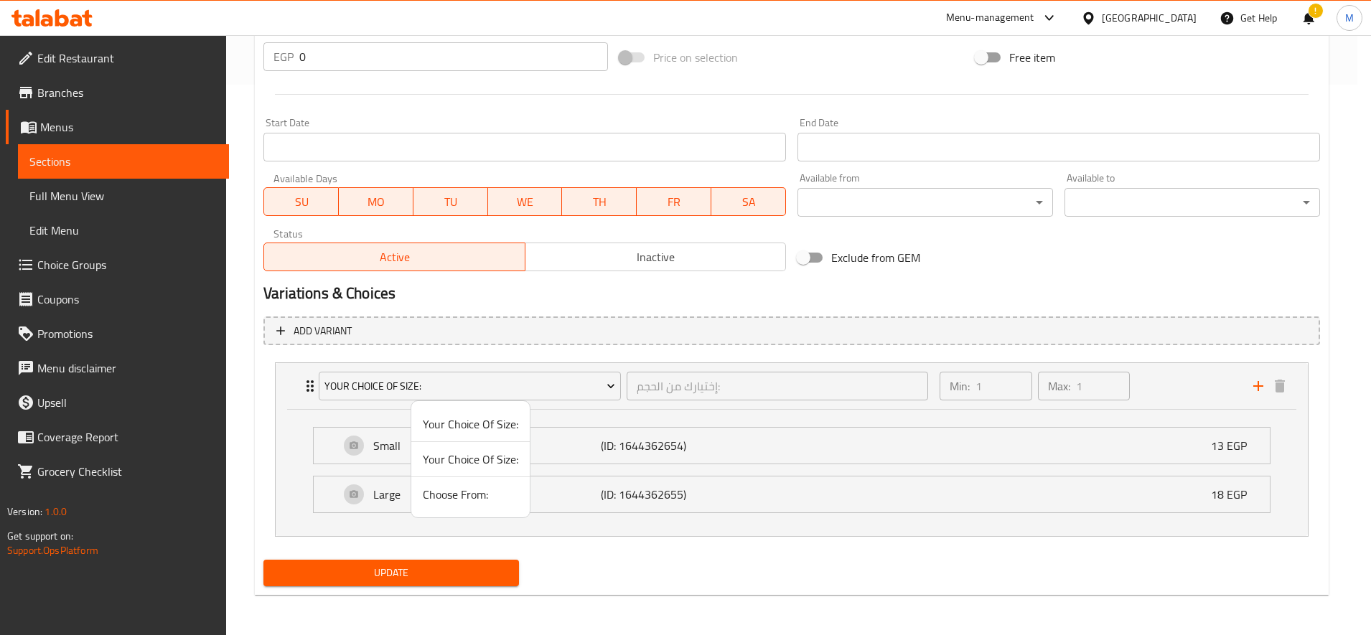
click at [475, 424] on span "Your Choice Of Size:" at bounding box center [470, 423] width 95 height 17
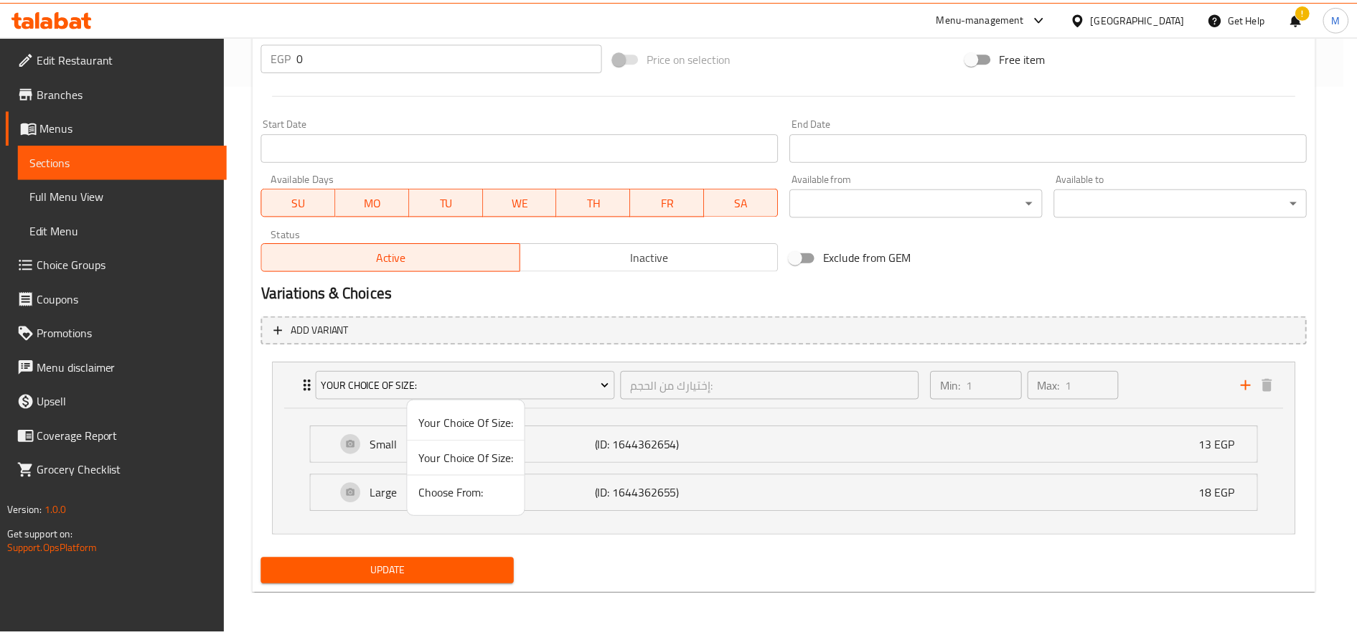
scroll to position [423, 0]
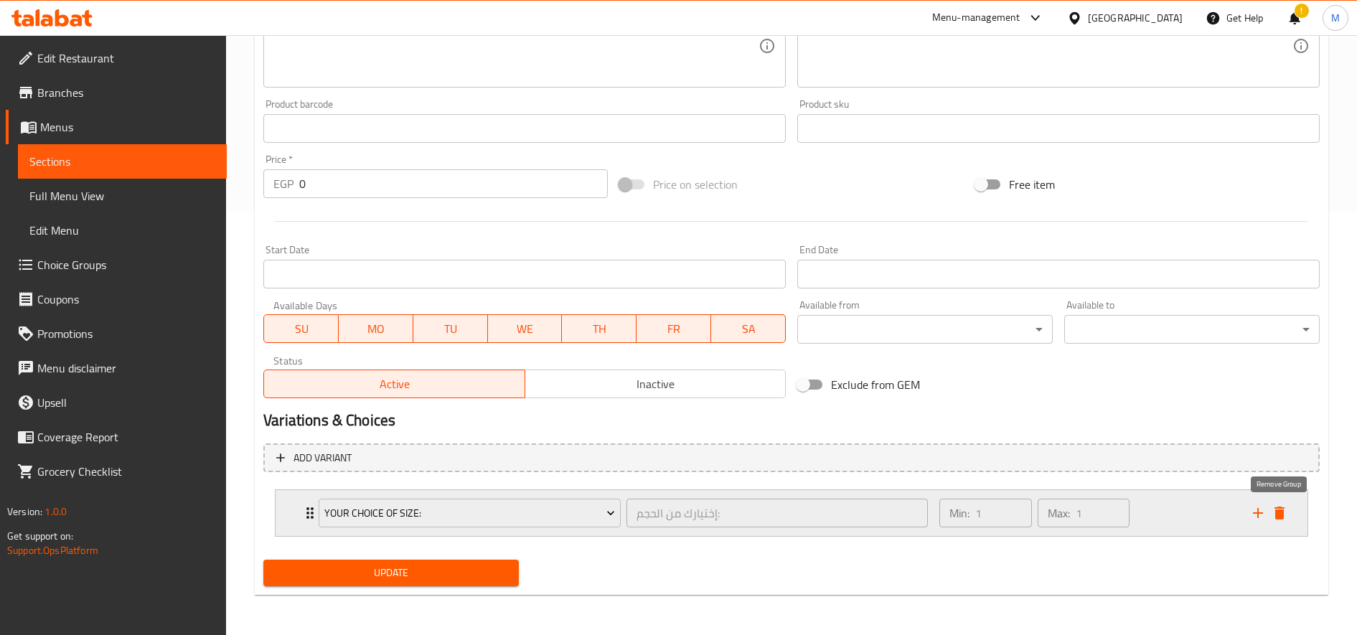
click at [1280, 516] on icon "delete" at bounding box center [1279, 513] width 10 height 13
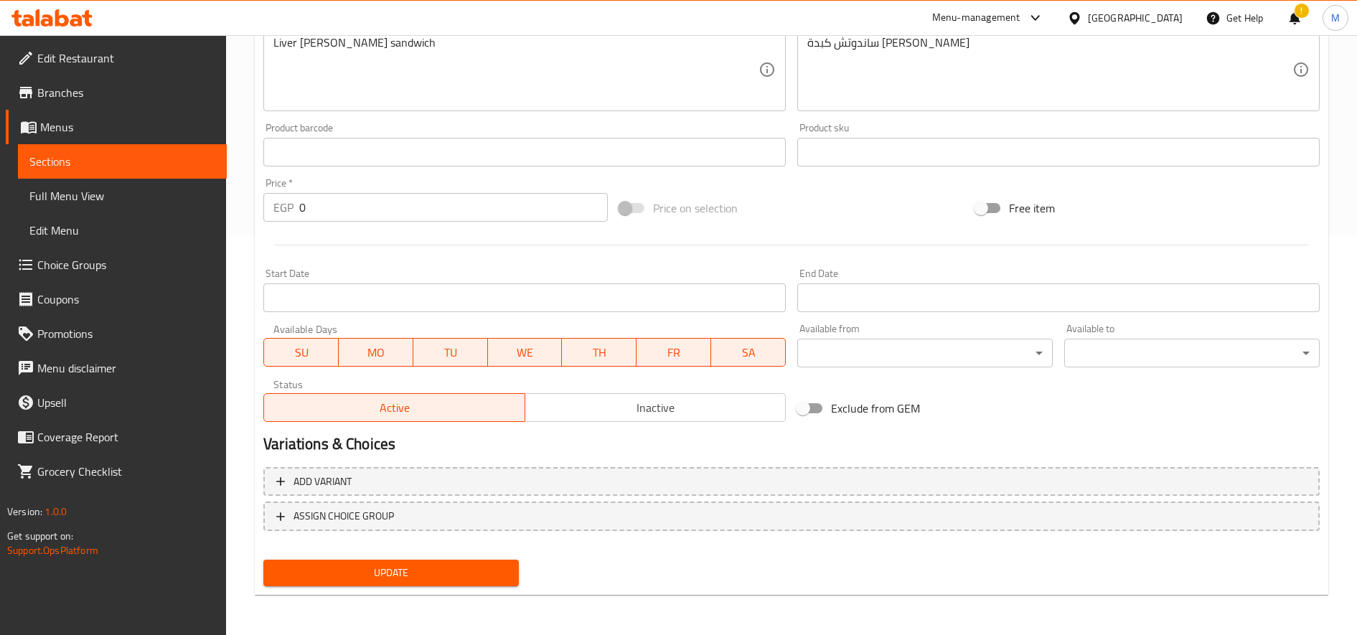
click at [431, 580] on span "Update" at bounding box center [391, 573] width 232 height 18
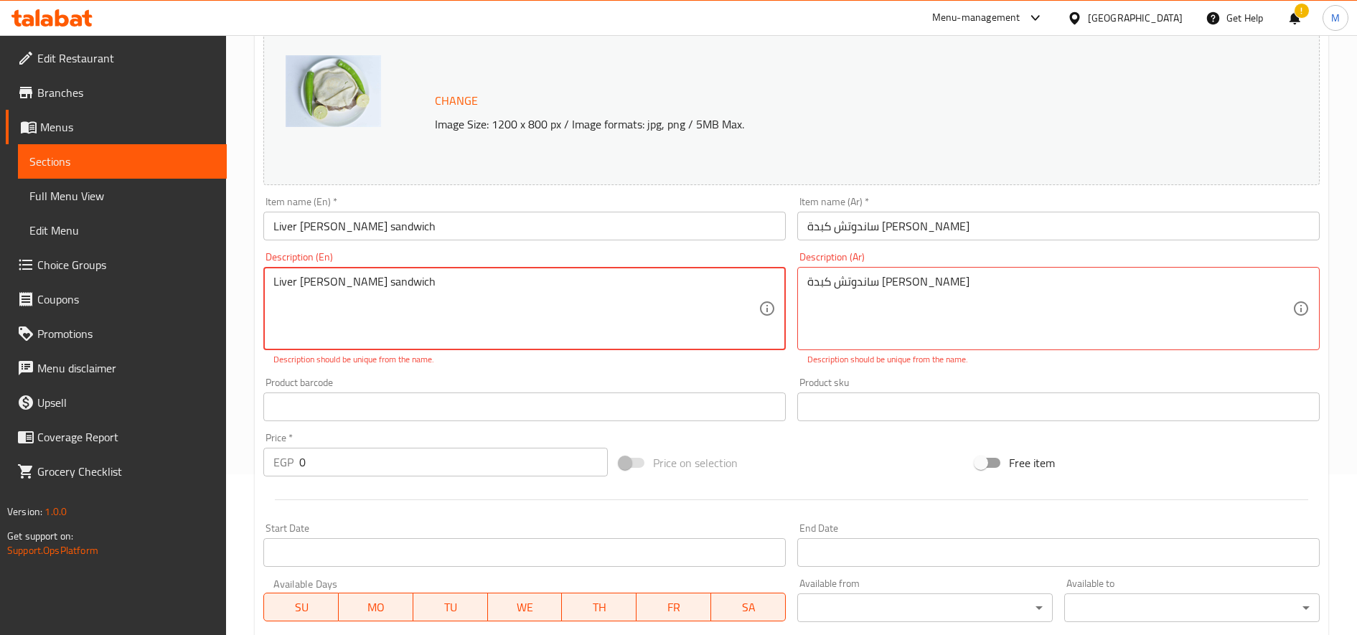
scroll to position [415, 0]
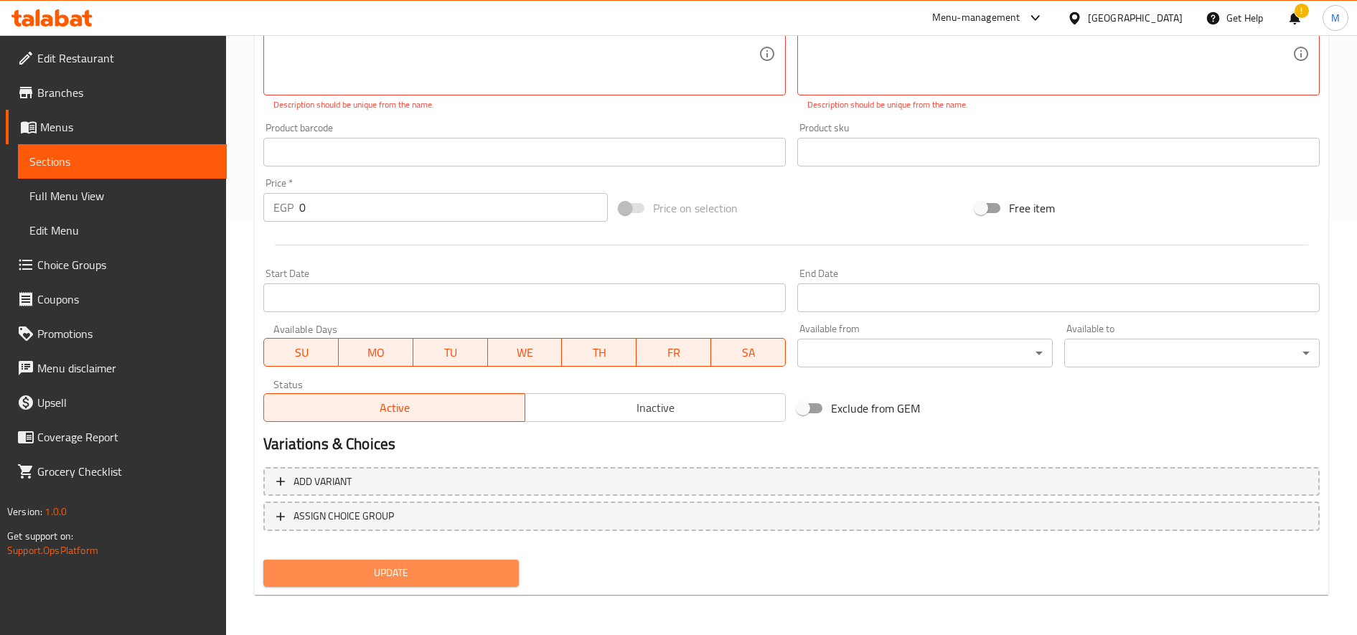
click at [415, 568] on span "Update" at bounding box center [391, 573] width 232 height 18
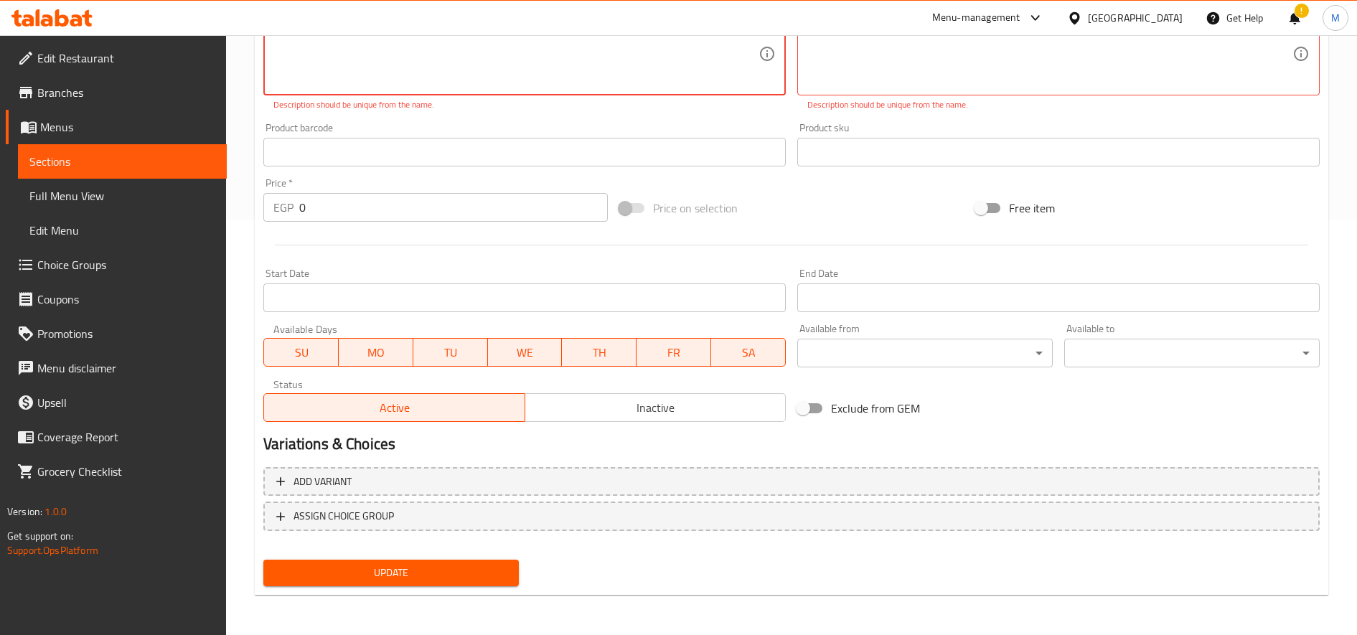
scroll to position [57, 0]
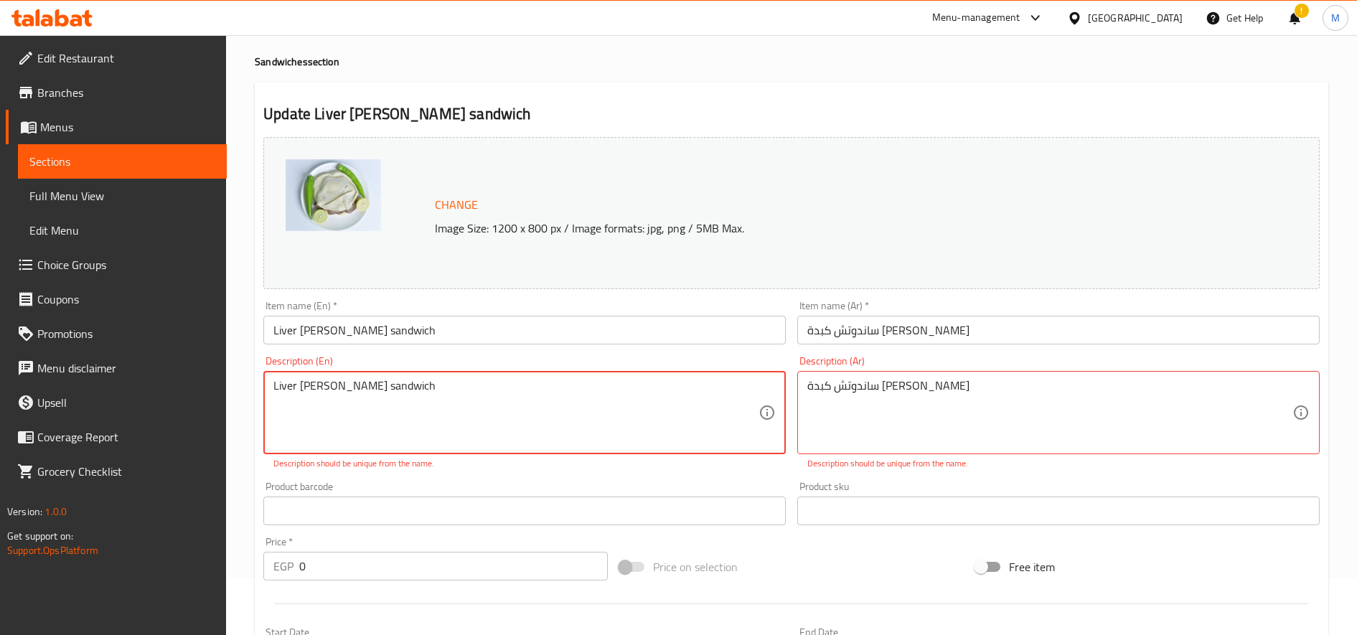
click at [393, 383] on textarea "Liver shami loaf sandwich" at bounding box center [515, 413] width 485 height 68
click at [393, 382] on textarea "Liver shami loaf sandwich" at bounding box center [515, 413] width 485 height 68
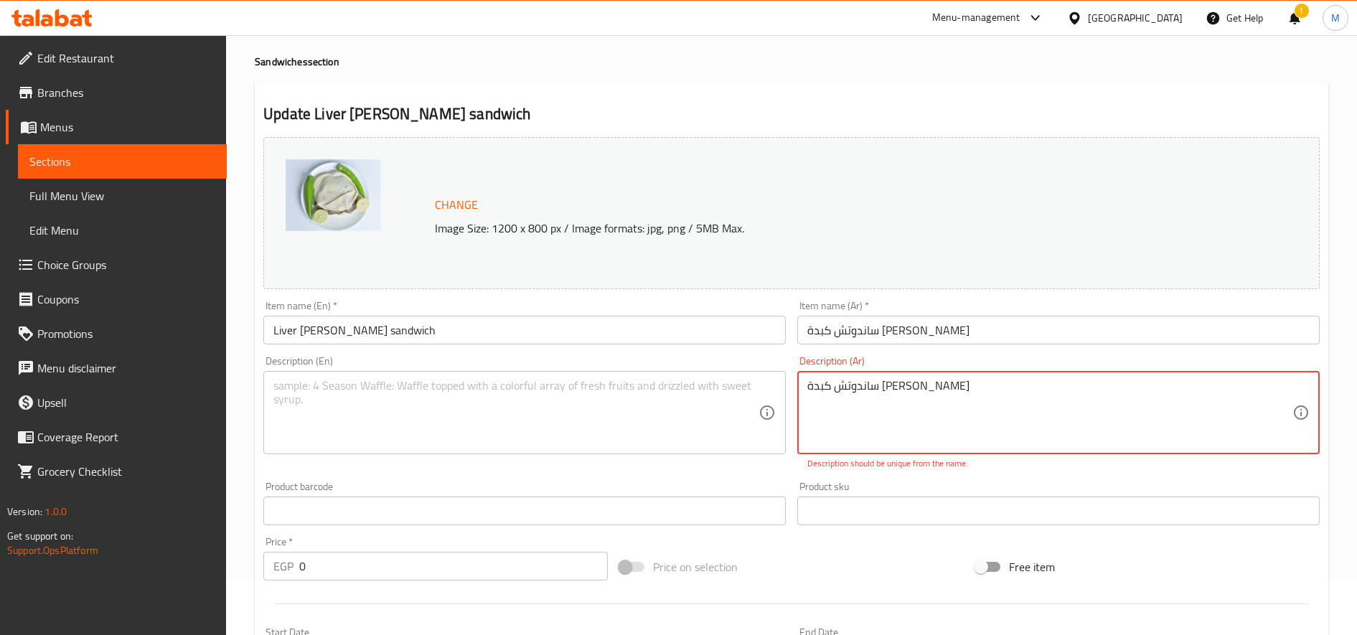
click at [1062, 411] on textarea "ساندوتش كبدة رغيف شامي" at bounding box center [1049, 413] width 485 height 68
paste textarea "يتش رغيف شامي بالكبد"
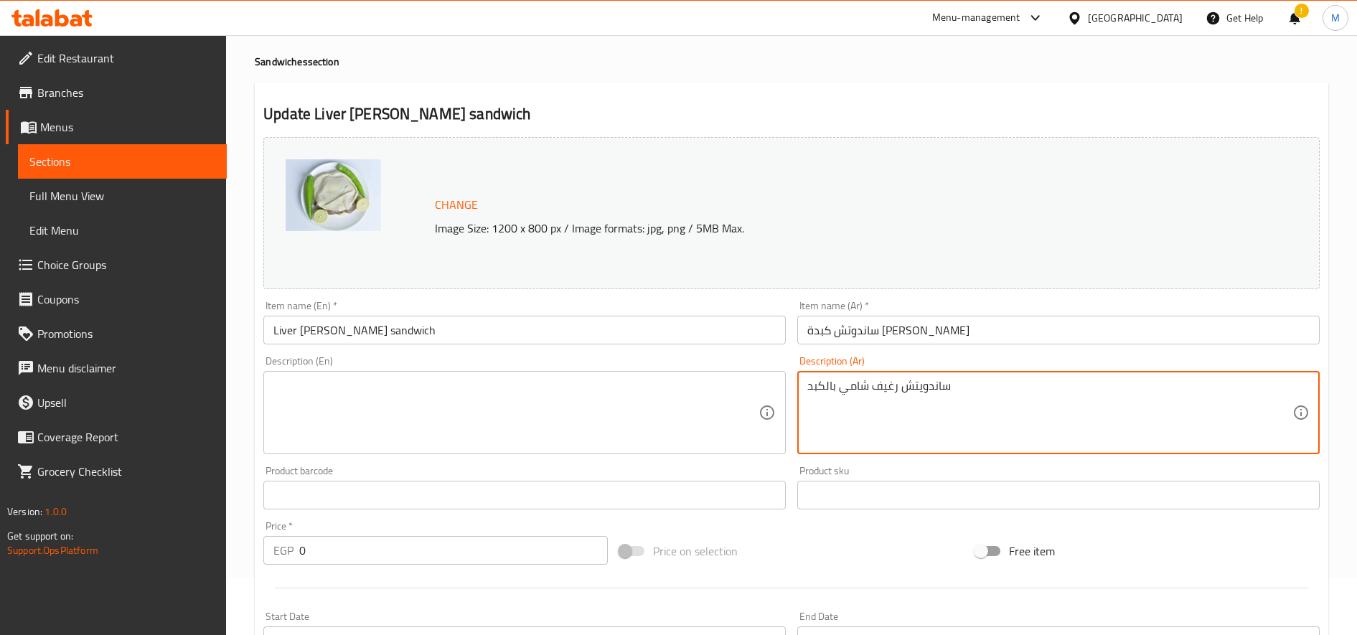
type textarea "ساندويتش رغيف شامي بالكبد"
click at [718, 409] on textarea at bounding box center [515, 413] width 485 height 68
click at [848, 395] on textarea "ساندويتش رغيف شامي بالكبد" at bounding box center [1049, 413] width 485 height 68
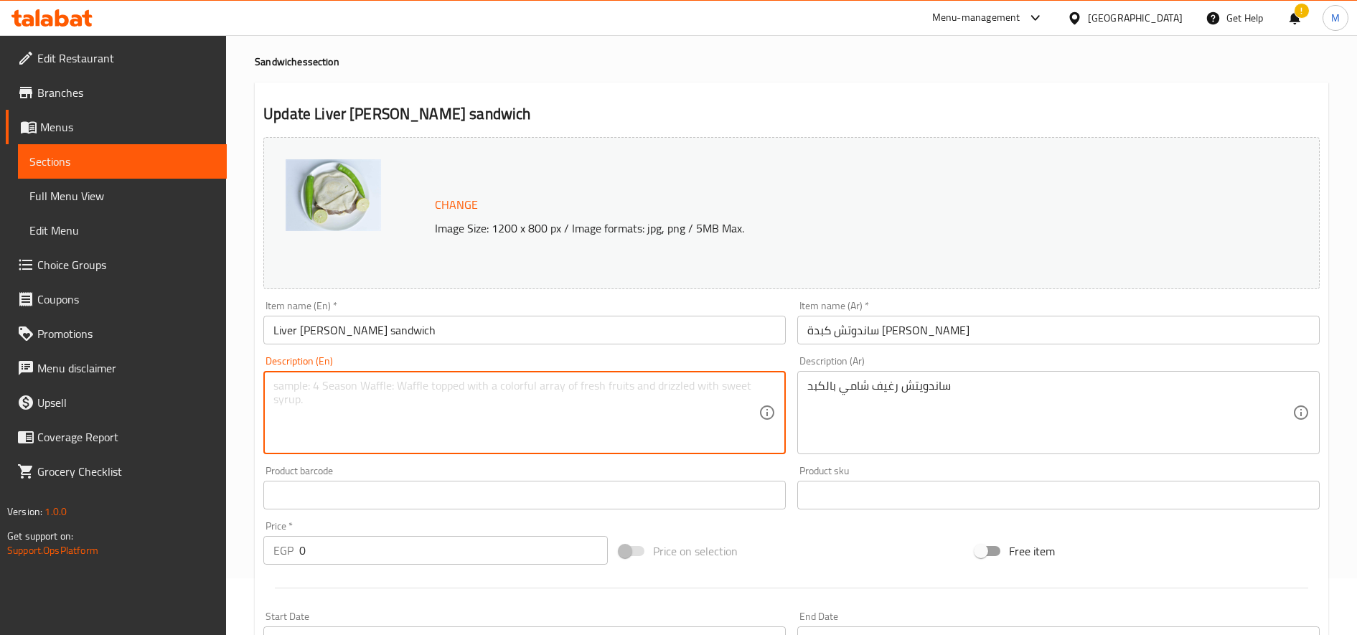
click at [502, 426] on textarea at bounding box center [515, 413] width 485 height 68
paste textarea "Shami bread sandwich with liver"
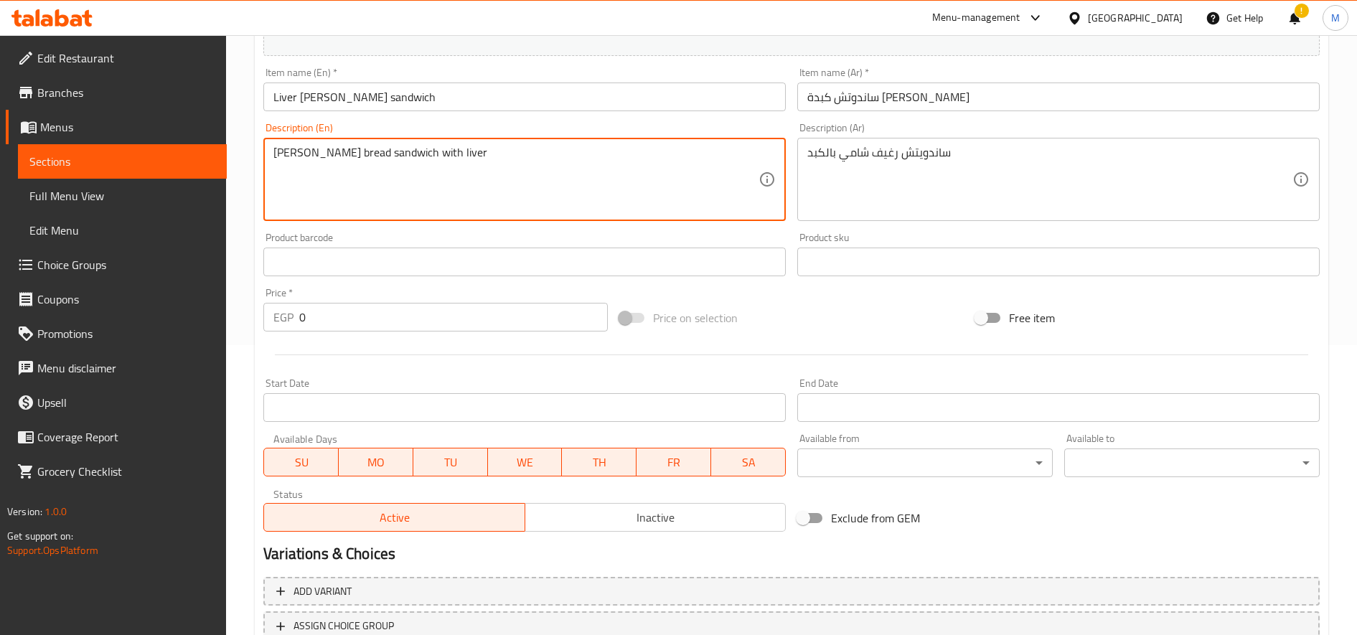
type textarea "Shami bread sandwich with liver"
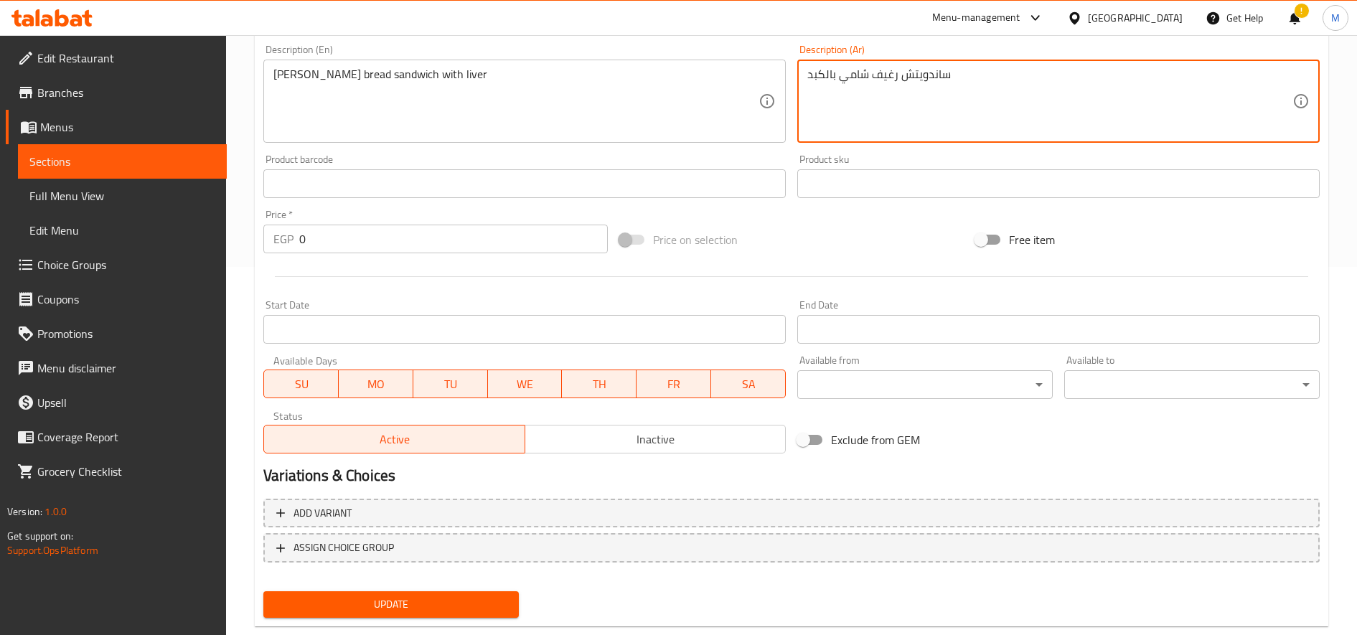
scroll to position [400, 0]
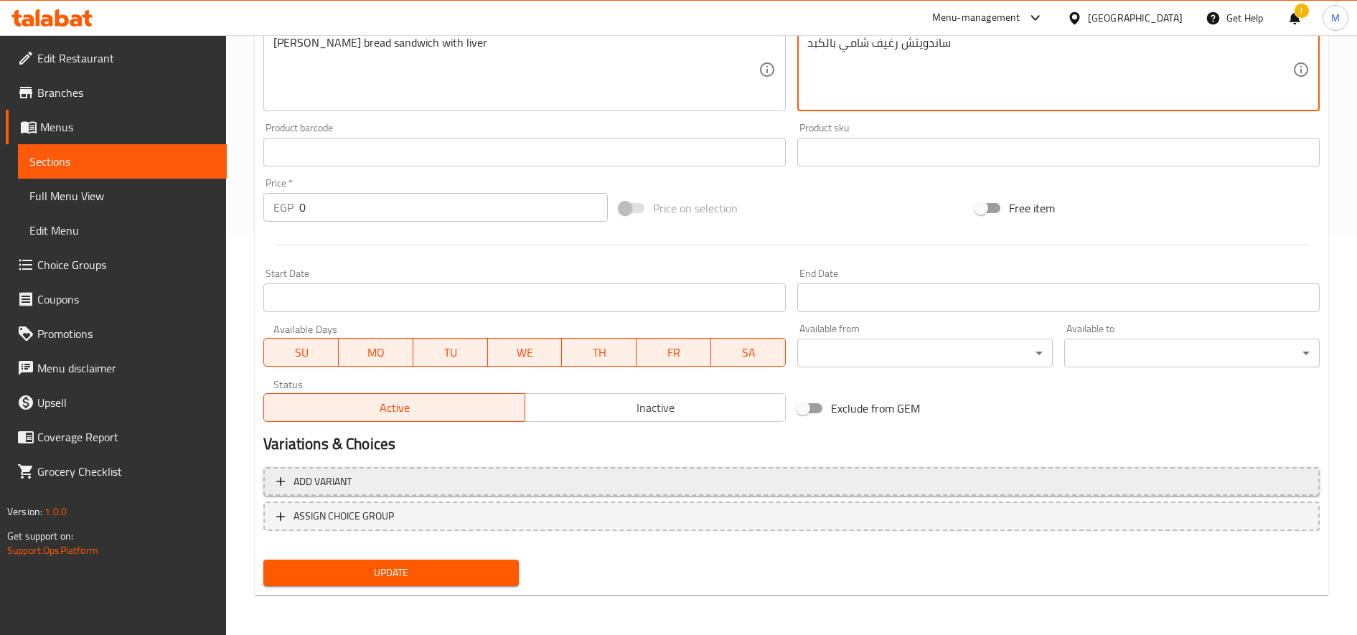
click at [469, 481] on span "Add variant" at bounding box center [791, 482] width 1030 height 18
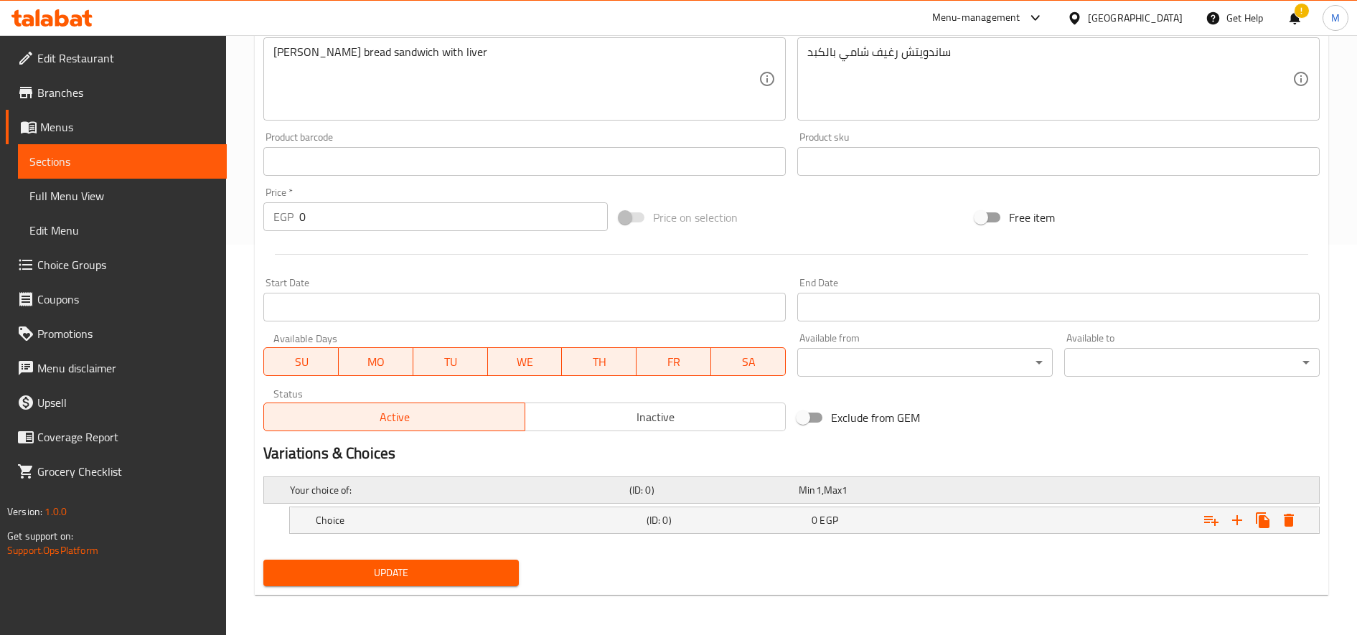
scroll to position [390, 0]
click at [1238, 514] on icon "Expand" at bounding box center [1236, 520] width 17 height 17
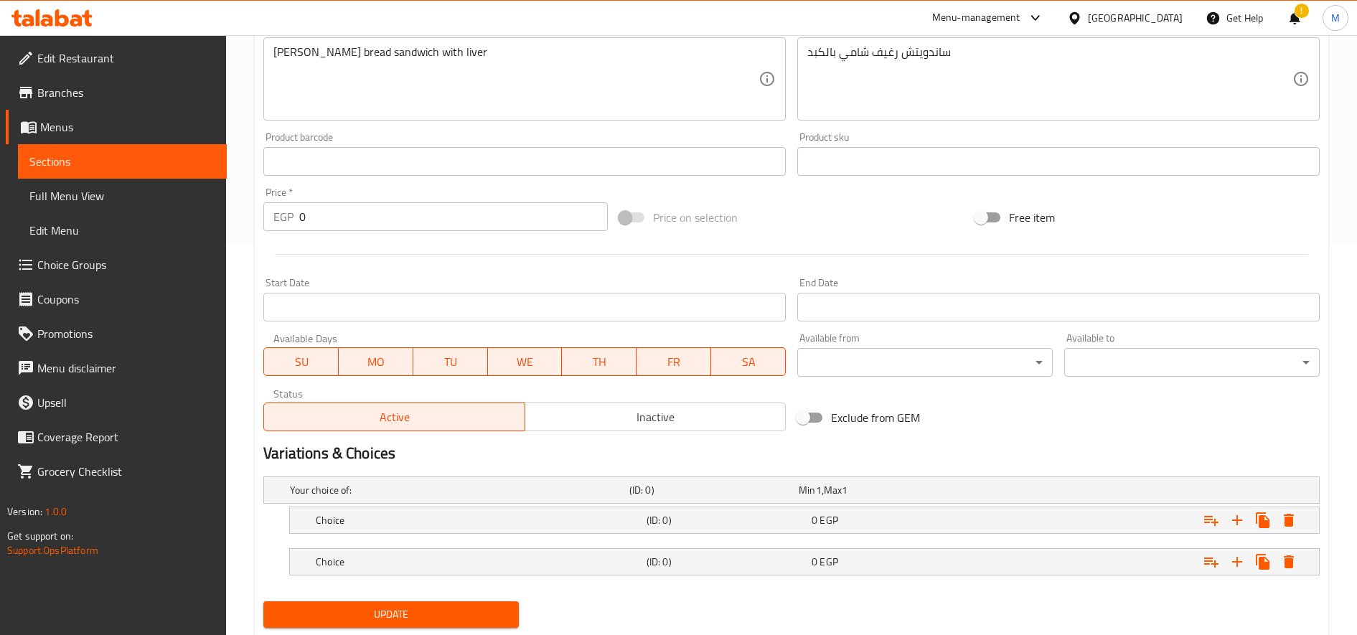
drag, startPoint x: 363, startPoint y: 526, endPoint x: 380, endPoint y: 541, distance: 22.3
click at [365, 525] on h5 "Choice" at bounding box center [478, 520] width 325 height 14
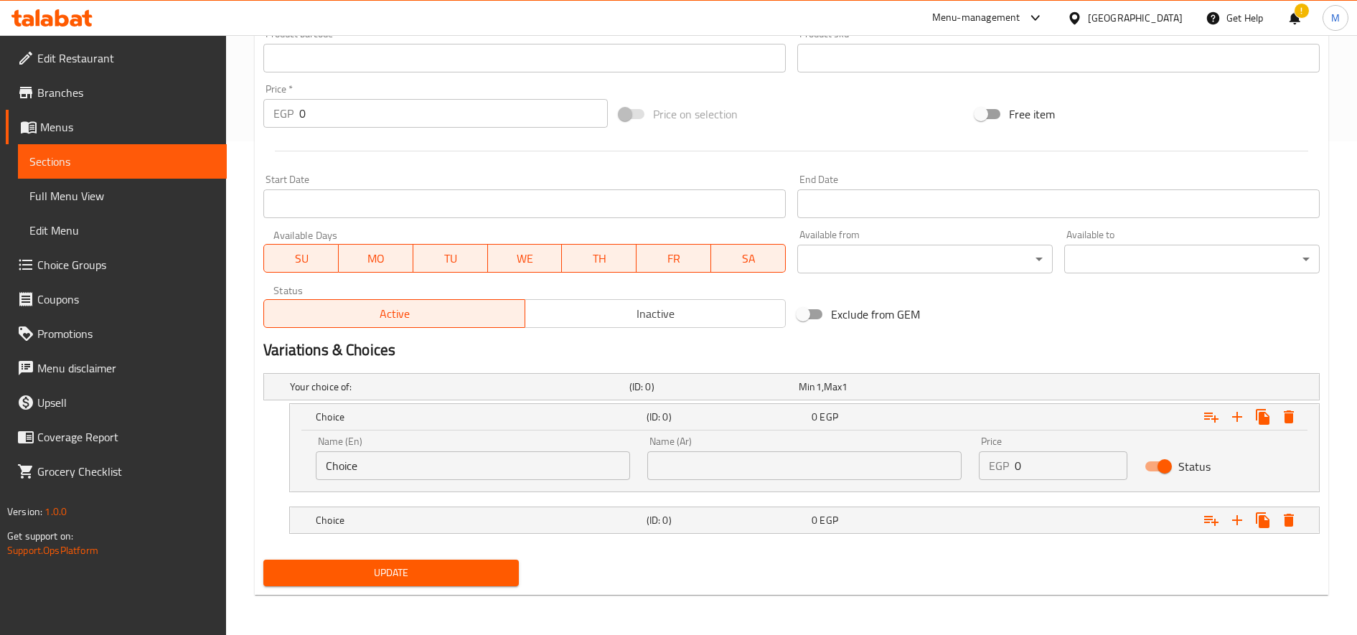
click at [400, 537] on nav at bounding box center [791, 542] width 1056 height 11
click at [404, 535] on div "Choice (ID: 0) 0 EGP" at bounding box center [809, 520] width 992 height 32
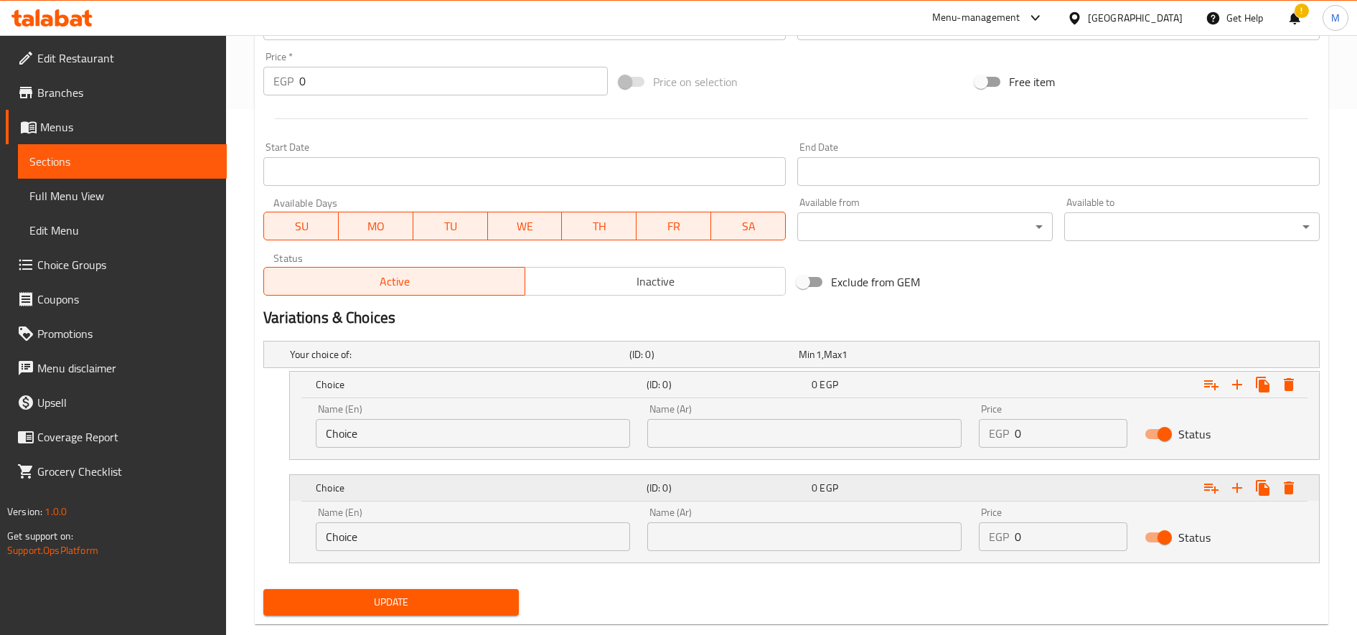
scroll to position [555, 0]
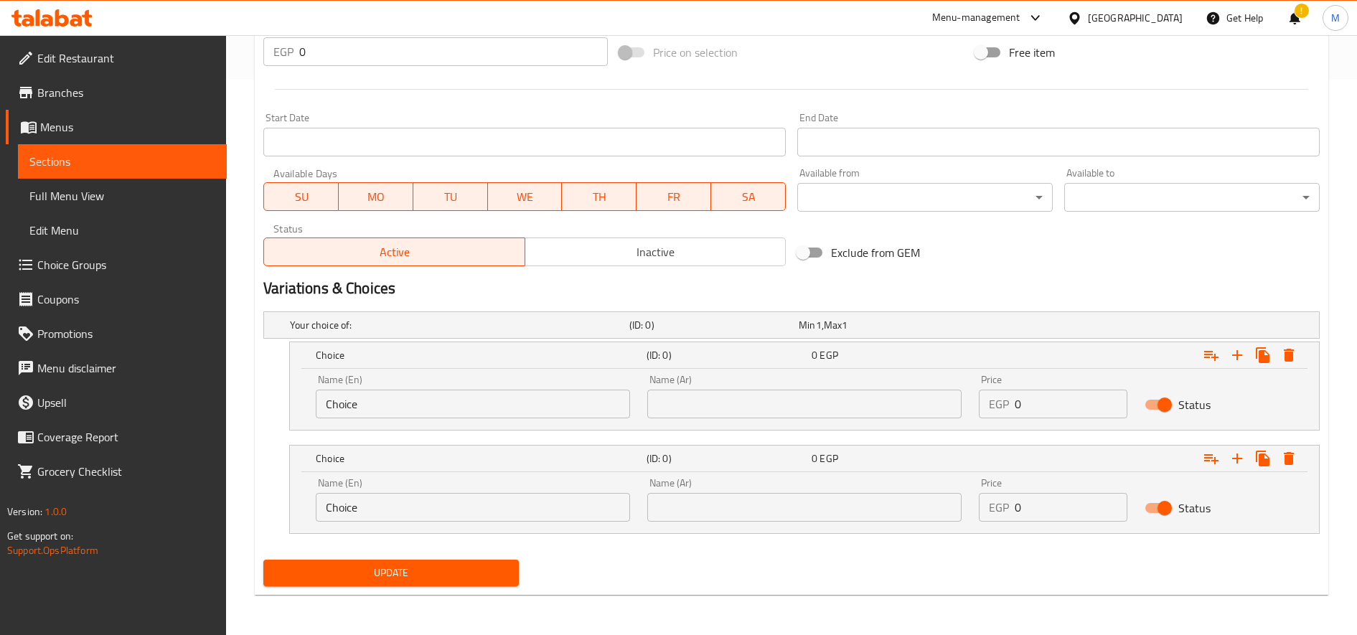
click at [541, 421] on div "Name (En) Choice Name (En)" at bounding box center [473, 396] width 332 height 61
click at [540, 406] on input "Choice" at bounding box center [473, 404] width 314 height 29
click at [481, 503] on input "Choice" at bounding box center [473, 507] width 314 height 29
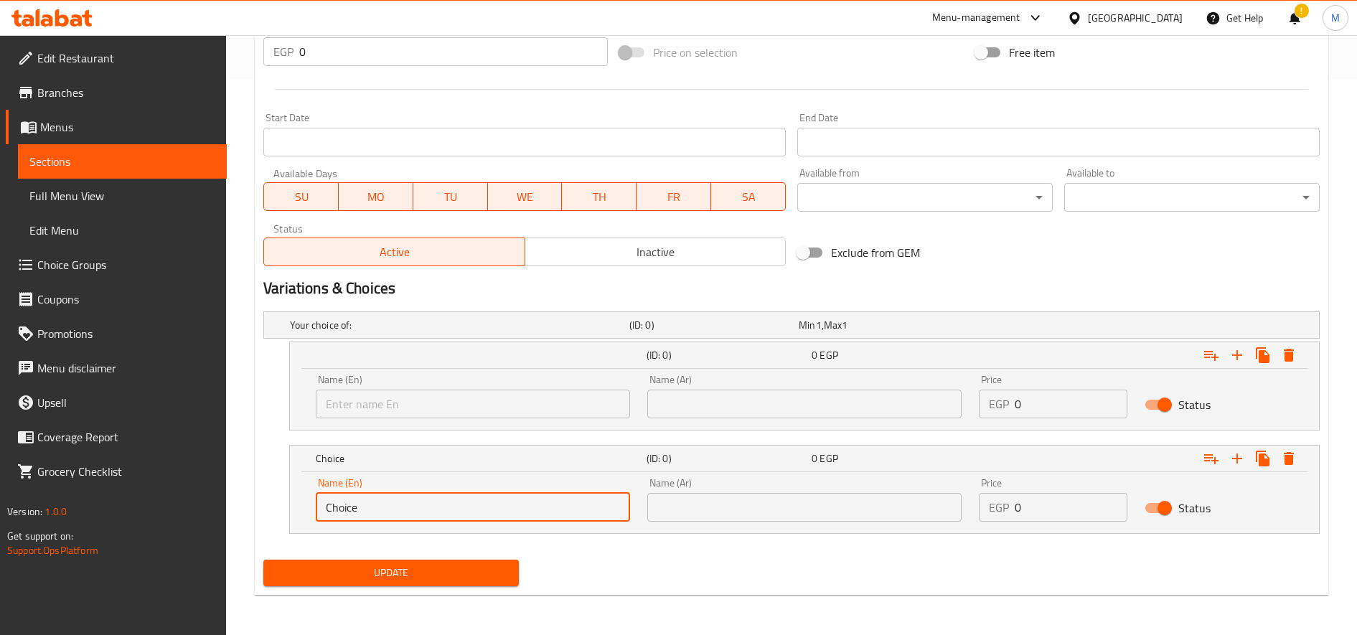
click at [481, 503] on input "Choice" at bounding box center [473, 507] width 314 height 29
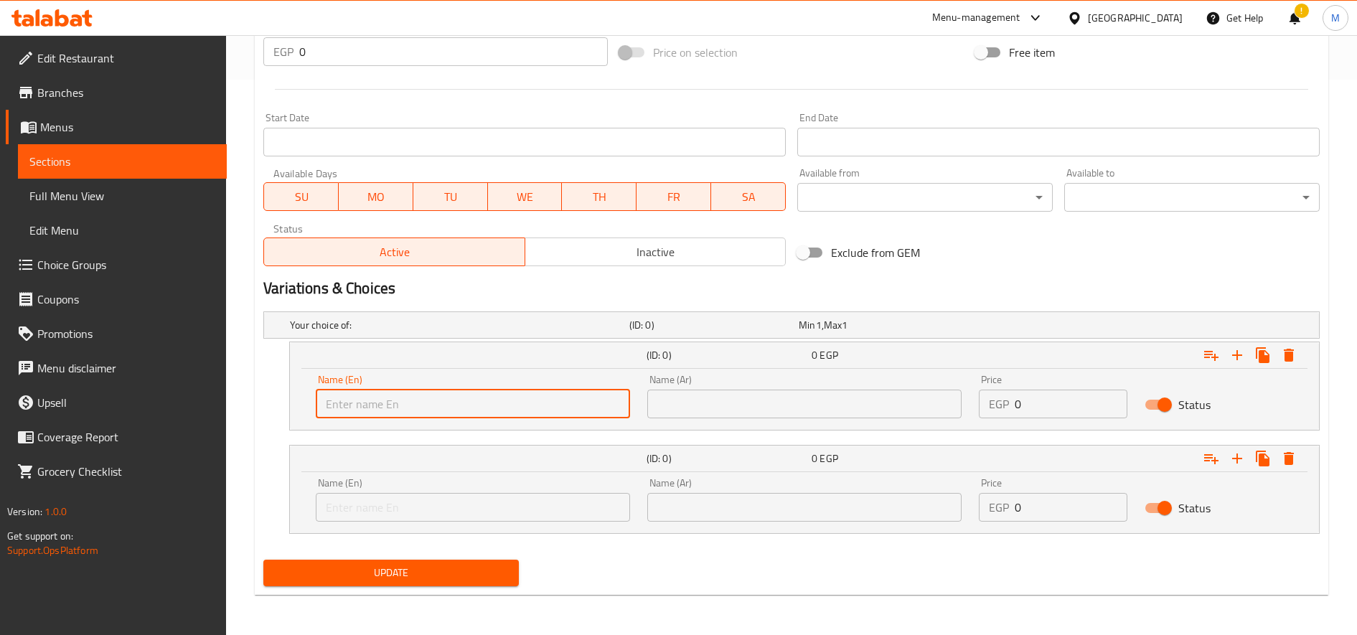
click at [509, 405] on input "text" at bounding box center [473, 404] width 314 height 29
type input "Small"
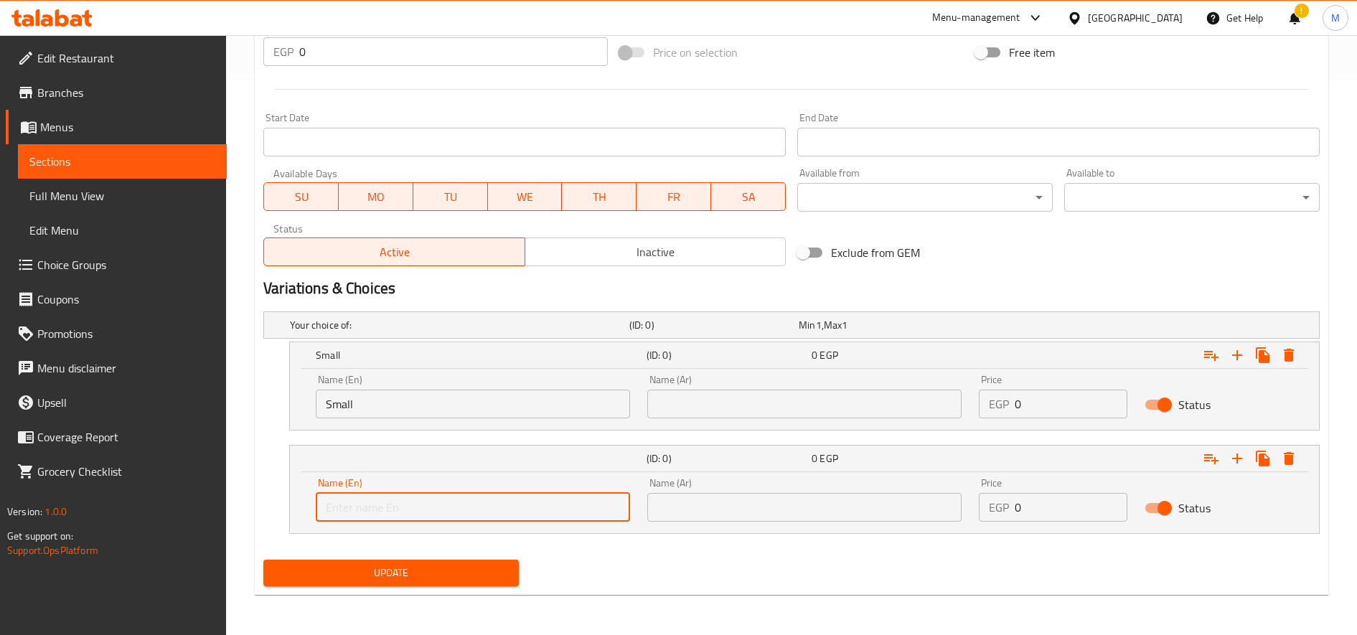
click at [427, 496] on input "text" at bounding box center [473, 507] width 314 height 29
type input "Large"
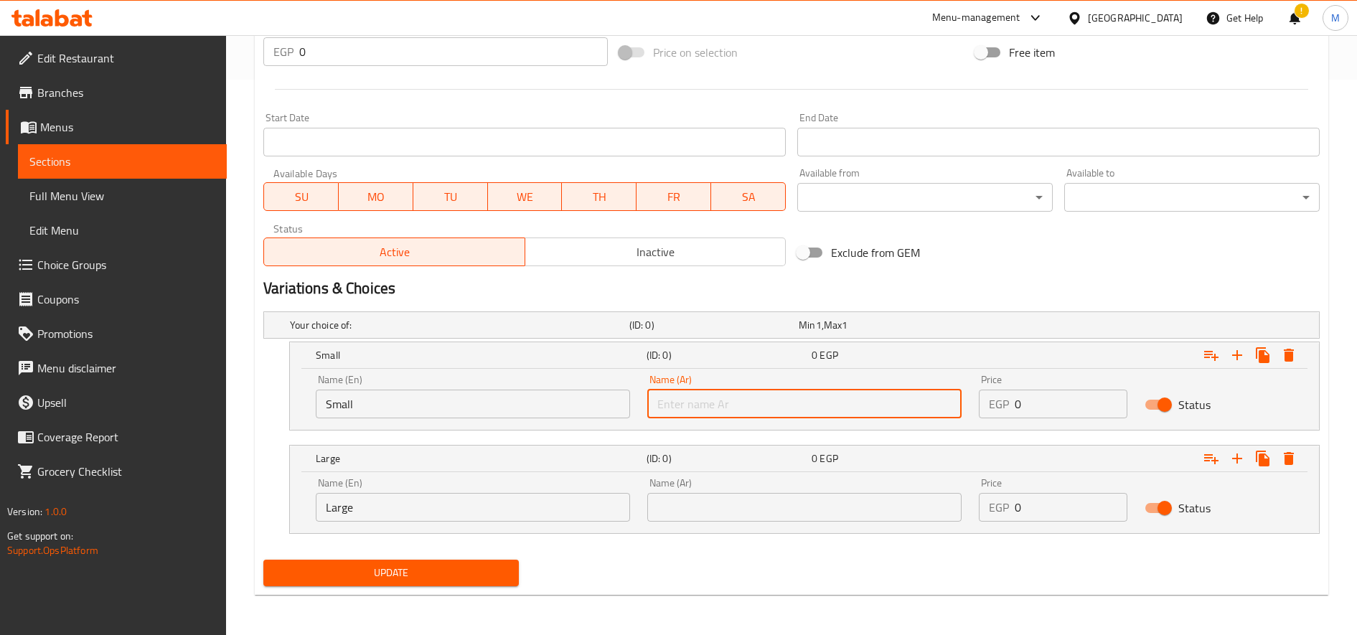
click at [733, 412] on input "text" at bounding box center [804, 404] width 314 height 29
type input "صغير"
click at [724, 501] on input "text" at bounding box center [804, 507] width 314 height 29
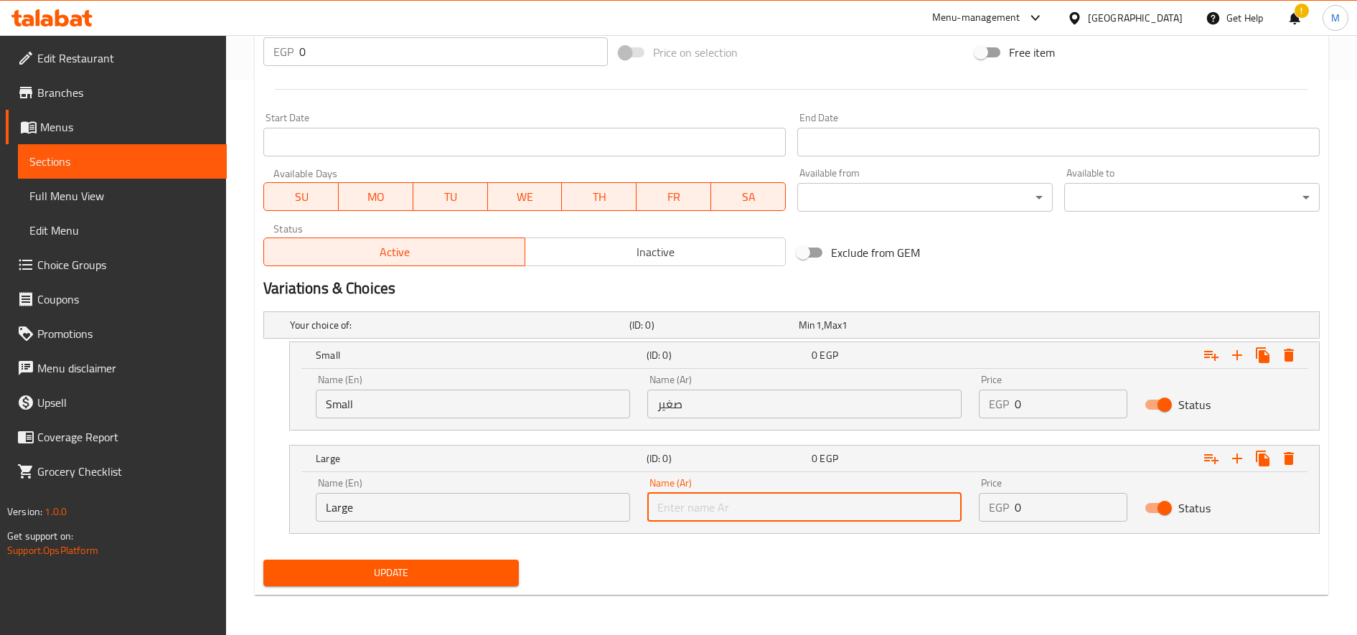
type input "كبير"
click at [1037, 404] on input "0" at bounding box center [1071, 404] width 113 height 29
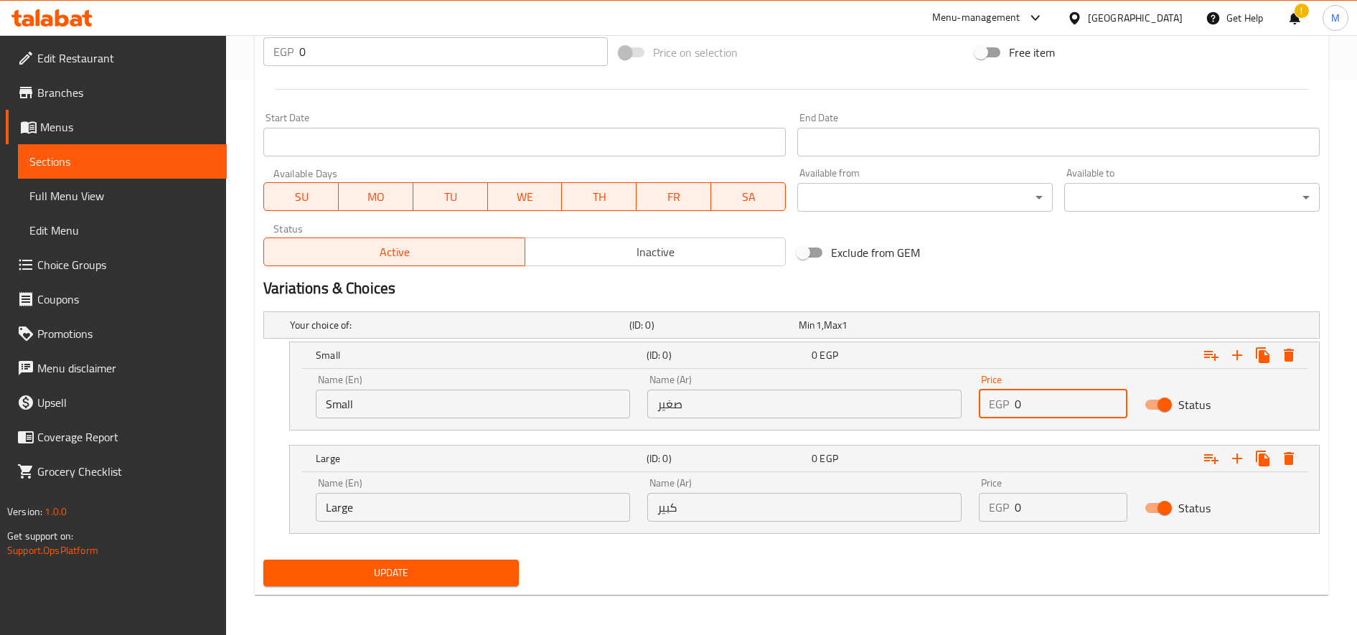
click at [1037, 404] on input "0" at bounding box center [1071, 404] width 113 height 29
type input "13"
click at [1065, 517] on input "0" at bounding box center [1071, 507] width 113 height 29
click at [1066, 517] on input "0" at bounding box center [1071, 507] width 113 height 29
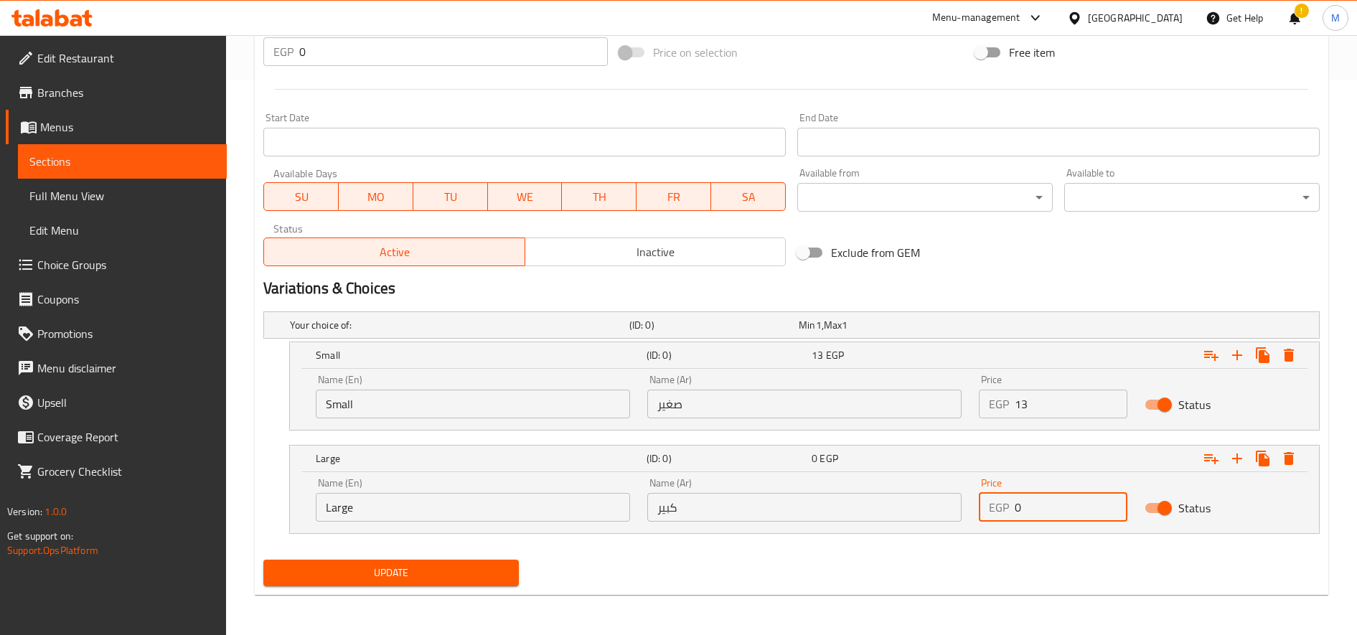
click at [1066, 517] on input "0" at bounding box center [1071, 507] width 113 height 29
type input "24"
click at [469, 583] on button "Update" at bounding box center [390, 573] width 255 height 27
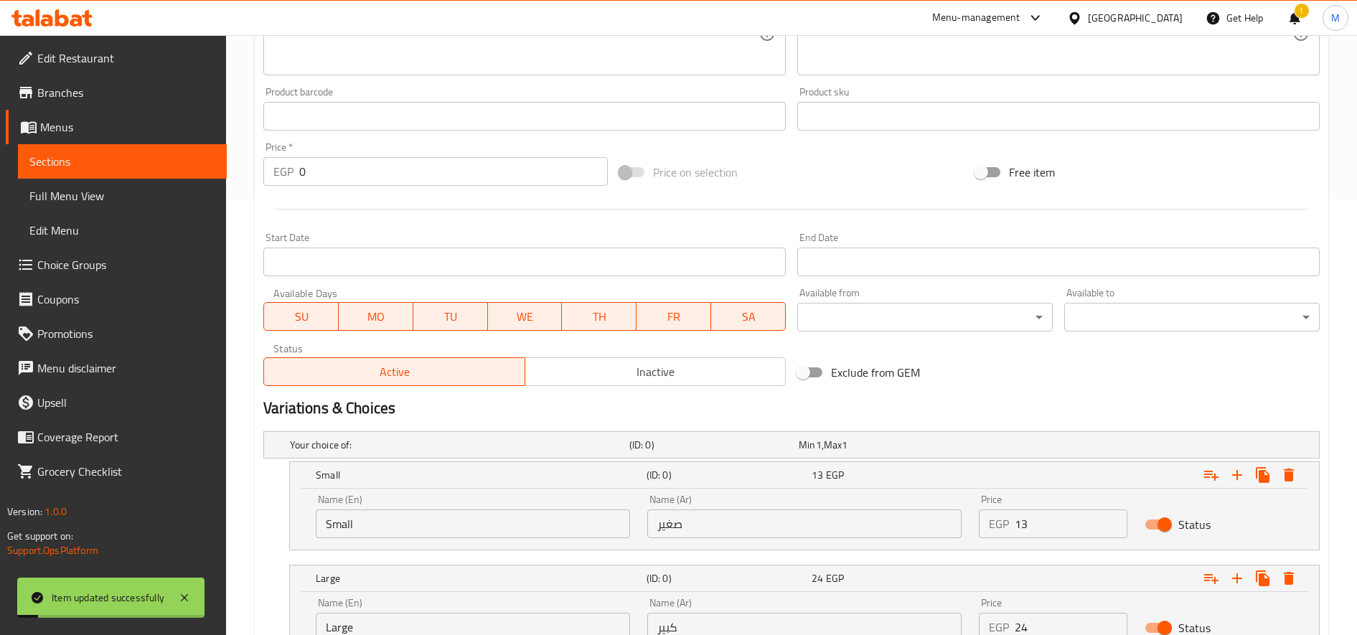
scroll to position [0, 0]
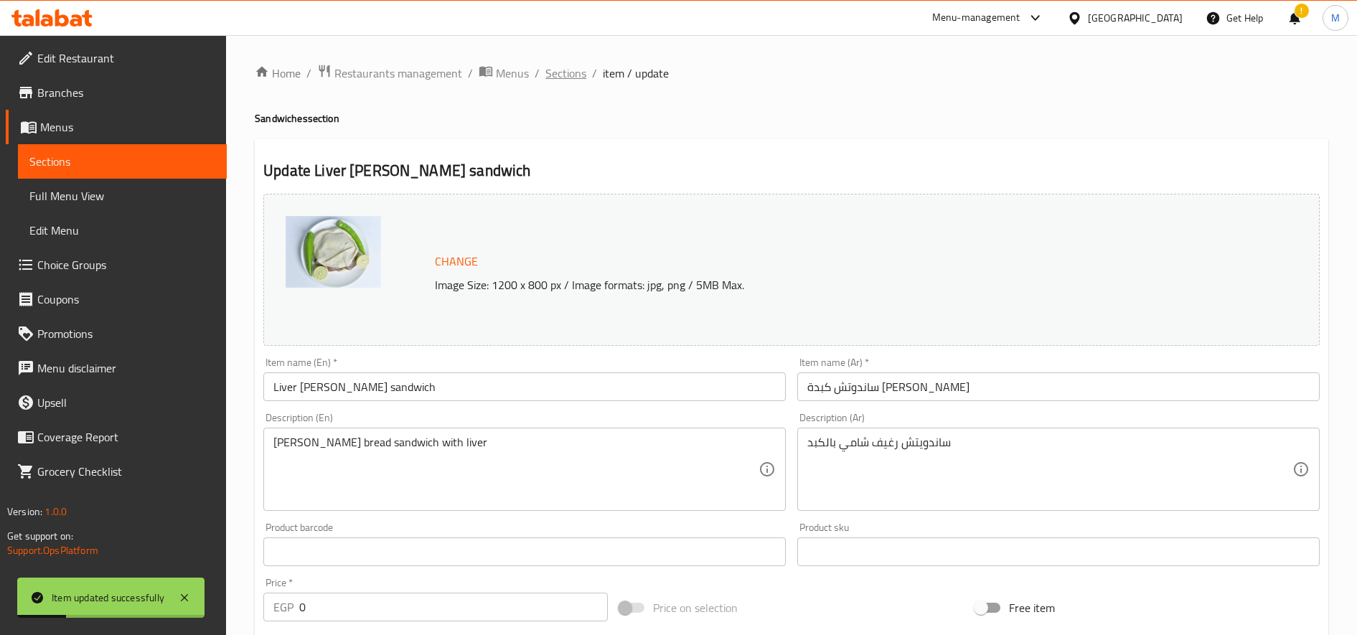
click at [553, 68] on span "Sections" at bounding box center [565, 73] width 41 height 17
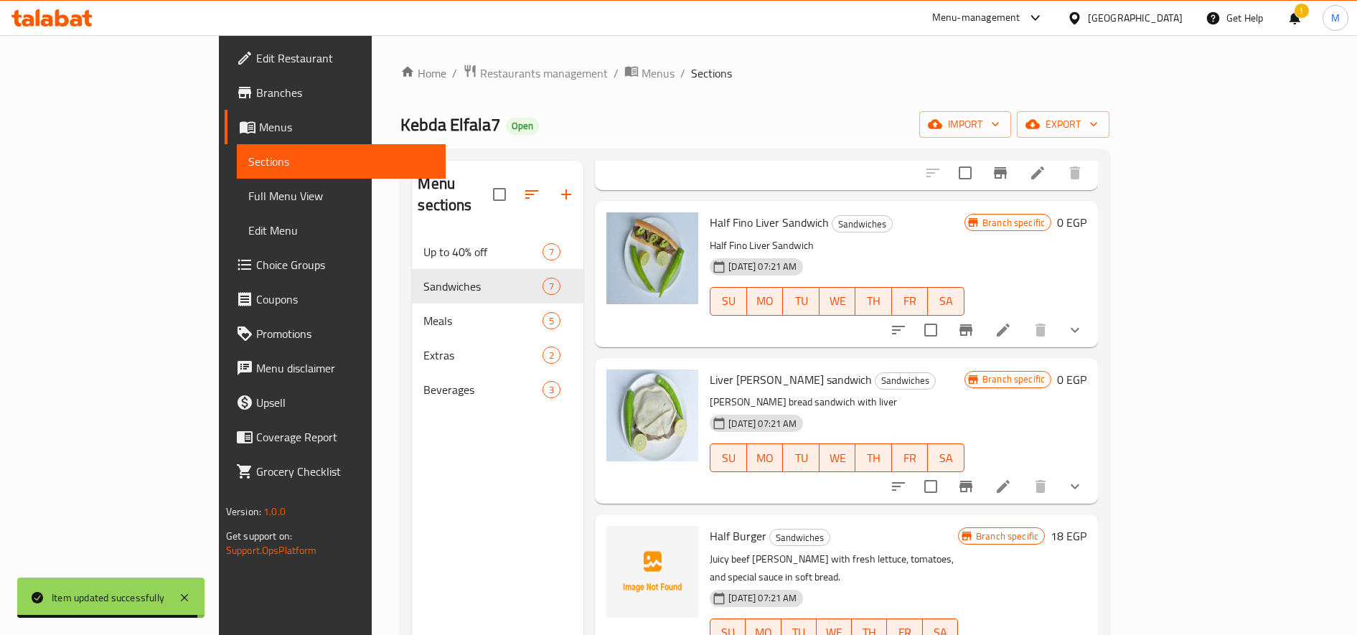
scroll to position [201, 0]
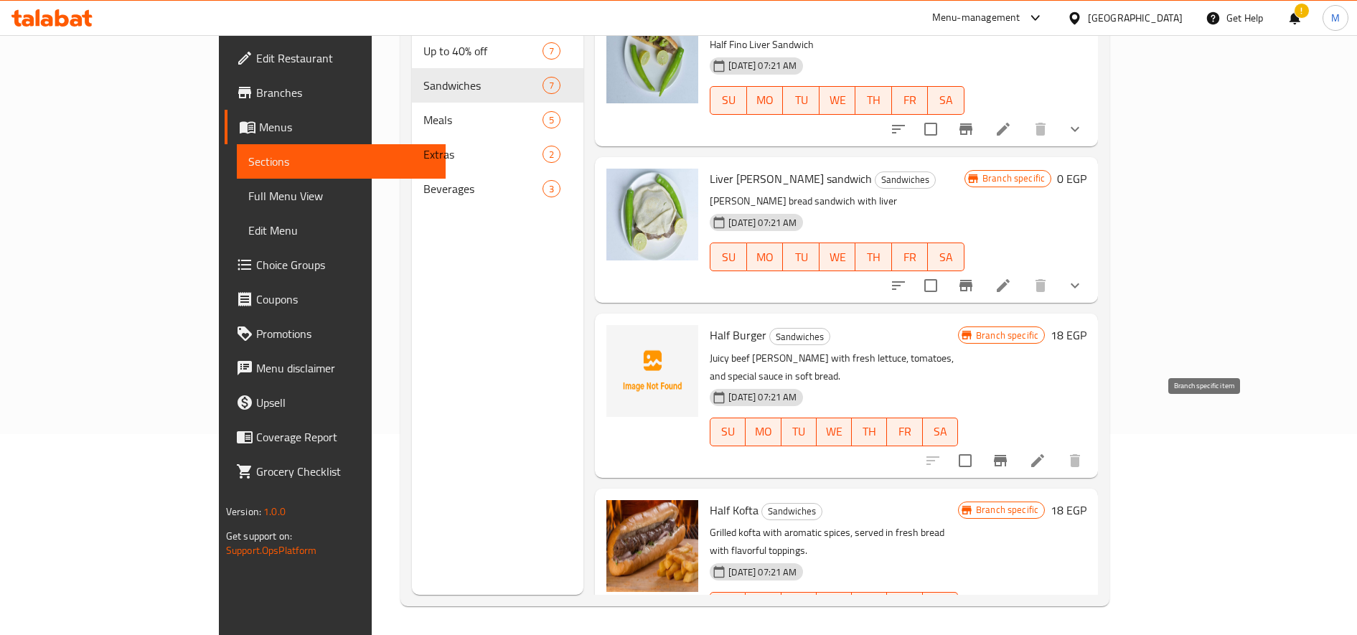
click at [1007, 455] on icon "Branch-specific-item" at bounding box center [1000, 460] width 13 height 11
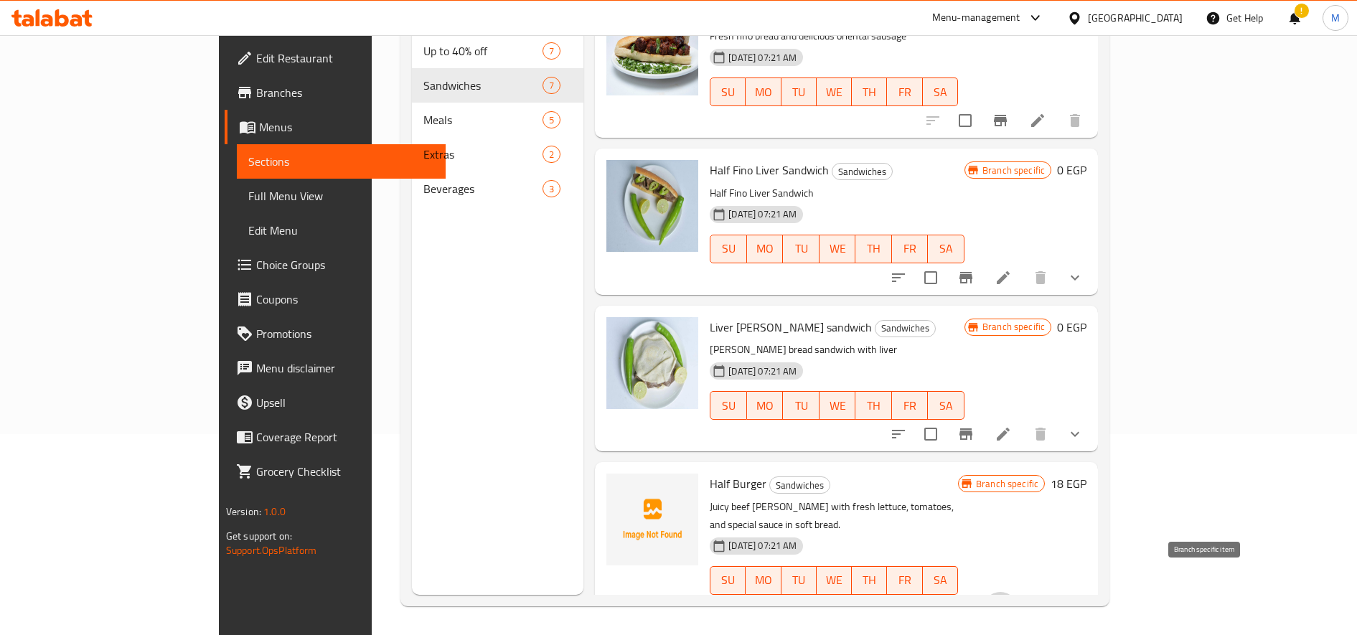
scroll to position [259, 0]
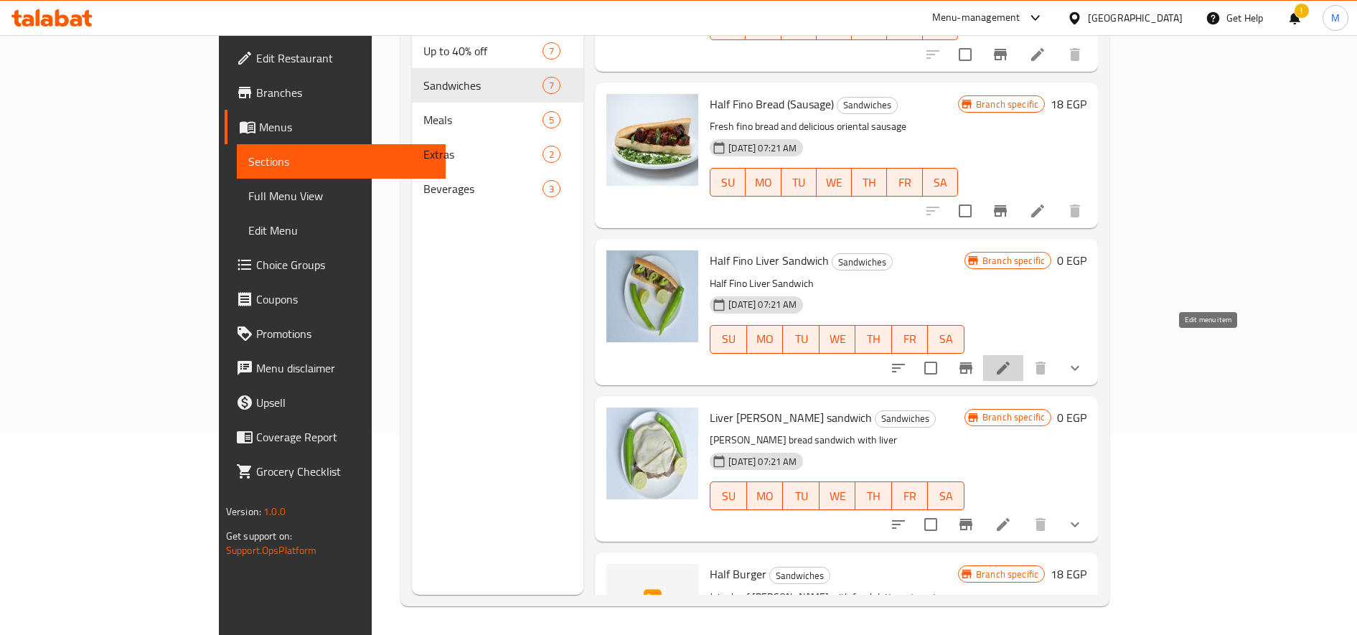
click at [1012, 360] on icon at bounding box center [1003, 368] width 17 height 17
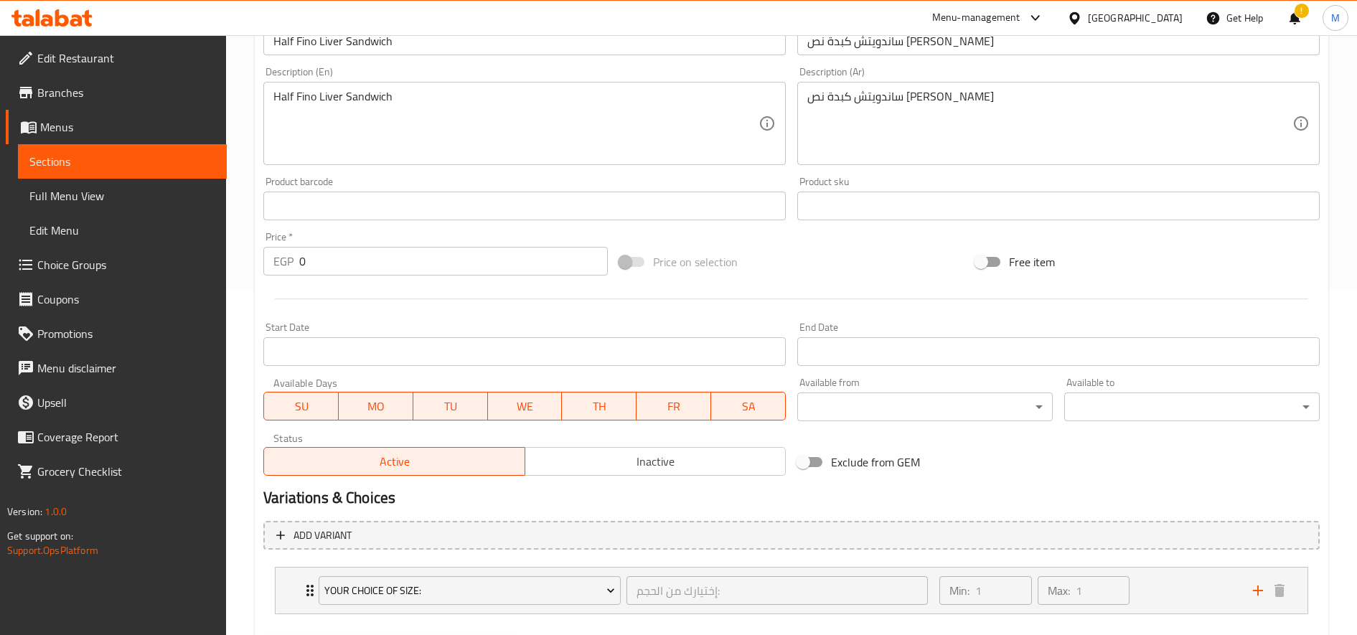
scroll to position [423, 0]
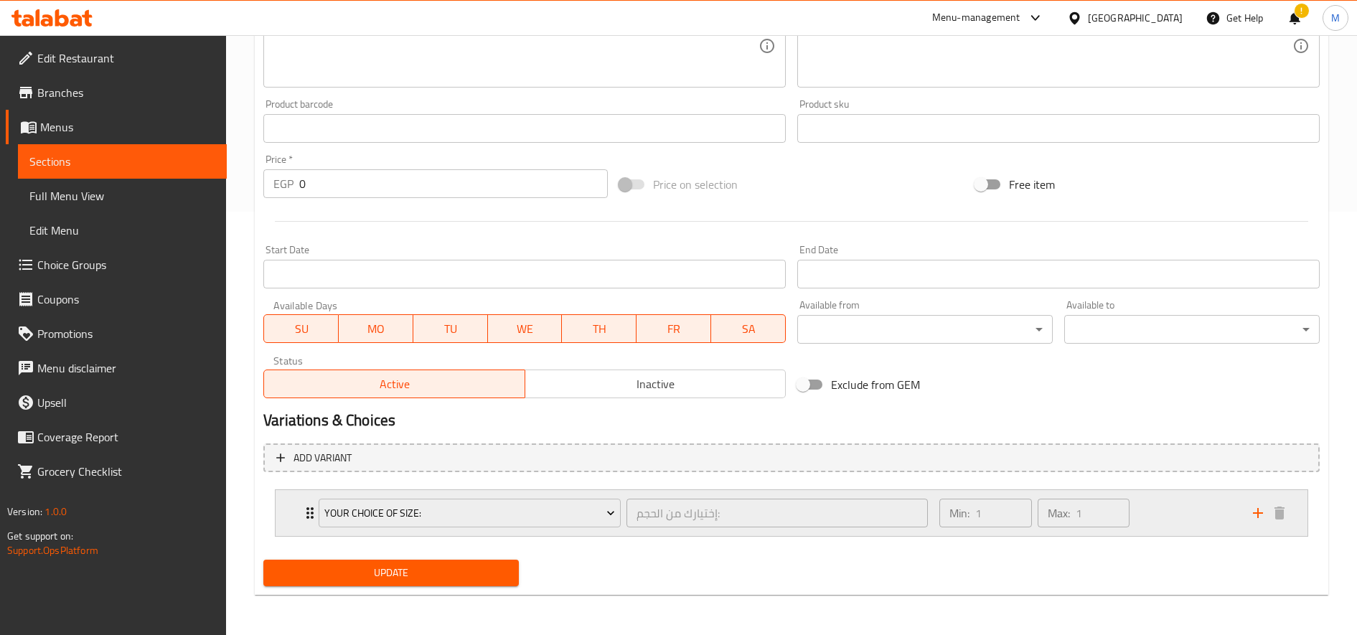
click at [1173, 522] on div "Min: 1 ​ Max: 1 ​" at bounding box center [1088, 513] width 314 height 46
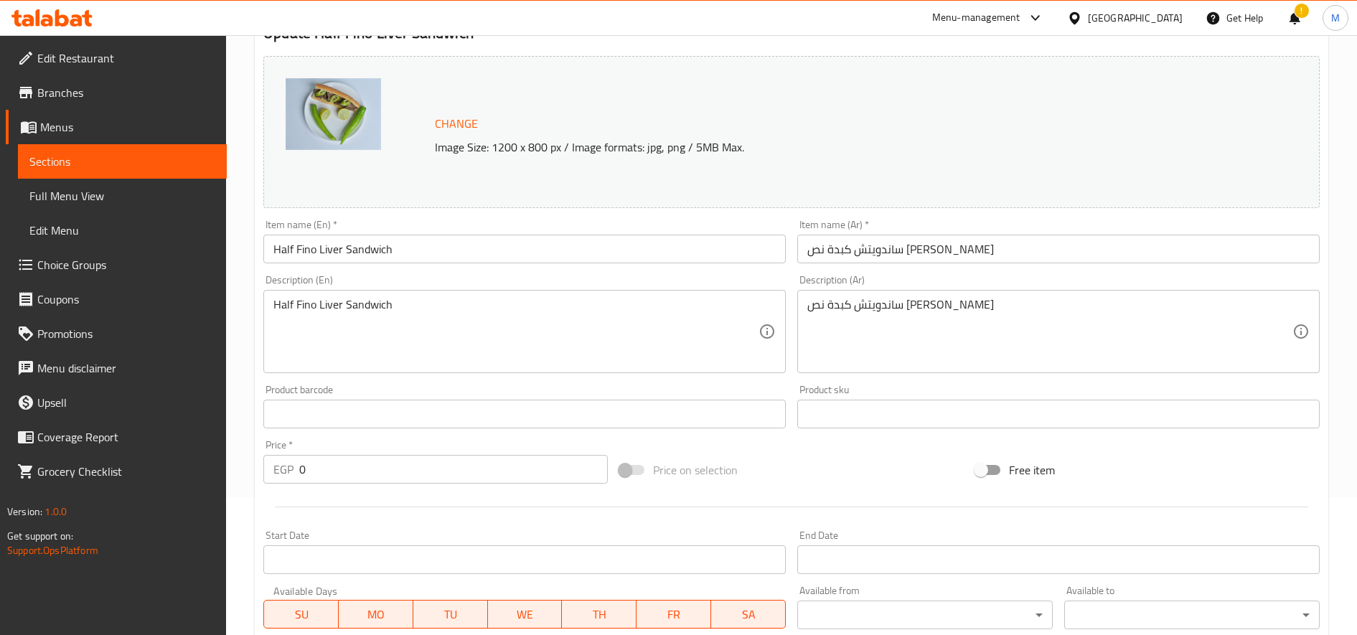
scroll to position [0, 0]
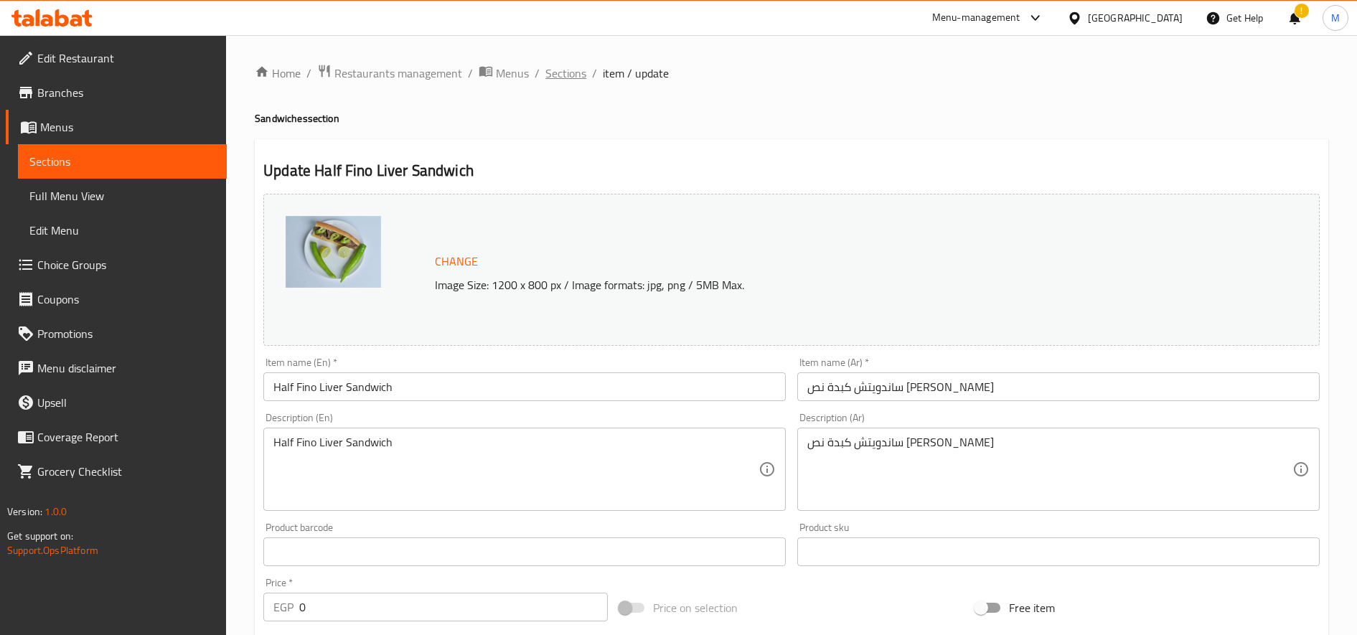
click at [557, 72] on span "Sections" at bounding box center [565, 73] width 41 height 17
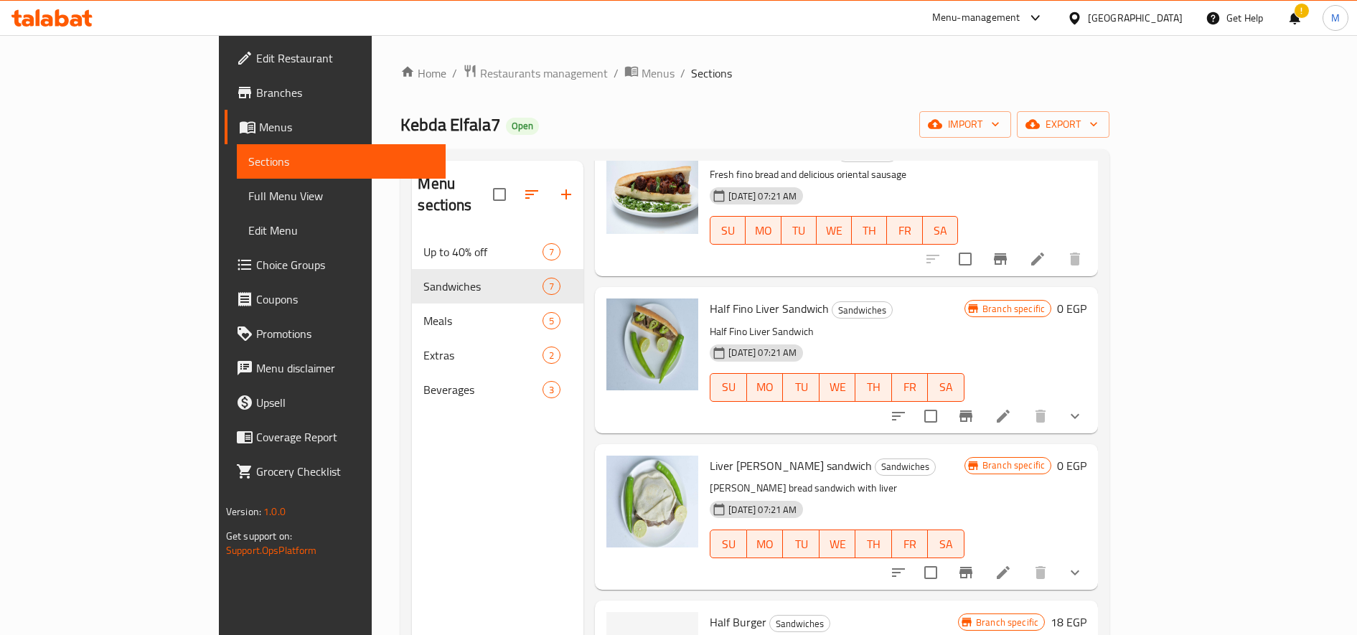
scroll to position [378, 0]
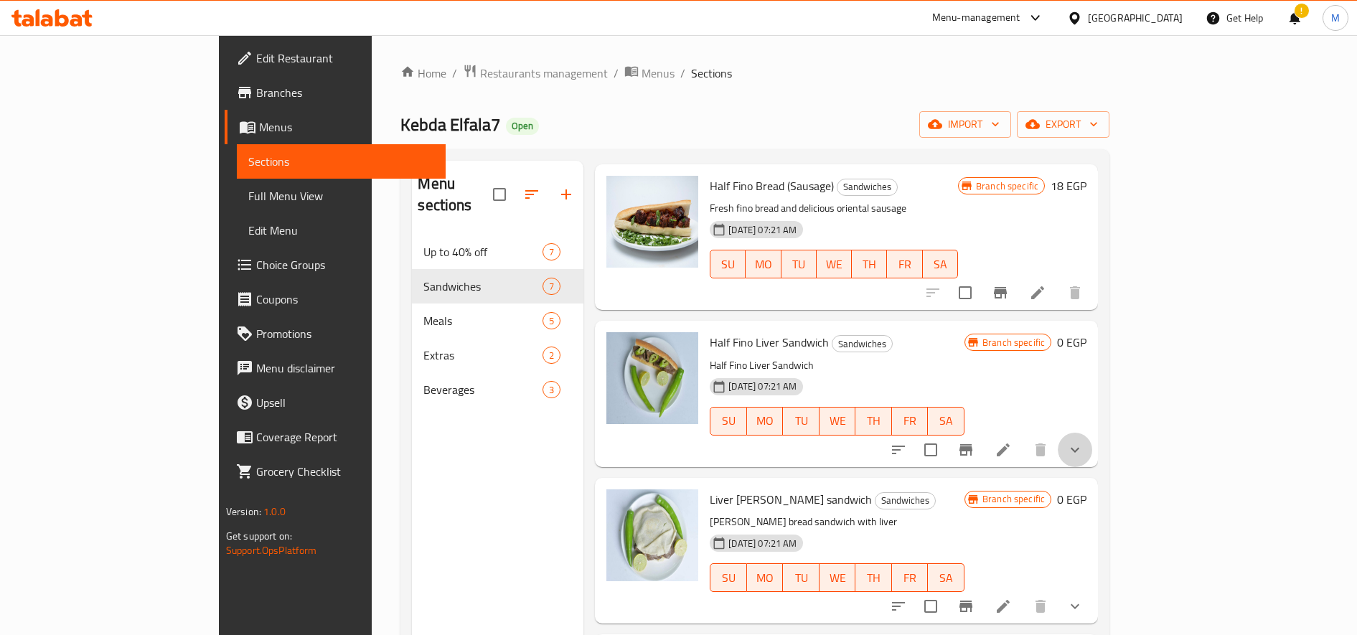
click at [1092, 434] on button "show more" at bounding box center [1075, 450] width 34 height 34
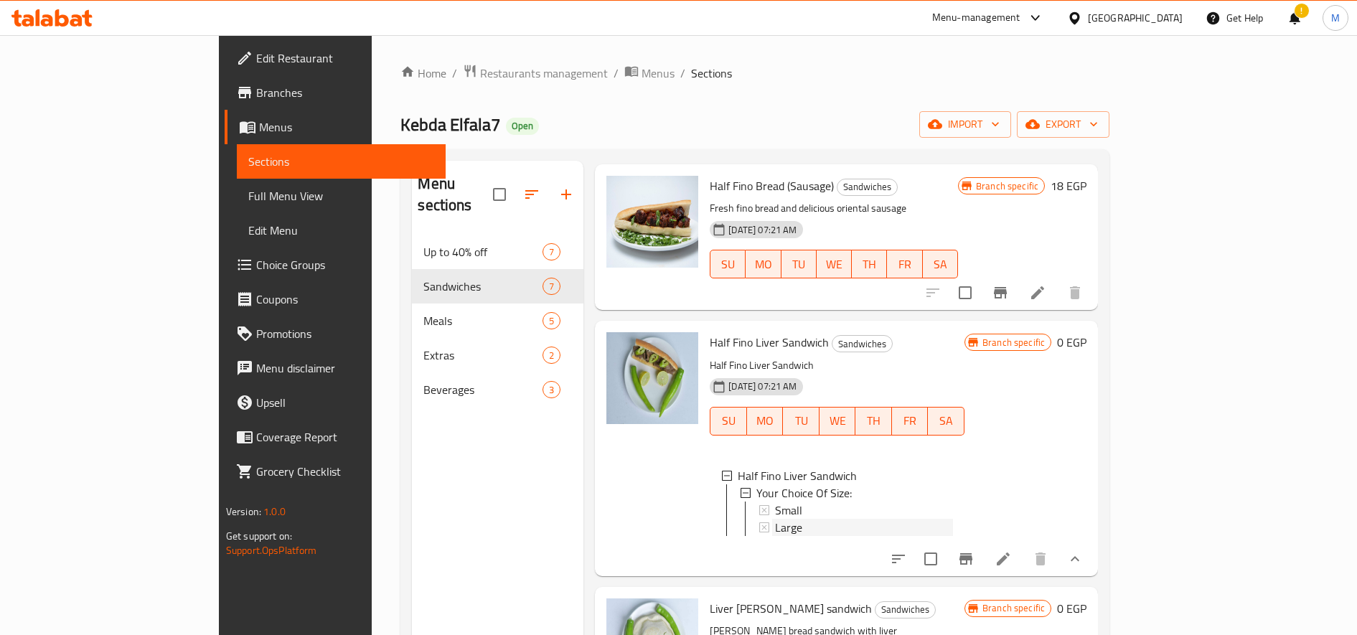
click at [782, 519] on div "Large" at bounding box center [864, 527] width 178 height 17
click at [798, 502] on div "Small" at bounding box center [864, 510] width 178 height 17
click at [1010, 553] on icon at bounding box center [1003, 559] width 13 height 13
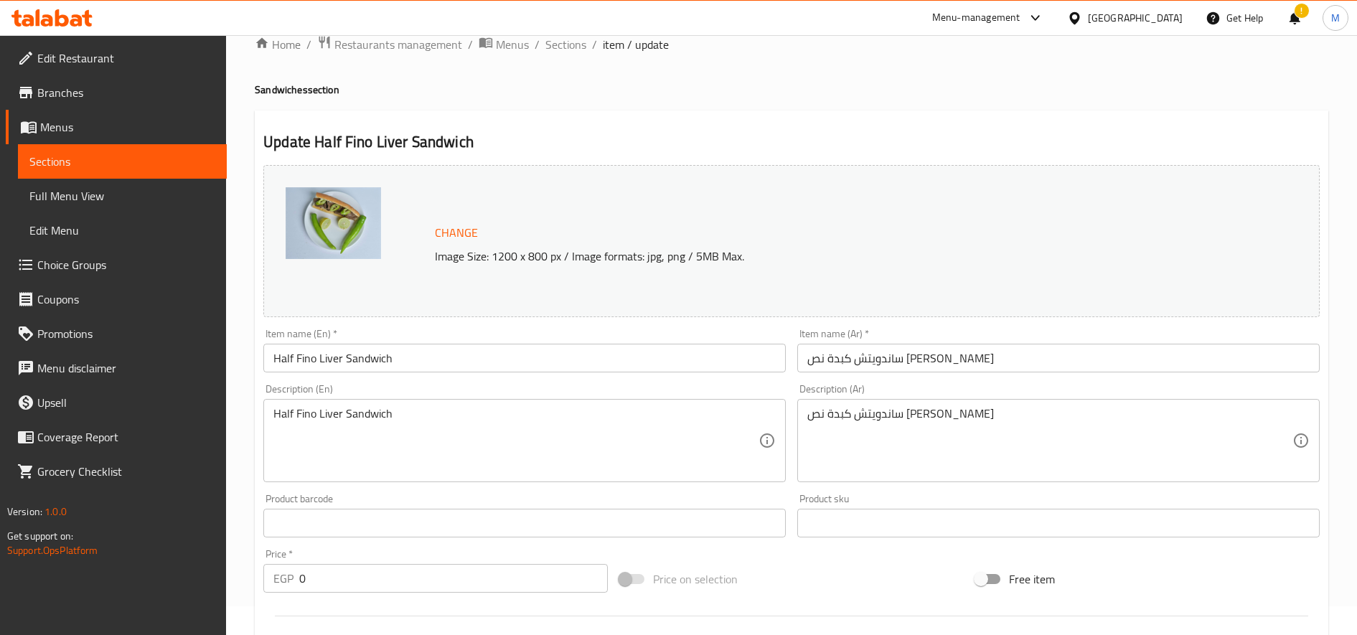
scroll to position [423, 0]
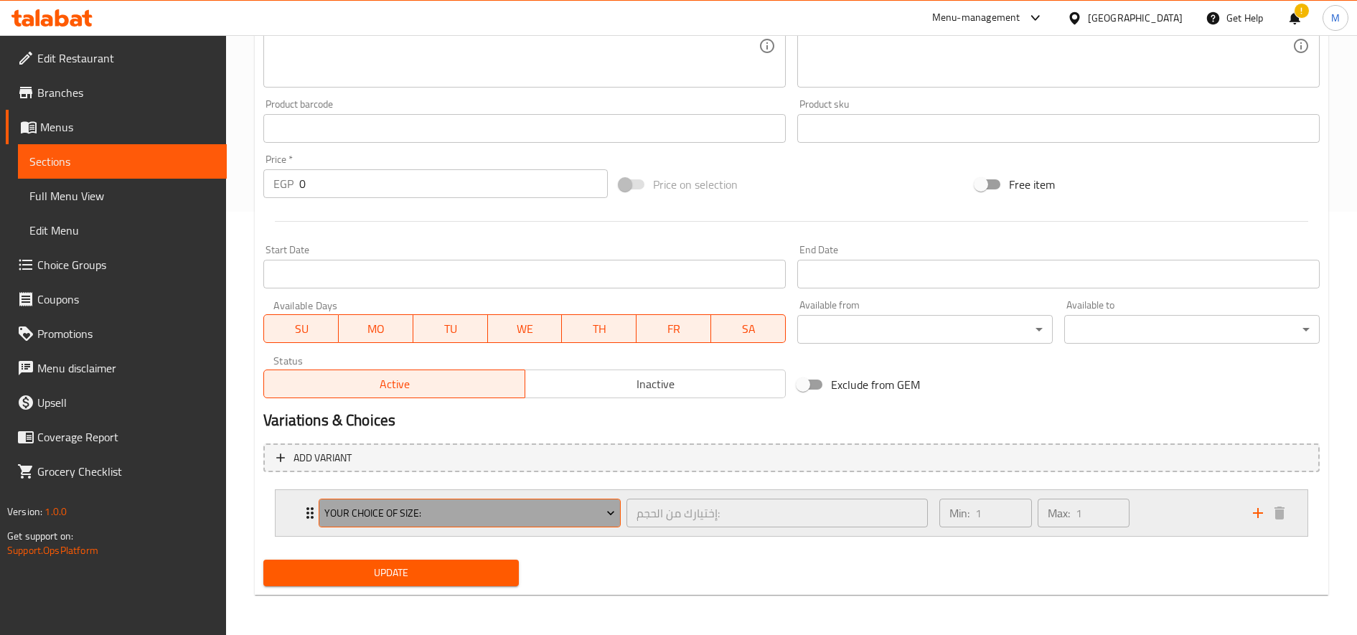
click at [559, 508] on span "Your Choice Of Size:" at bounding box center [469, 513] width 291 height 18
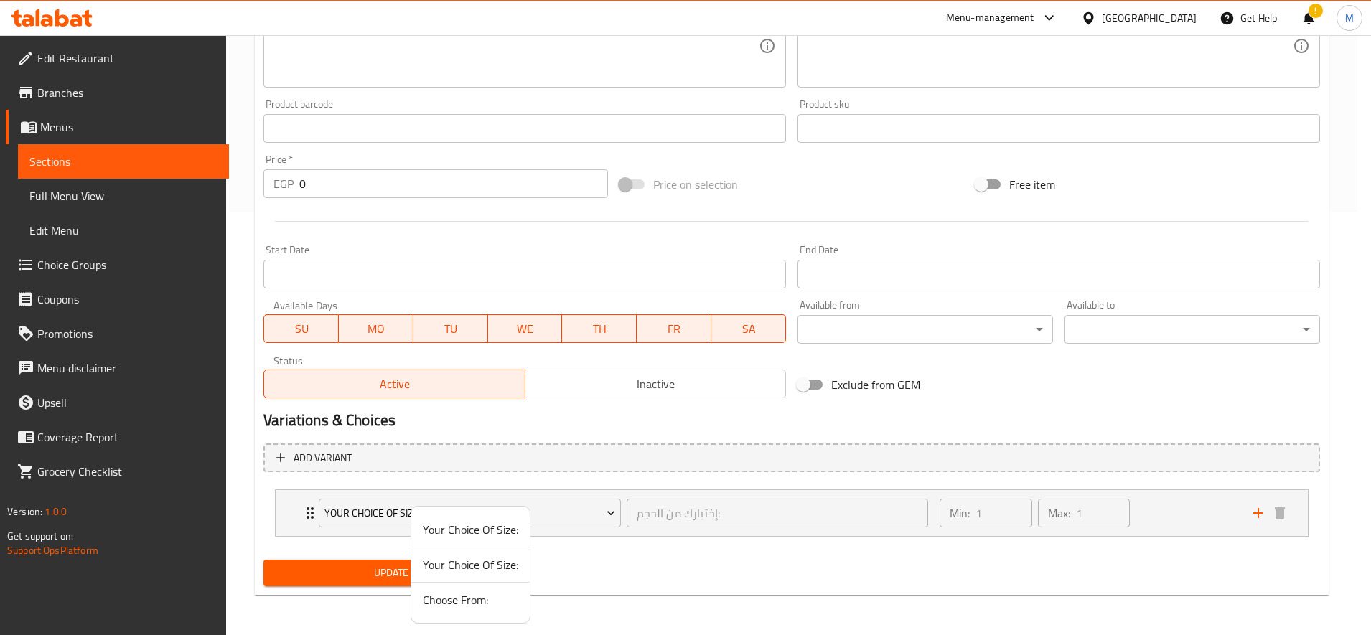
click at [470, 559] on span "Your Choice Of Size:" at bounding box center [470, 564] width 95 height 17
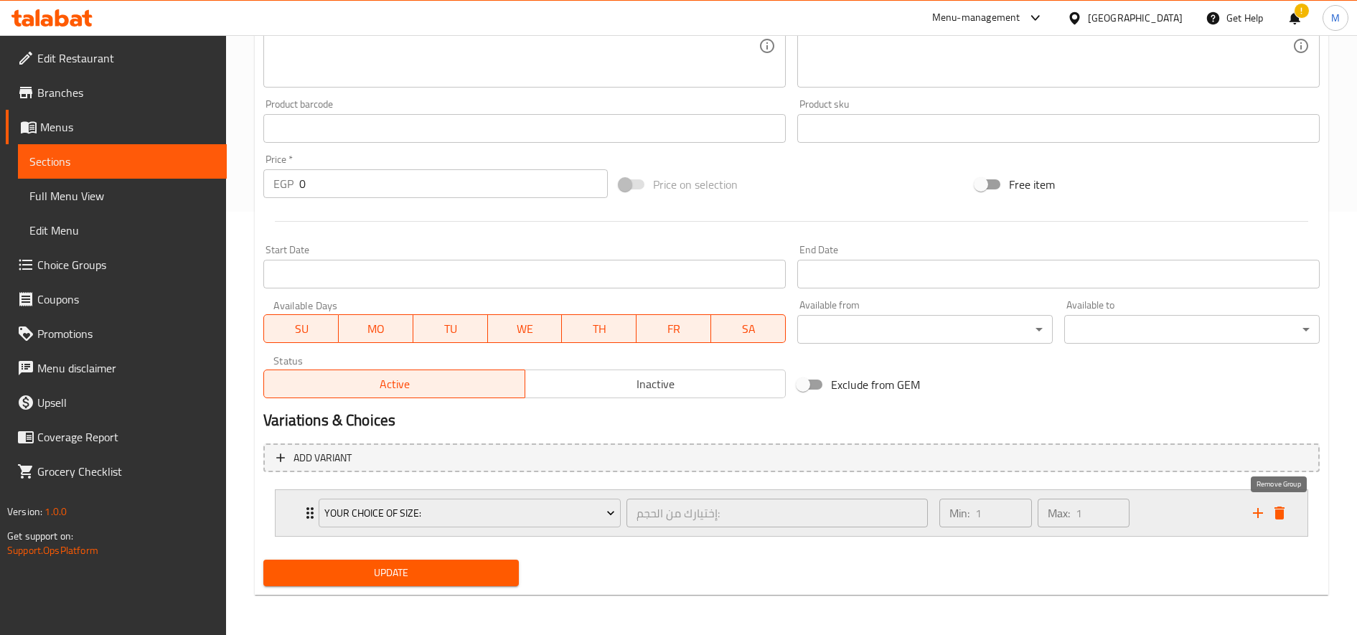
click at [1283, 512] on icon "delete" at bounding box center [1279, 513] width 10 height 13
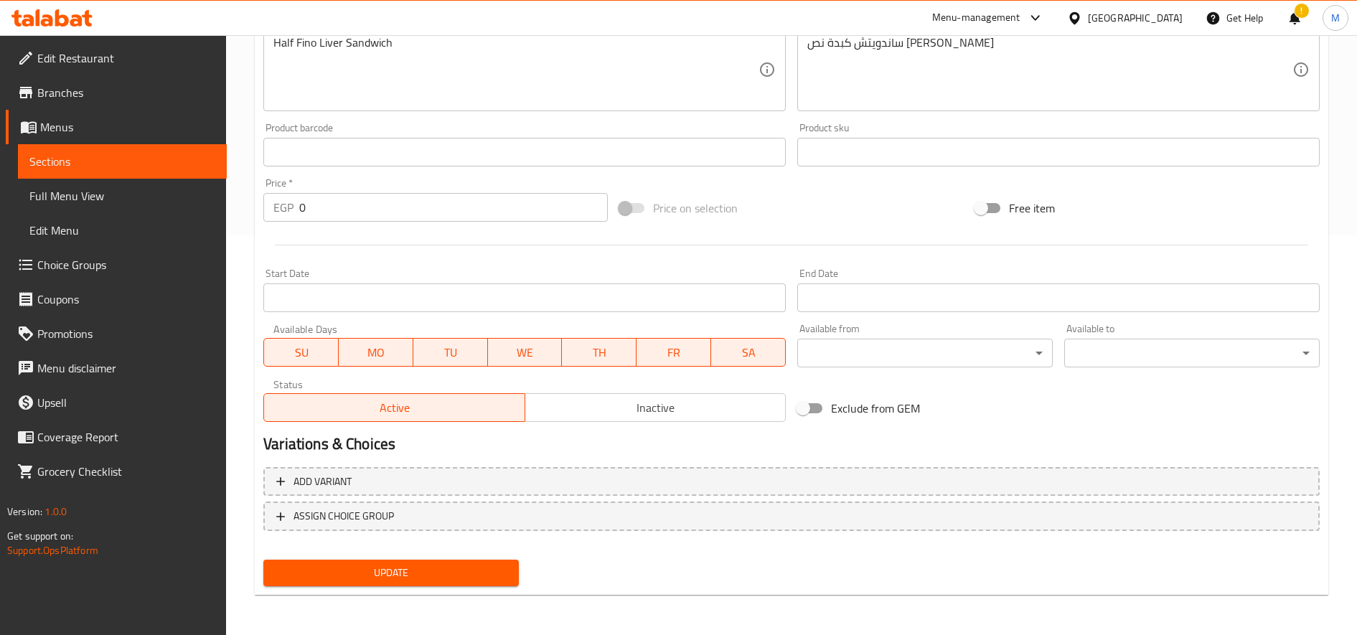
scroll to position [400, 0]
click at [481, 584] on button "Update" at bounding box center [390, 573] width 255 height 27
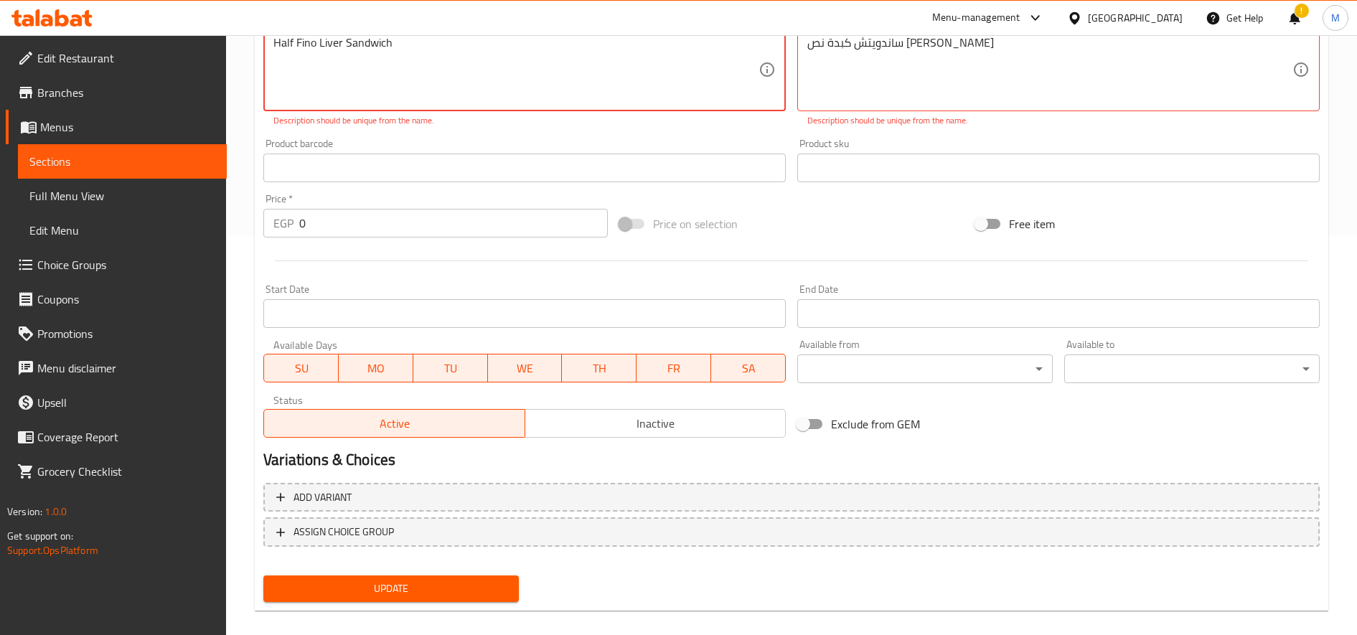
scroll to position [0, 0]
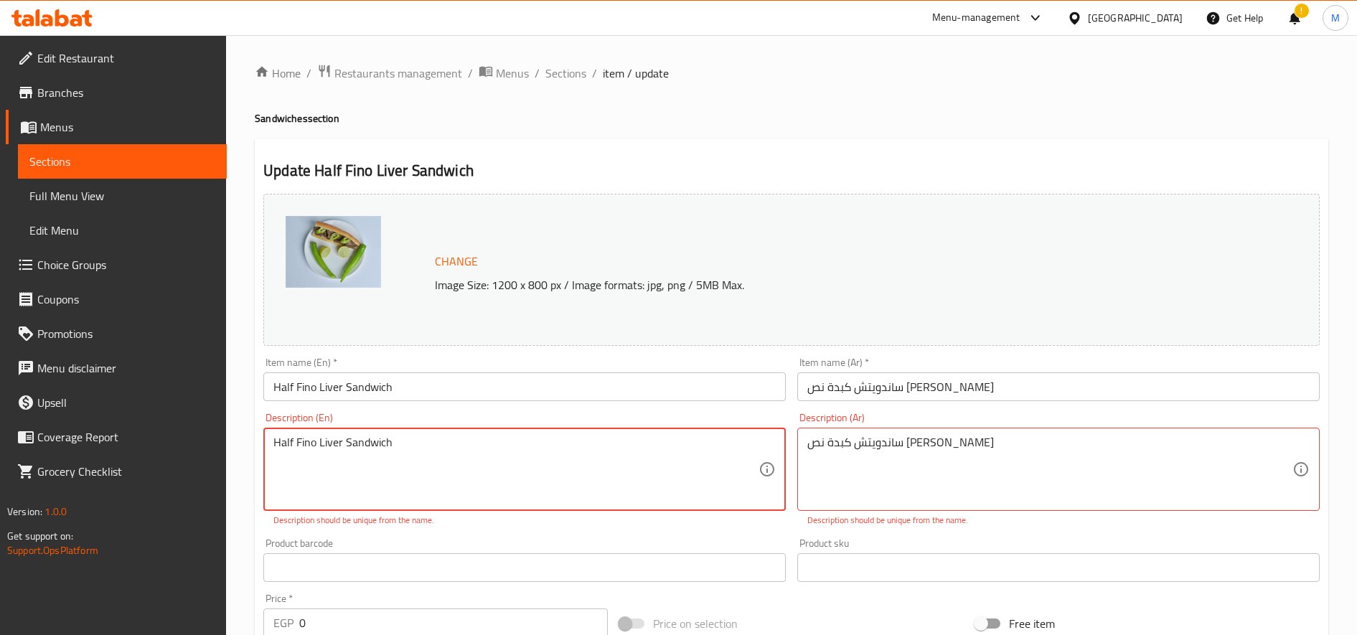
click at [512, 442] on textarea "Half Fino Liver Sandwich" at bounding box center [515, 470] width 485 height 68
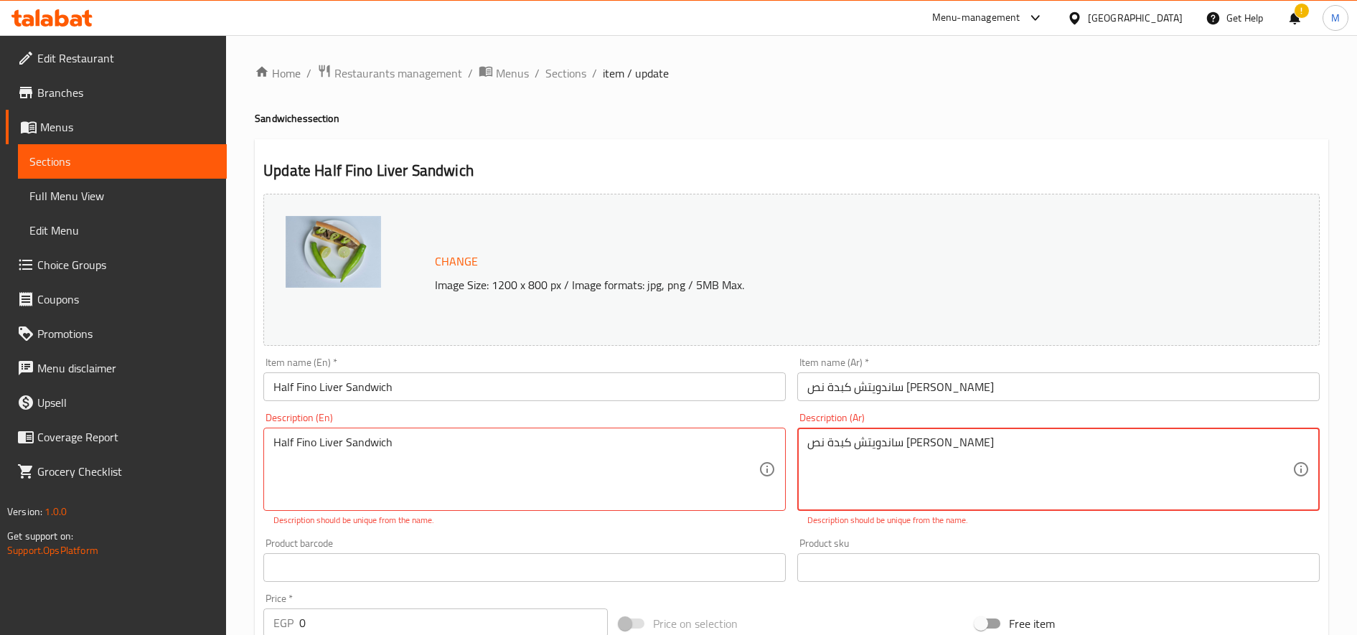
click at [884, 438] on textarea "ساندويتش كبدة نص فينو" at bounding box center [1049, 470] width 485 height 68
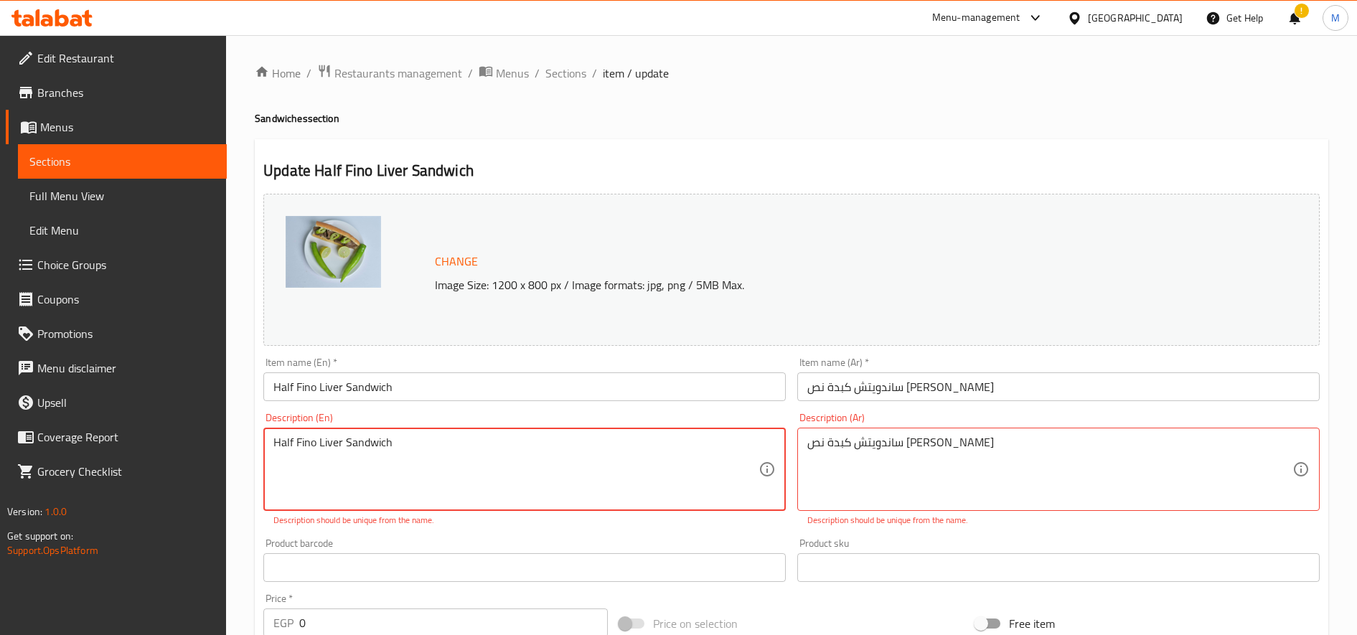
click at [462, 441] on textarea "Half Fino Liver Sandwich" at bounding box center [515, 470] width 485 height 68
paste textarea "-"
type textarea "Half-Fino Liver Sandwich"
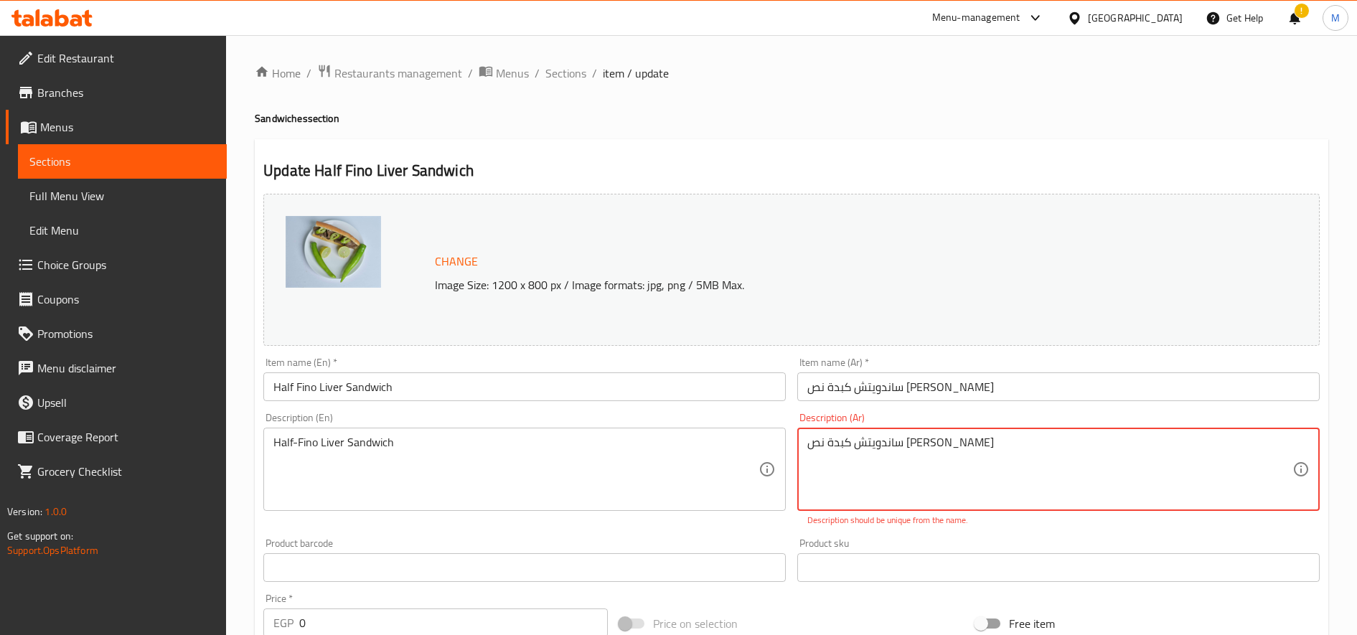
paste textarea "Half-Fino Liver Sandwich"
type textarea "Half-Fino Liver Sandwich"
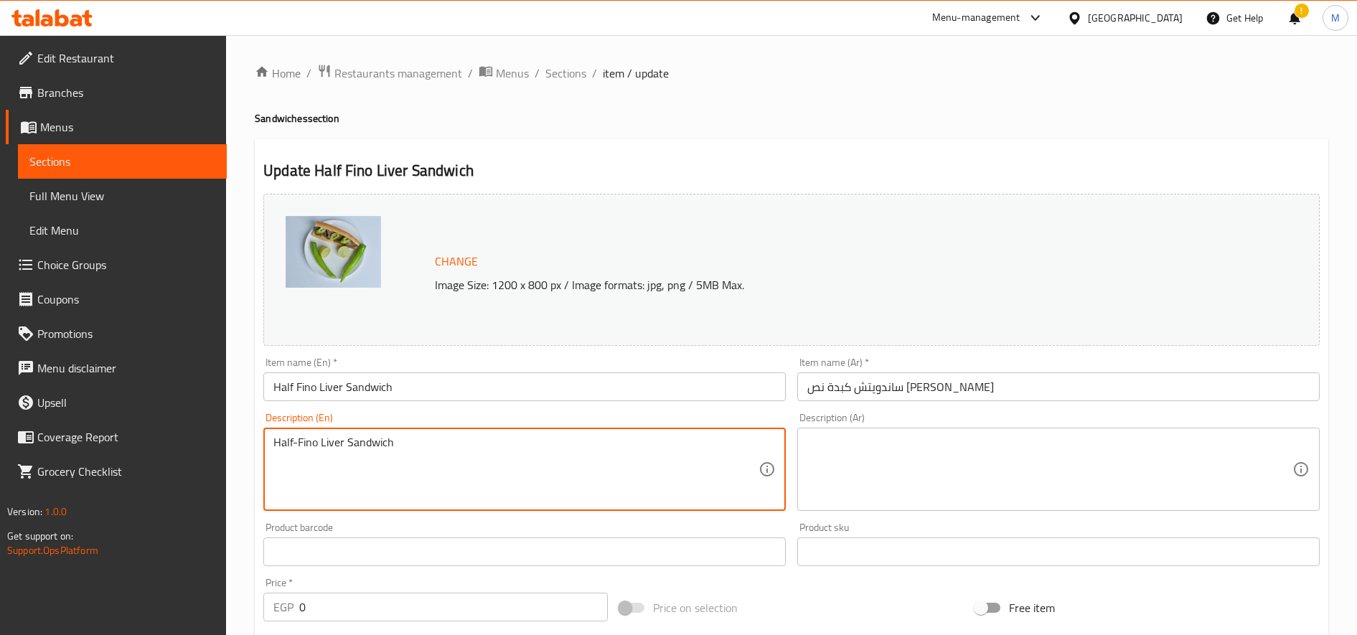
click at [580, 464] on textarea "Half-Fino Liver Sandwich" at bounding box center [515, 470] width 485 height 68
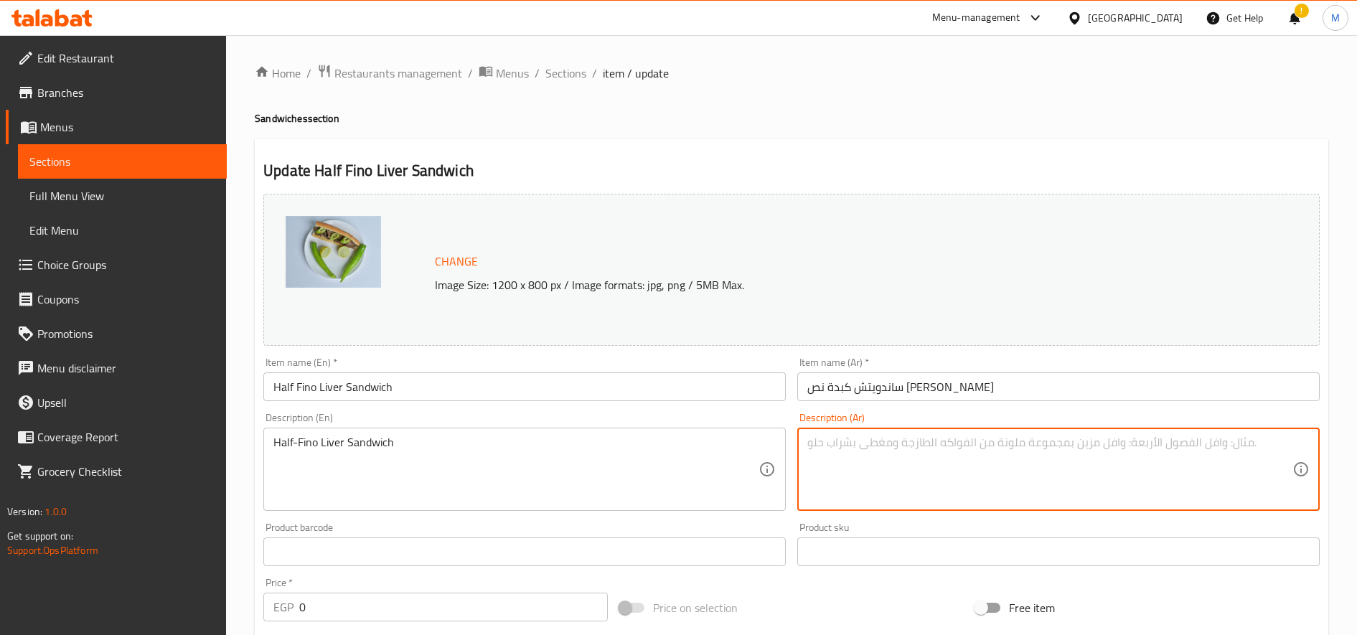
click at [849, 444] on textarea at bounding box center [1049, 470] width 485 height 68
paste textarea "ساندوتش كبدة نص فينو"
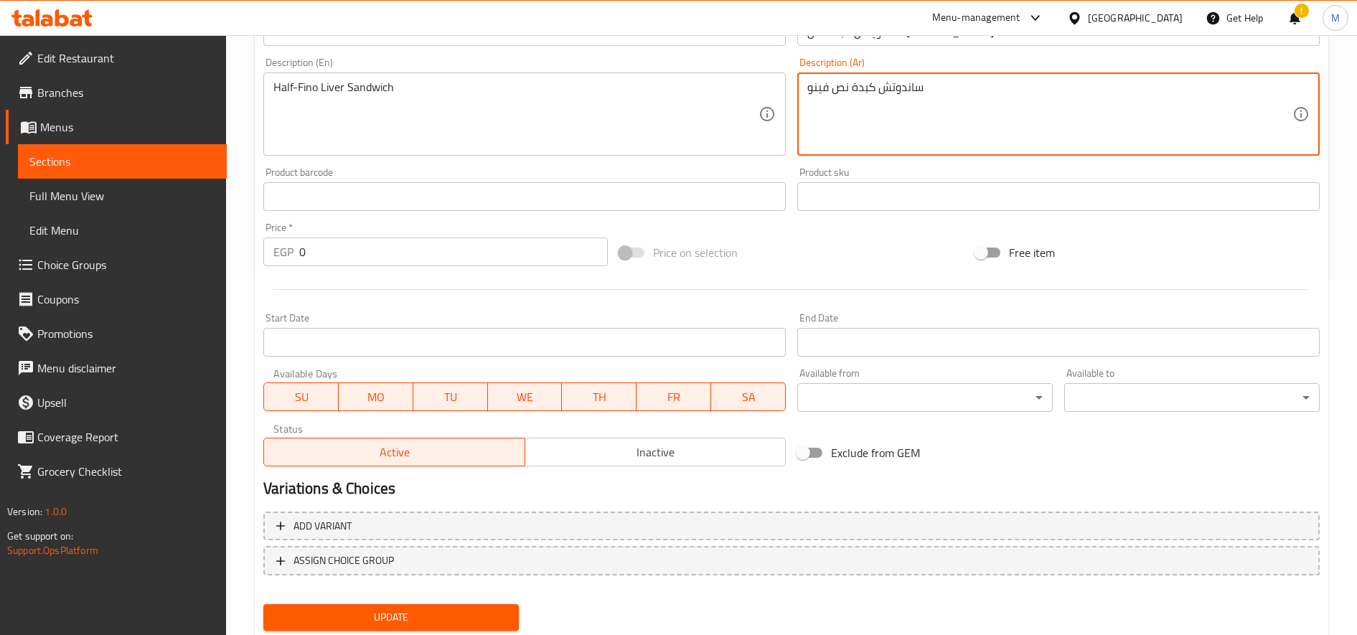
scroll to position [359, 0]
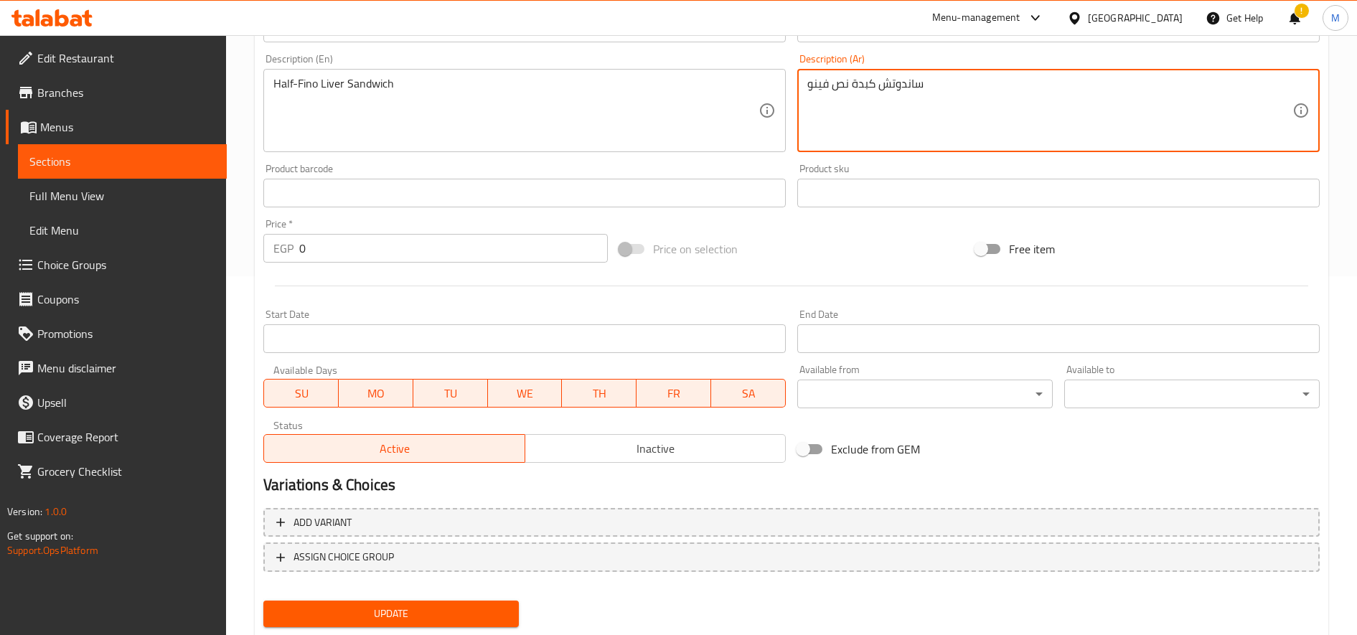
type textarea "ساندوتش كبدة نص فينو"
click at [690, 339] on input "Start Date" at bounding box center [524, 338] width 522 height 29
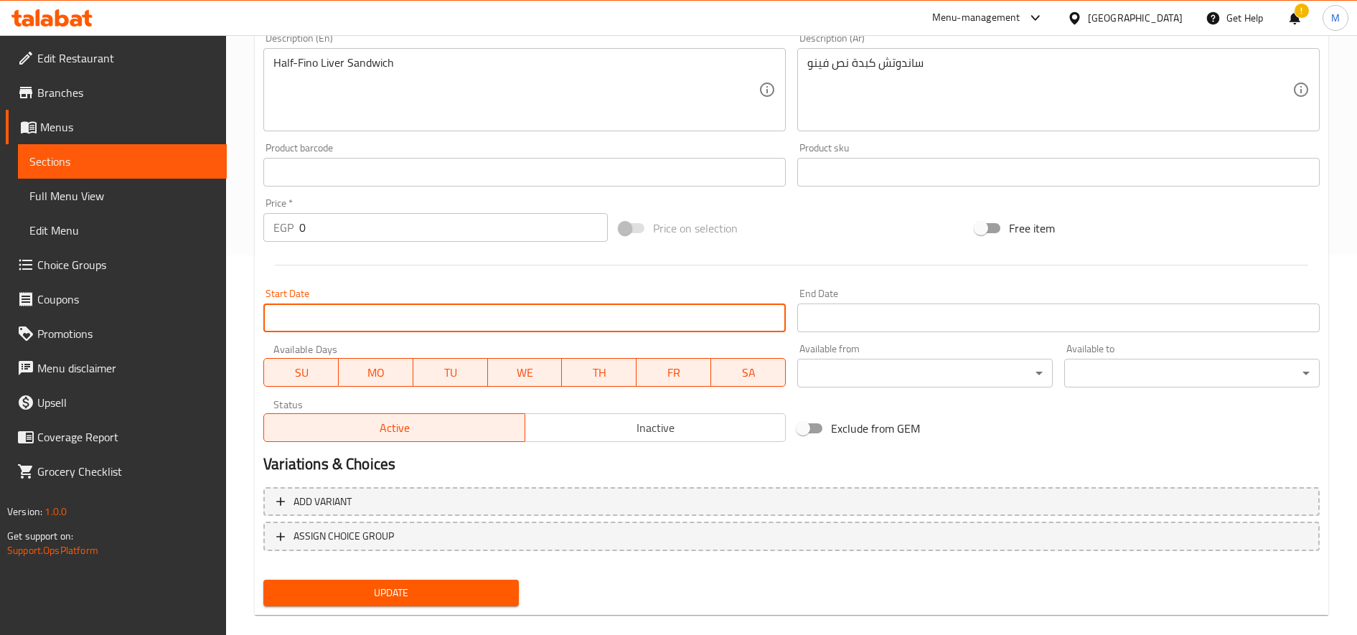
scroll to position [400, 0]
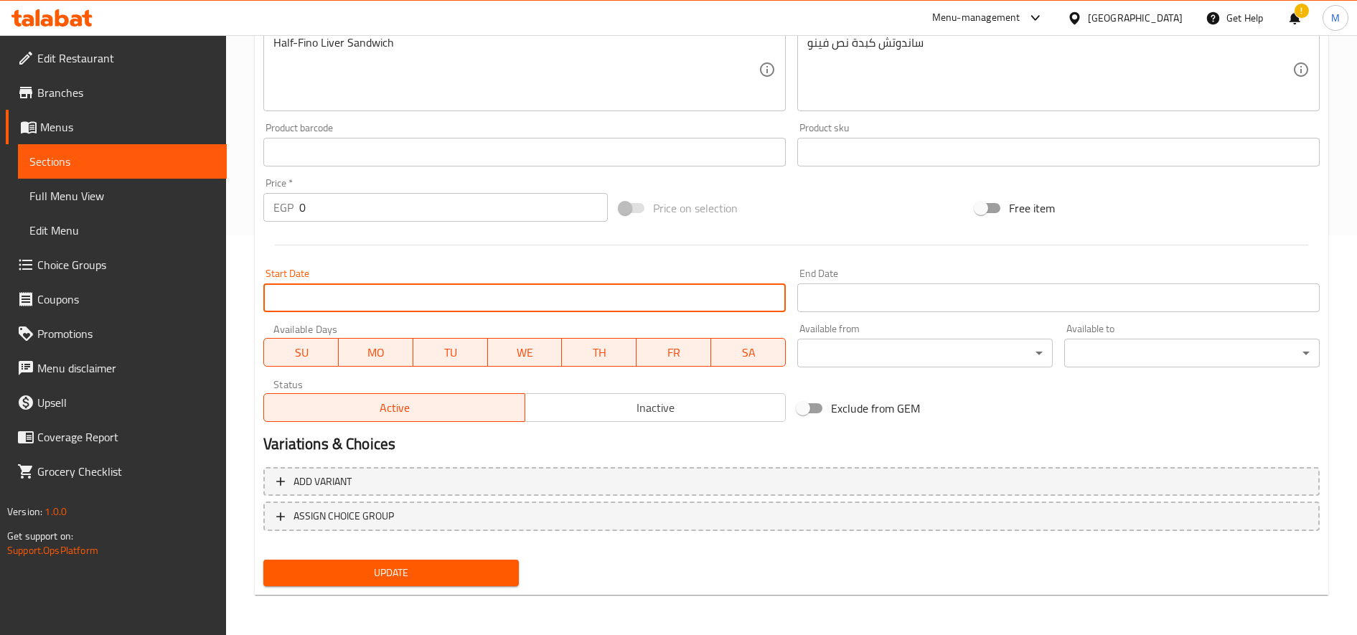
click at [410, 573] on span "Update" at bounding box center [391, 573] width 232 height 18
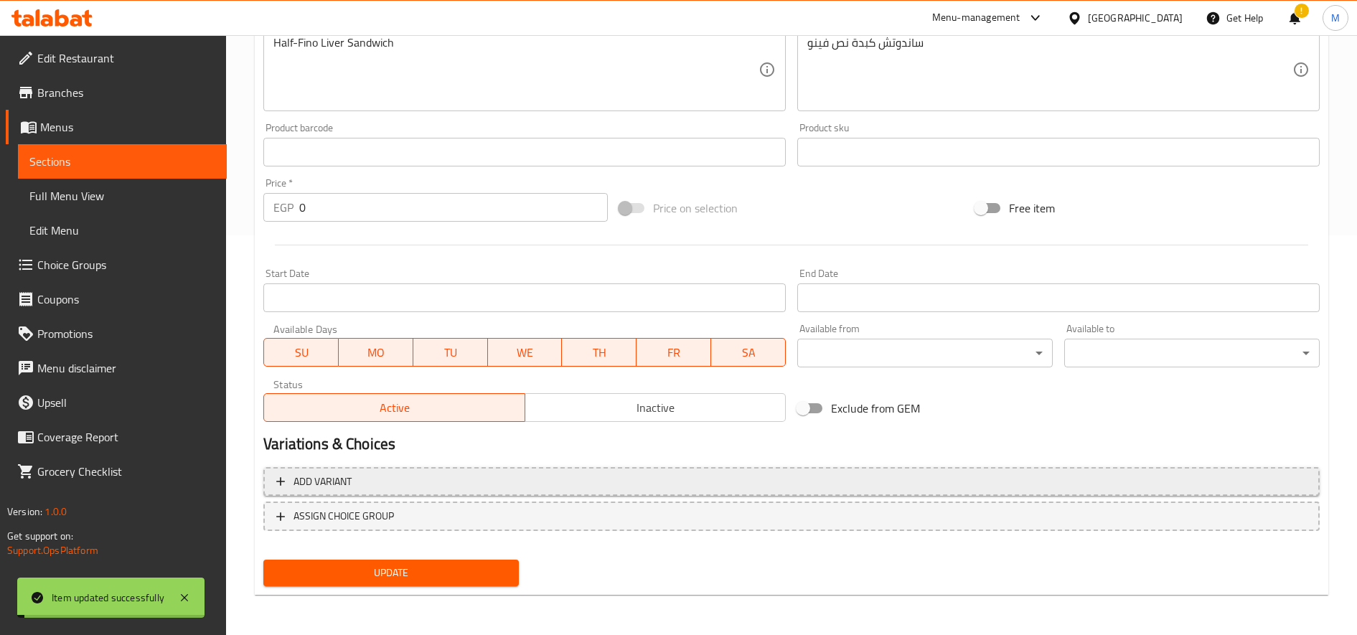
click at [451, 479] on span "Add variant" at bounding box center [791, 482] width 1030 height 18
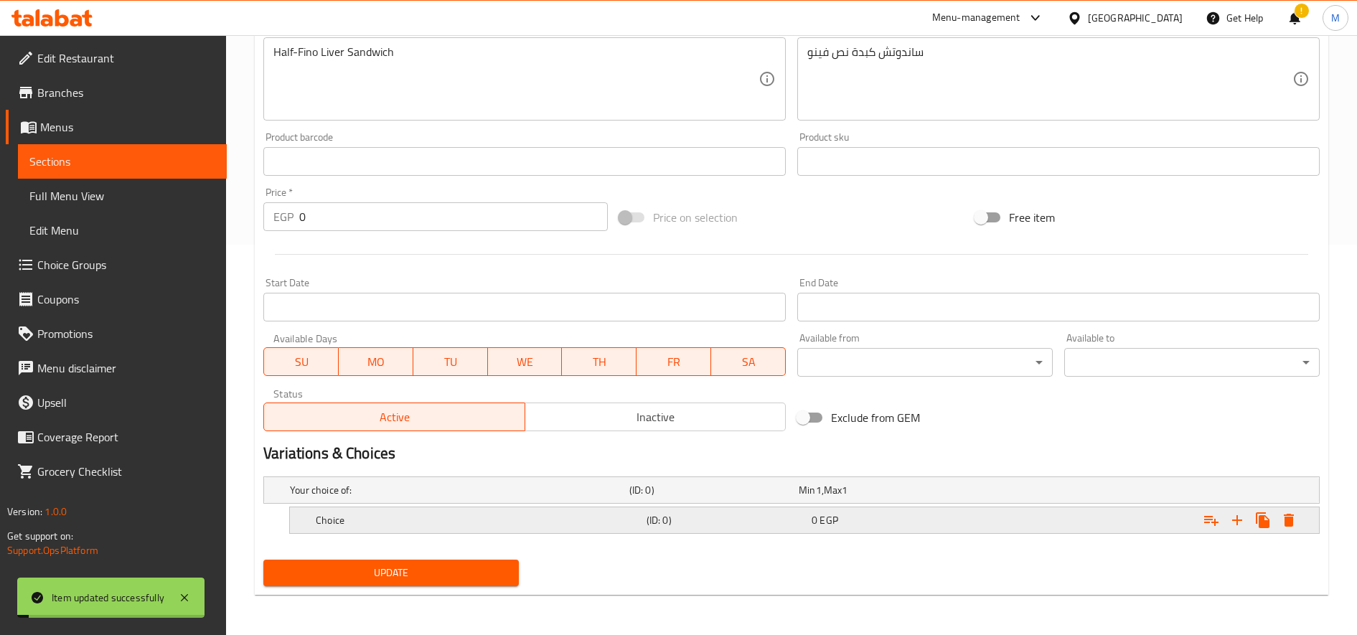
scroll to position [390, 0]
click at [1236, 522] on icon "Expand" at bounding box center [1237, 520] width 10 height 10
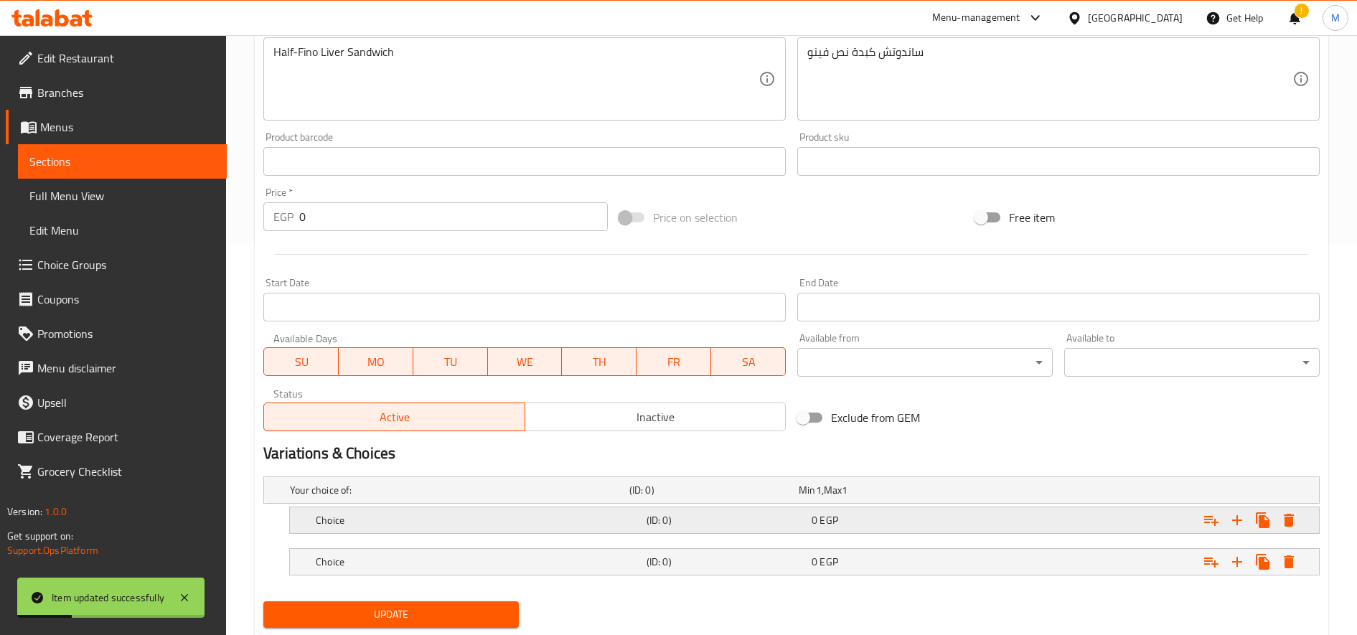
click at [731, 532] on div "Choice (ID: 0) 0 EGP" at bounding box center [809, 520] width 992 height 32
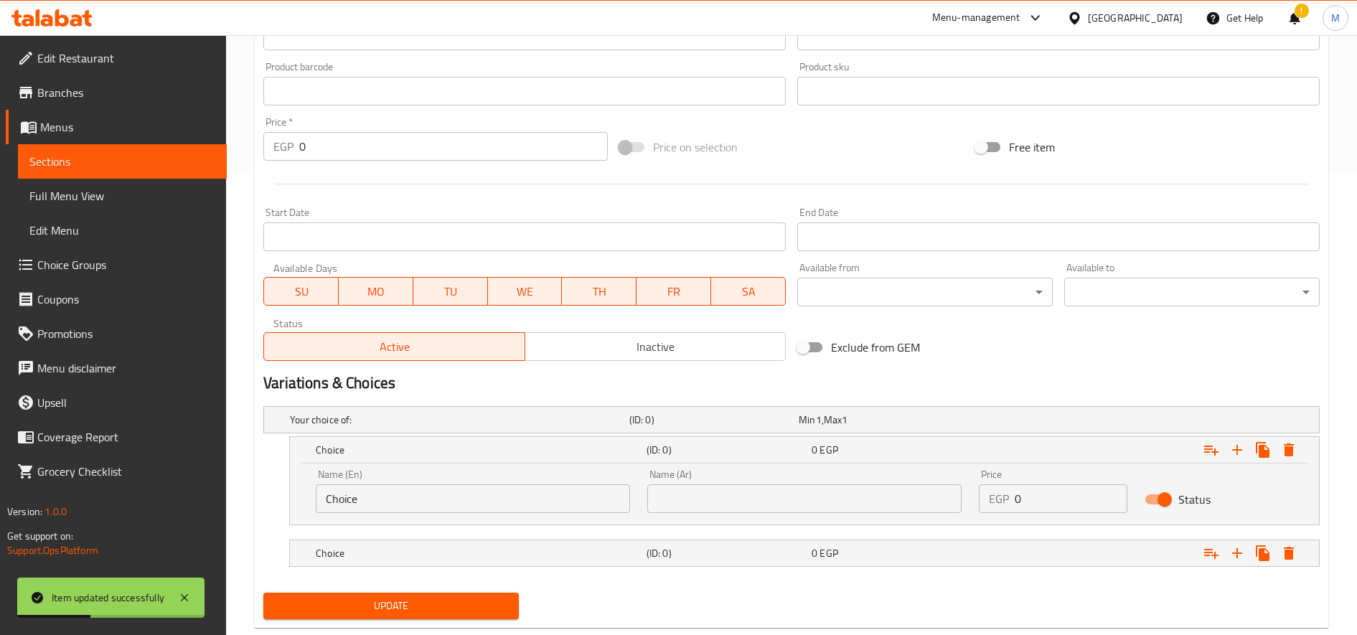
scroll to position [494, 0]
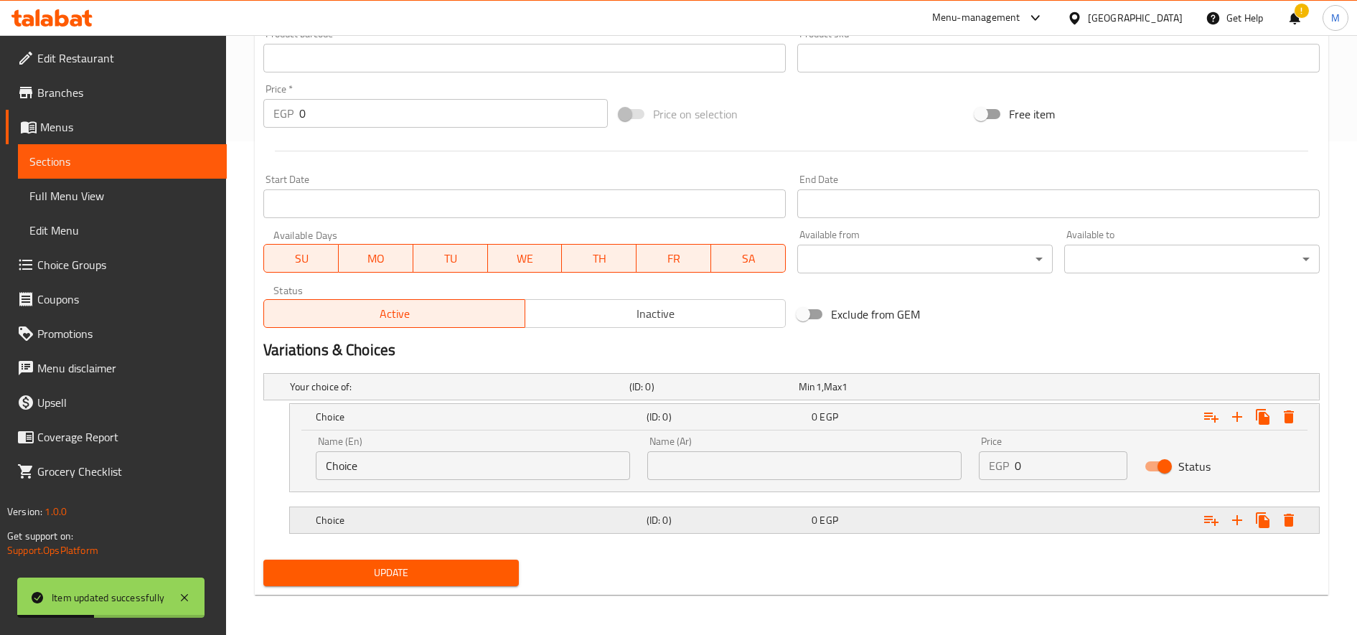
click at [581, 517] on h5 "Choice" at bounding box center [478, 520] width 325 height 14
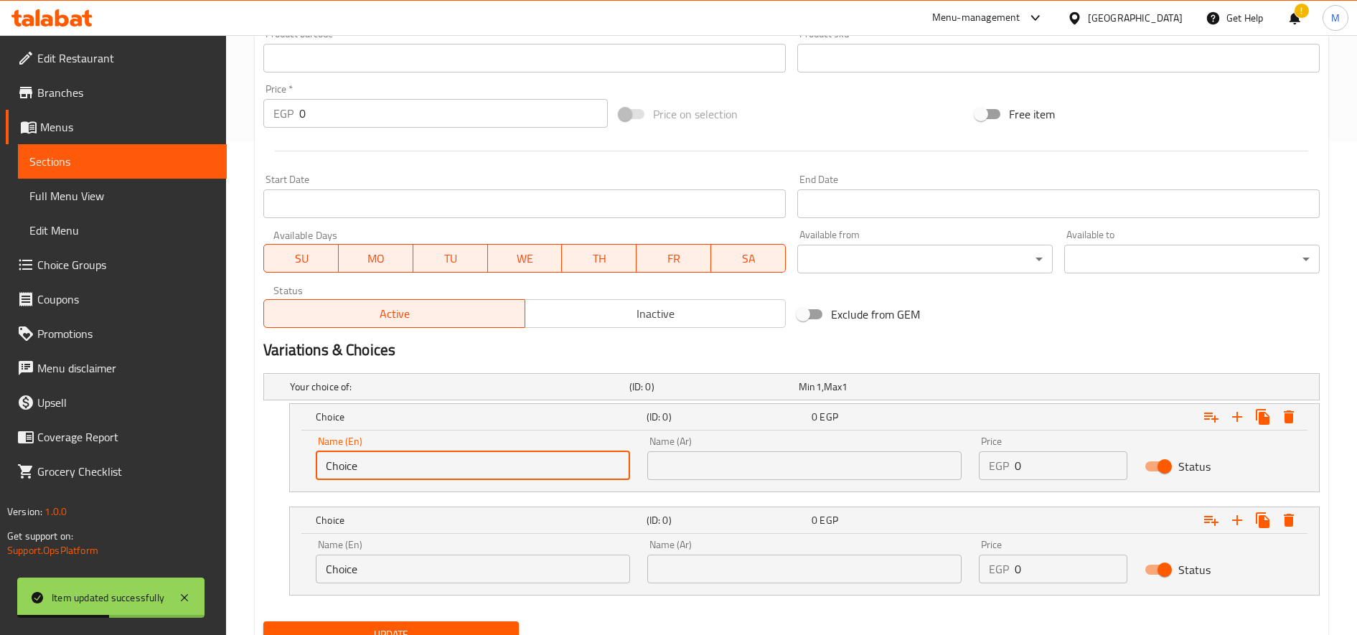
click at [537, 461] on input "Choice" at bounding box center [473, 465] width 314 height 29
click at [537, 460] on input "text" at bounding box center [473, 465] width 314 height 29
type input "Small"
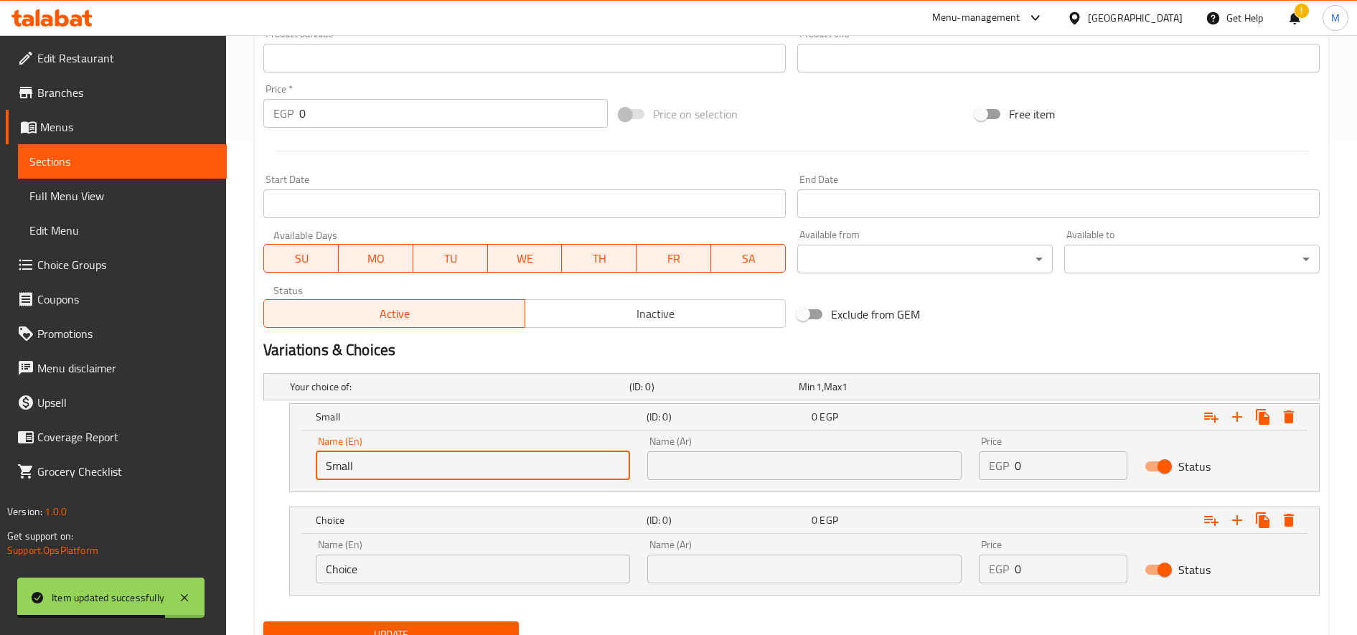
click at [413, 551] on div "Name (En) Choice Name (En)" at bounding box center [473, 562] width 314 height 44
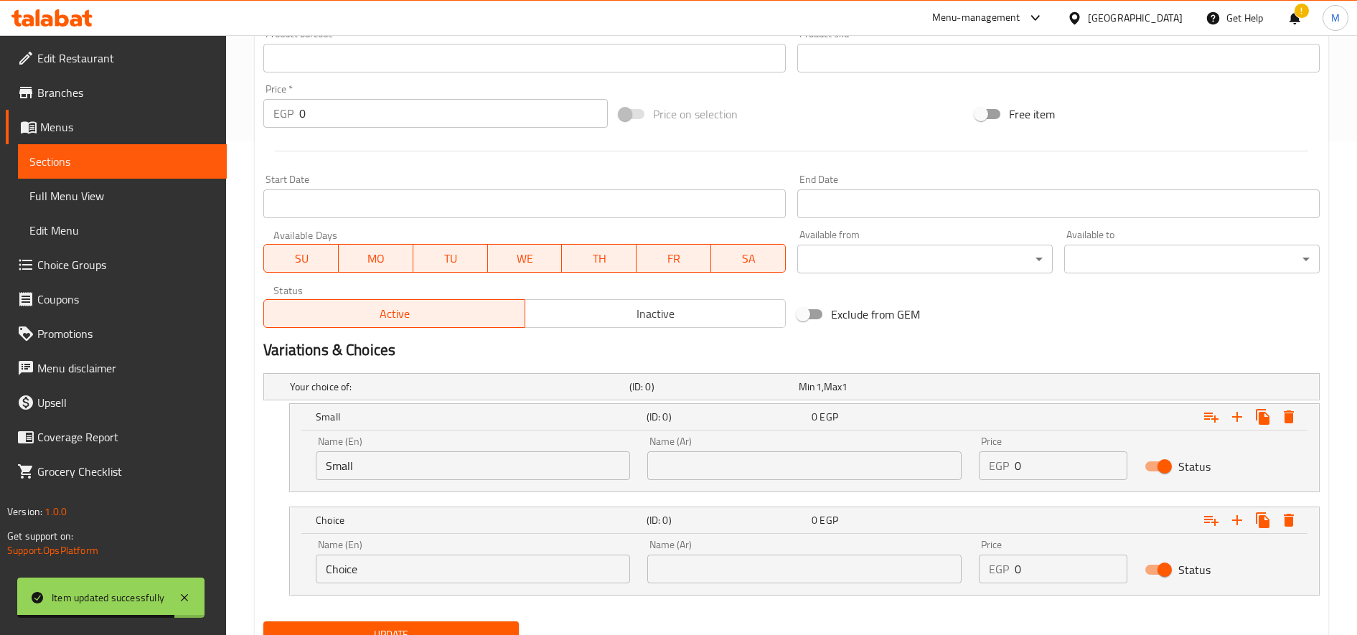
click at [408, 570] on input "Choice" at bounding box center [473, 569] width 314 height 29
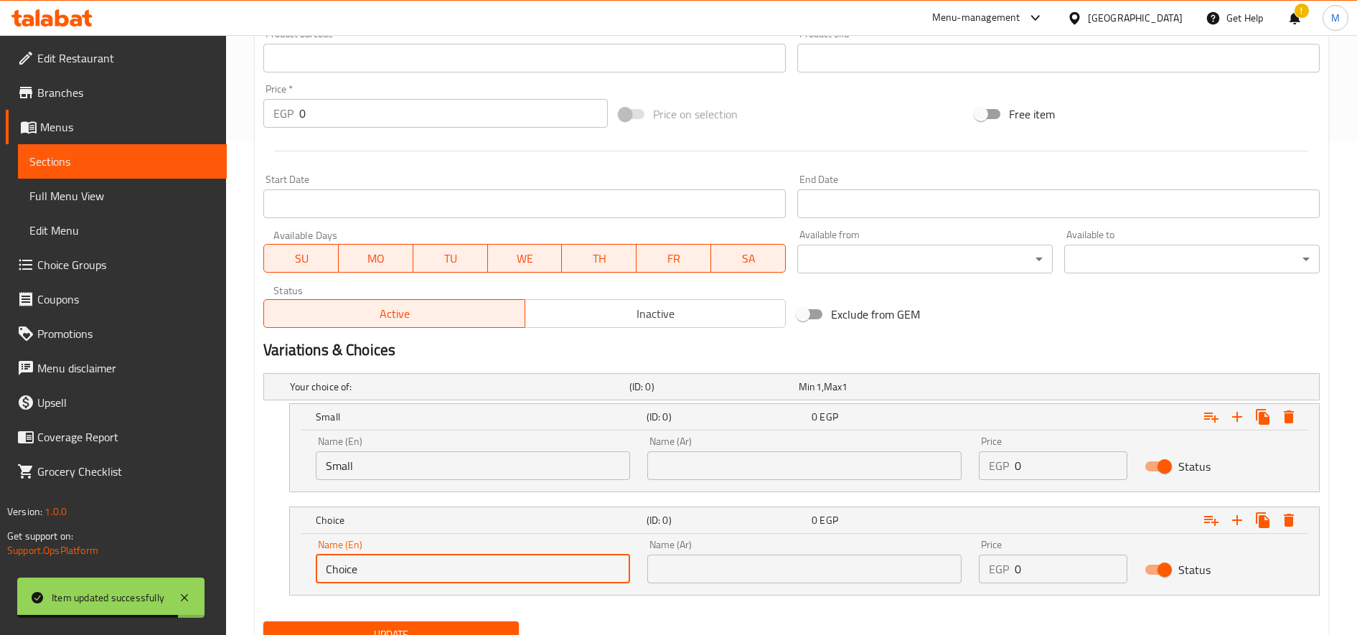
click at [408, 570] on input "Choice" at bounding box center [473, 569] width 314 height 29
click at [408, 571] on input "text" at bounding box center [473, 569] width 314 height 29
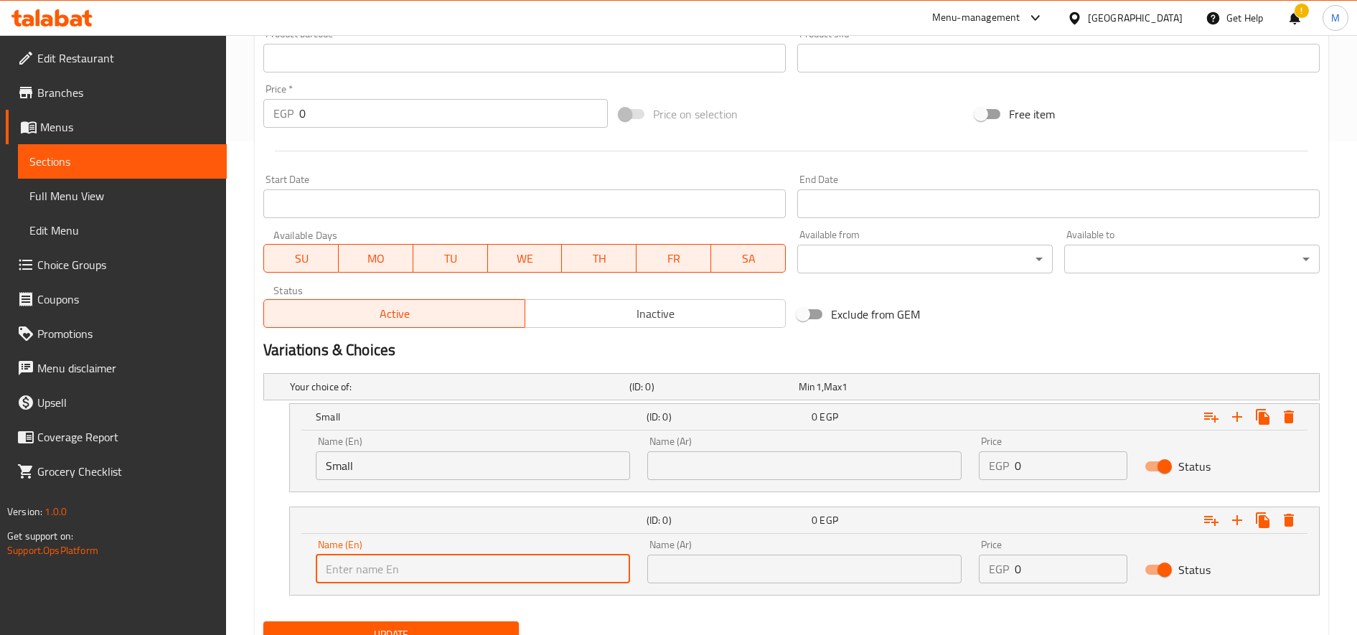
type input "Large"
click at [779, 460] on input "text" at bounding box center [804, 465] width 314 height 29
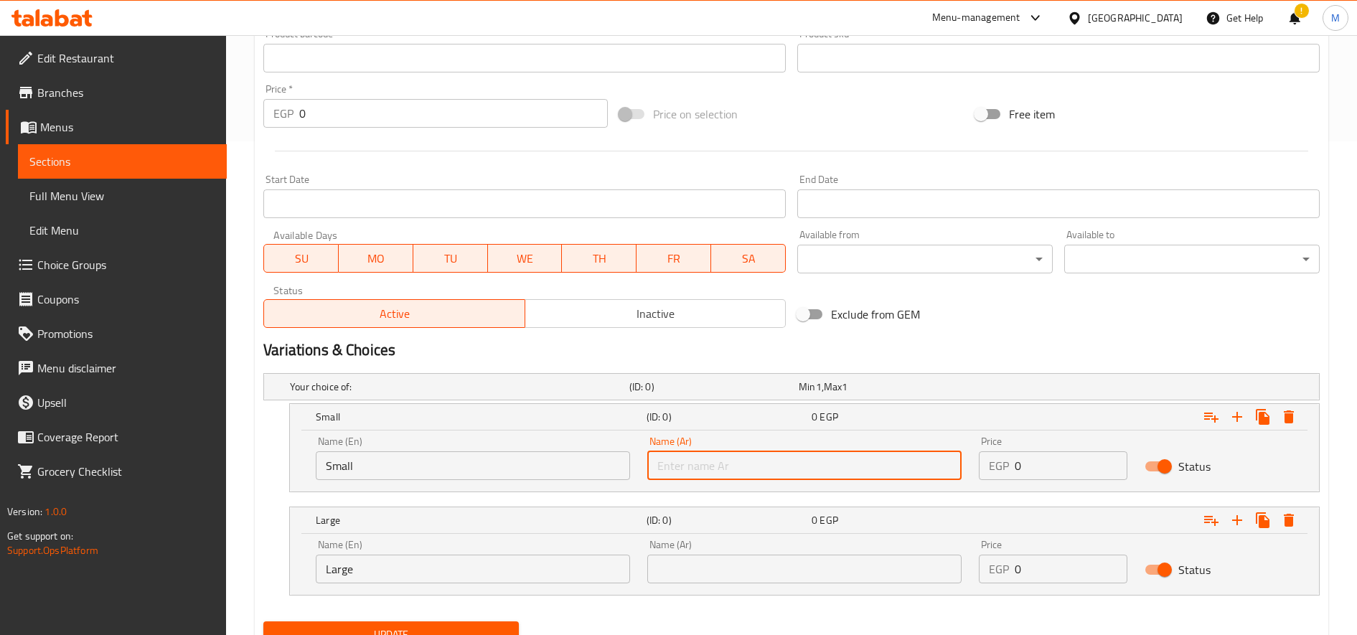
type input "صغير"
click at [758, 561] on input "text" at bounding box center [804, 569] width 314 height 29
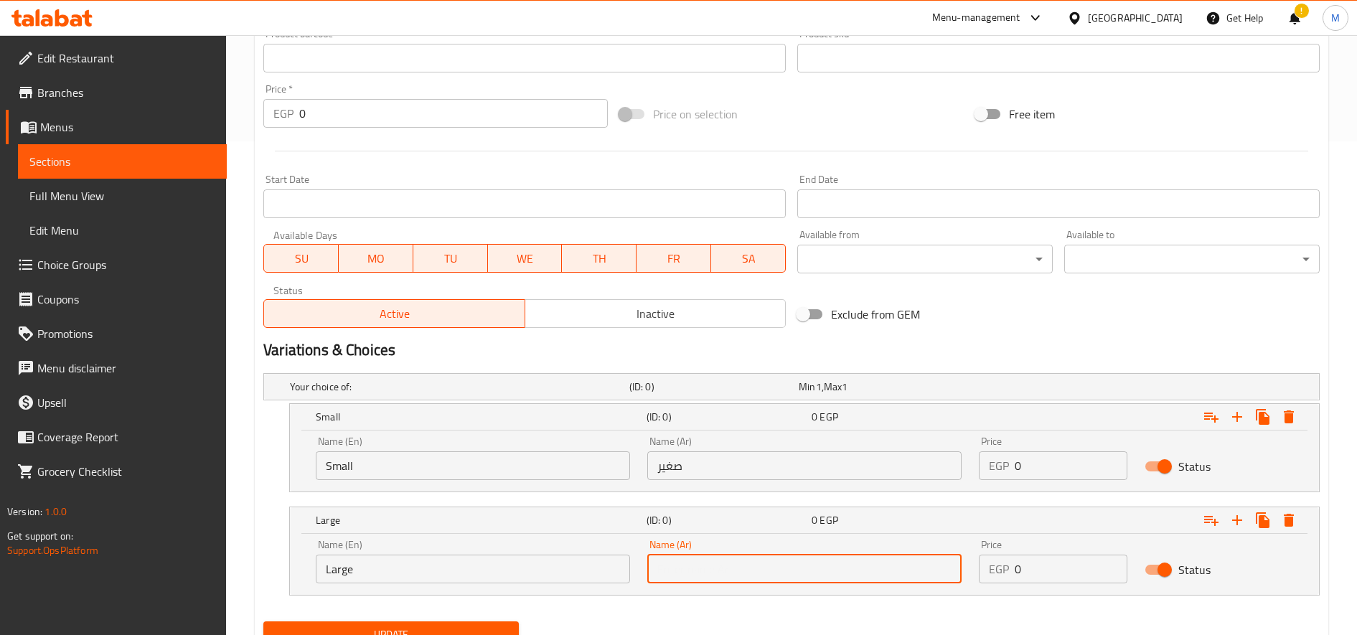
type input "كبير"
click at [1046, 476] on input "0" at bounding box center [1071, 465] width 113 height 29
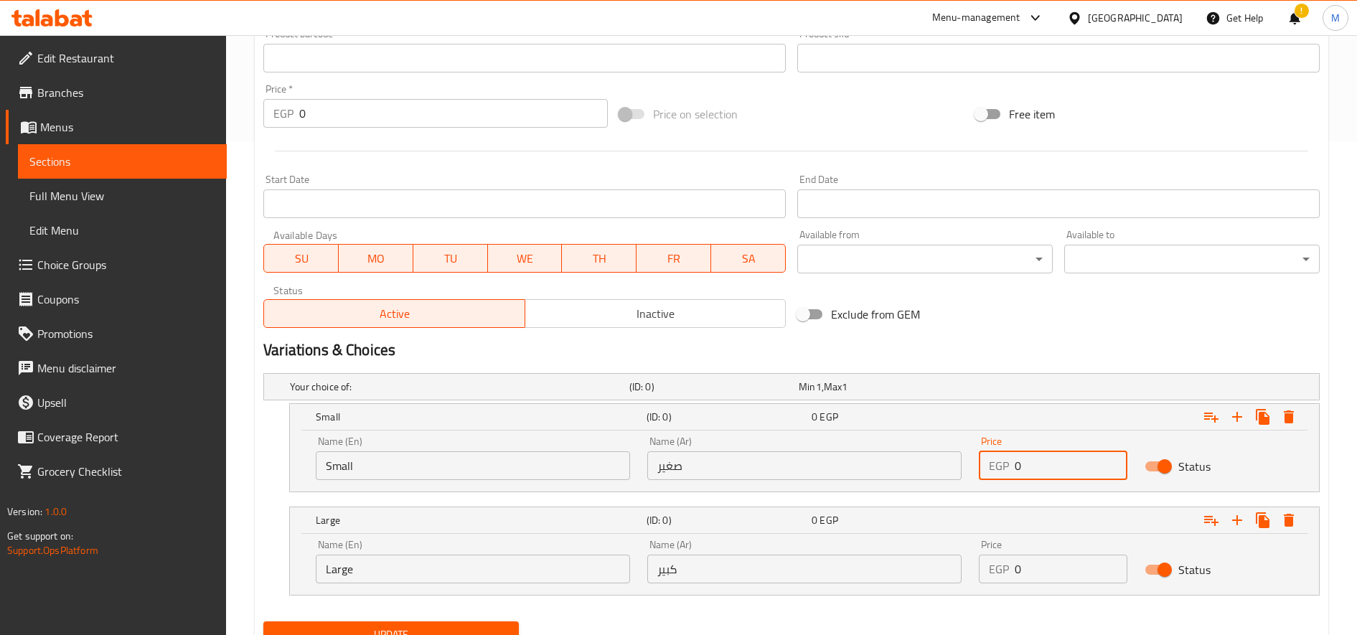
click at [1046, 476] on input "0" at bounding box center [1071, 465] width 113 height 29
type input "15"
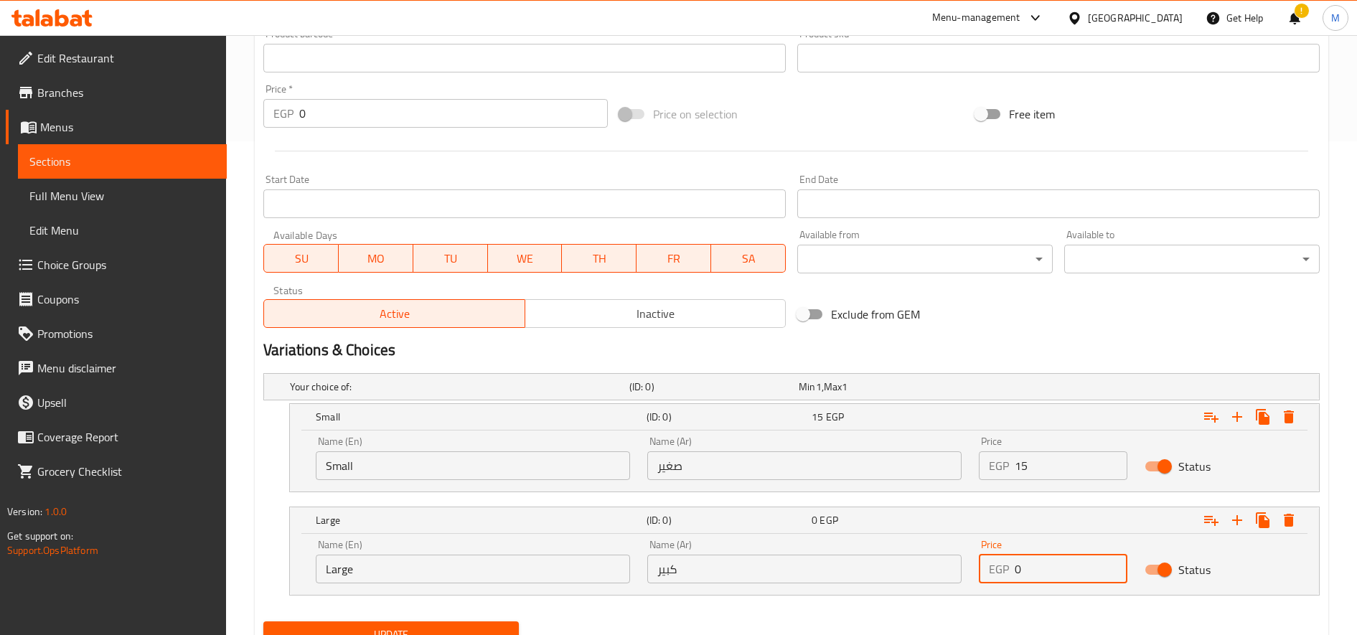
click at [1049, 565] on input "0" at bounding box center [1071, 569] width 113 height 29
type input "20"
click at [389, 623] on button "Update" at bounding box center [390, 634] width 255 height 27
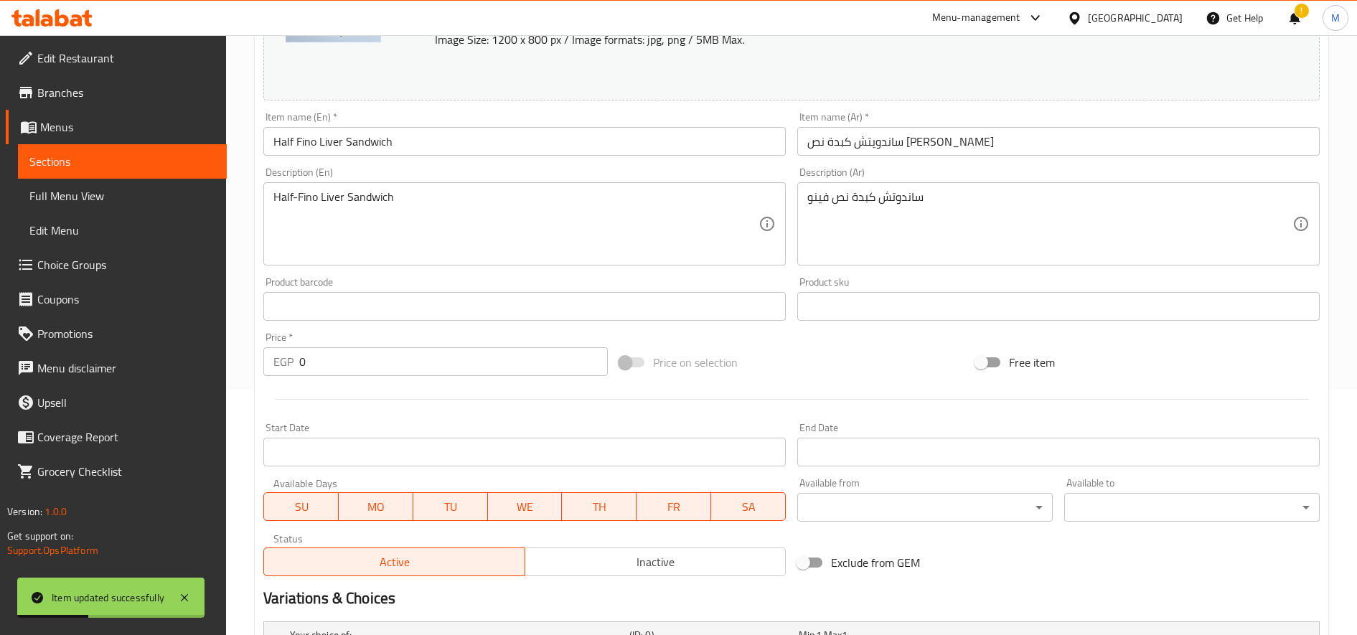
scroll to position [0, 0]
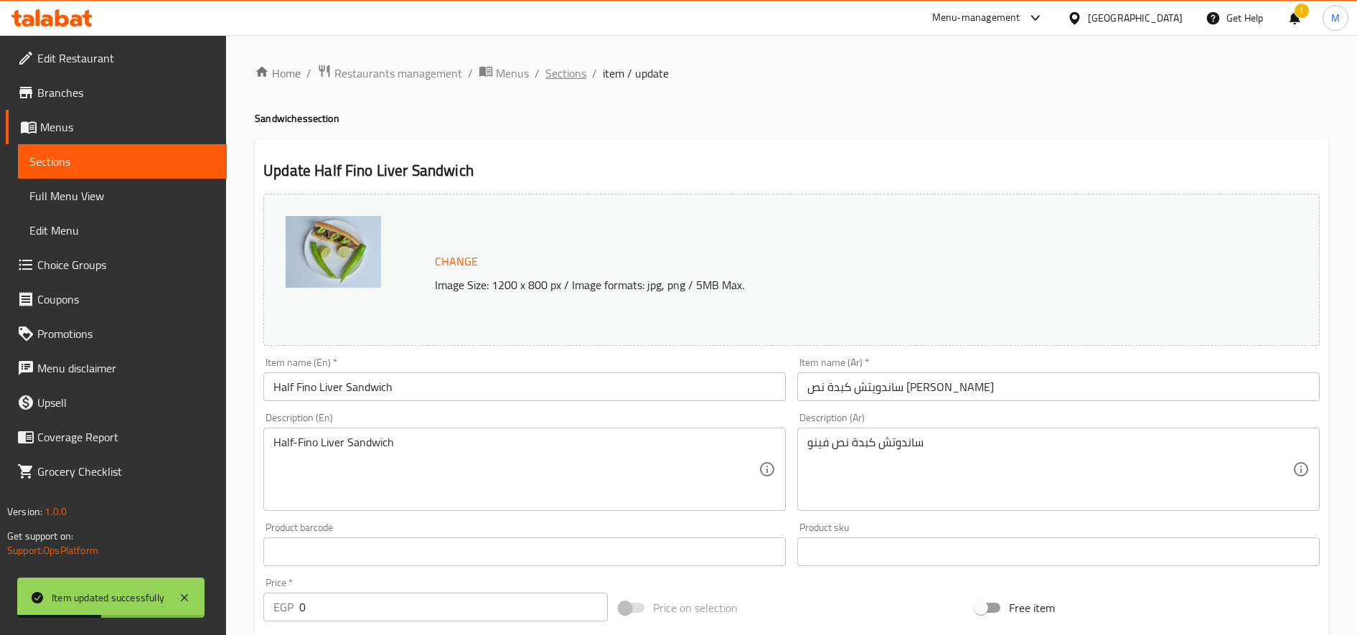
click at [553, 67] on span "Sections" at bounding box center [565, 73] width 41 height 17
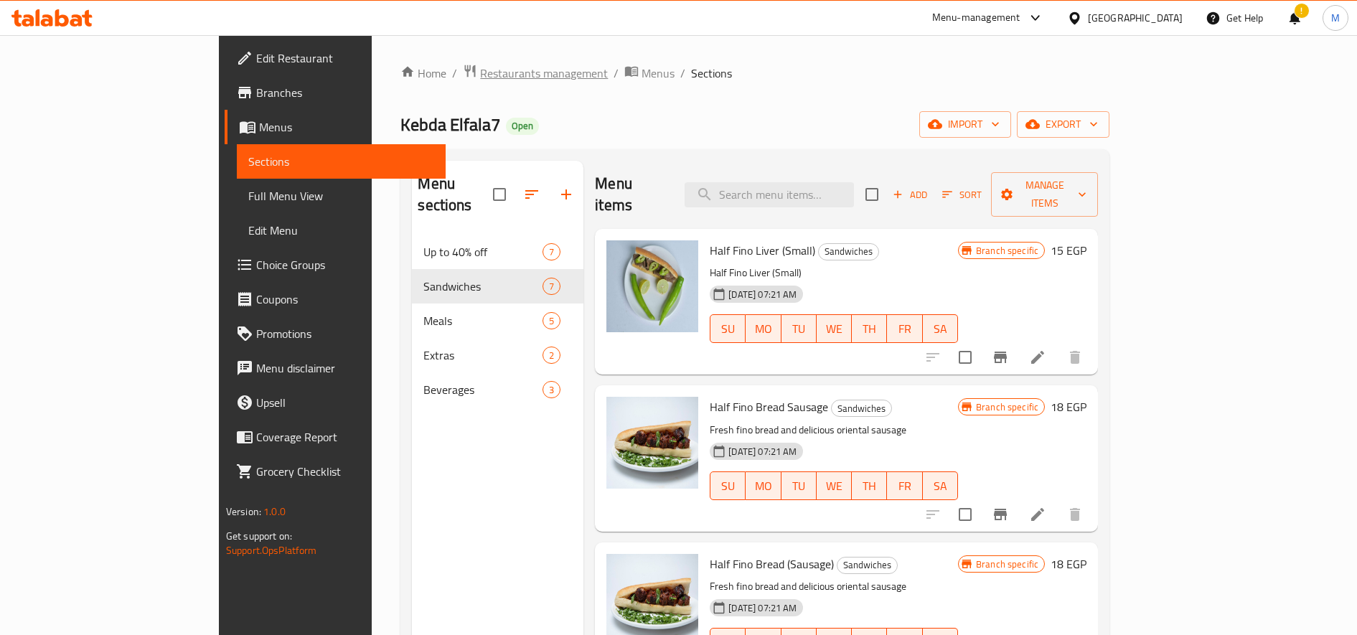
click at [380, 61] on div "Home / Restaurants management / Menus / Sections Kebda Elfala7 Open import expo…" at bounding box center [755, 435] width 766 height 801
click at [480, 70] on span "Restaurants management" at bounding box center [544, 73] width 128 height 17
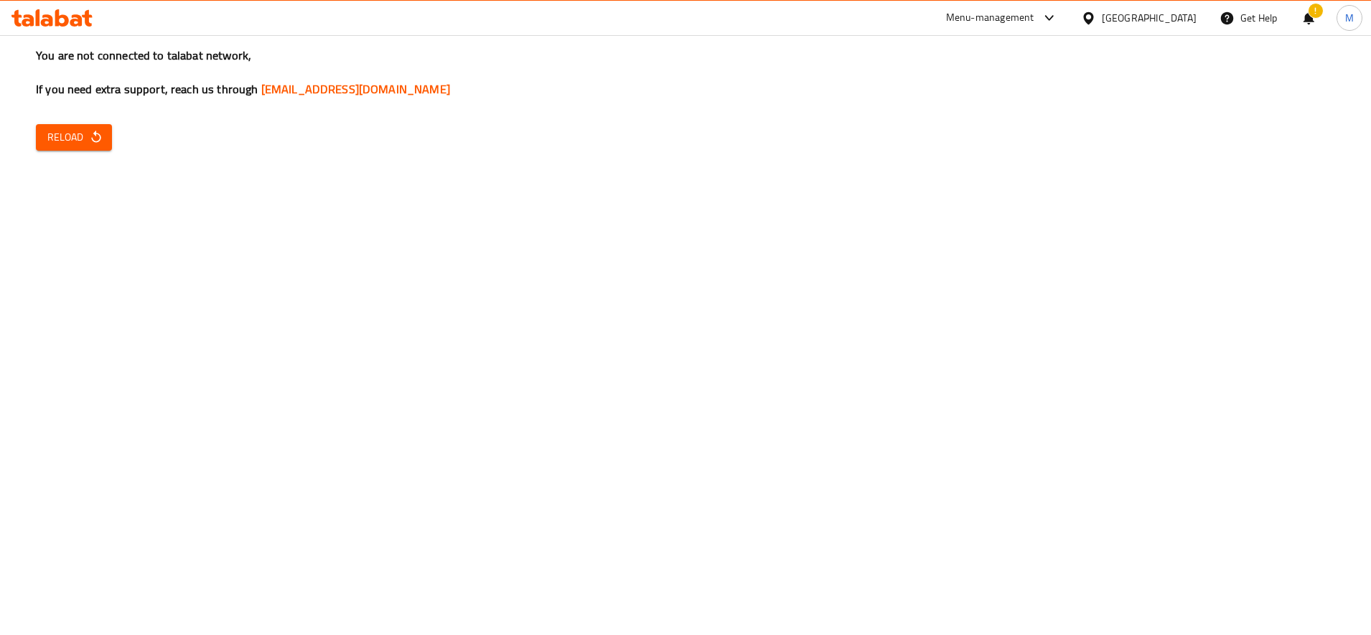
click at [63, 143] on span "Reload" at bounding box center [73, 137] width 53 height 18
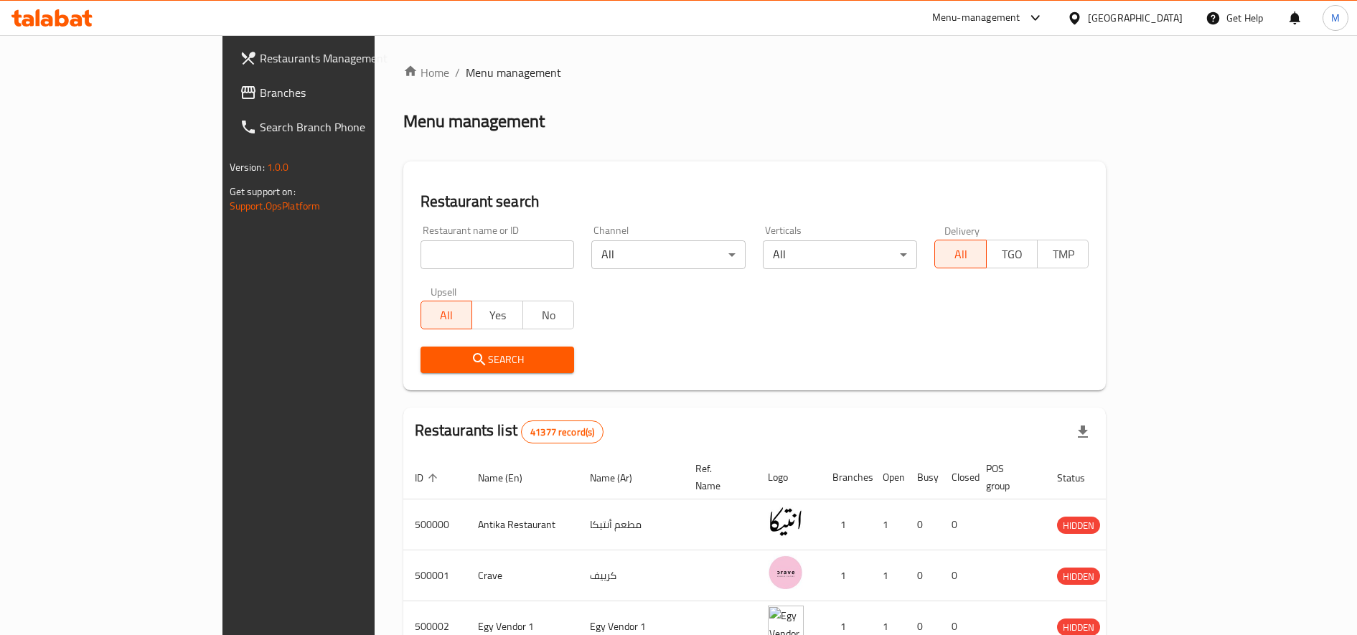
click at [438, 257] on input "search" at bounding box center [497, 254] width 154 height 29
paste input "702039"
type input "702039"
click button "Search" at bounding box center [497, 360] width 154 height 27
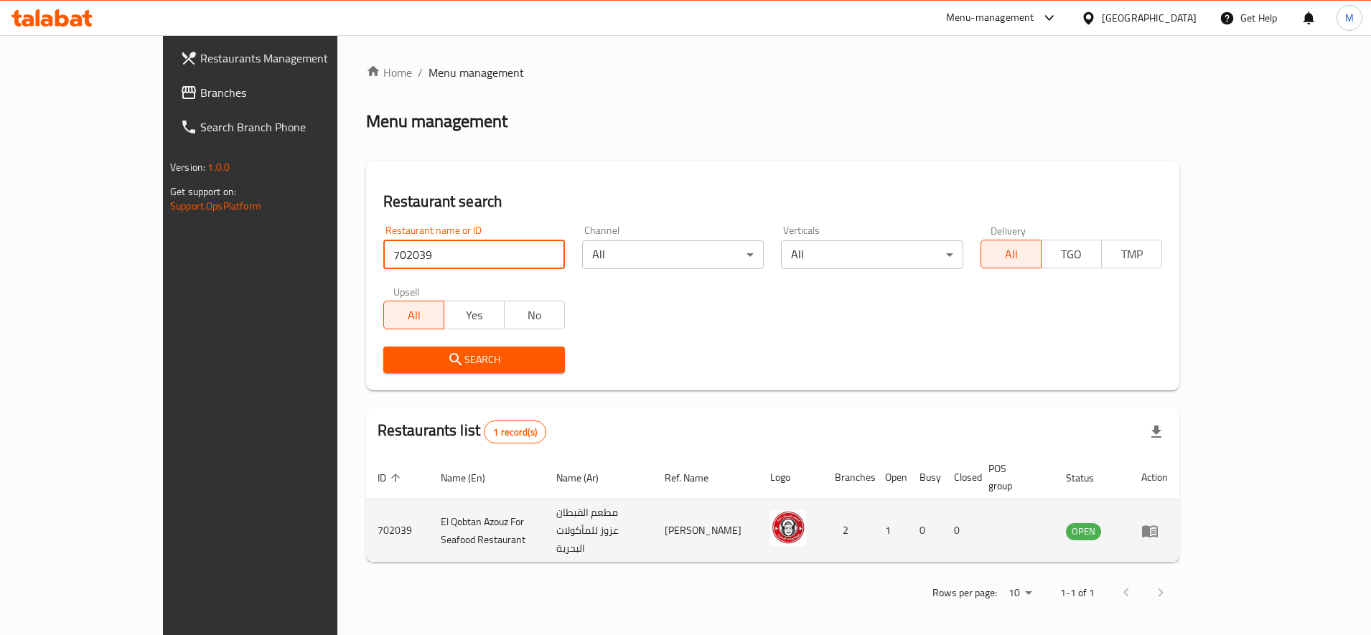
click at [1158, 522] on icon "enhanced table" at bounding box center [1149, 530] width 17 height 17
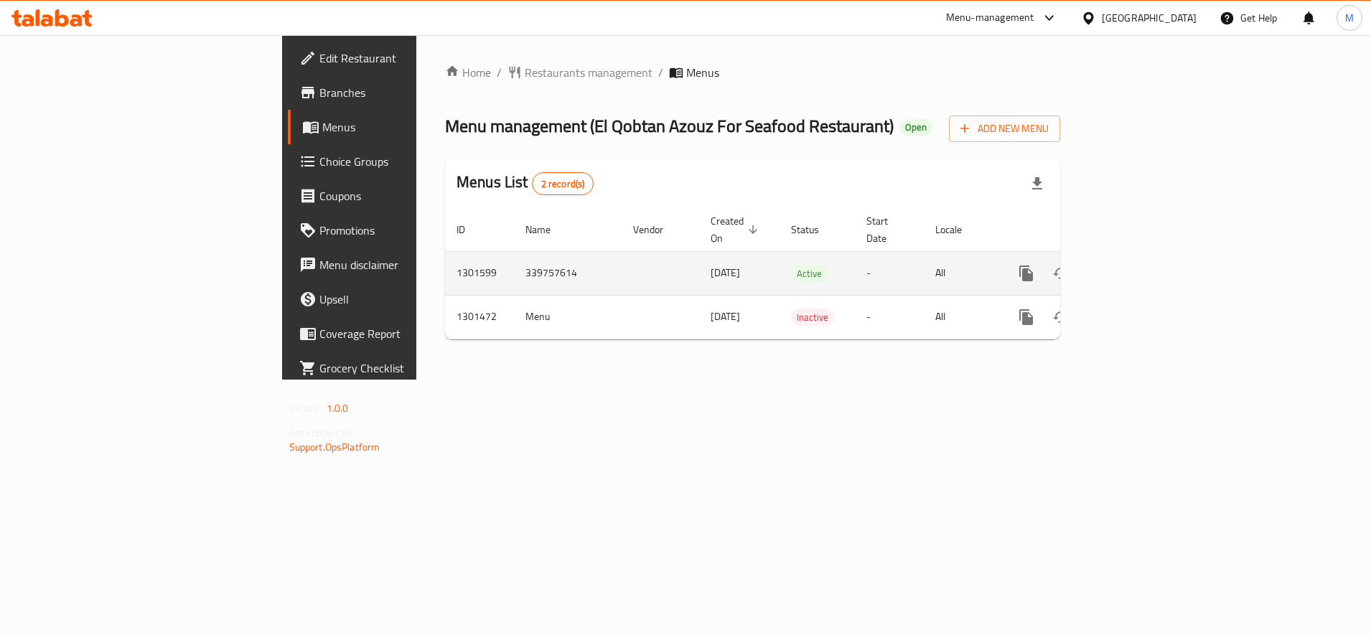
click at [1138, 265] on icon "enhanced table" at bounding box center [1129, 273] width 17 height 17
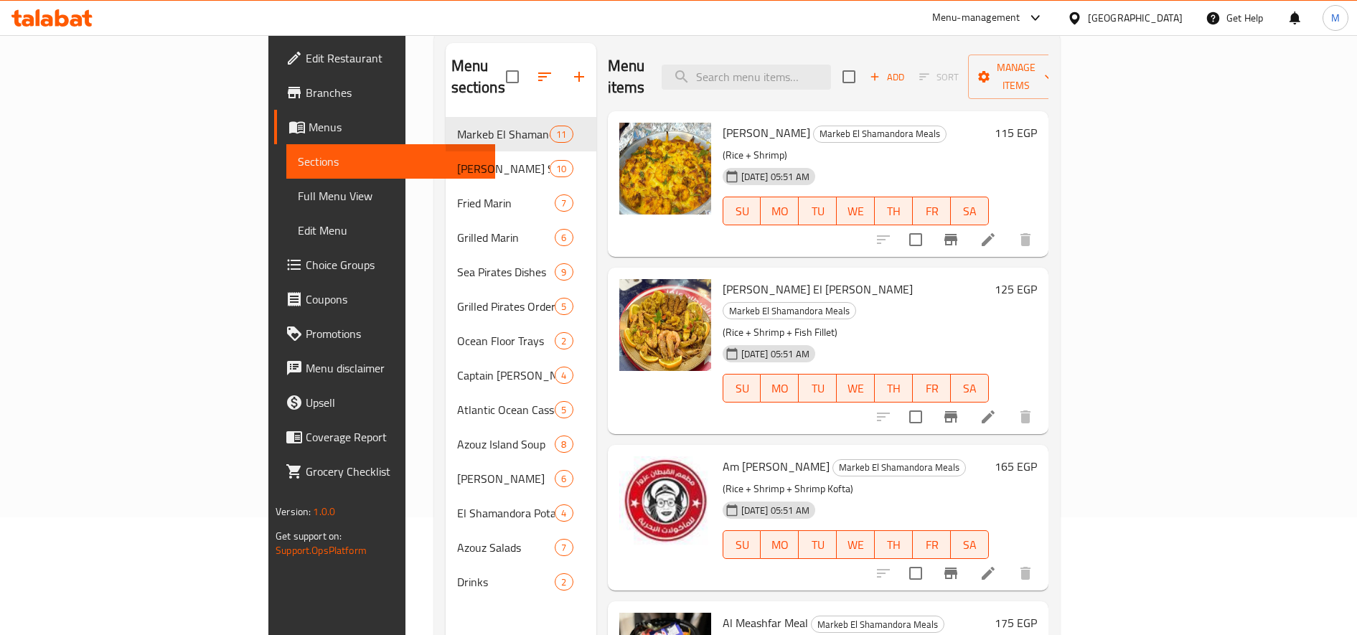
scroll to position [201, 0]
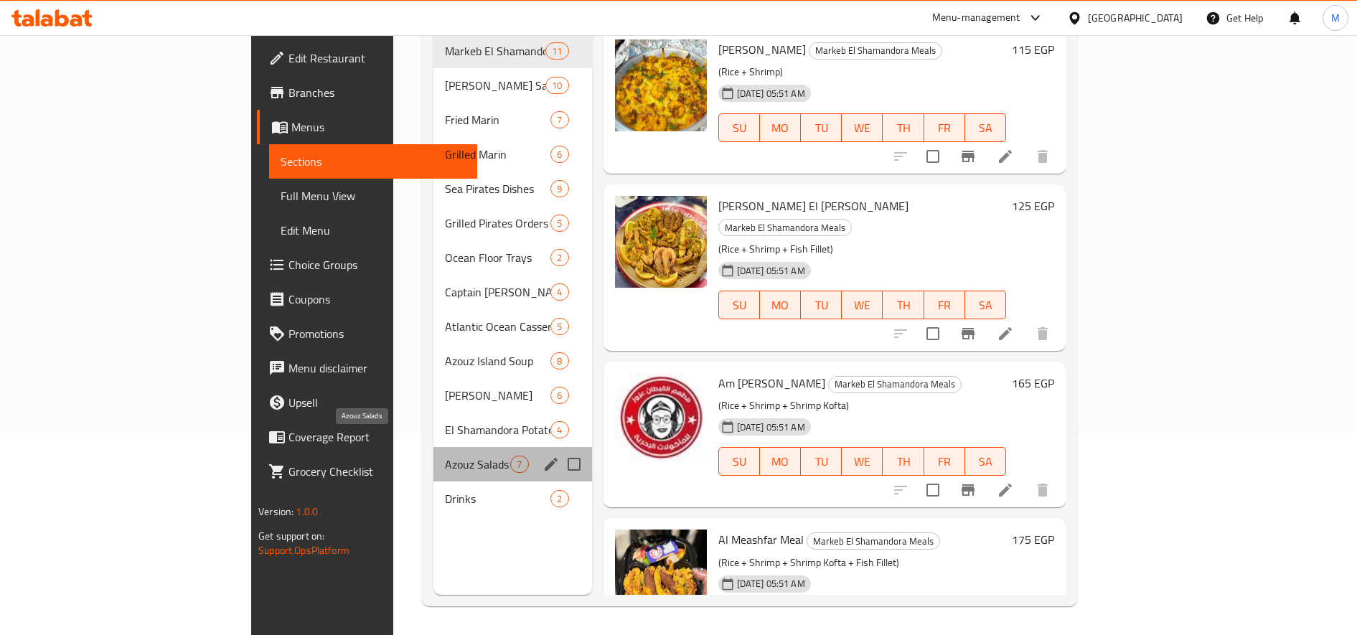
click at [445, 456] on span "Azouz Salads" at bounding box center [477, 464] width 65 height 17
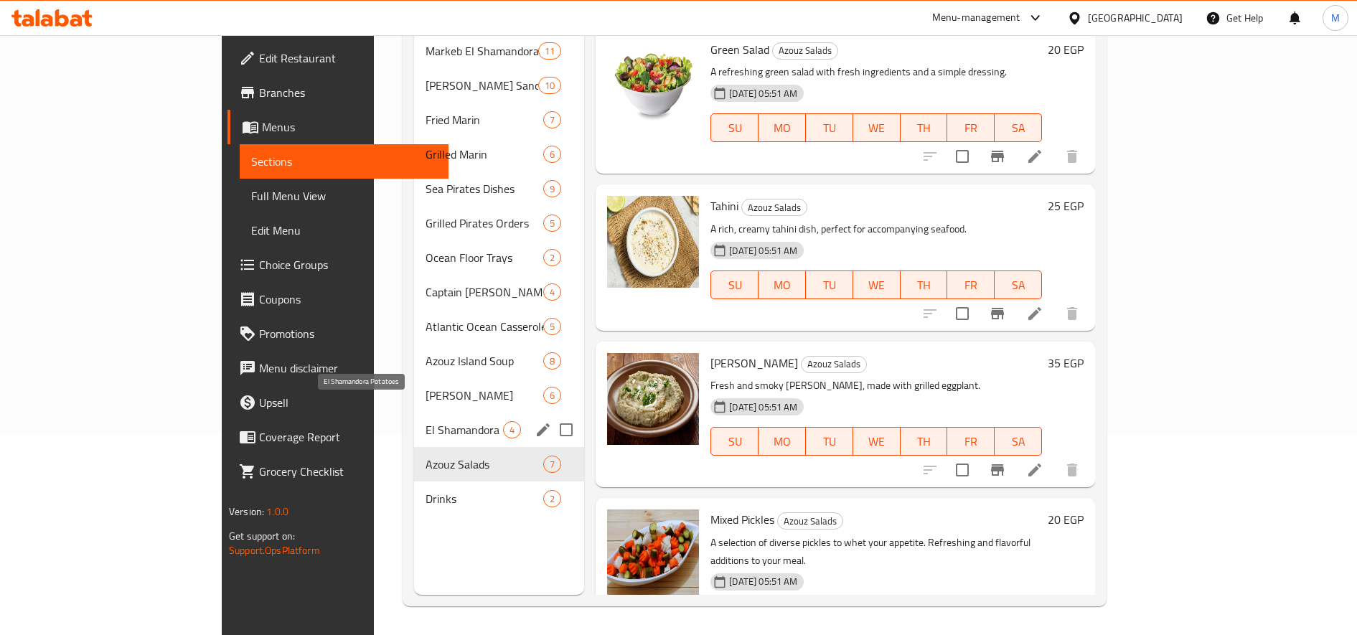
click at [426, 421] on span "El Shamandora Potatoes" at bounding box center [464, 429] width 77 height 17
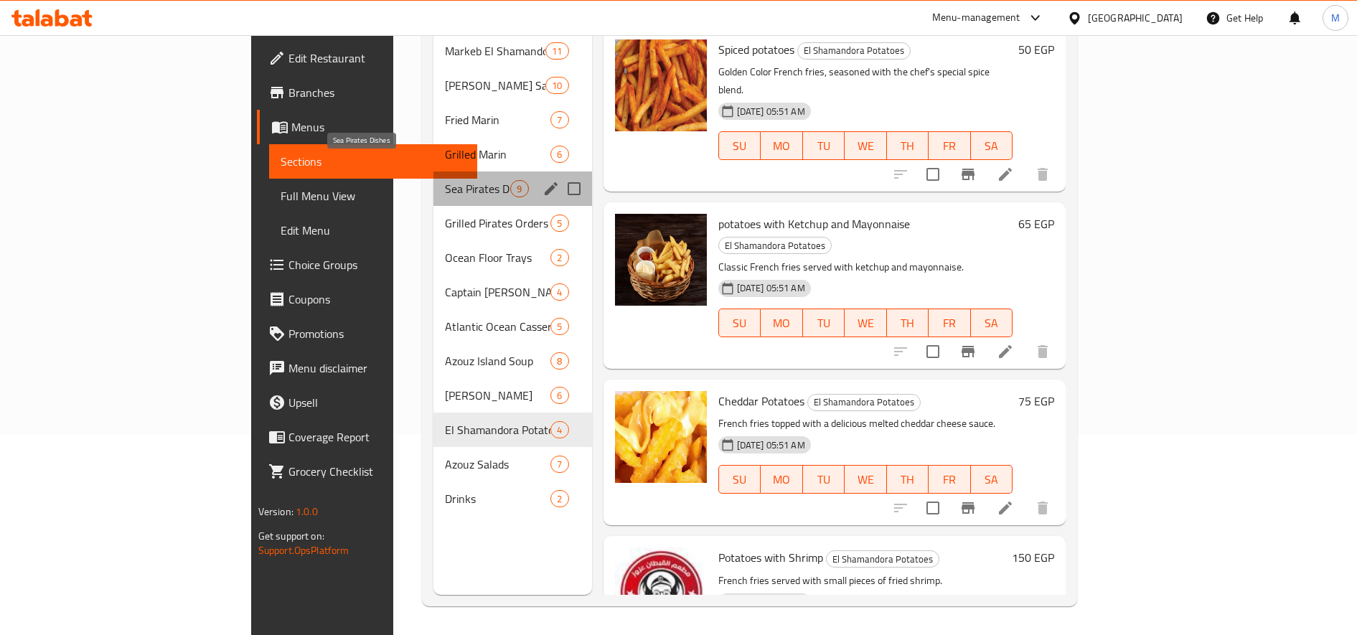
click at [445, 180] on span "Sea Pirates Dishes" at bounding box center [477, 188] width 65 height 17
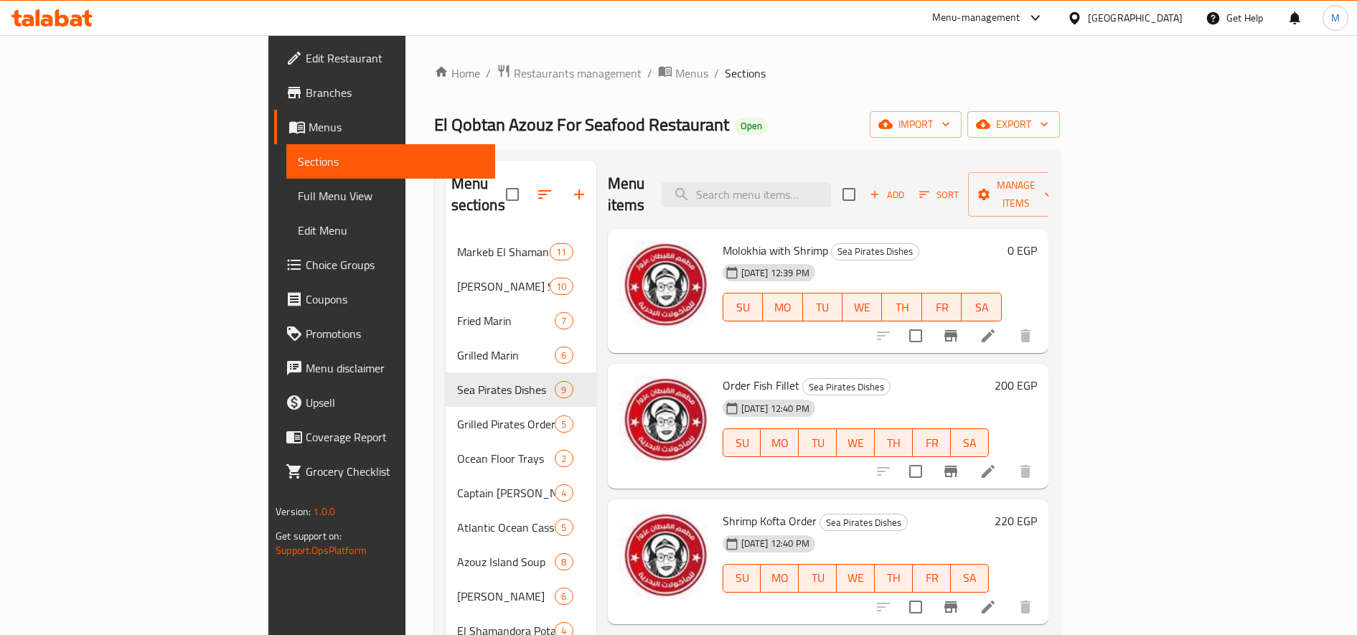
click at [1037, 375] on h6 "200 EGP" at bounding box center [1016, 385] width 42 height 20
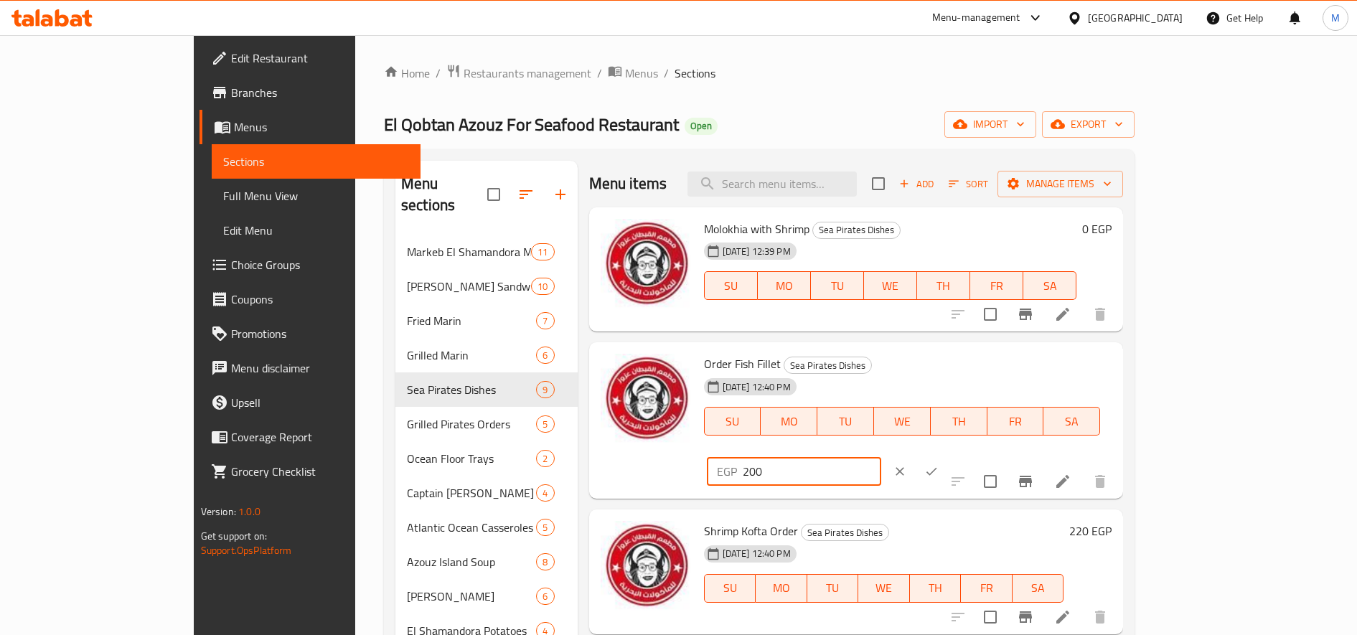
click at [881, 457] on input "200" at bounding box center [812, 471] width 138 height 29
type input "250"
click at [947, 456] on button "ok" at bounding box center [932, 472] width 32 height 32
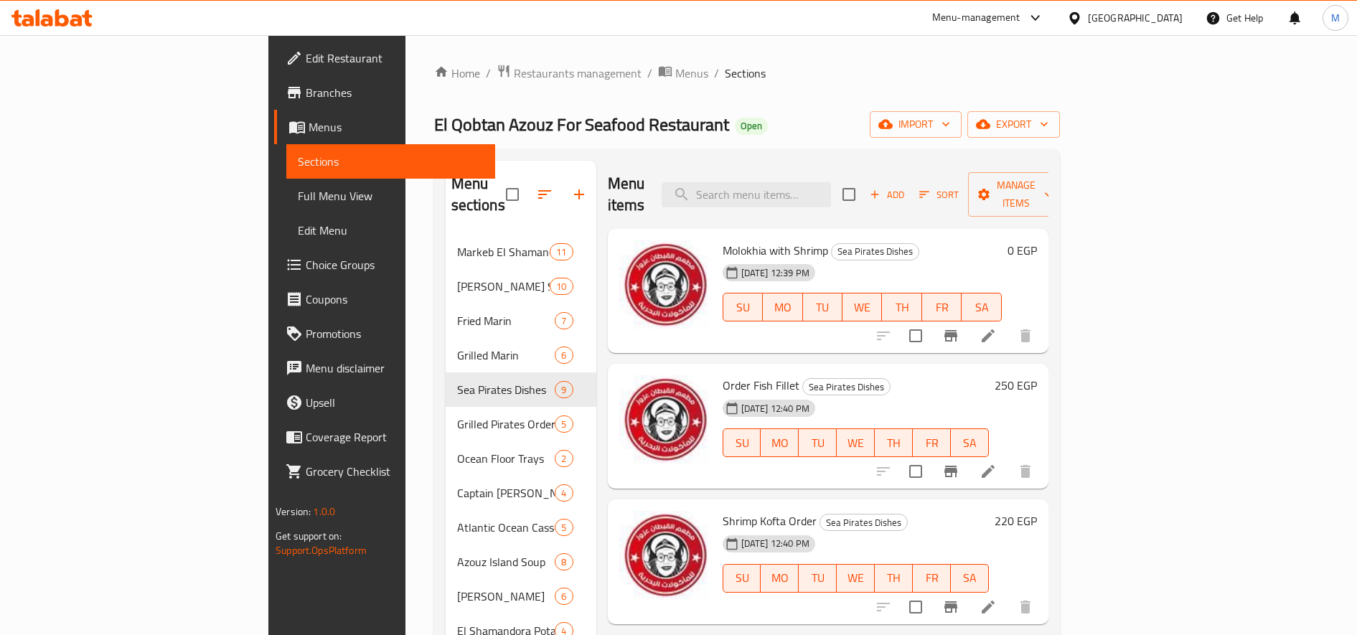
click at [1037, 513] on div "220 EGP" at bounding box center [1013, 562] width 48 height 102
click at [1037, 511] on h6 "220 EGP" at bounding box center [1016, 521] width 42 height 20
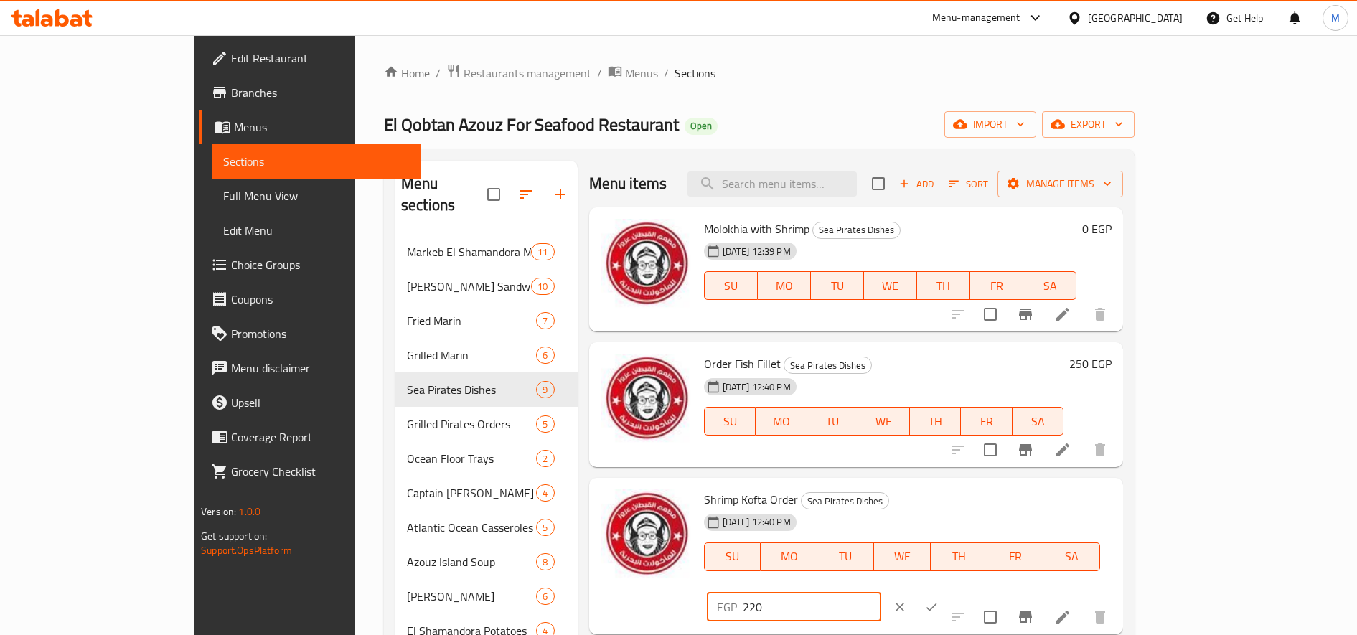
click at [881, 593] on input "220" at bounding box center [812, 607] width 138 height 29
paste input "75.0"
type input "275.00"
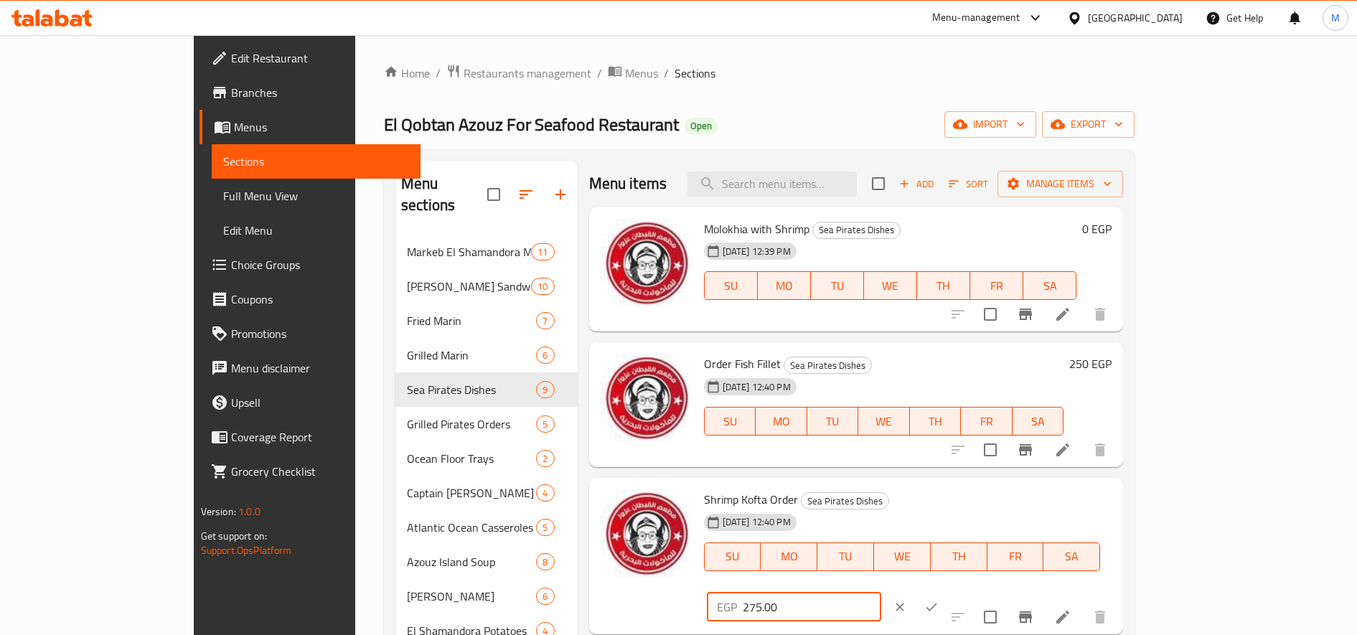
click at [947, 591] on button "ok" at bounding box center [932, 607] width 32 height 32
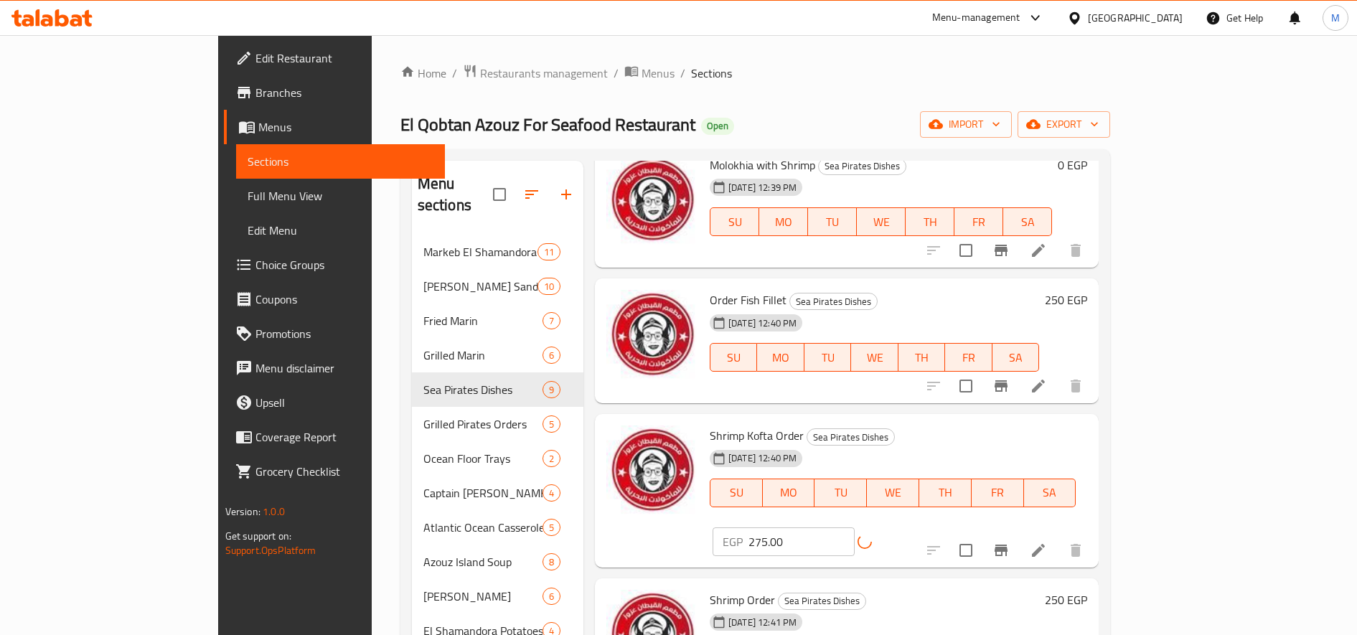
scroll to position [120, 0]
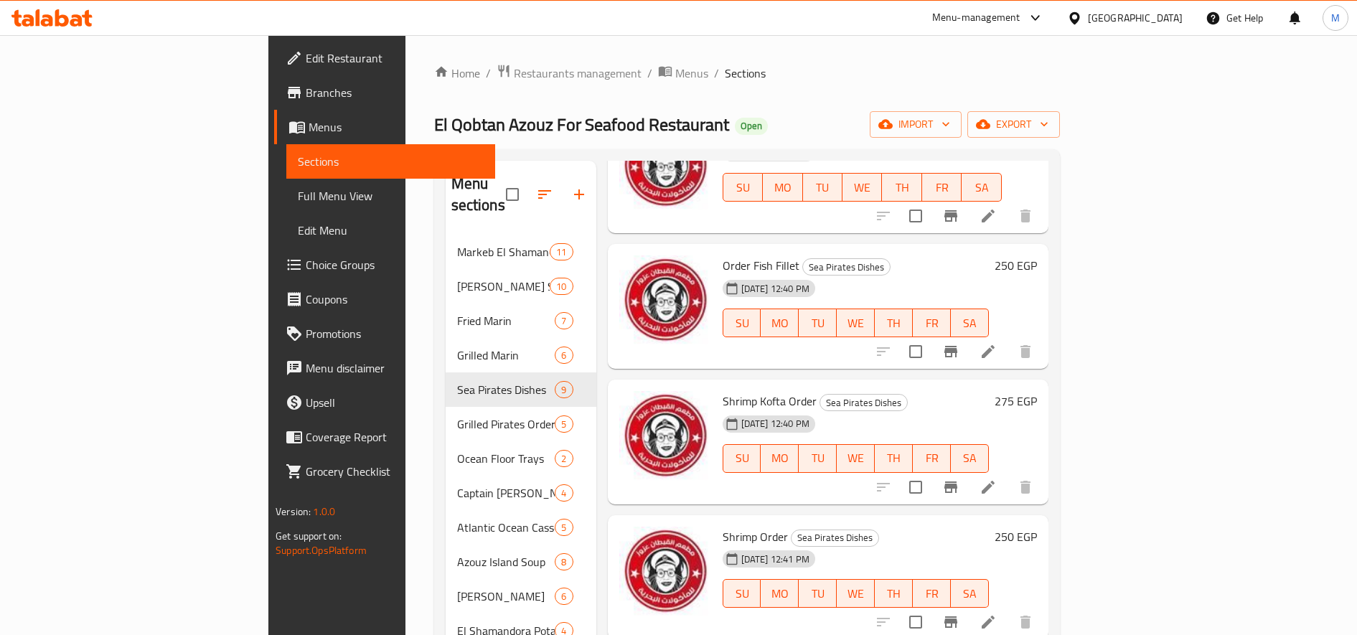
click at [1037, 527] on h6 "250 EGP" at bounding box center [1016, 537] width 42 height 20
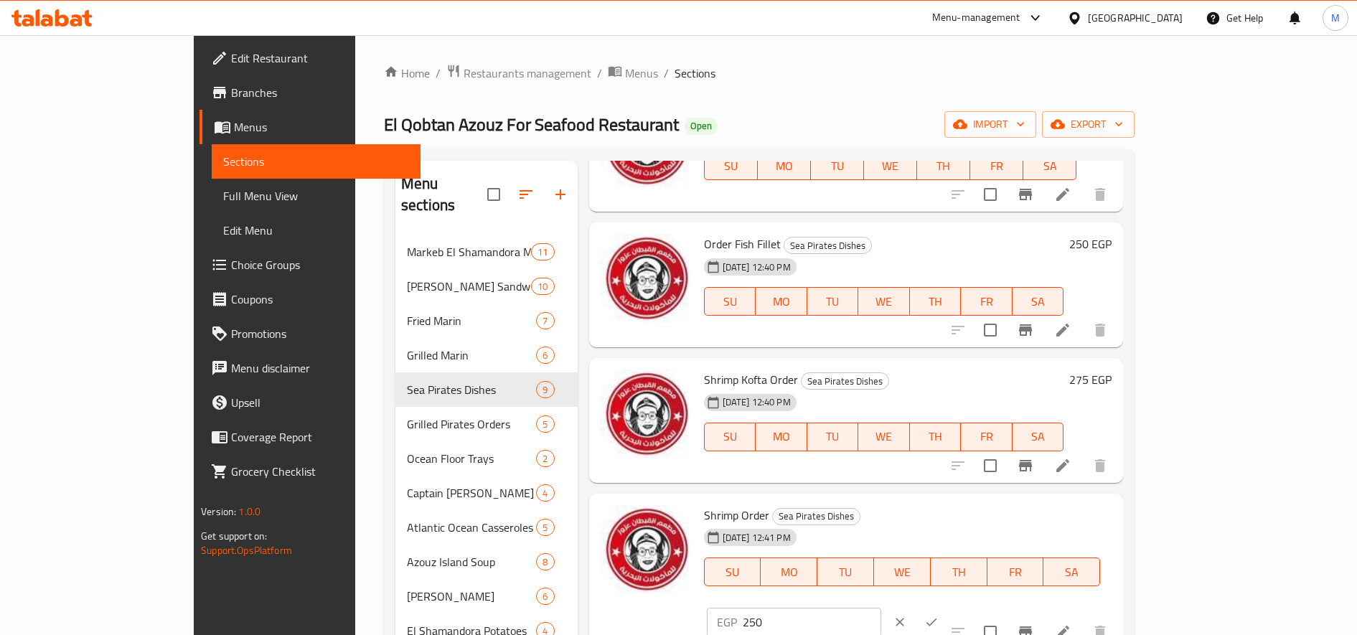
click at [881, 608] on input "250" at bounding box center [812, 622] width 138 height 29
paste input "312."
drag, startPoint x: 1109, startPoint y: 523, endPoint x: 1150, endPoint y: 522, distance: 41.6
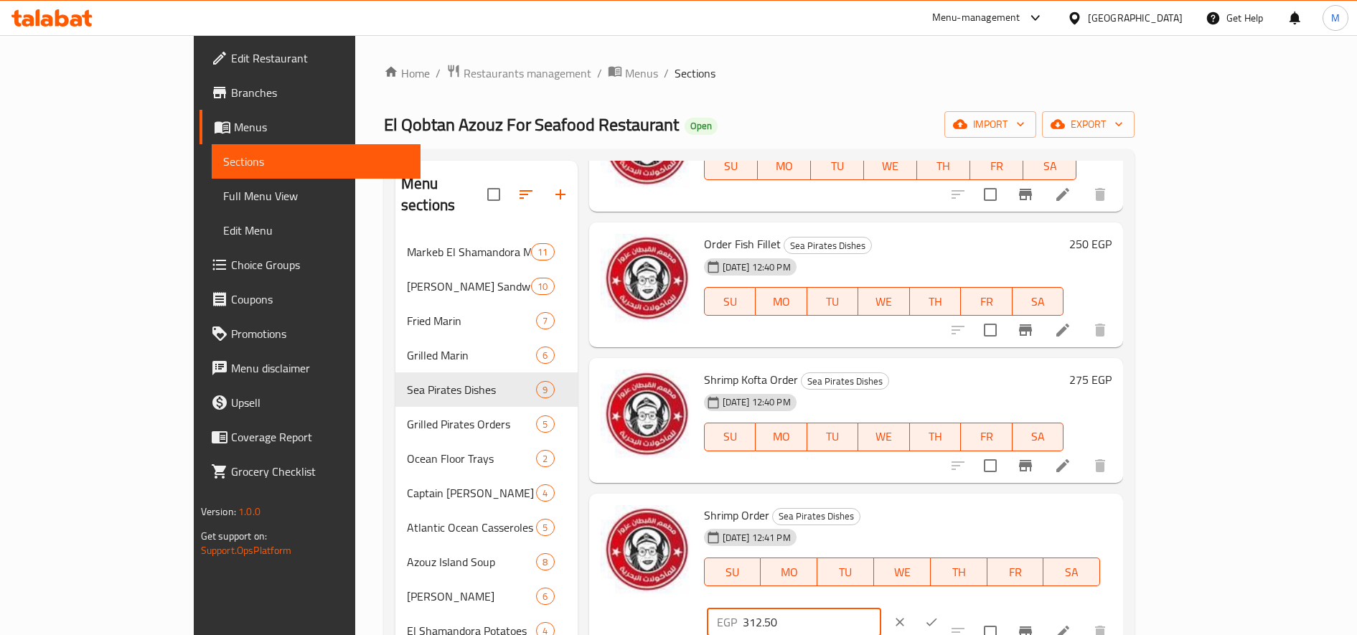
click at [881, 608] on input "312.50" at bounding box center [812, 622] width 138 height 29
type input "315"
click at [939, 615] on icon "ok" at bounding box center [931, 622] width 14 height 14
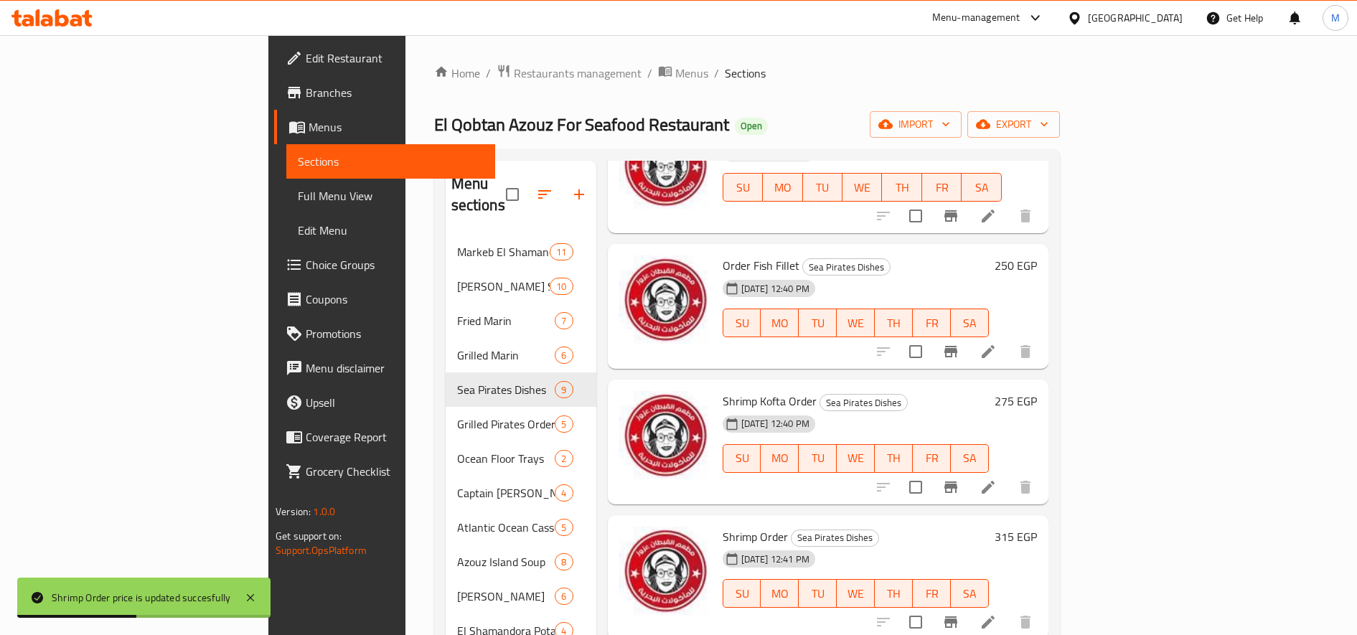
click at [1037, 527] on h6 "315 EGP" at bounding box center [1016, 537] width 42 height 20
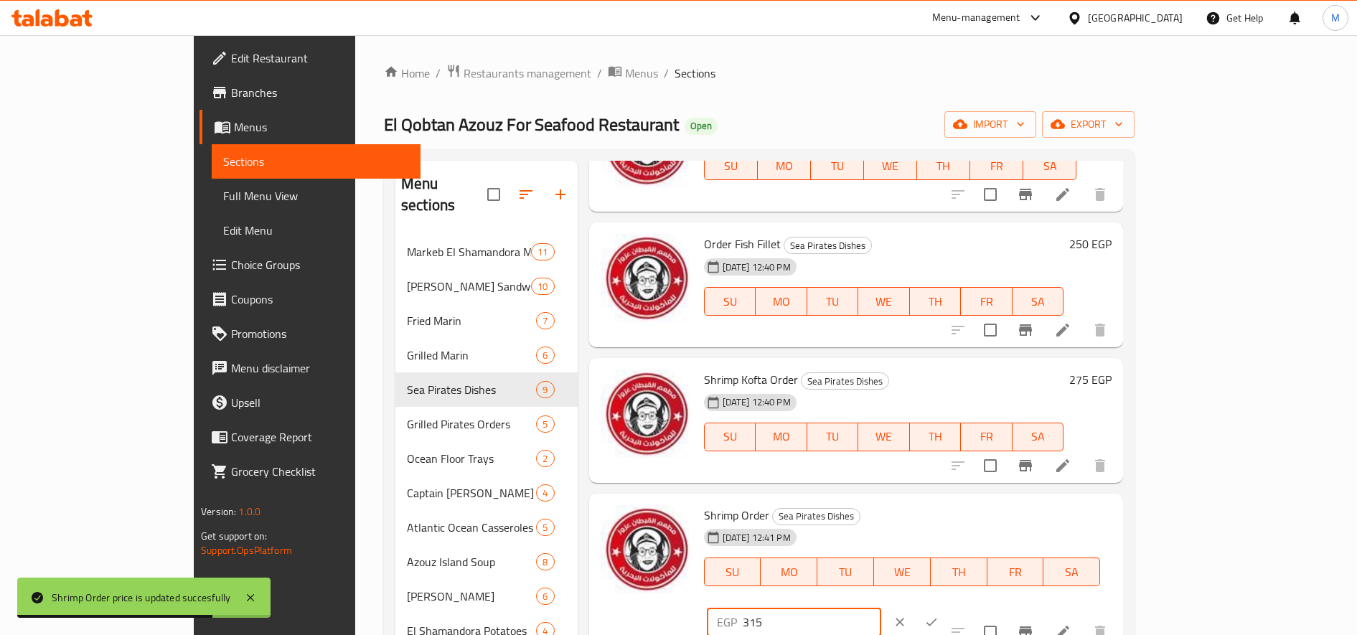
drag, startPoint x: 1118, startPoint y: 522, endPoint x: 1102, endPoint y: 525, distance: 16.2
click at [881, 608] on input "315" at bounding box center [812, 622] width 138 height 29
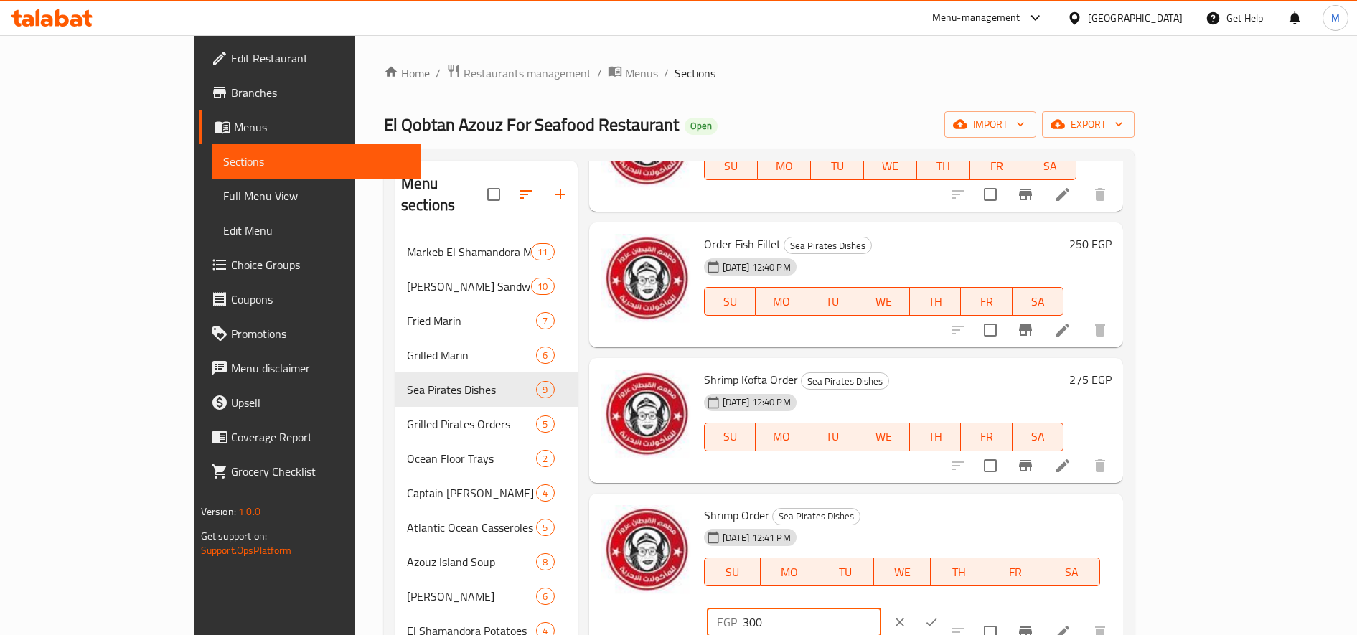
type input "300"
click at [937, 619] on icon "ok" at bounding box center [931, 623] width 11 height 8
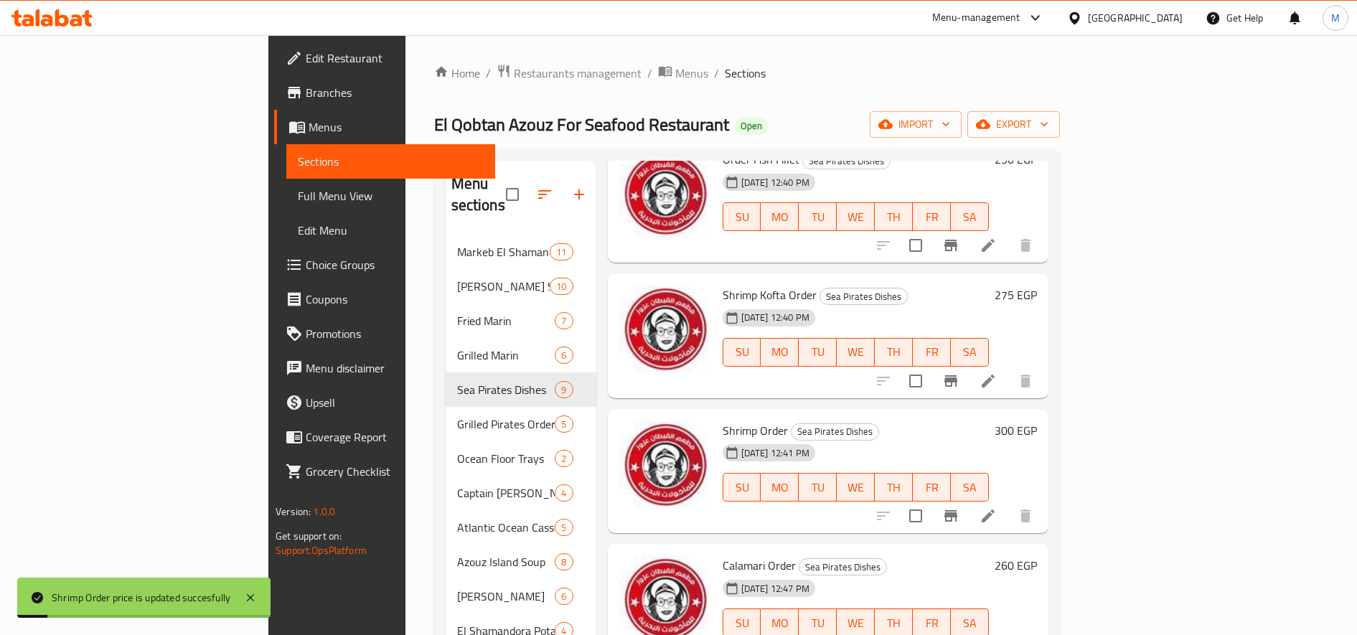
scroll to position [359, 0]
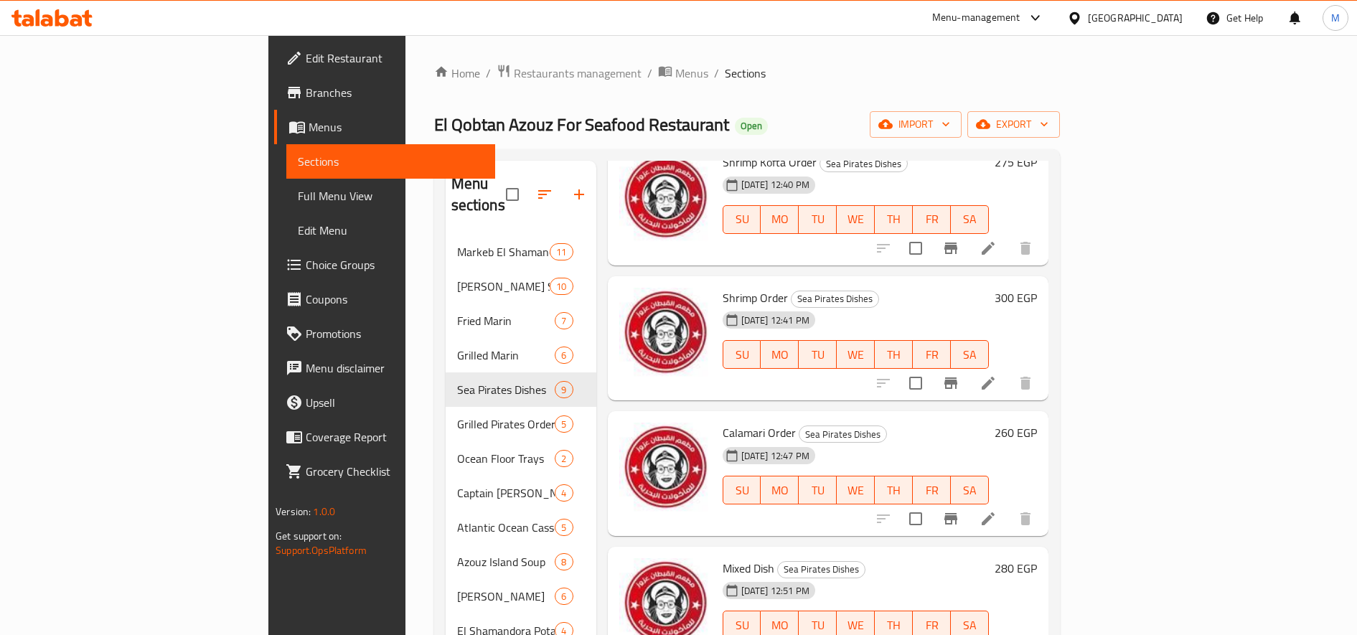
click at [1037, 288] on h6 "300 EGP" at bounding box center [1016, 298] width 42 height 20
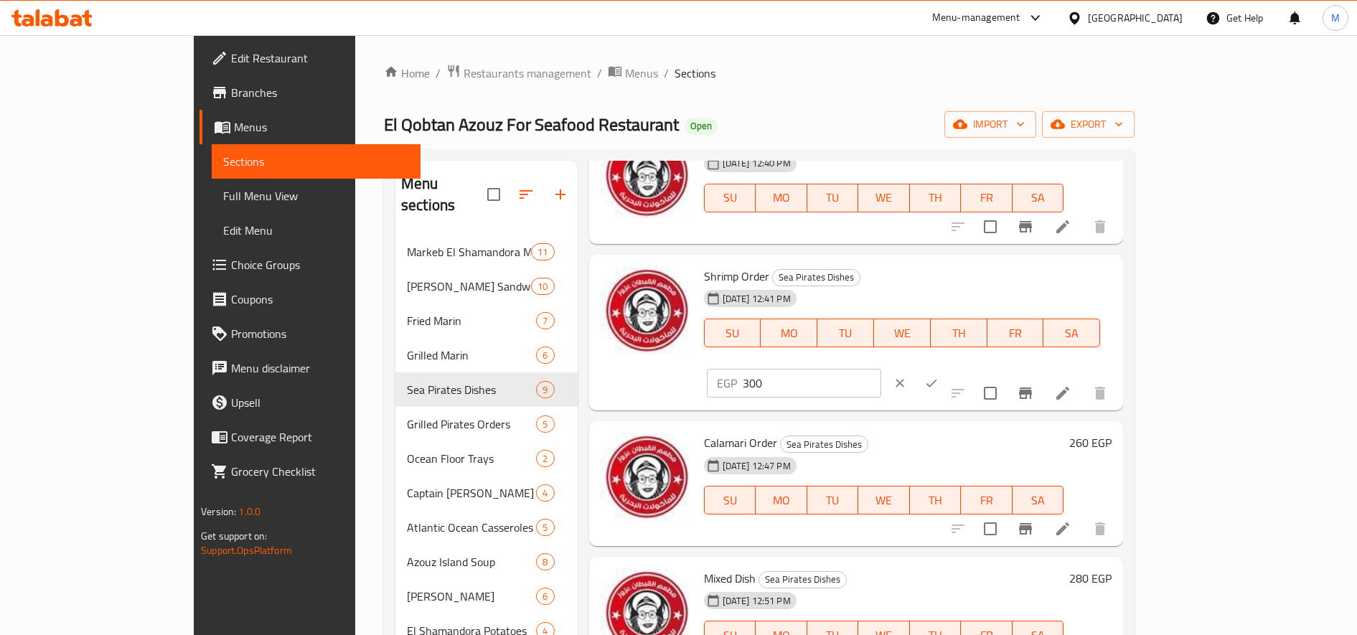
click at [881, 369] on input "300" at bounding box center [812, 383] width 138 height 29
click at [916, 367] on button "clear" at bounding box center [900, 383] width 32 height 32
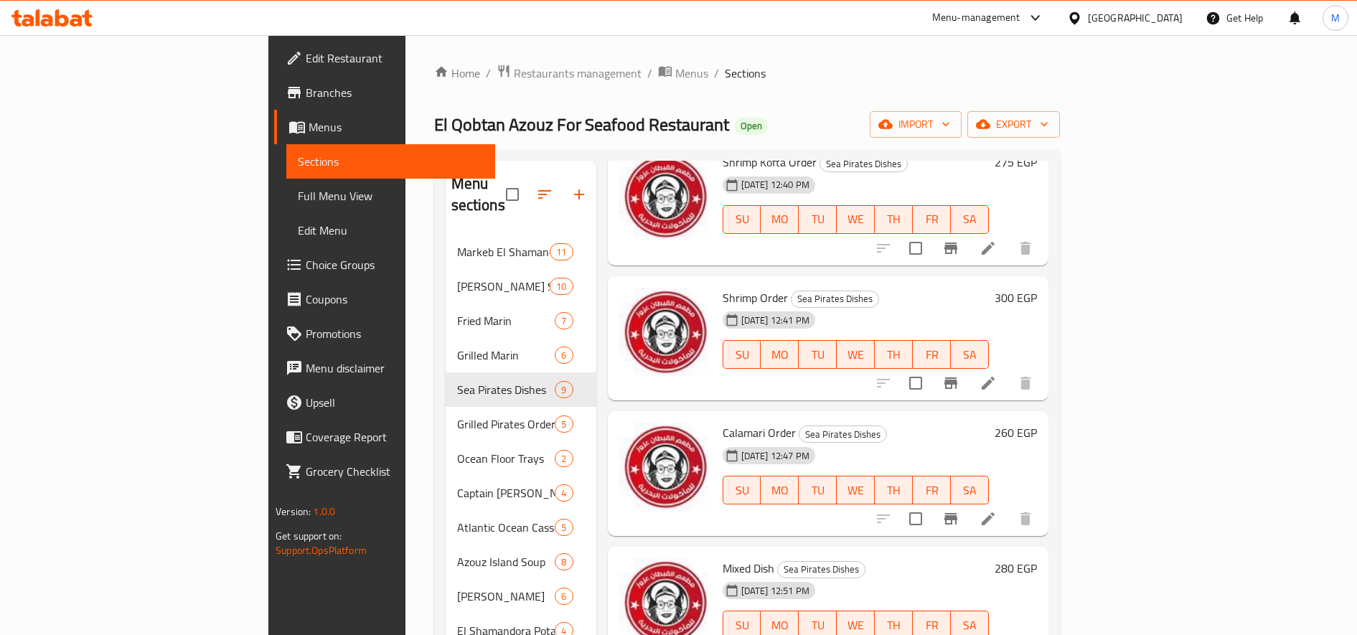
click at [1037, 423] on h6 "260 EGP" at bounding box center [1016, 433] width 42 height 20
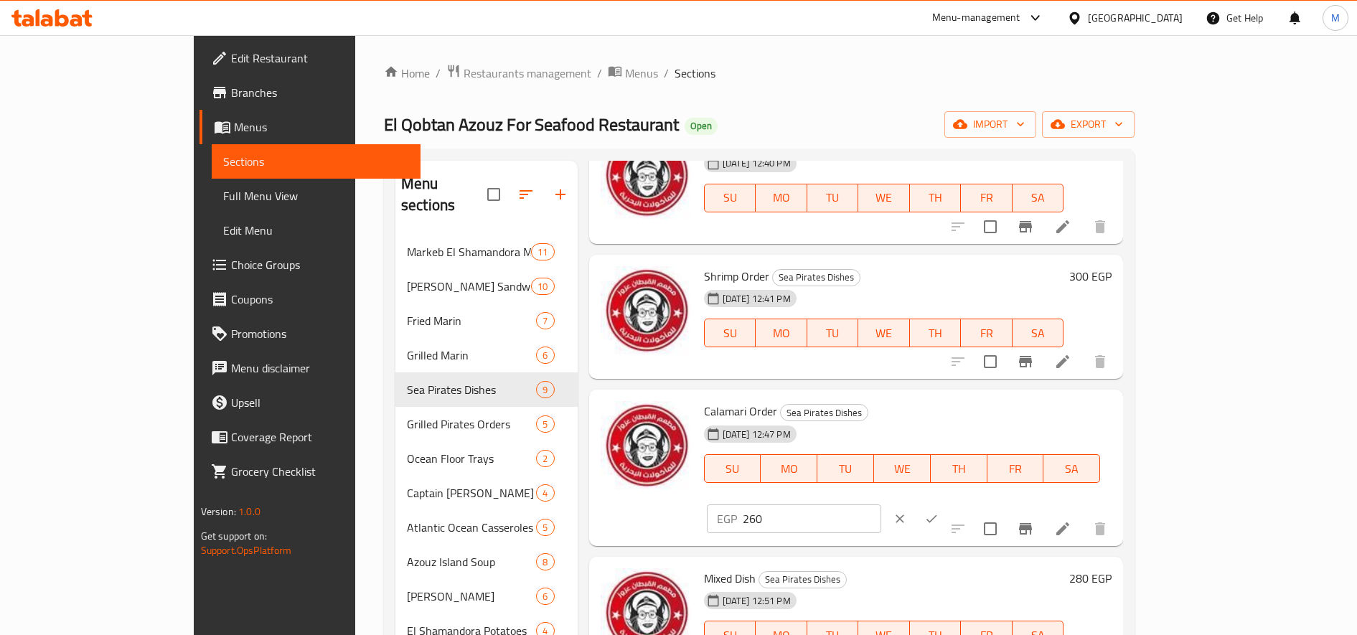
click at [881, 504] on input "260" at bounding box center [812, 518] width 138 height 29
paste input "30"
type input "300"
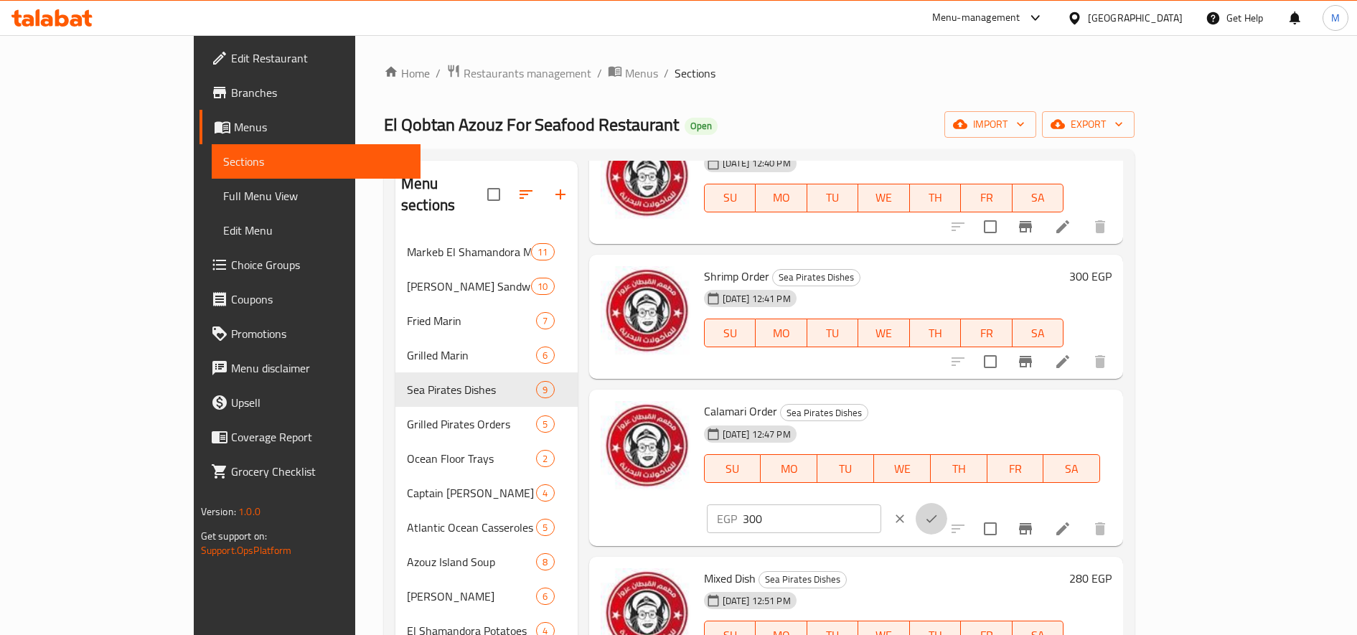
click at [939, 512] on icon "ok" at bounding box center [931, 519] width 14 height 14
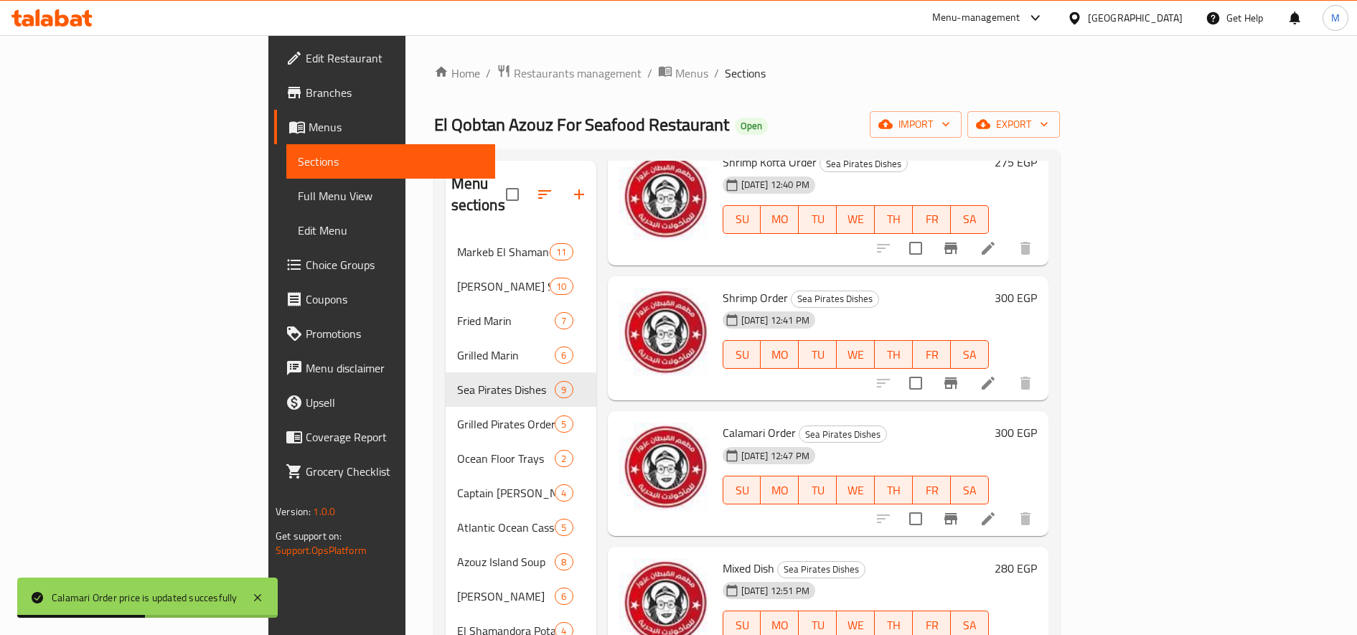
click at [1037, 558] on h6 "280 EGP" at bounding box center [1016, 568] width 42 height 20
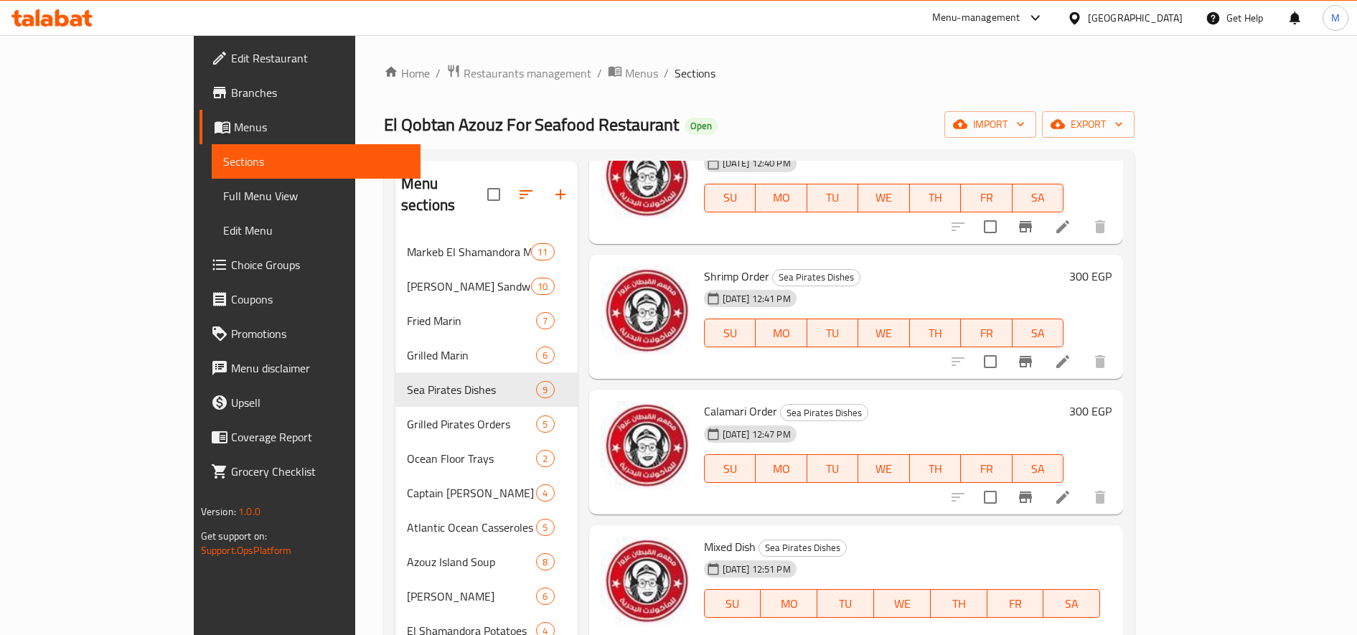
type input "350"
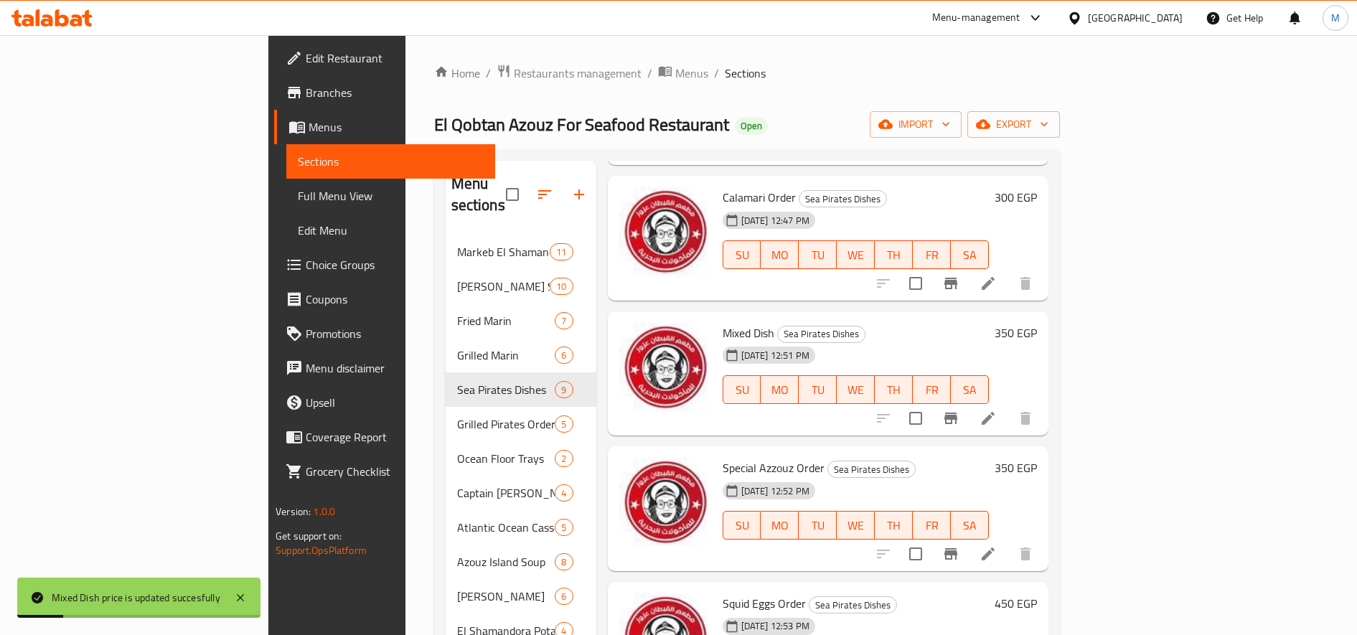
scroll to position [598, 0]
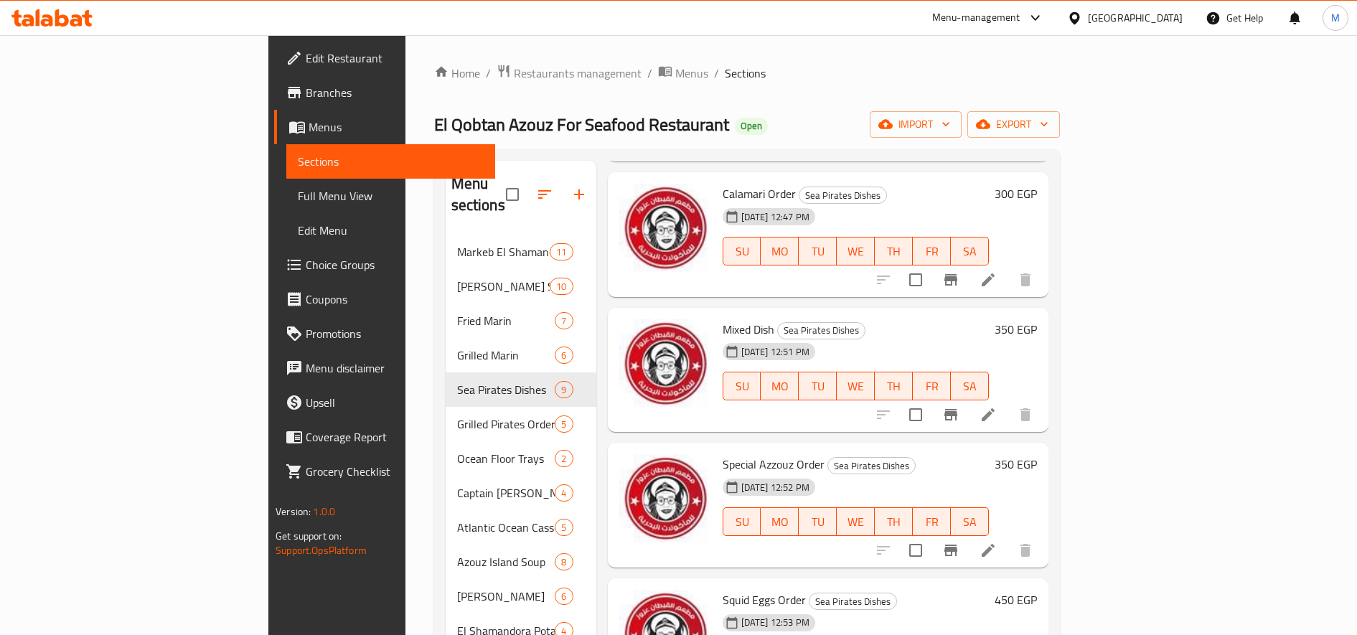
click at [997, 542] on icon at bounding box center [987, 550] width 17 height 17
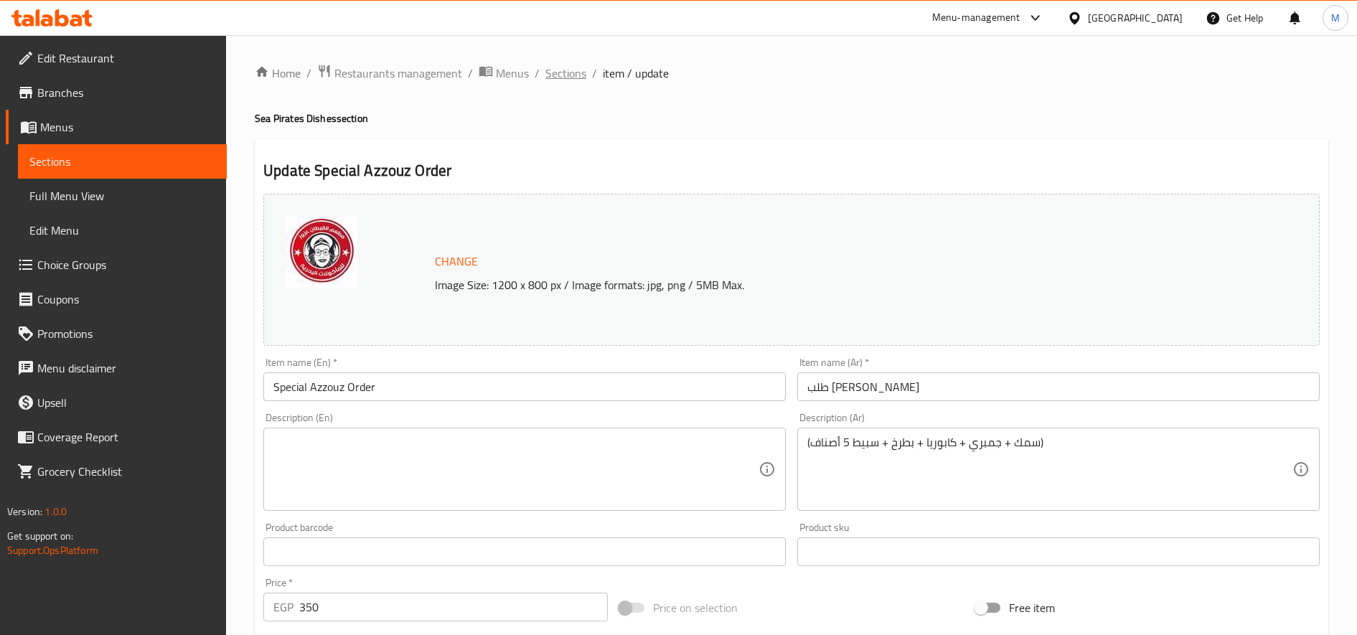
click at [571, 72] on span "Sections" at bounding box center [565, 73] width 41 height 17
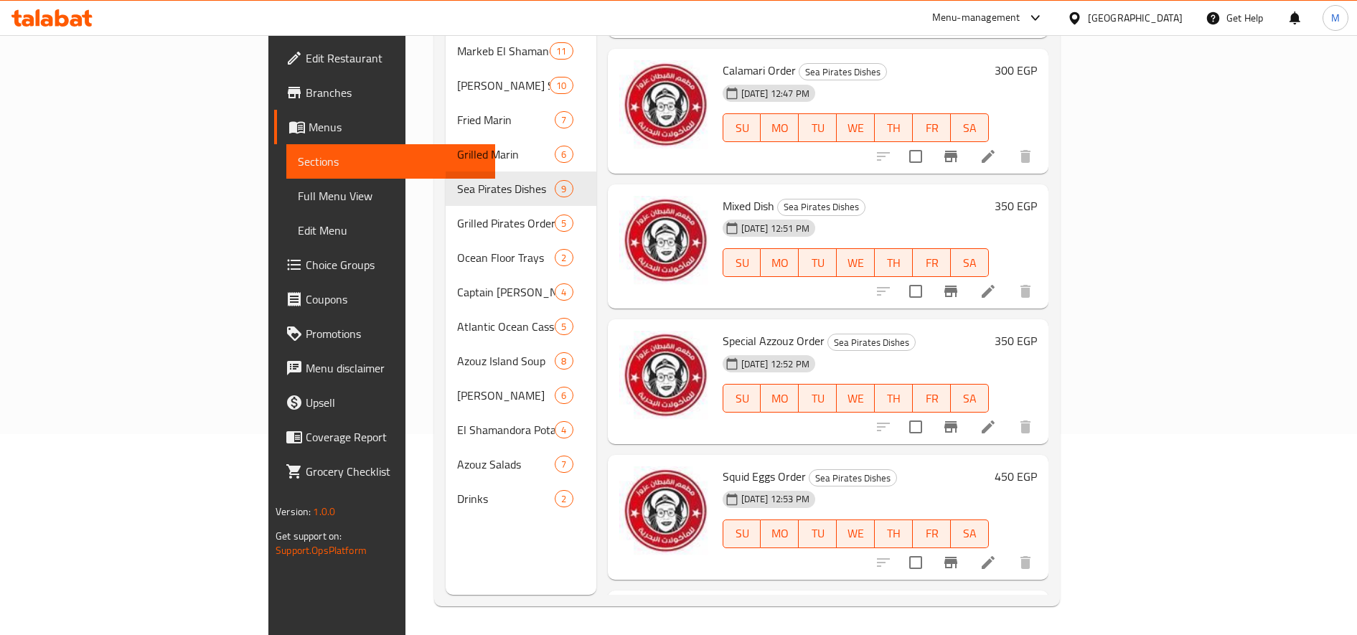
scroll to position [401, 0]
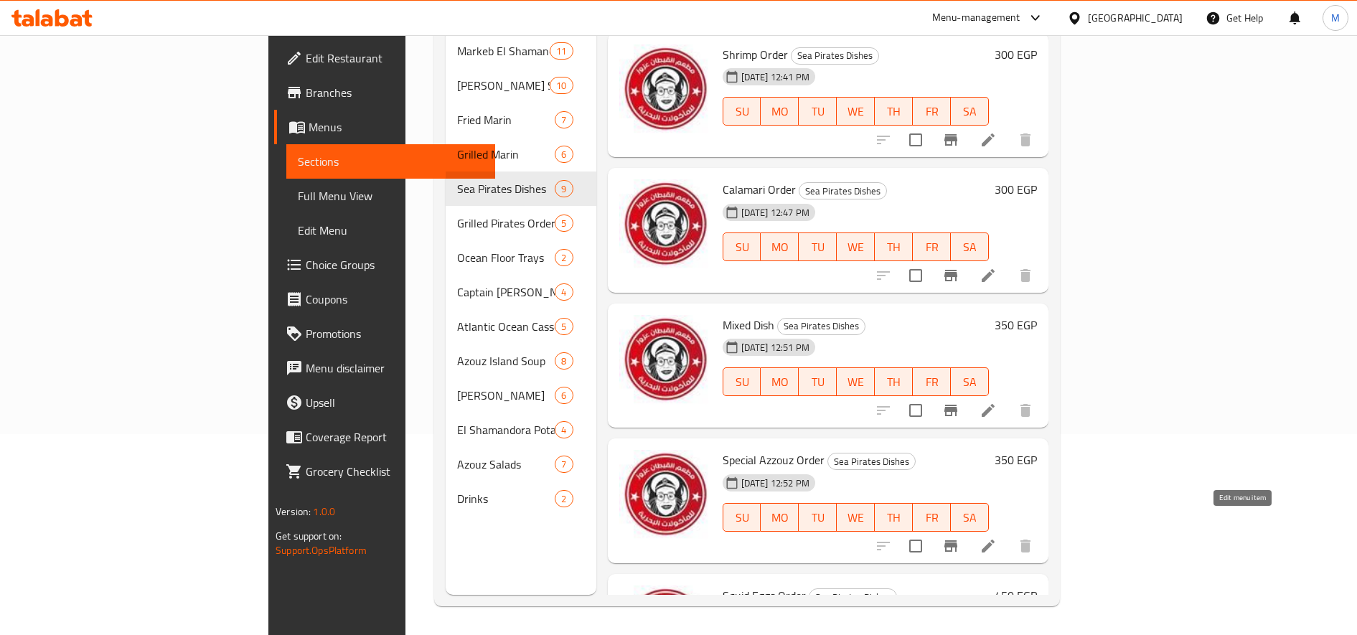
click at [997, 537] on icon at bounding box center [987, 545] width 17 height 17
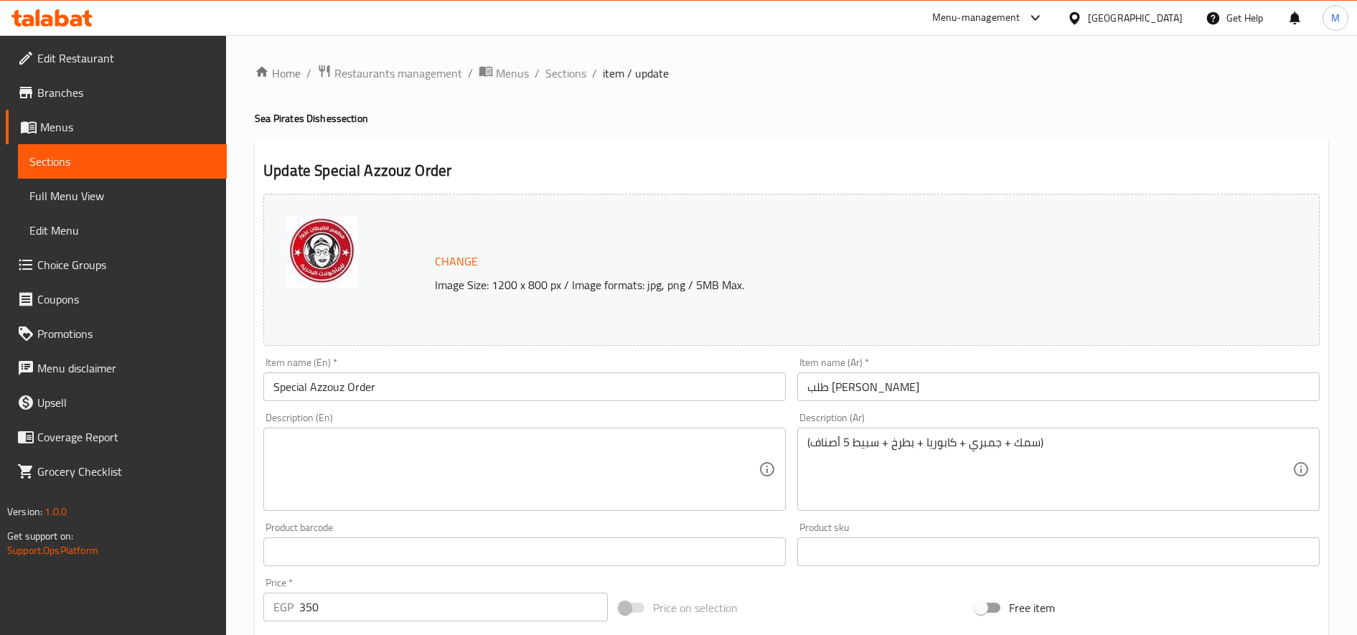
click at [952, 385] on input "طلب سبيشال عزوز" at bounding box center [1058, 386] width 522 height 29
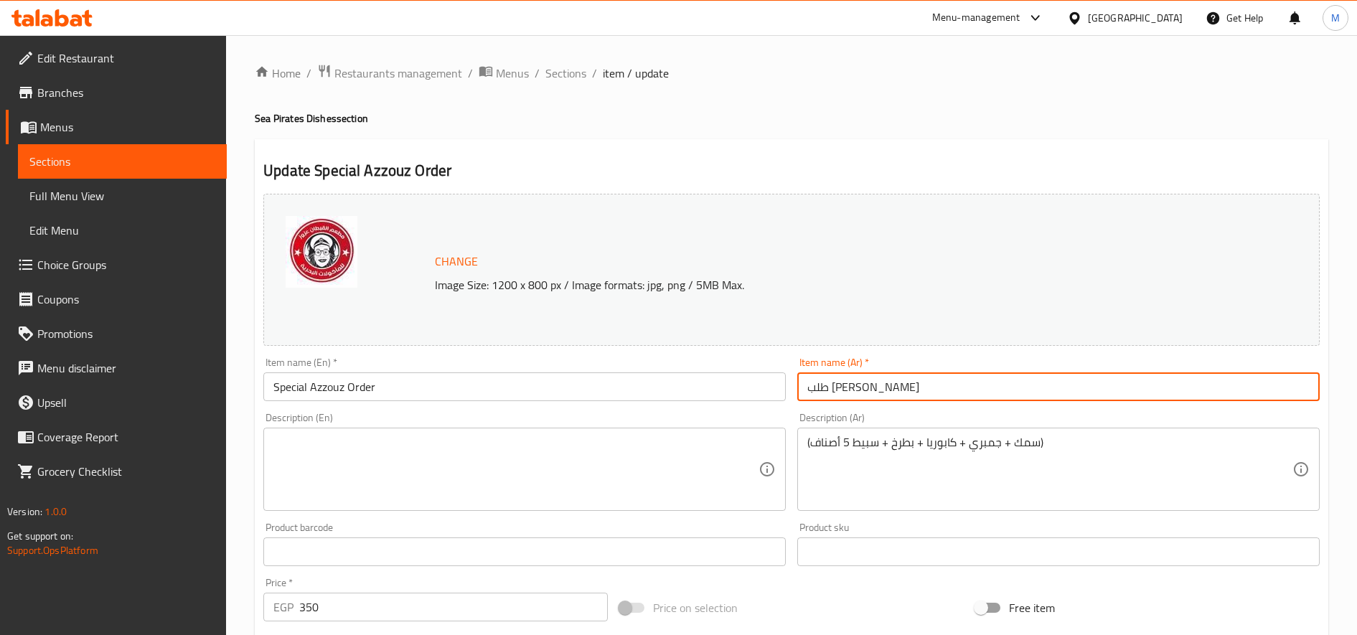
click at [952, 385] on input "طلب سبيشال عزوز" at bounding box center [1058, 386] width 522 height 29
click at [828, 396] on input "طلب سبيشال عزوز" at bounding box center [1058, 386] width 522 height 29
click at [956, 389] on input "طلب سبيشال عزوز" at bounding box center [1058, 386] width 522 height 29
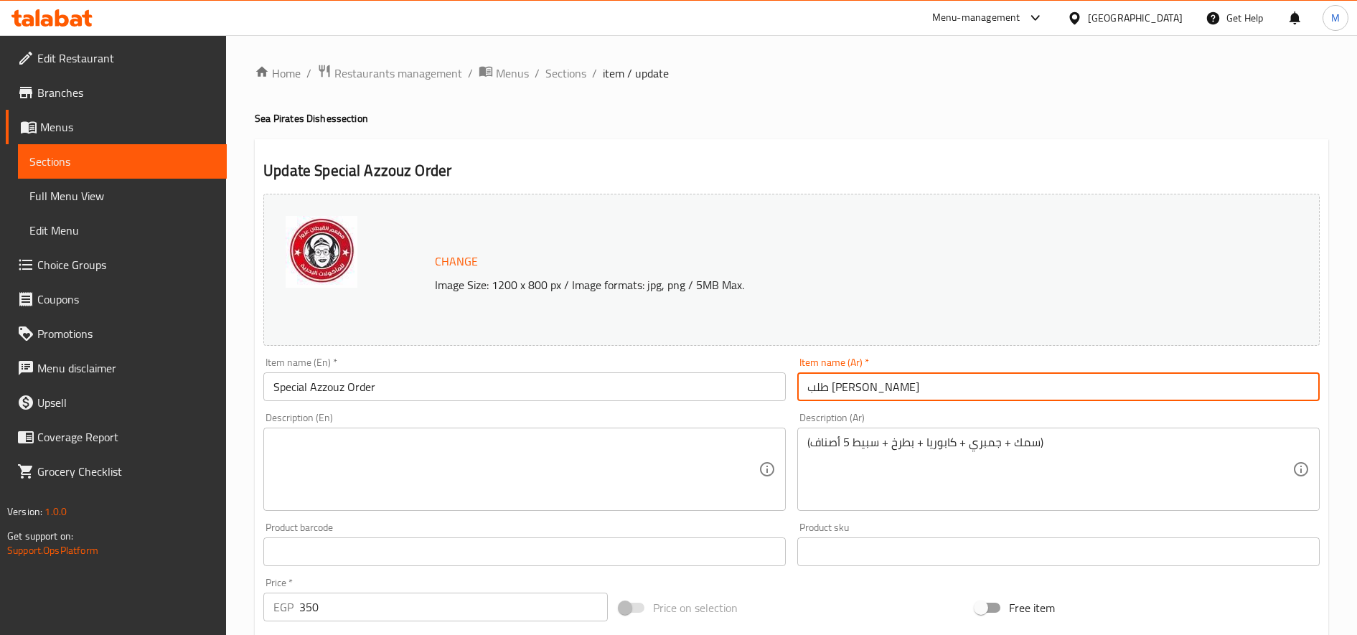
click at [956, 389] on input "طلب سبيشال عزوز" at bounding box center [1058, 386] width 522 height 29
click at [889, 396] on input "طلب سبيشال عزوز" at bounding box center [1058, 386] width 522 height 29
drag, startPoint x: 868, startPoint y: 390, endPoint x: 851, endPoint y: 388, distance: 16.6
click at [851, 388] on input "طلب سبيشال عزوز" at bounding box center [1058, 386] width 522 height 29
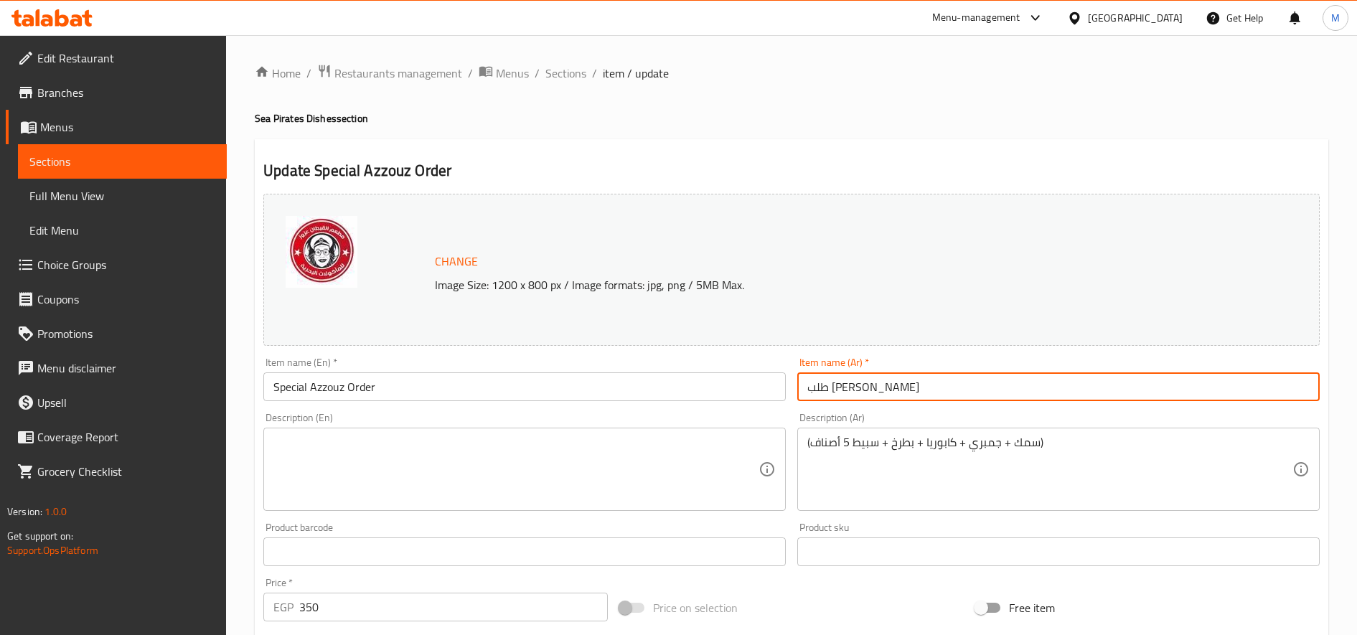
click at [853, 395] on input "طلب سبيشال عزوز" at bounding box center [1058, 386] width 522 height 29
drag, startPoint x: 868, startPoint y: 387, endPoint x: 794, endPoint y: 394, distance: 74.9
click at [794, 394] on div "Item name (Ar)   * طلب سبيشال عزوز Item name (Ar) *" at bounding box center [1058, 379] width 534 height 55
click at [835, 380] on input "طلب سيرفيس عزوز" at bounding box center [1058, 386] width 522 height 29
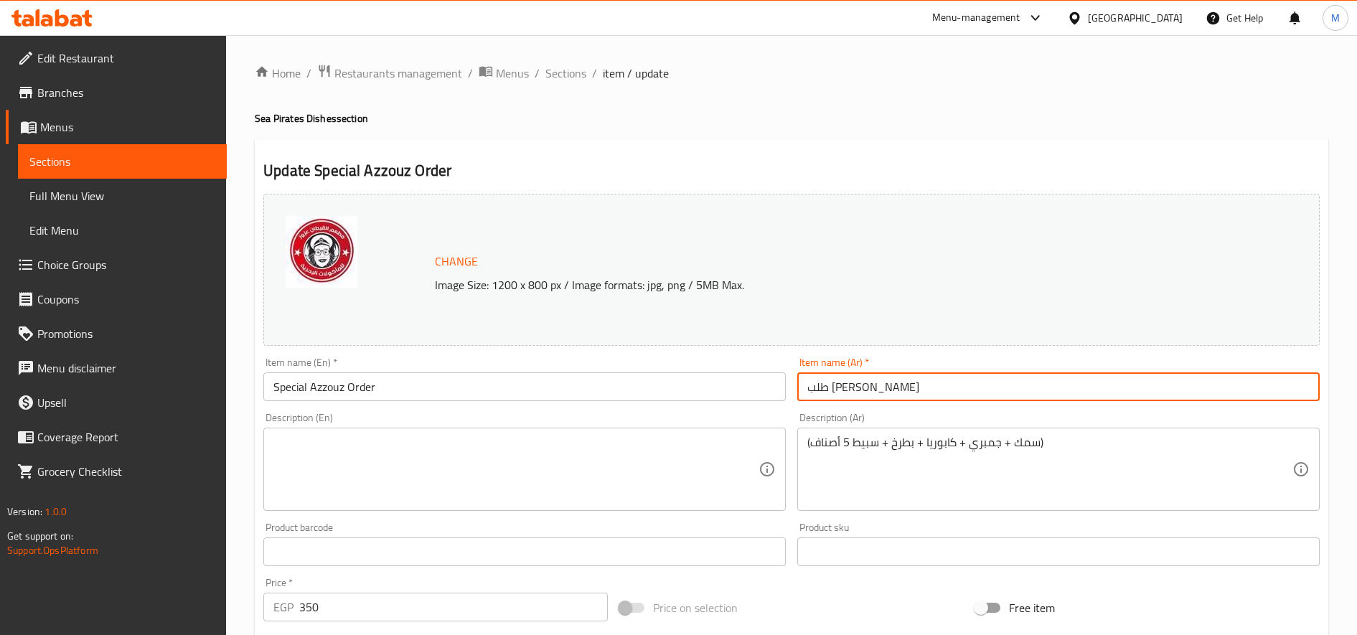
click at [835, 380] on input "طلب سيرفيس عزوز" at bounding box center [1058, 386] width 522 height 29
type input "طلب سيرفيس عزوز"
click at [391, 393] on input "Special Azzouz Order" at bounding box center [524, 386] width 522 height 29
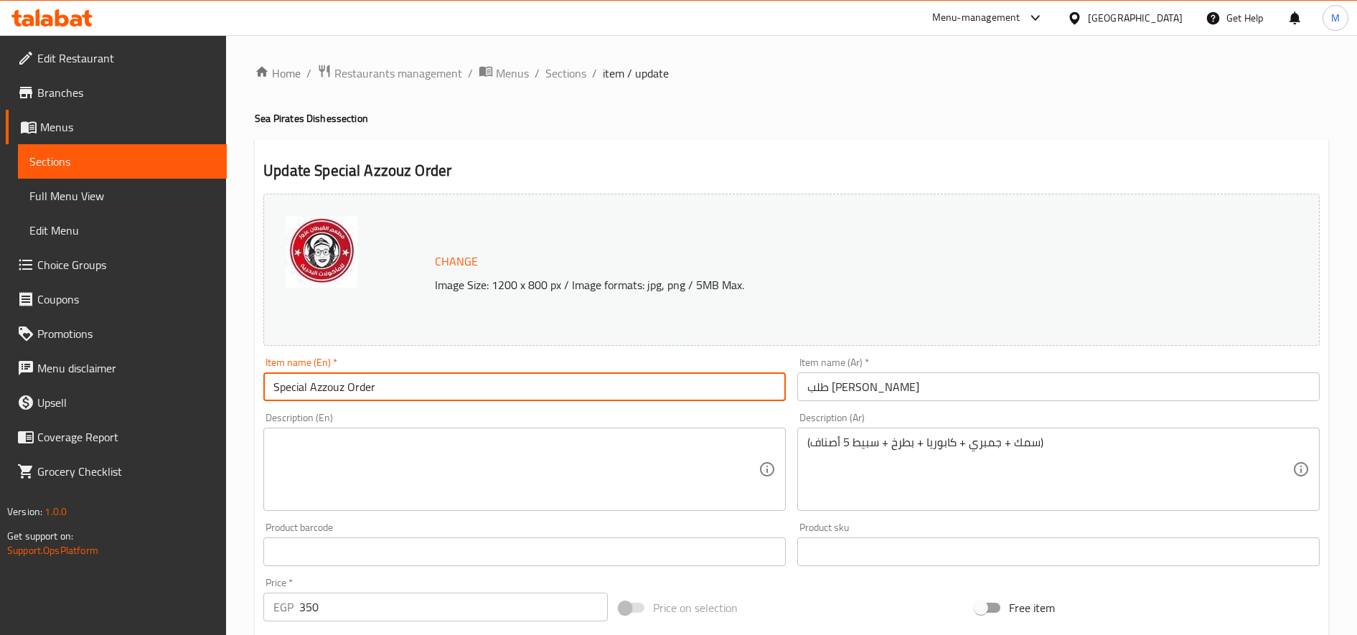
click at [391, 393] on input "Special Azzouz Order" at bounding box center [524, 386] width 522 height 29
paste input "Azouz service request"
type input "Azouz service request"
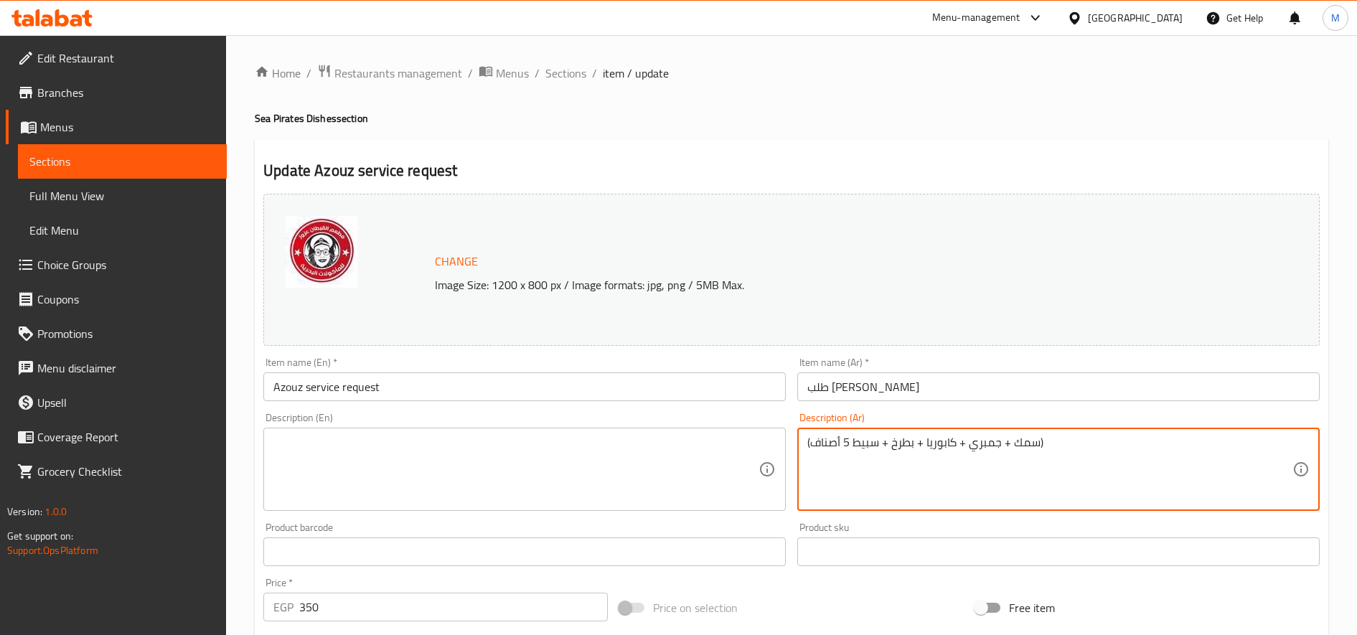
click at [939, 453] on textarea "(سمك + جمبري + كابوريا + بطرخ + سبيط 5 أصناف)" at bounding box center [1049, 470] width 485 height 68
paste textarea
type textarea "(سمك + جمبري + كابوريا + بطارخ + سبيط 5 أصناف)"
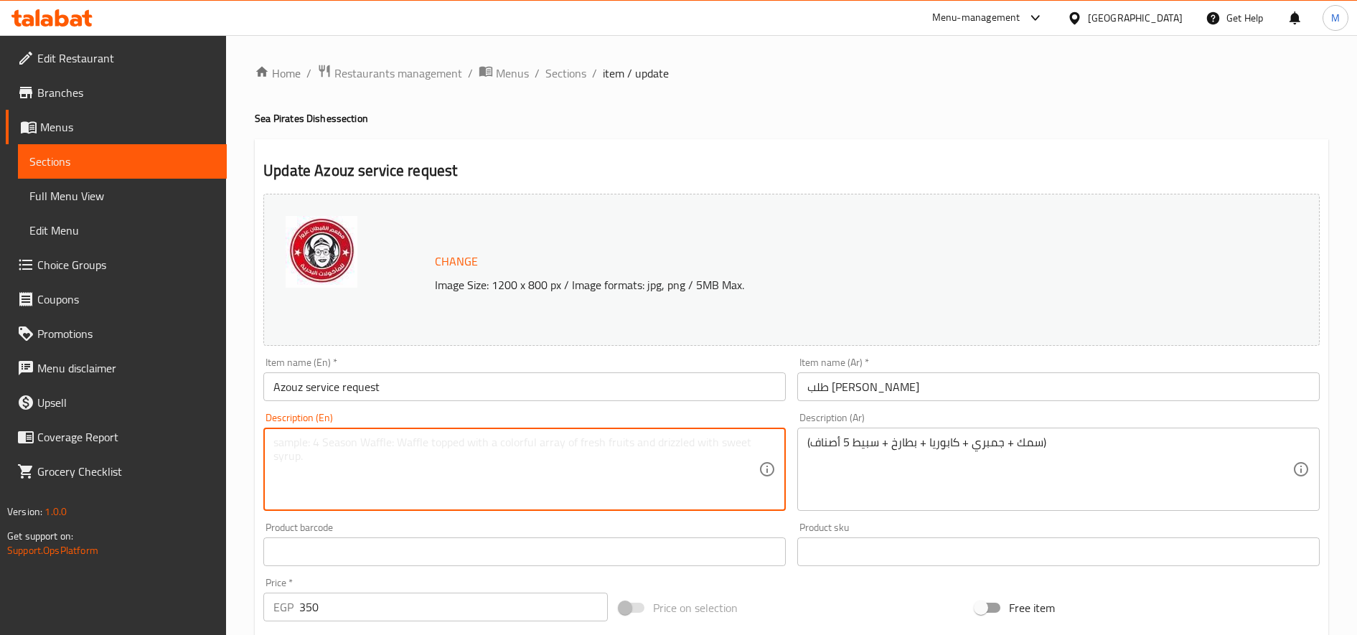
click at [563, 476] on textarea at bounding box center [515, 470] width 485 height 68
paste textarea "(Fish + Shrimp + Crab + Roe + Squid 5 varieties)"
type textarea "(Fish + Shrimp + Crab + Roe + Squid 5 varieties)"
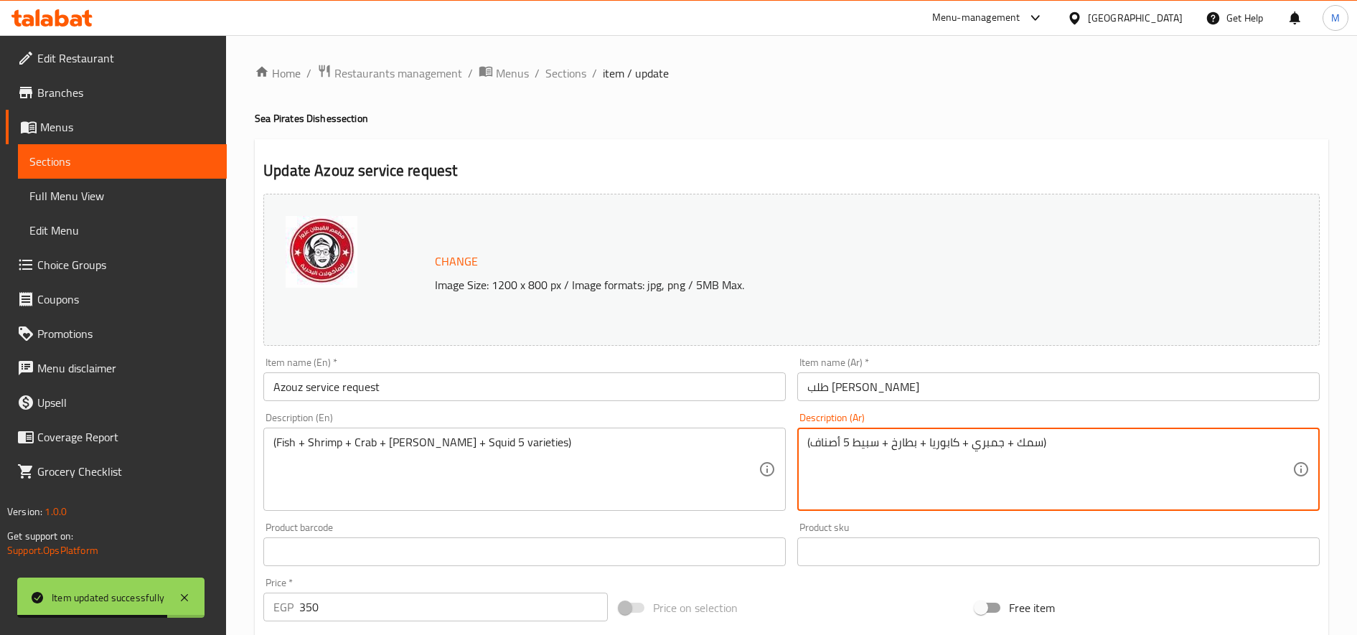
click at [1021, 444] on textarea "(سمك + جمبري + كابوريا + بطارخ + سبيط 5 أصناف)" at bounding box center [1049, 470] width 485 height 68
click at [941, 443] on textarea "(سبيا+ جمبري + كابوريا + بطارخ + سبيط 5 أصناف)" at bounding box center [1049, 470] width 485 height 68
click at [905, 443] on textarea "(سبيا+ جمبري + كفته+ بطارخ + سبيط 5 أصناف)" at bounding box center [1049, 470] width 485 height 68
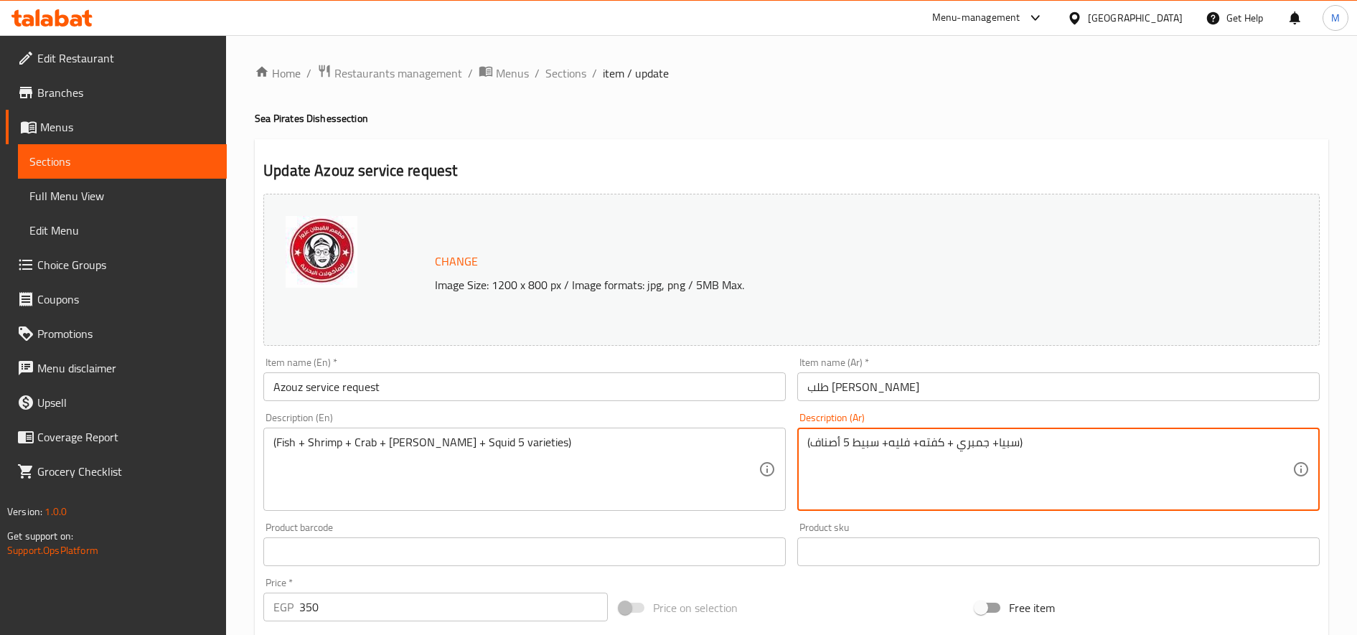
drag, startPoint x: 889, startPoint y: 444, endPoint x: 814, endPoint y: 447, distance: 75.4
click at [814, 447] on textarea "(سبيا+ جمبري + كفته+ فليه+ سبيط 5 أصناف)" at bounding box center [1049, 470] width 485 height 68
click at [875, 441] on textarea "(سبيا+ جمبري + كفته+ فليه)" at bounding box center [1049, 470] width 485 height 68
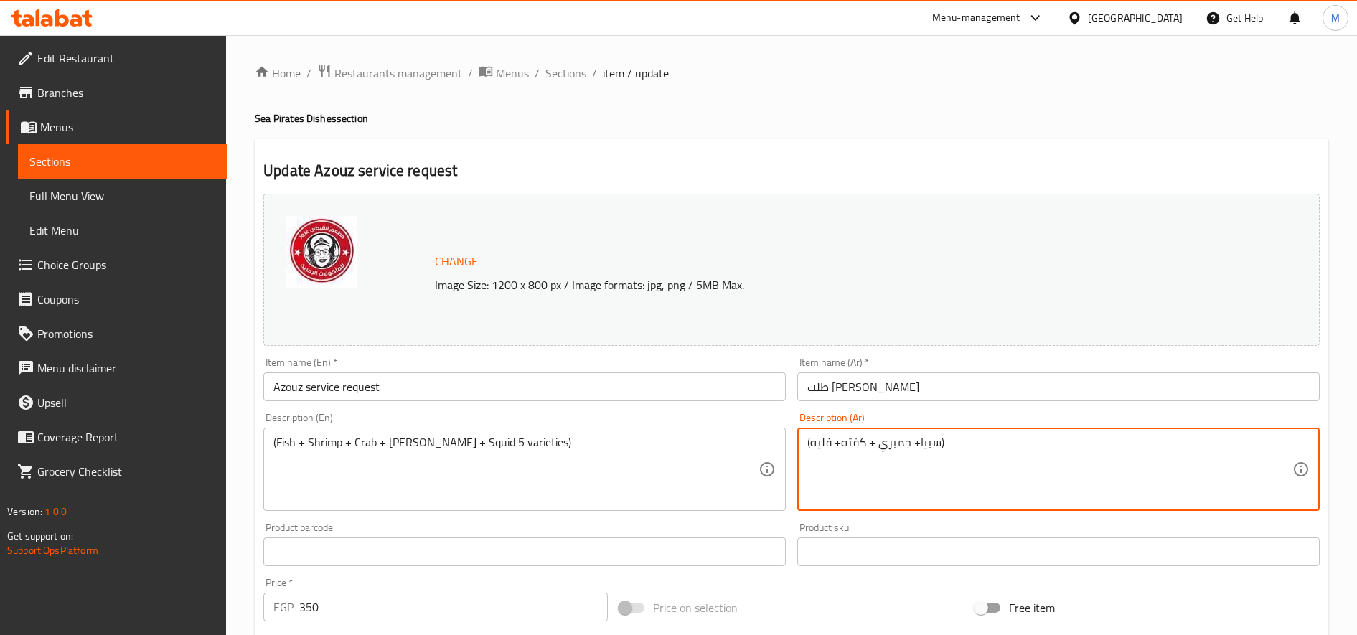
type textarea "(سبيا+ جمبري + كفته+ فليه)"
click at [560, 434] on div "(Fish + Shrimp + Crab + Roe + Squid 5 varieties) Description (En)" at bounding box center [524, 469] width 522 height 83
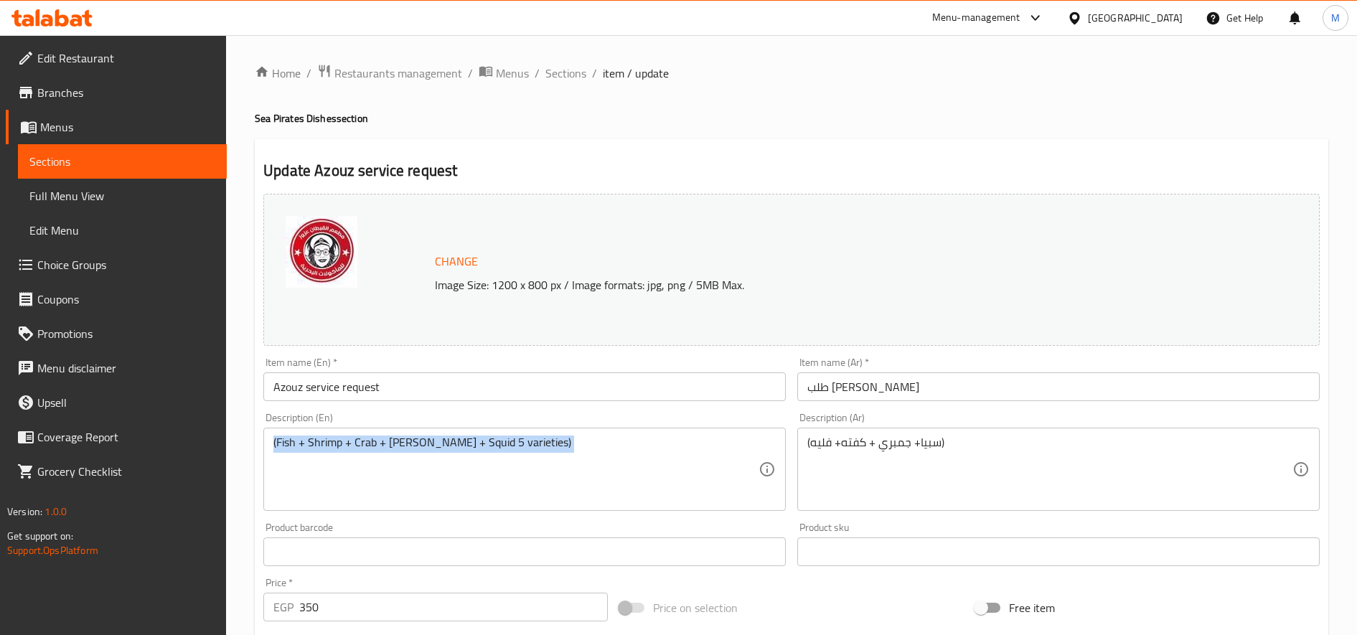
click at [560, 434] on div "(Fish + Shrimp + Crab + Roe + Squid 5 varieties) Description (En)" at bounding box center [524, 469] width 522 height 83
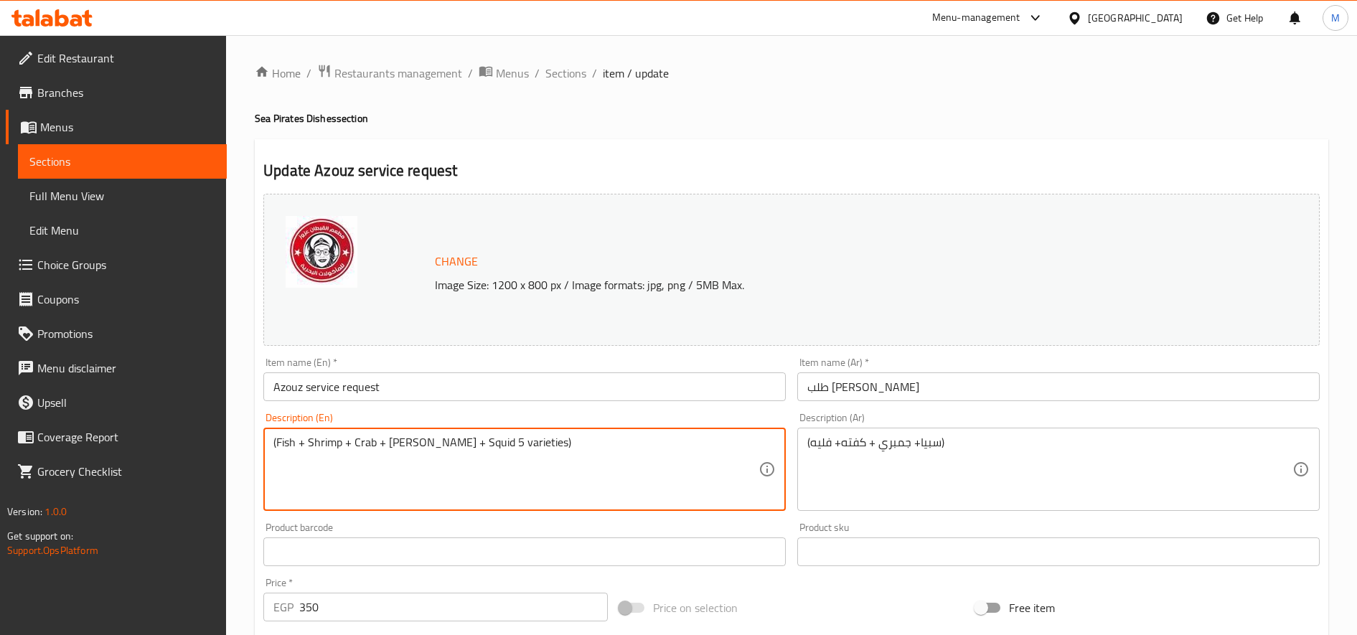
click at [555, 443] on textarea "(Fish + Shrimp + Crab + Roe + Squid 5 varieties)" at bounding box center [515, 470] width 485 height 68
paste textarea "Squid + shrimp + kofta + fillet"
type textarea "(Squid + shrimp + kofta + fillet)"
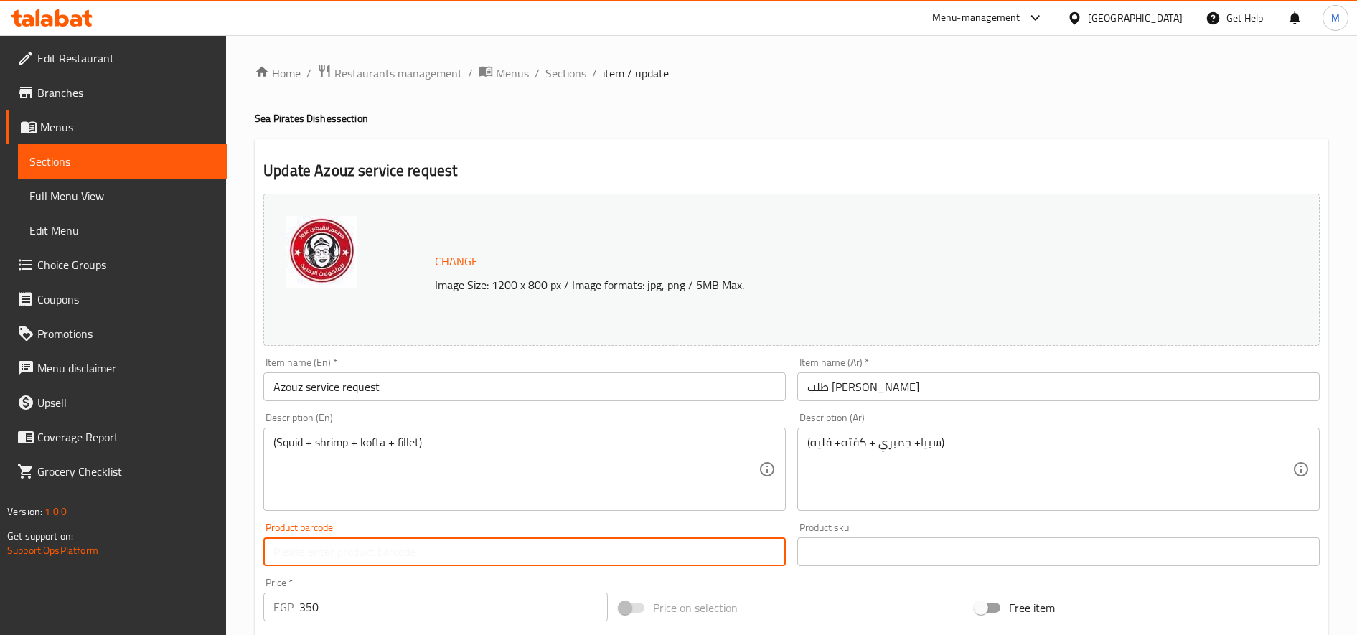
click at [489, 553] on input "text" at bounding box center [524, 551] width 522 height 29
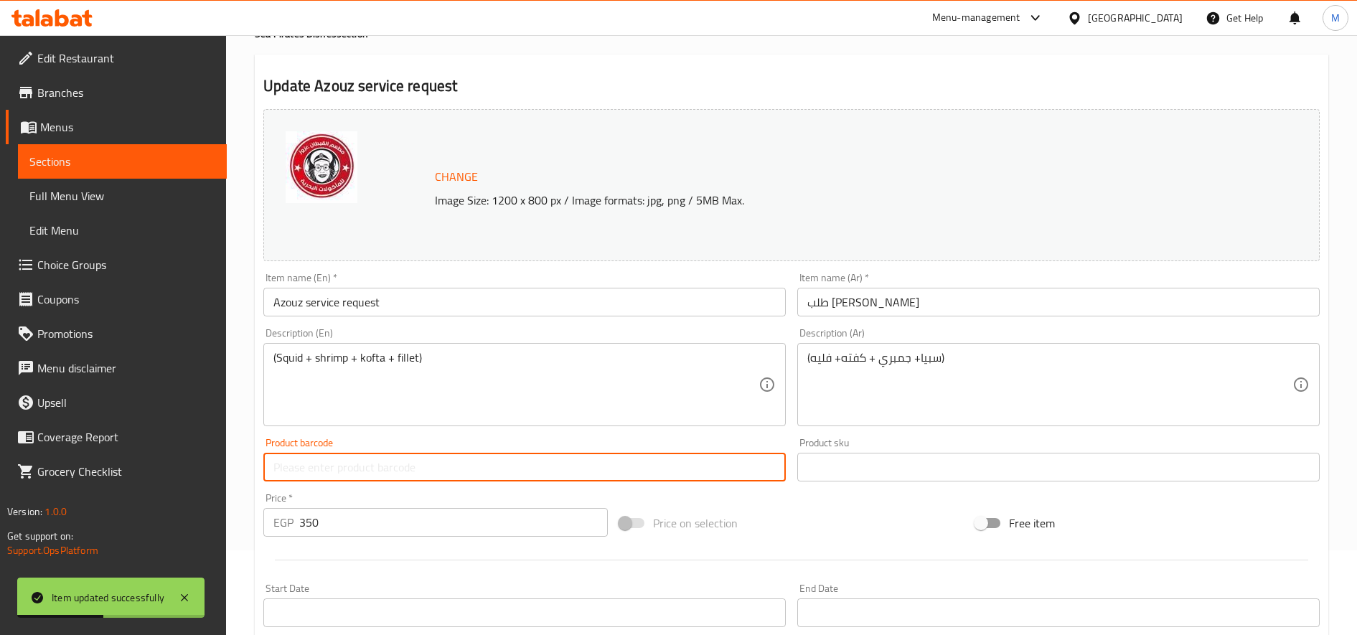
scroll to position [120, 0]
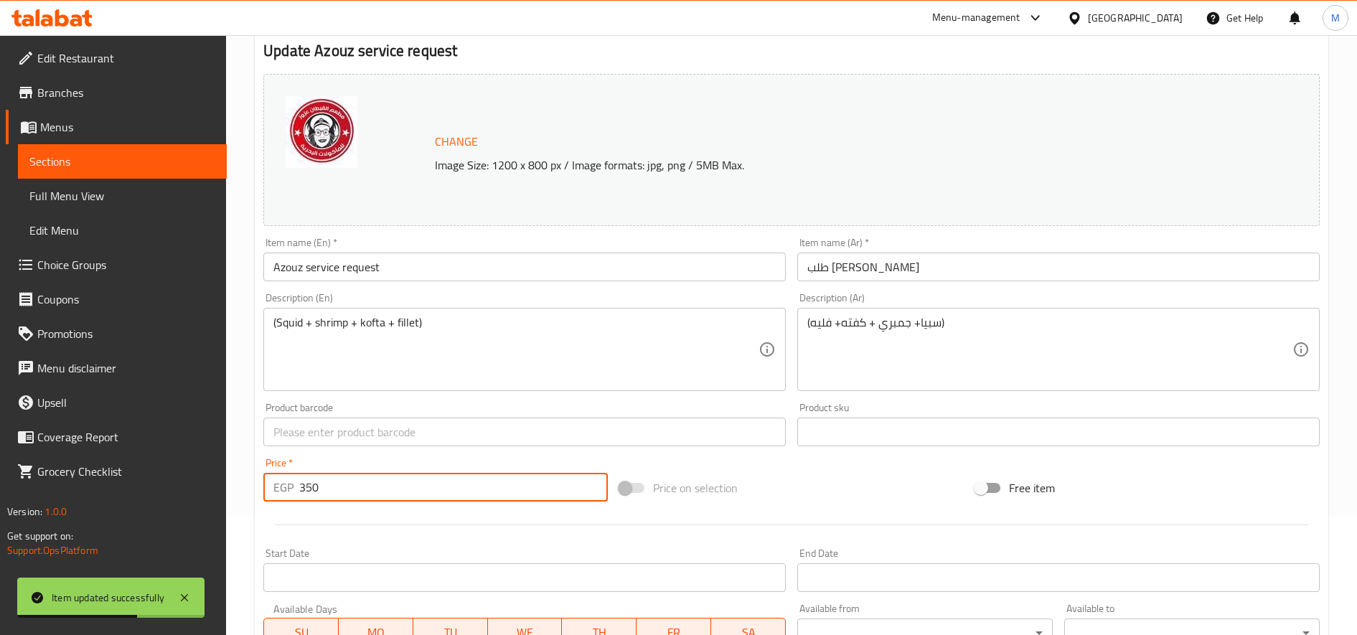
click at [301, 491] on input "350" at bounding box center [453, 487] width 309 height 29
type input "450"
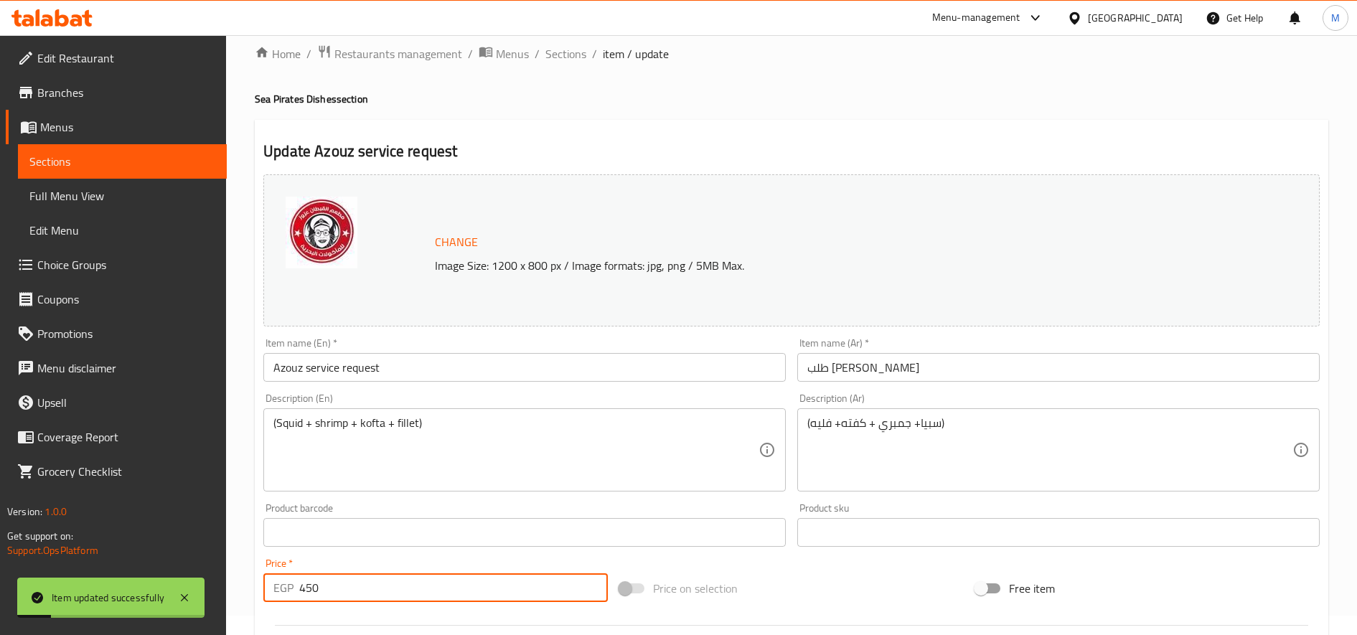
scroll to position [0, 0]
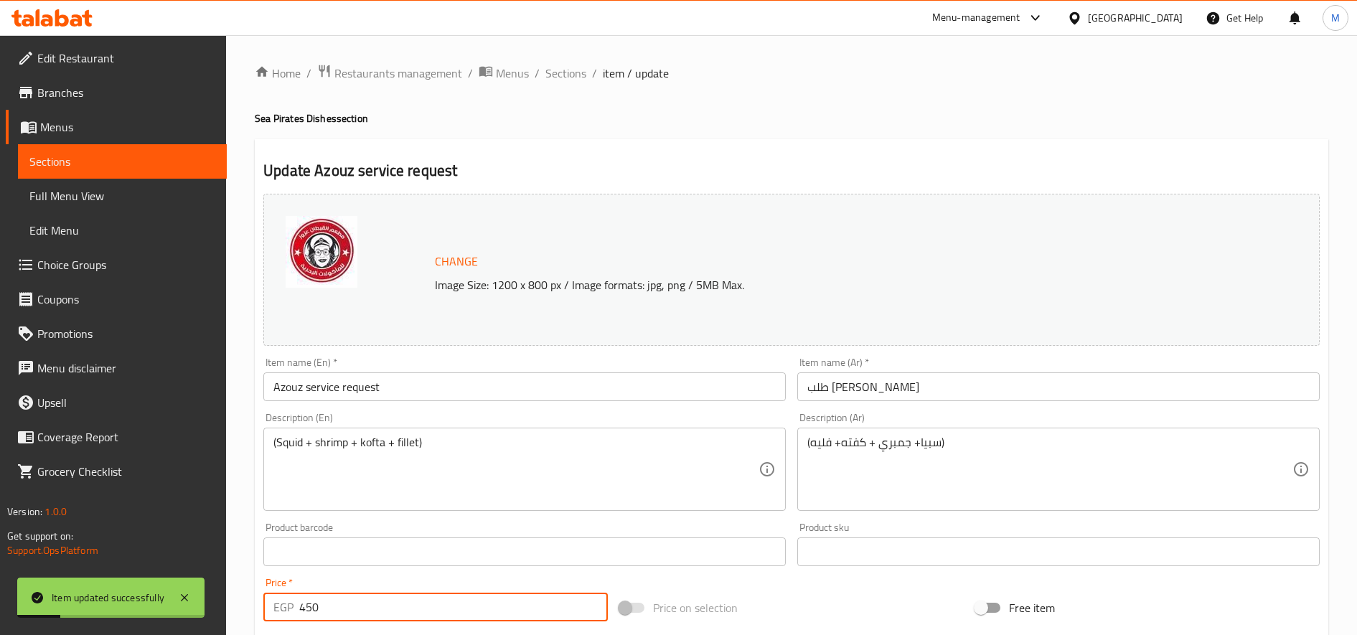
click at [574, 94] on div "Home / Restaurants management / Menus / Sections / item / update Sea Pirates Di…" at bounding box center [791, 535] width 1073 height 942
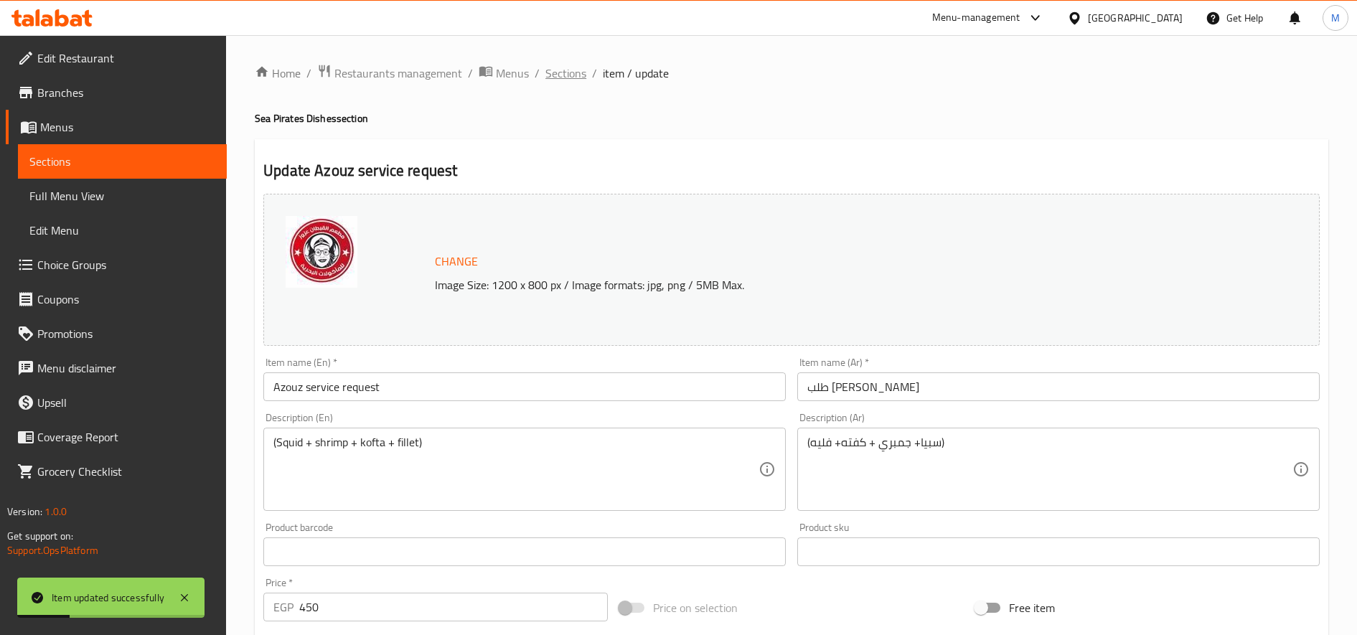
click at [578, 80] on span "Sections" at bounding box center [565, 73] width 41 height 17
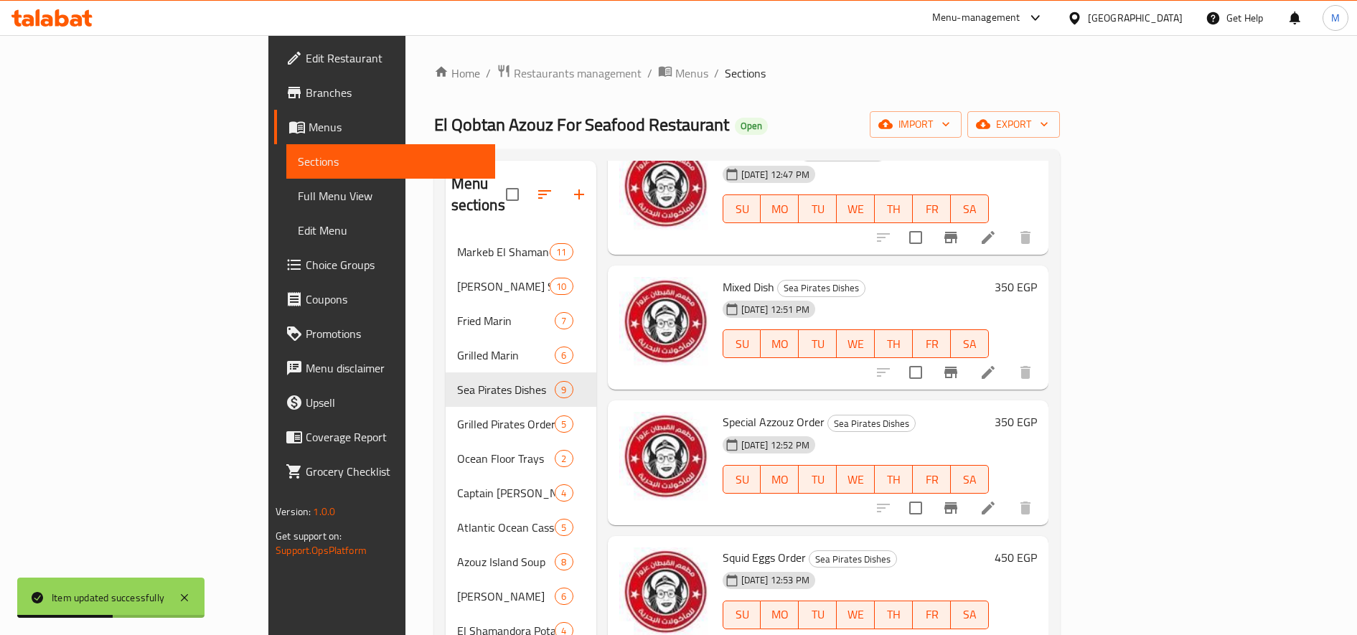
scroll to position [201, 0]
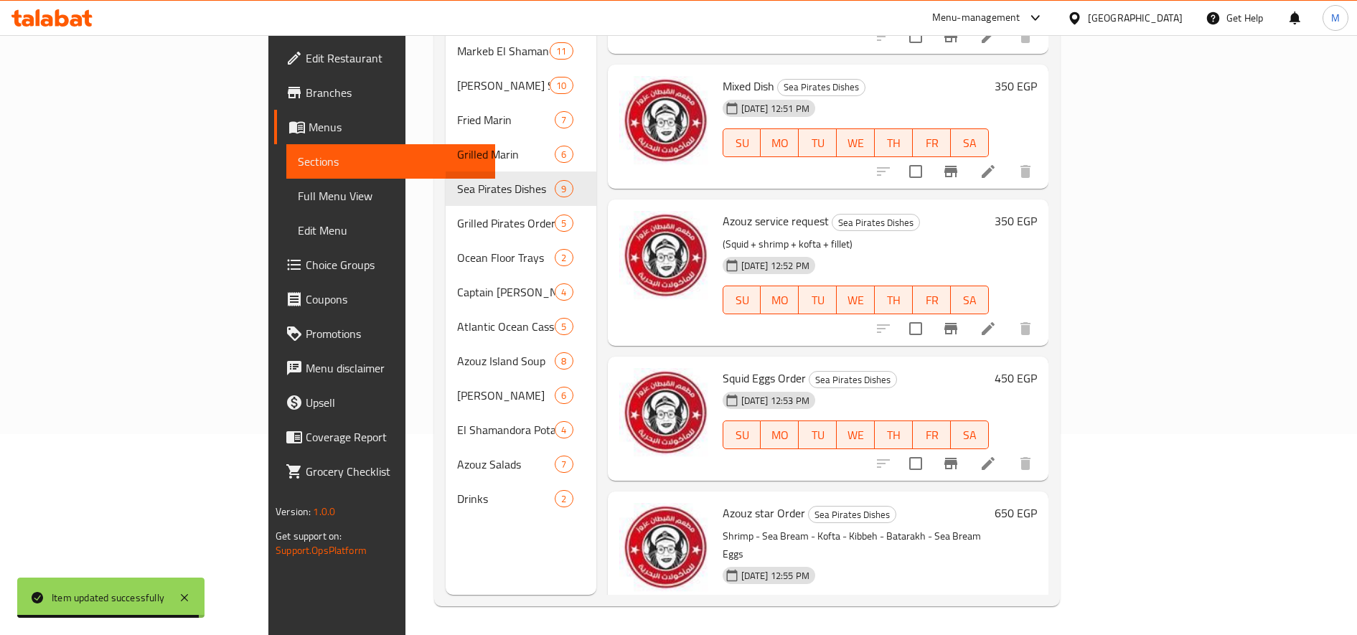
click at [1037, 503] on h6 "650 EGP" at bounding box center [1016, 513] width 42 height 20
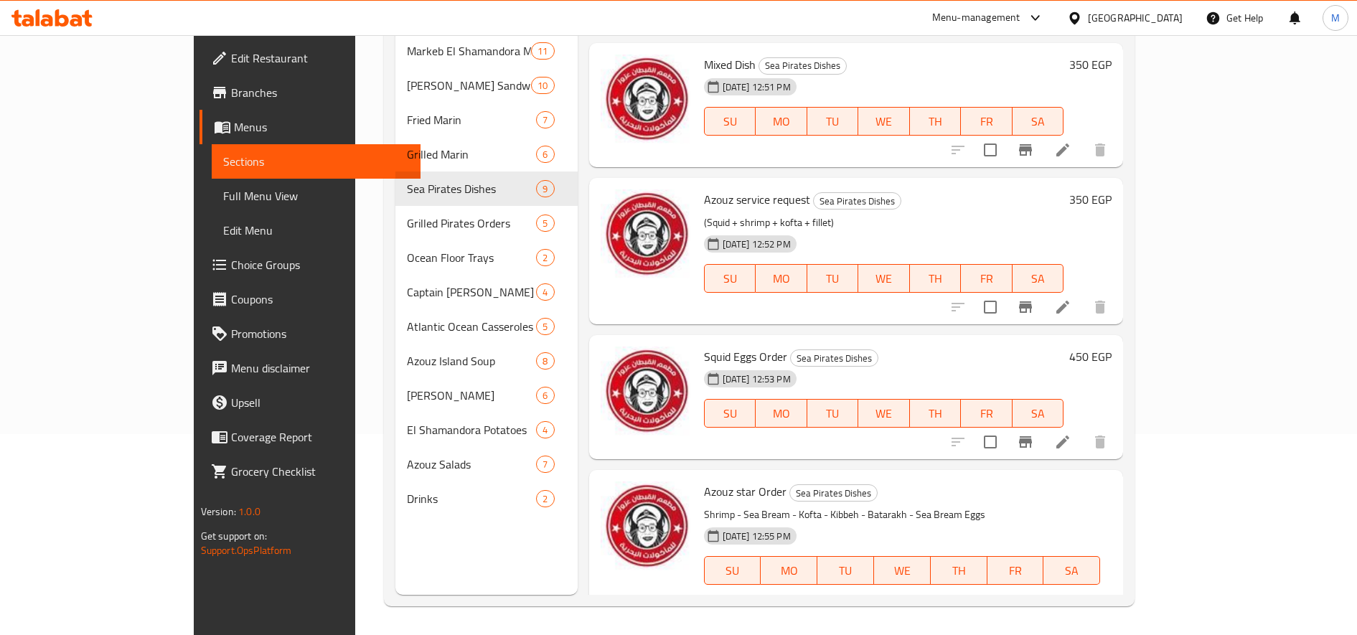
click at [881, 606] on input "650" at bounding box center [812, 620] width 138 height 29
type input "700"
click at [947, 605] on button "ok" at bounding box center [932, 621] width 32 height 32
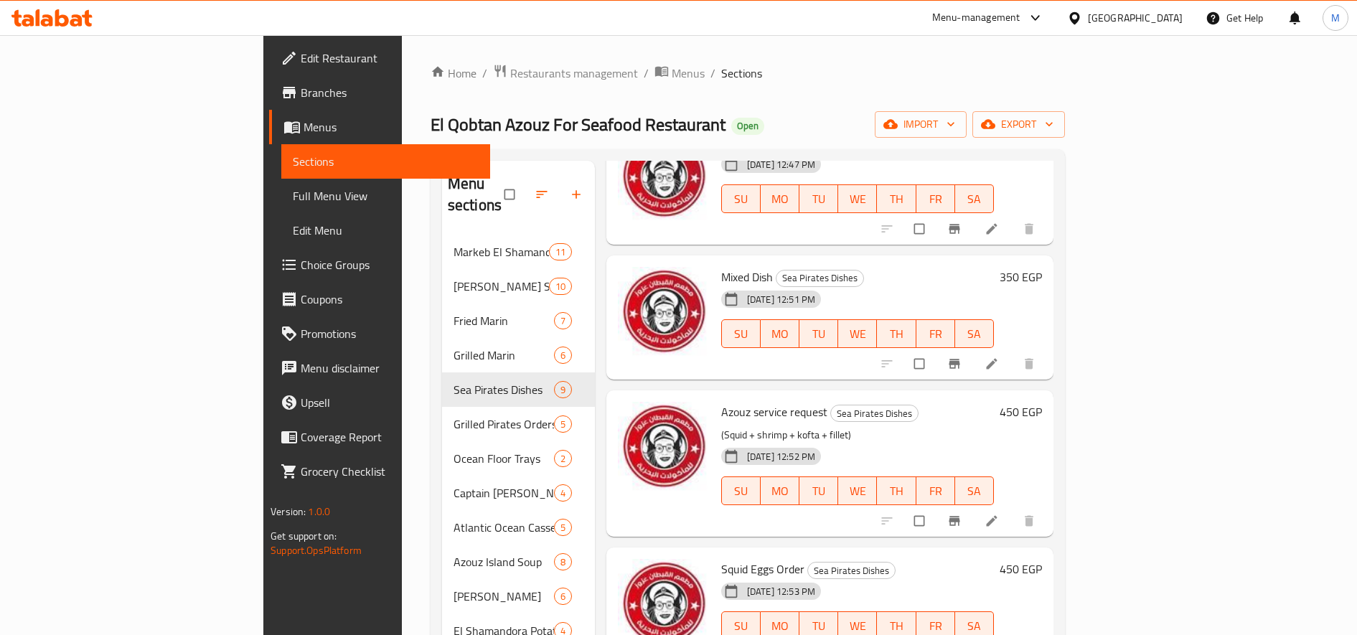
scroll to position [662, 0]
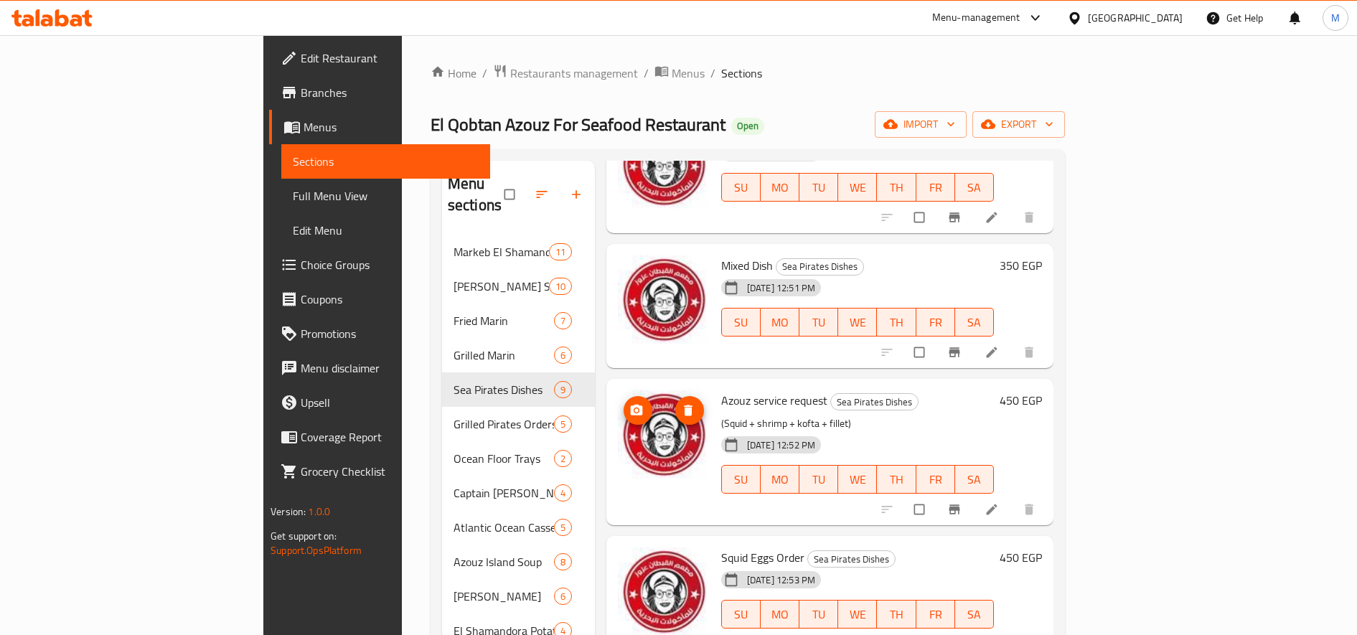
click at [1000, 273] on div "[DATE] 12:51 PM SU MO TU WE TH FR SA" at bounding box center [857, 311] width 284 height 77
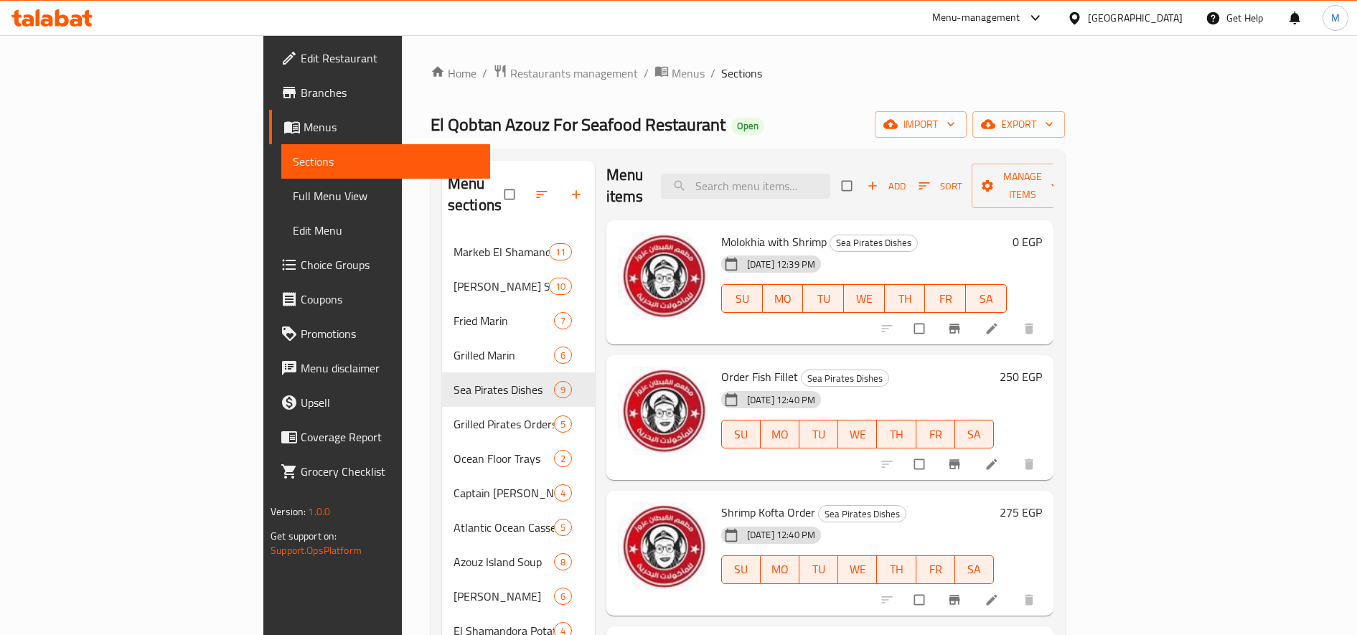
scroll to position [0, 0]
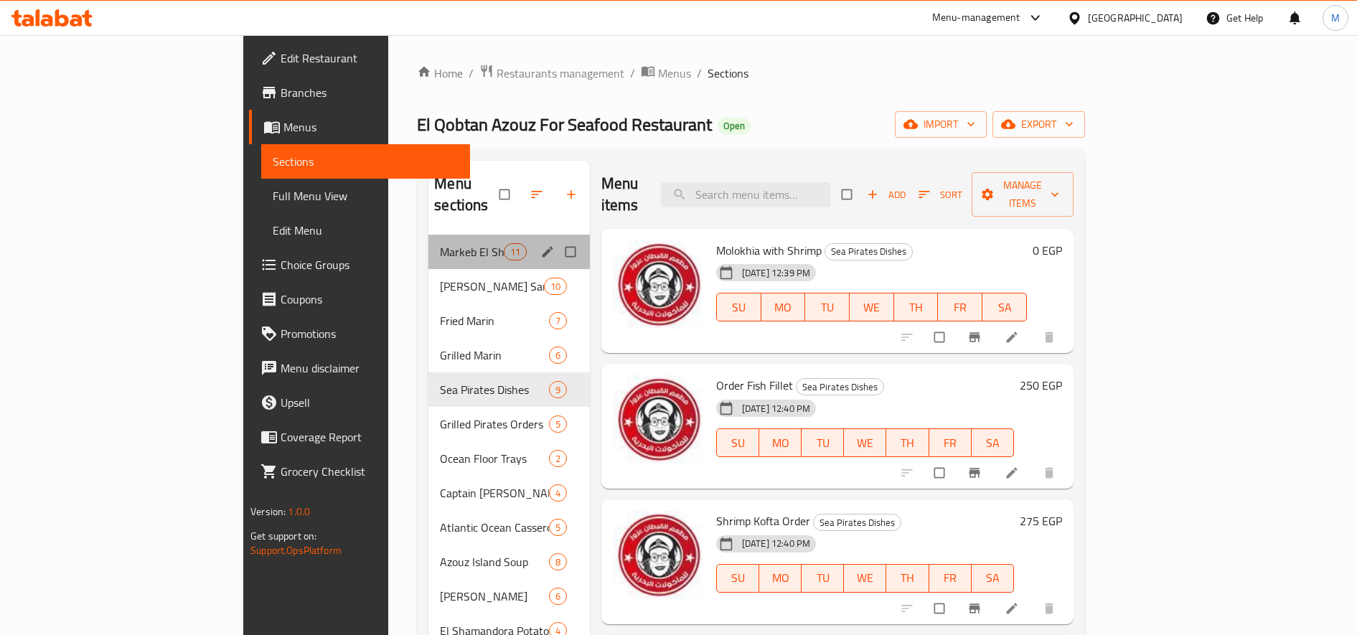
click at [428, 242] on div "Markeb El Shamandora Meals 11" at bounding box center [508, 252] width 161 height 34
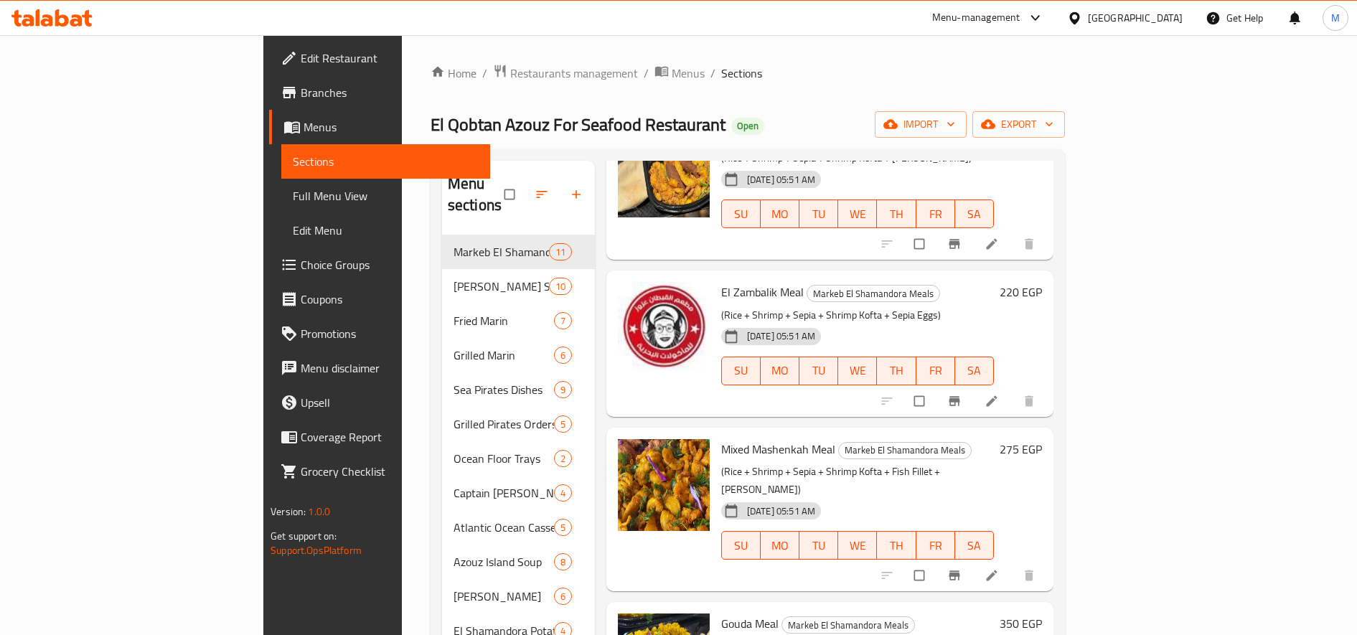
scroll to position [1125, 0]
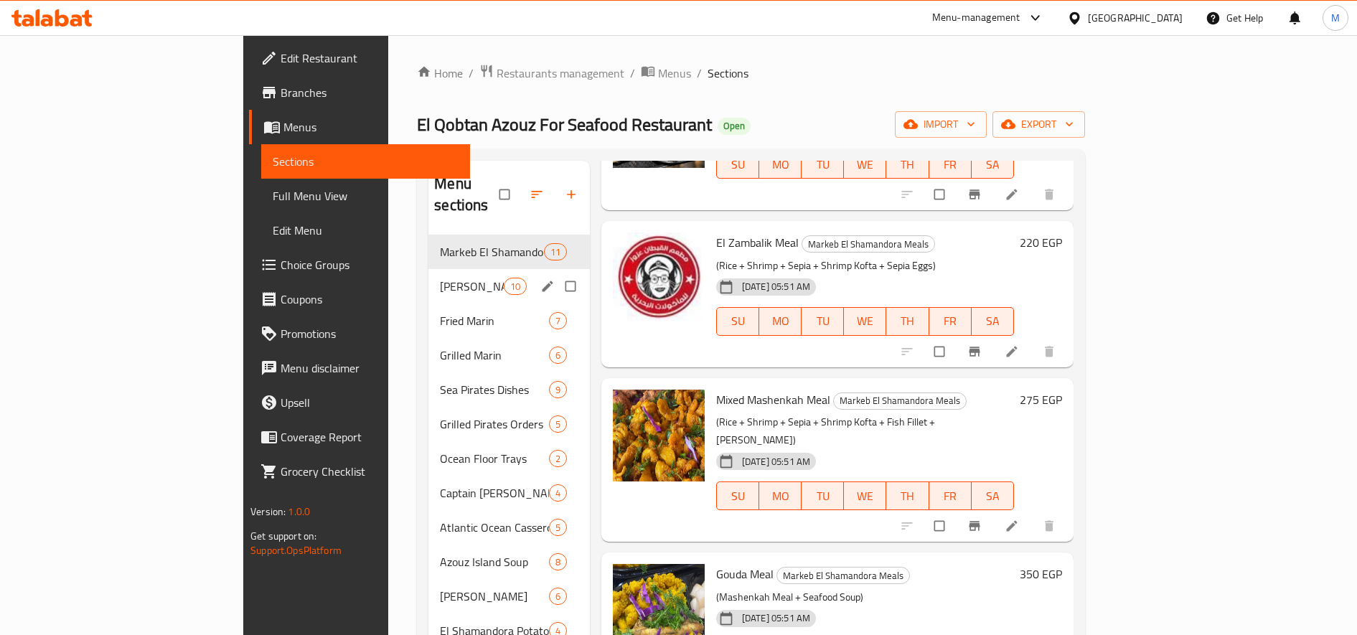
click at [428, 279] on div "[PERSON_NAME] Sandwiches 10" at bounding box center [508, 286] width 161 height 34
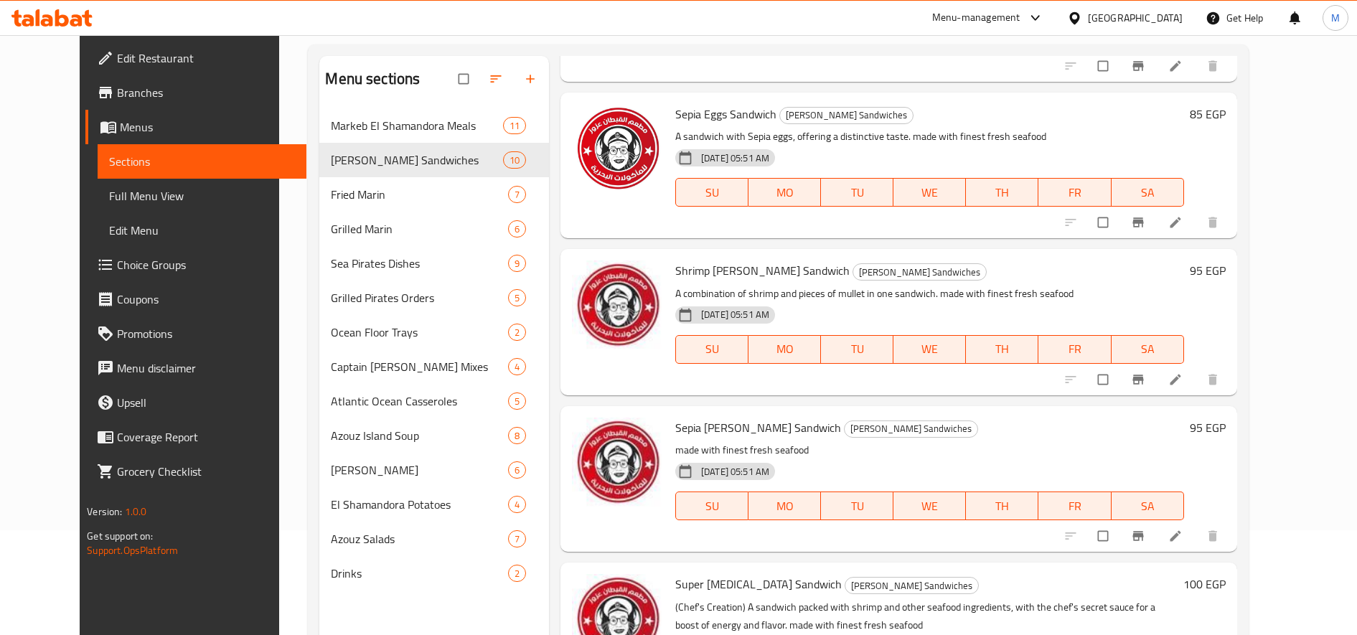
scroll to position [201, 0]
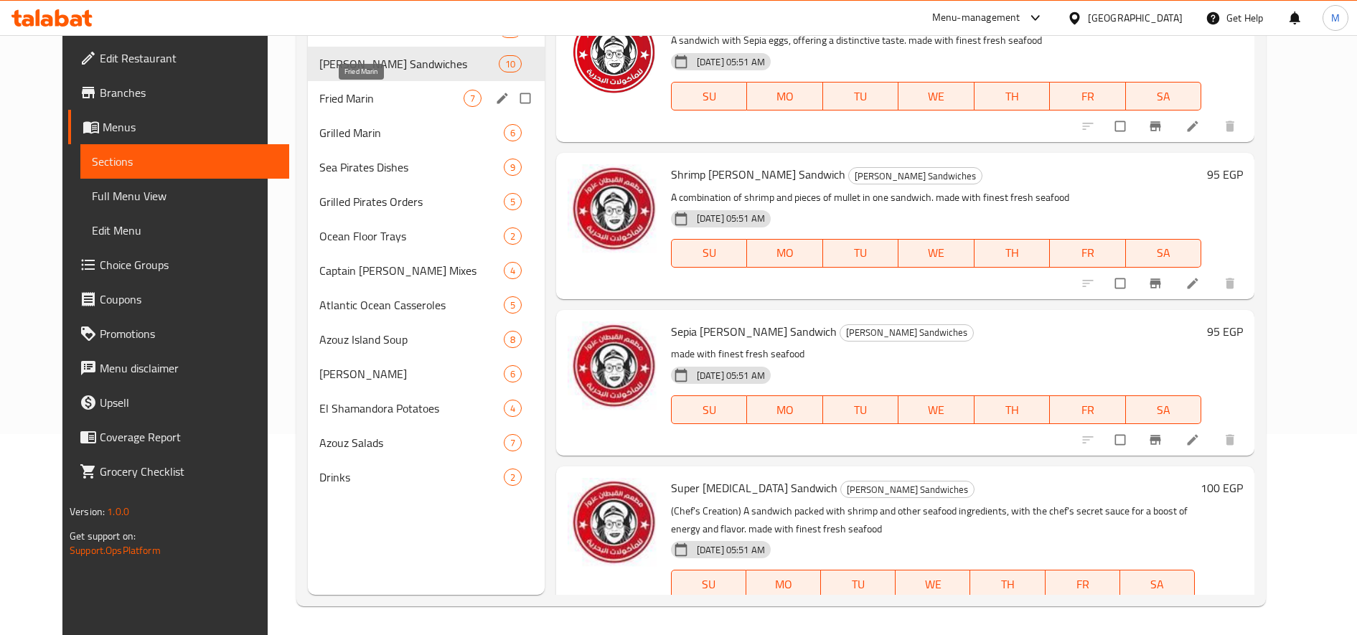
click at [388, 100] on span "Fried Marin" at bounding box center [391, 98] width 144 height 17
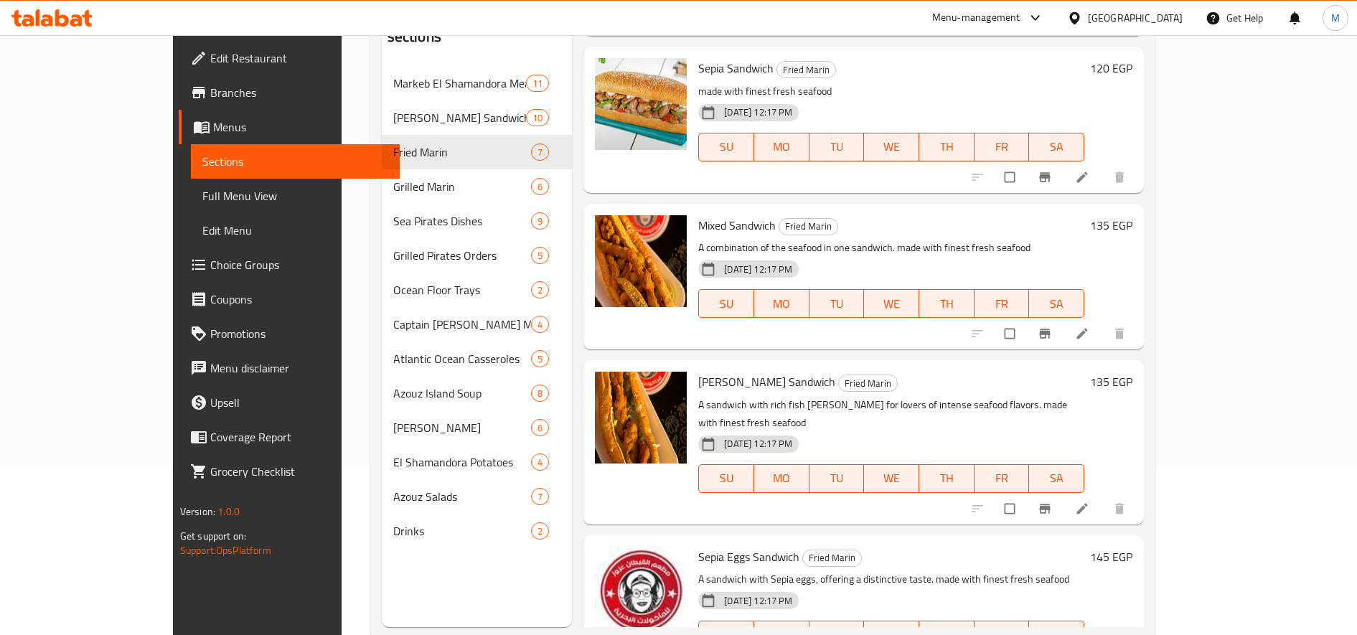
scroll to position [201, 0]
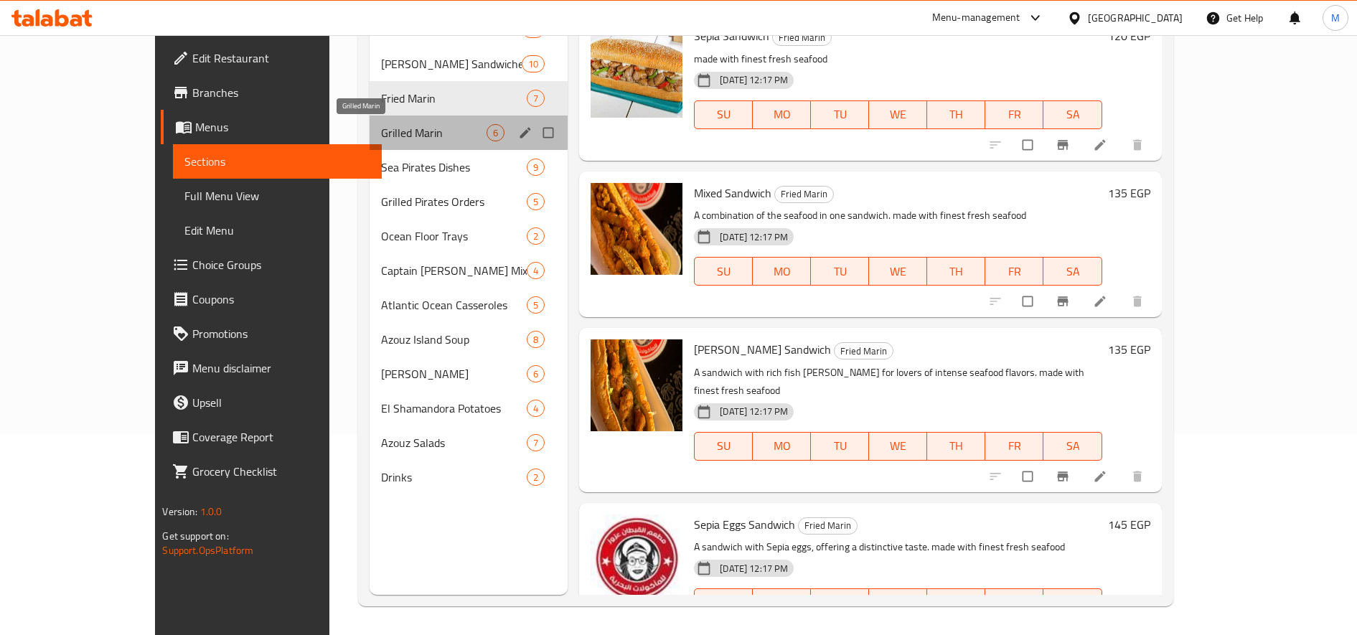
click at [390, 131] on span "Grilled Marin" at bounding box center [433, 132] width 105 height 17
